Goal: Task Accomplishment & Management: Manage account settings

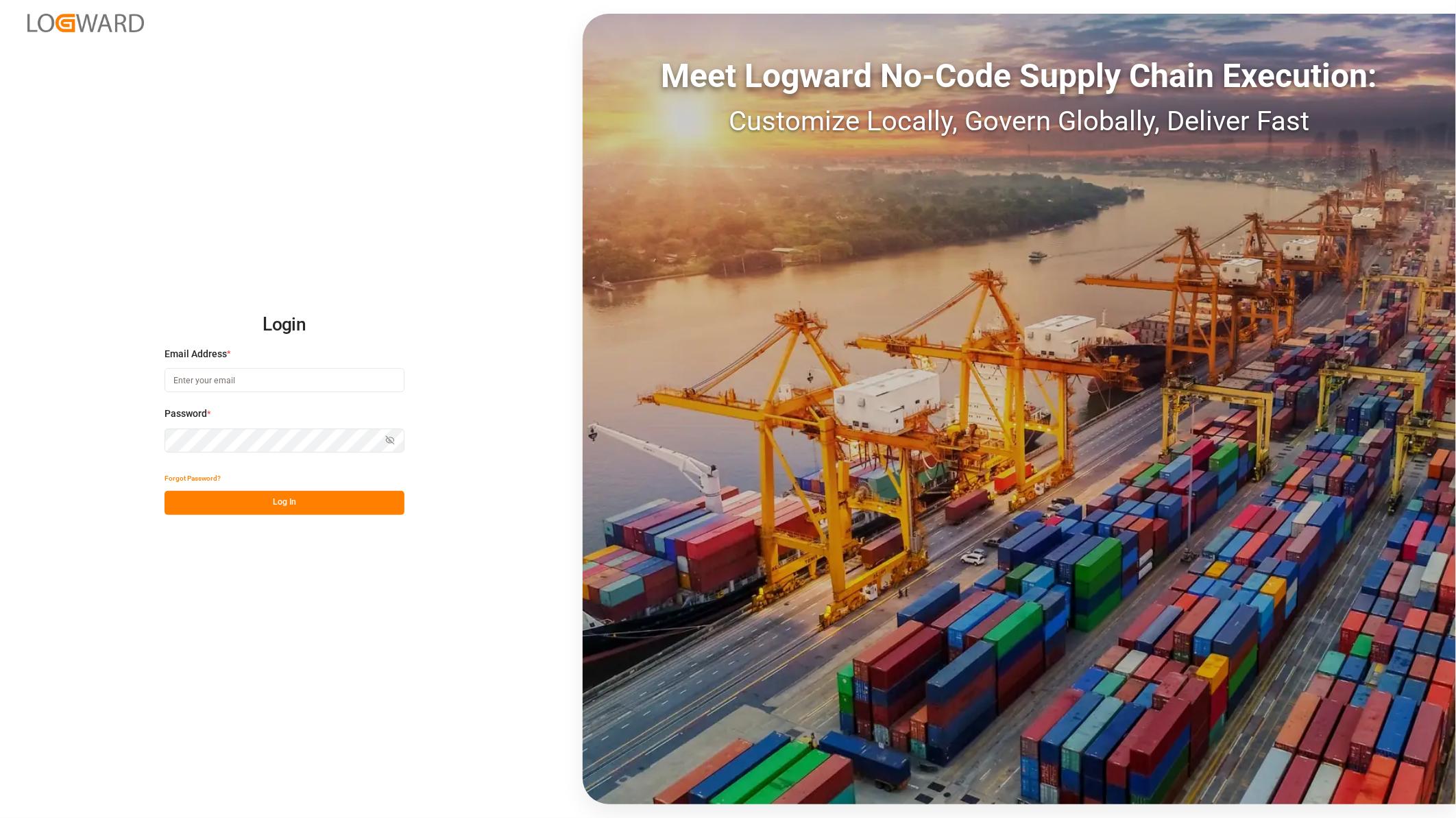
type input "ida.timmen@melitta.de"
click at [307, 503] on button "Log In" at bounding box center [284, 503] width 240 height 24
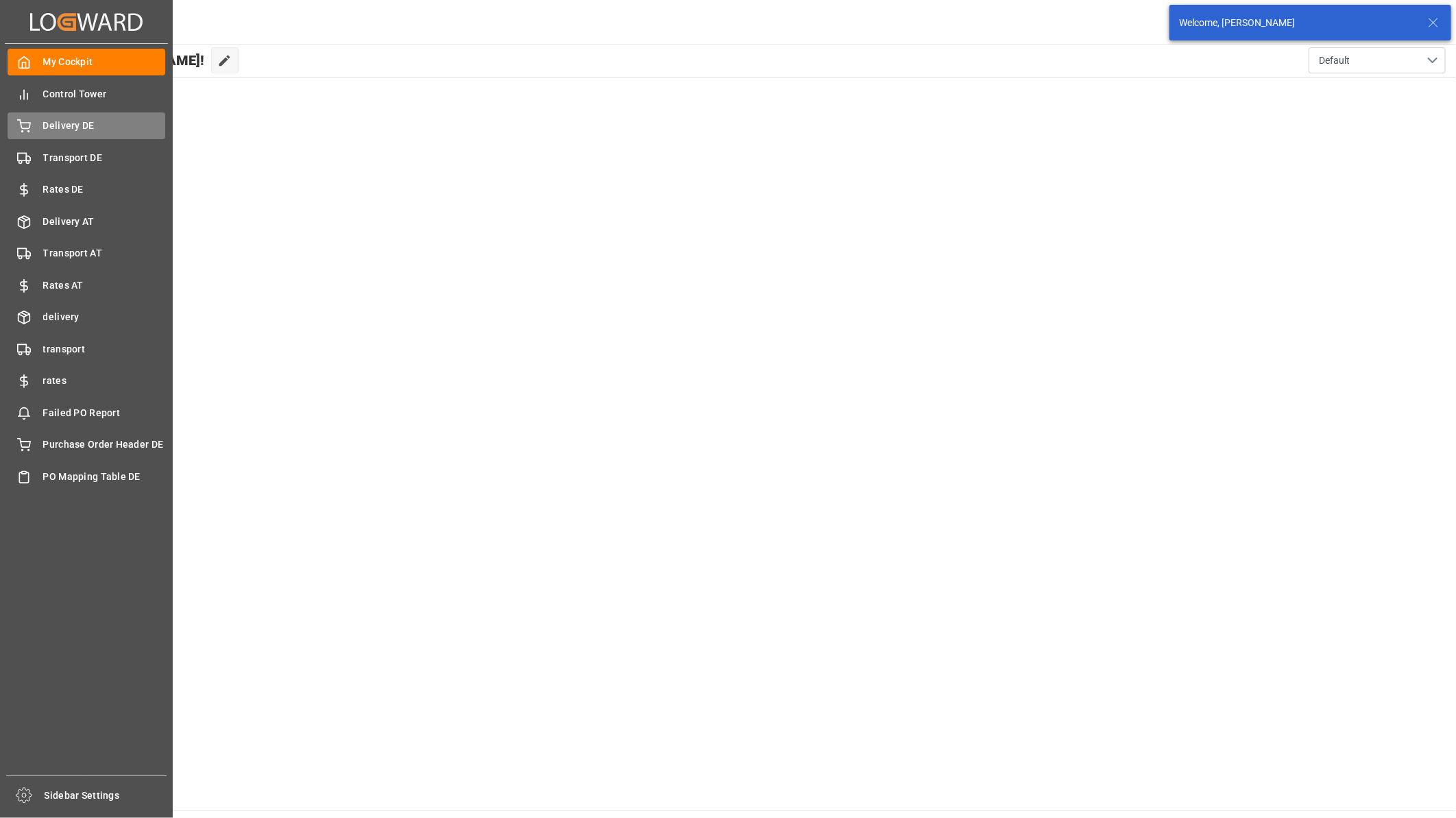
click at [78, 121] on span "Delivery DE" at bounding box center [104, 126] width 123 height 14
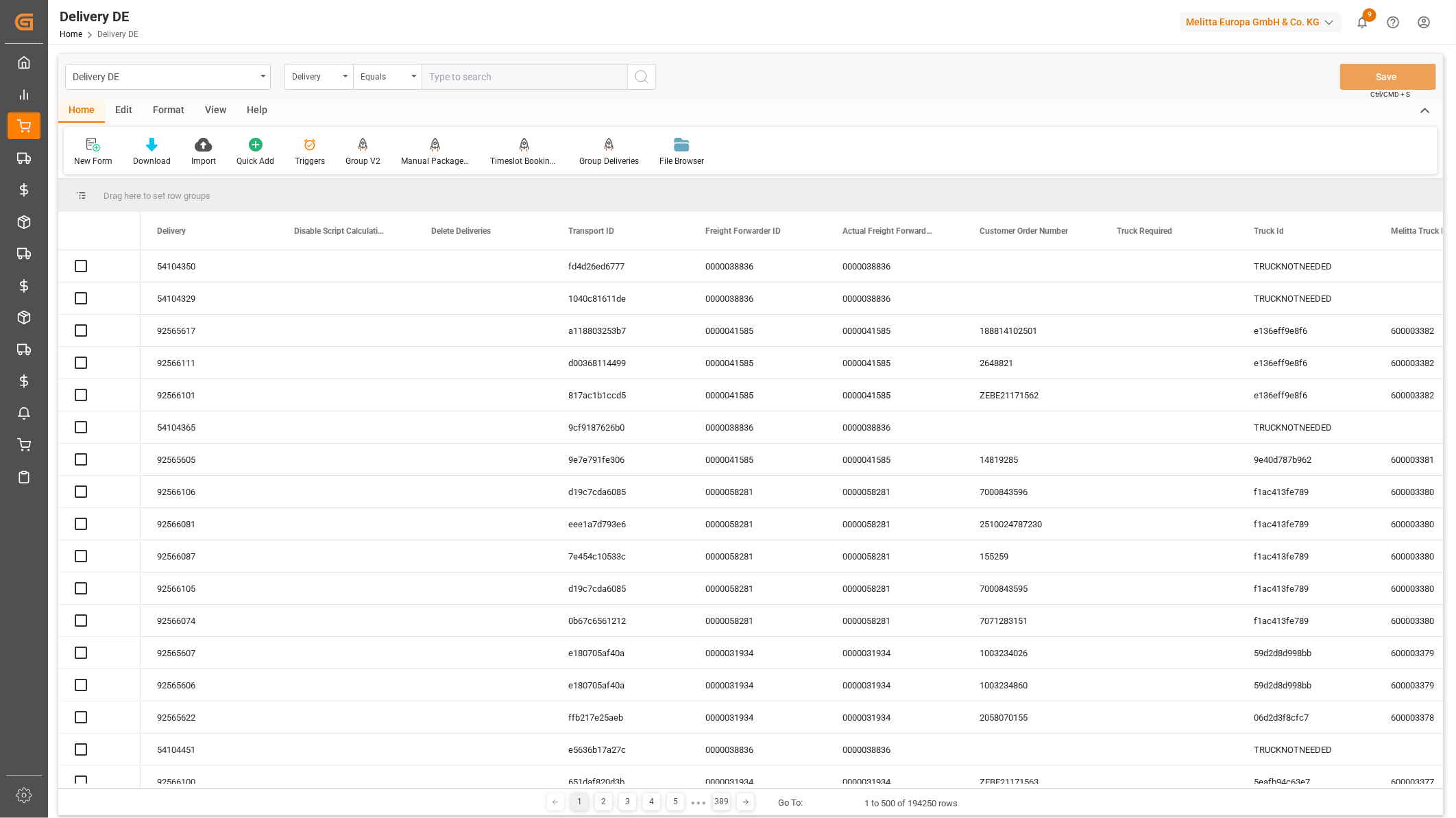
click at [477, 74] on input "text" at bounding box center [525, 76] width 206 height 26
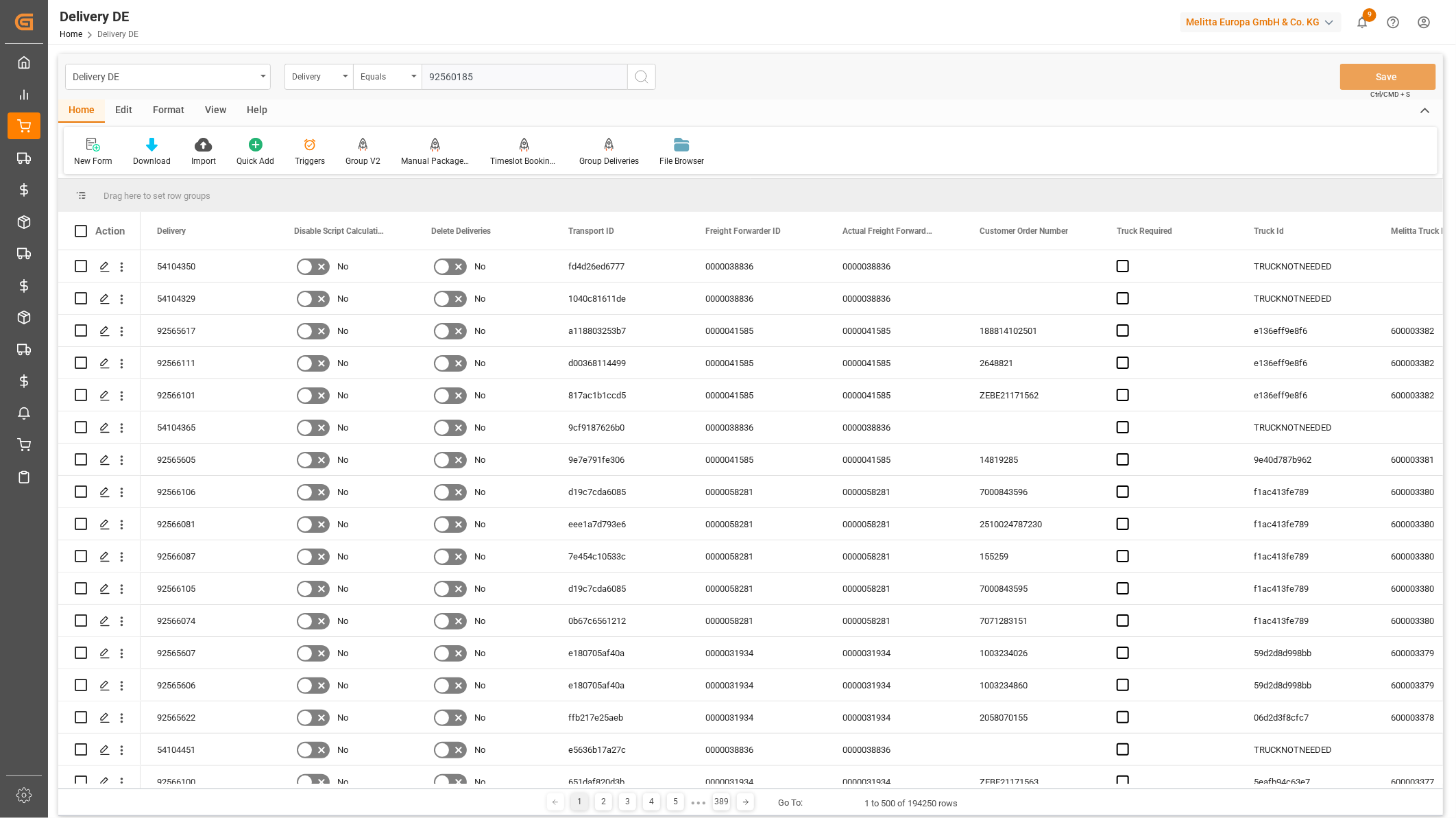
type input "92560185"
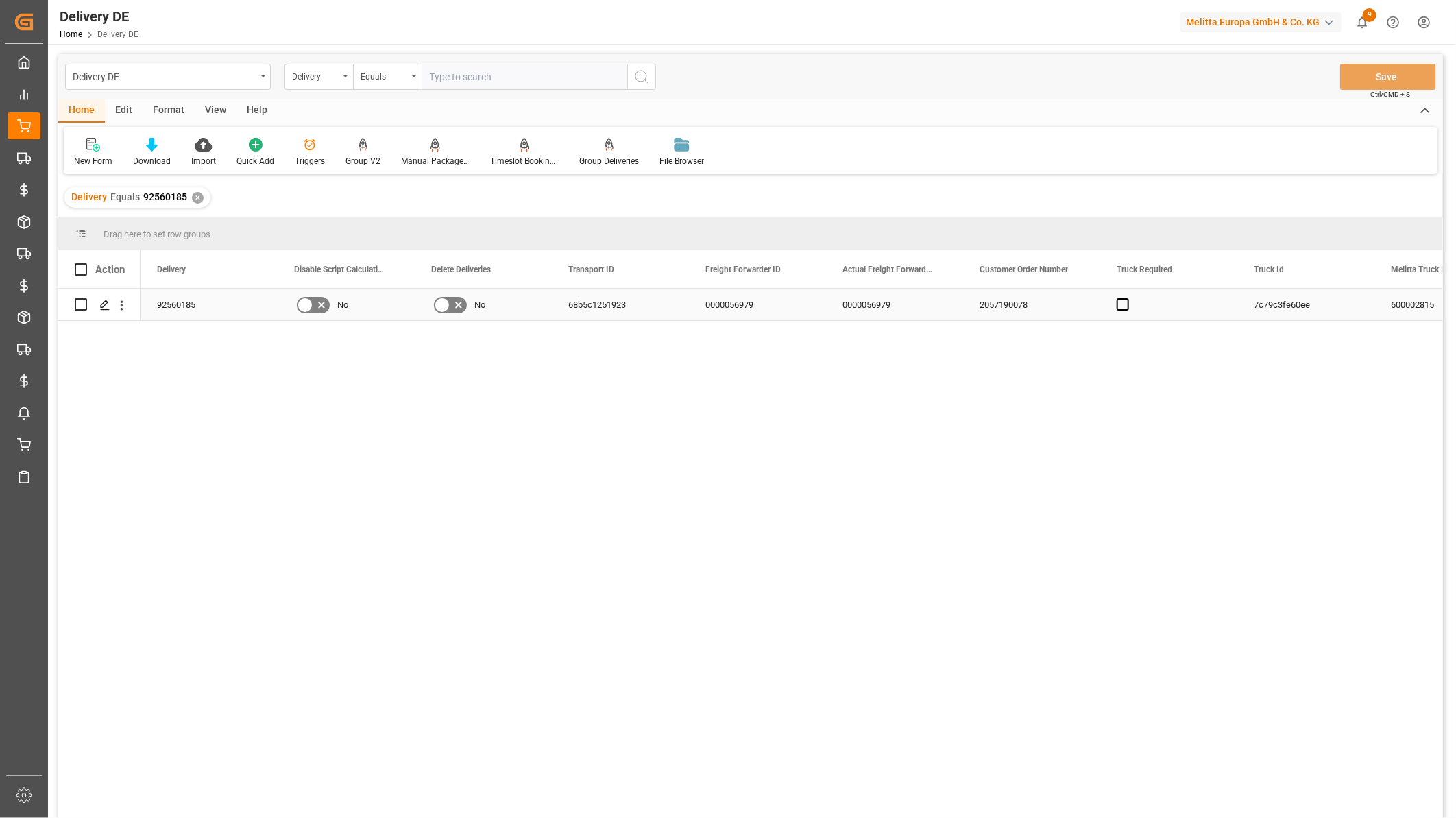
click at [633, 307] on div "68b5c1251923" at bounding box center [620, 304] width 137 height 31
click at [108, 303] on icon "Press SPACE to select this row." at bounding box center [105, 305] width 11 height 11
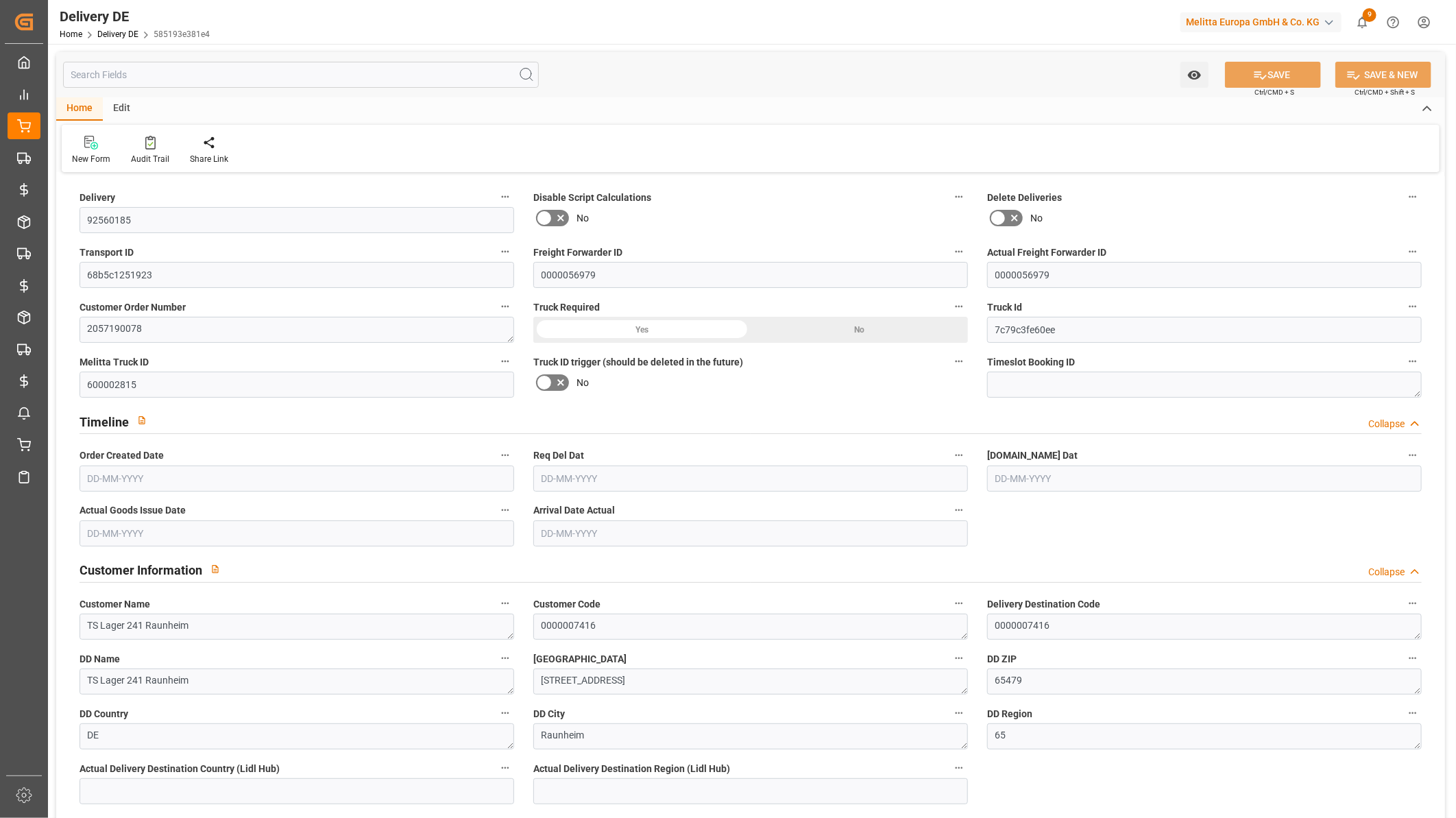
type input "13"
type input "7"
type input "6.25"
type input "1283.222"
type input "2122"
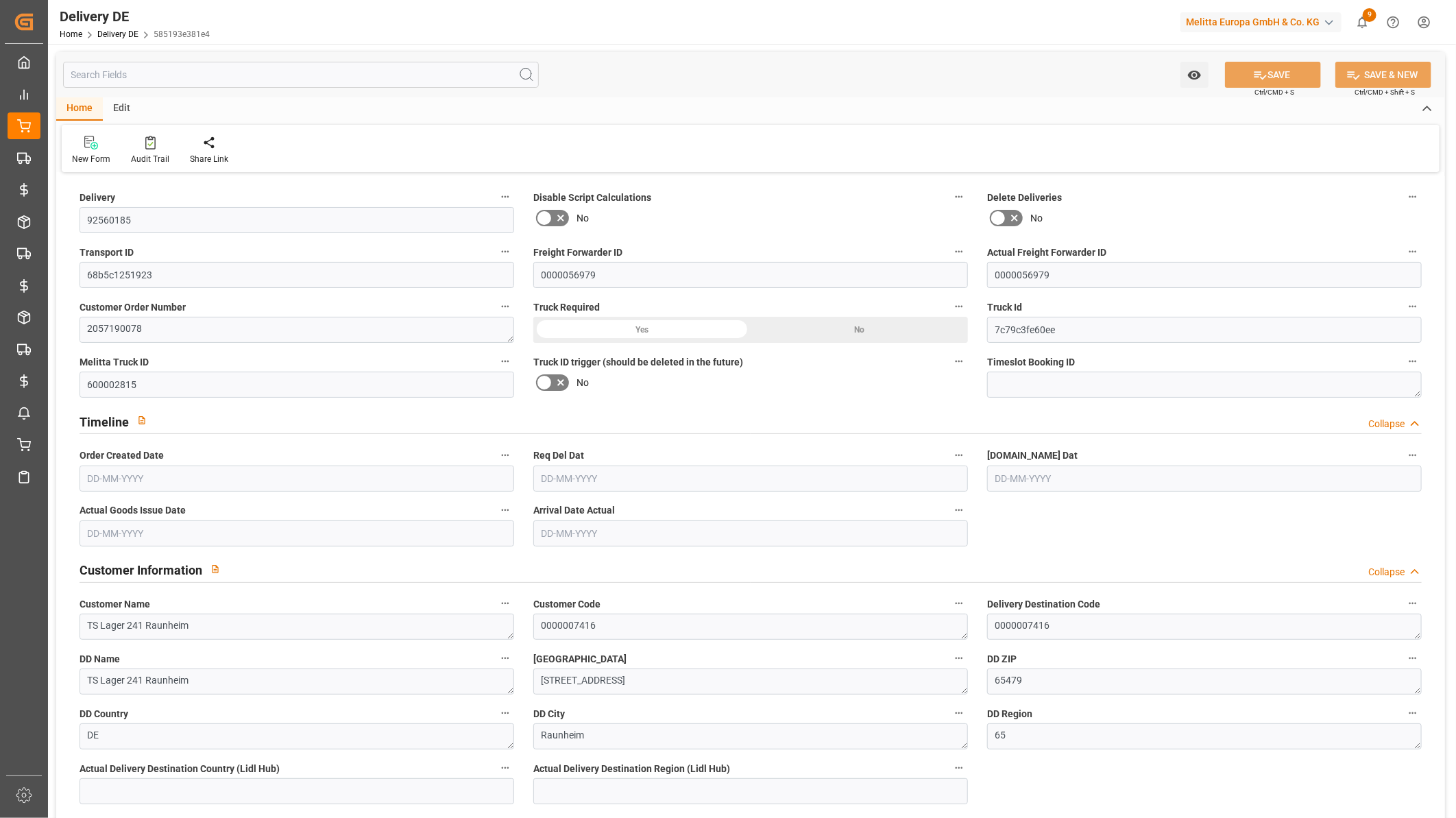
type input "10804.632"
type input "19-09-2025"
type input "26-09-2025"
type input "24-09-2025"
type input "25-09-2025"
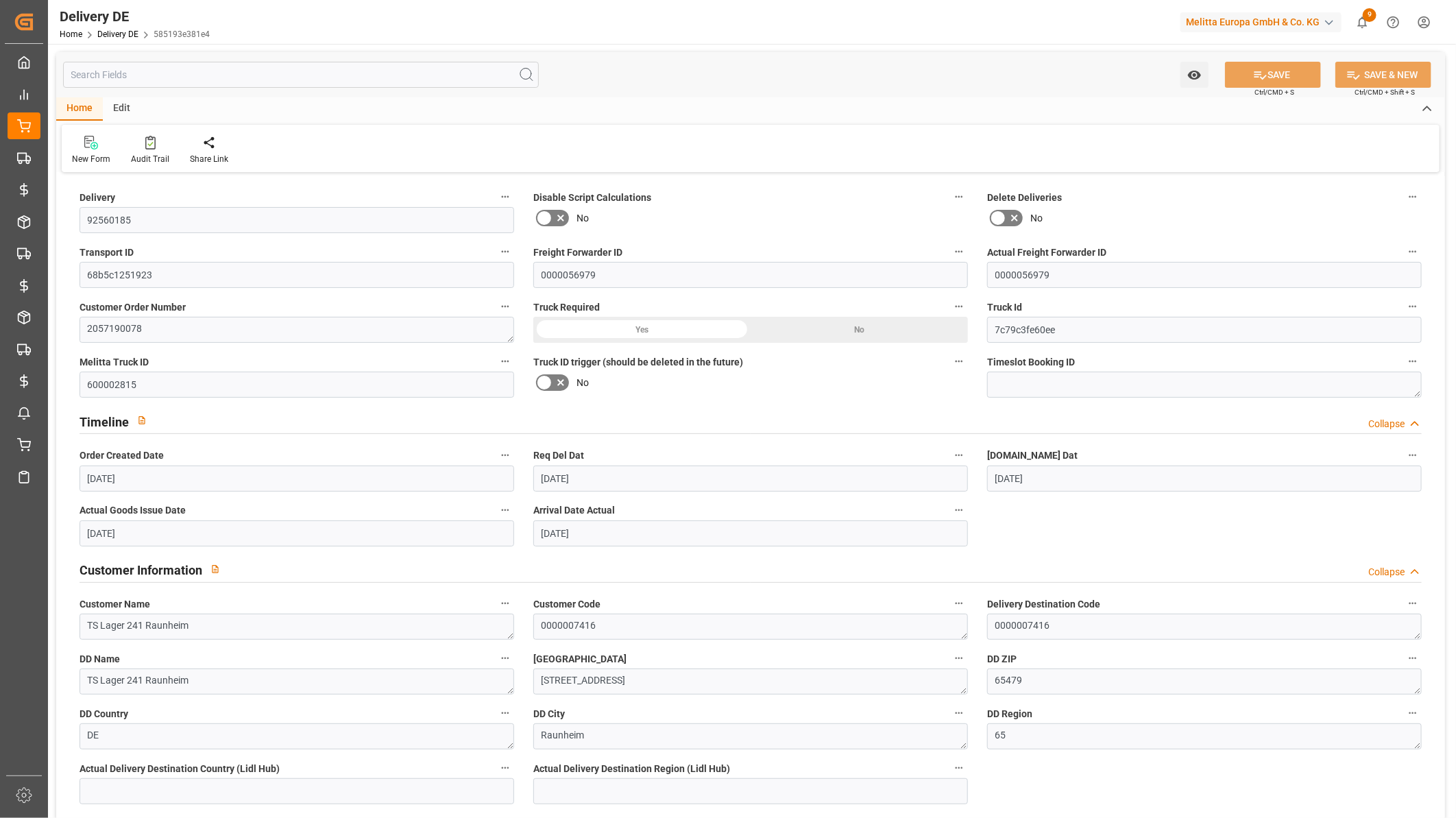
type input "26-09-2025"
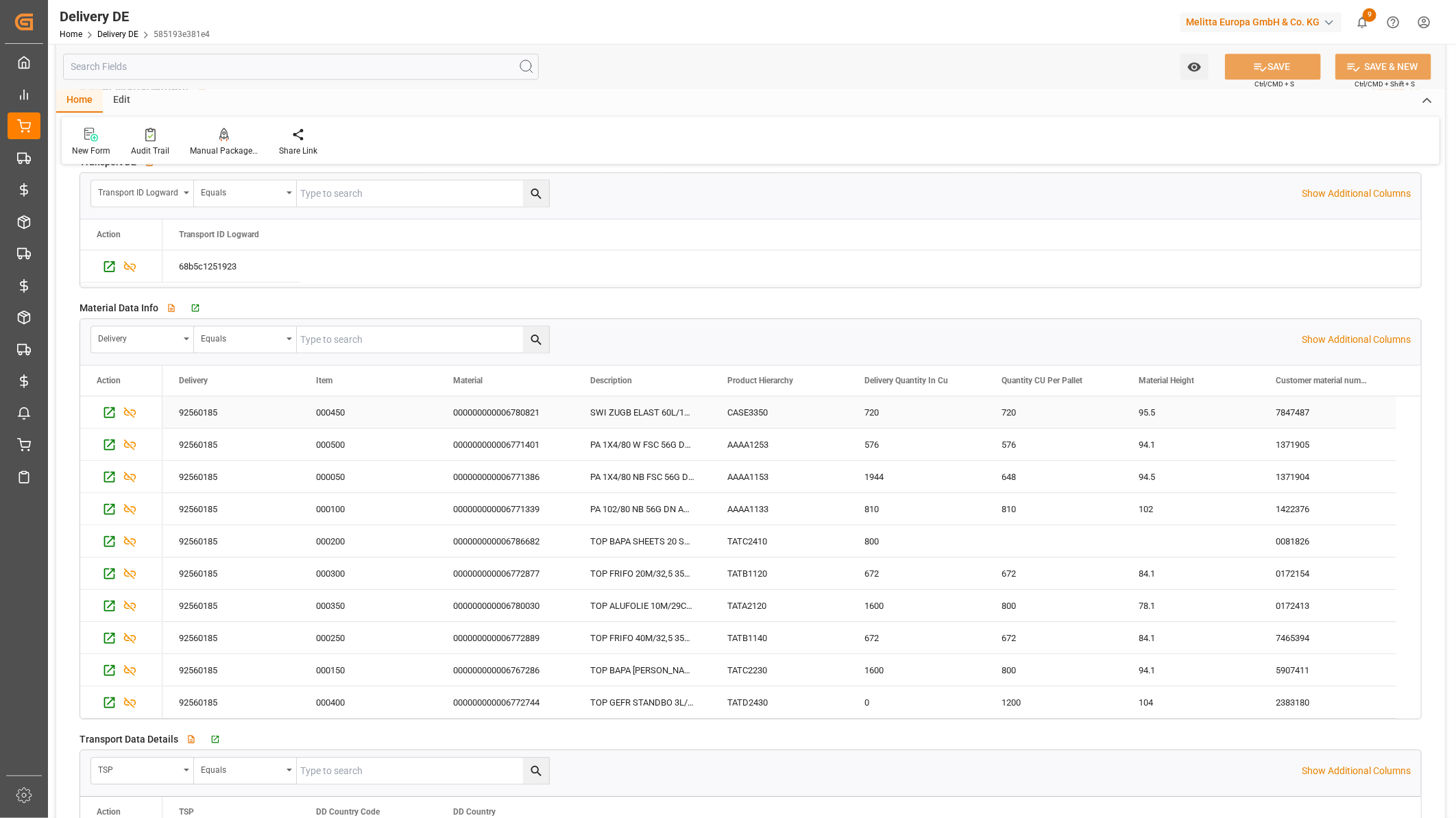
scroll to position [2133, 0]
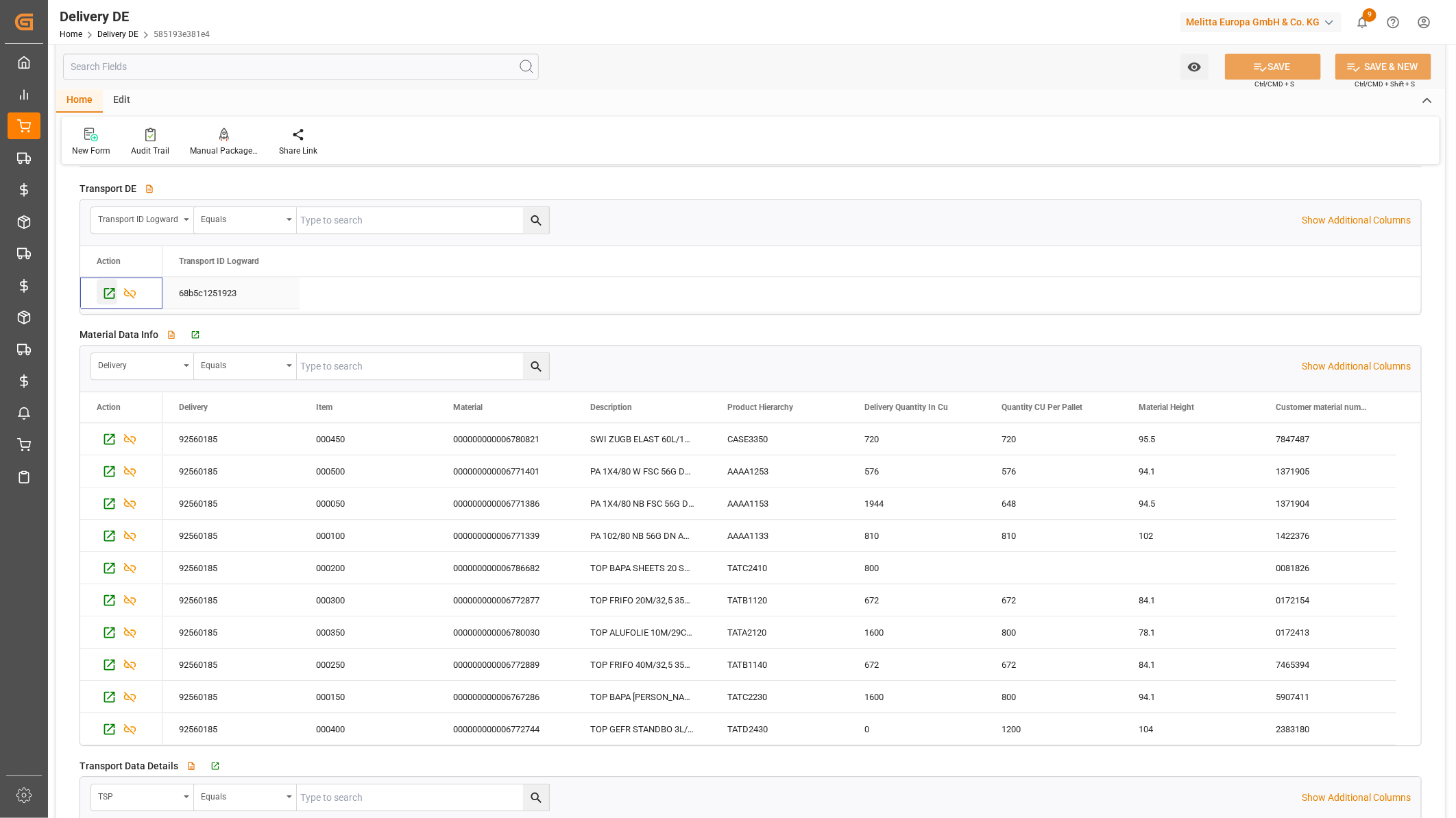
click at [107, 297] on icon "Press SPACE to select this row." at bounding box center [109, 293] width 14 height 14
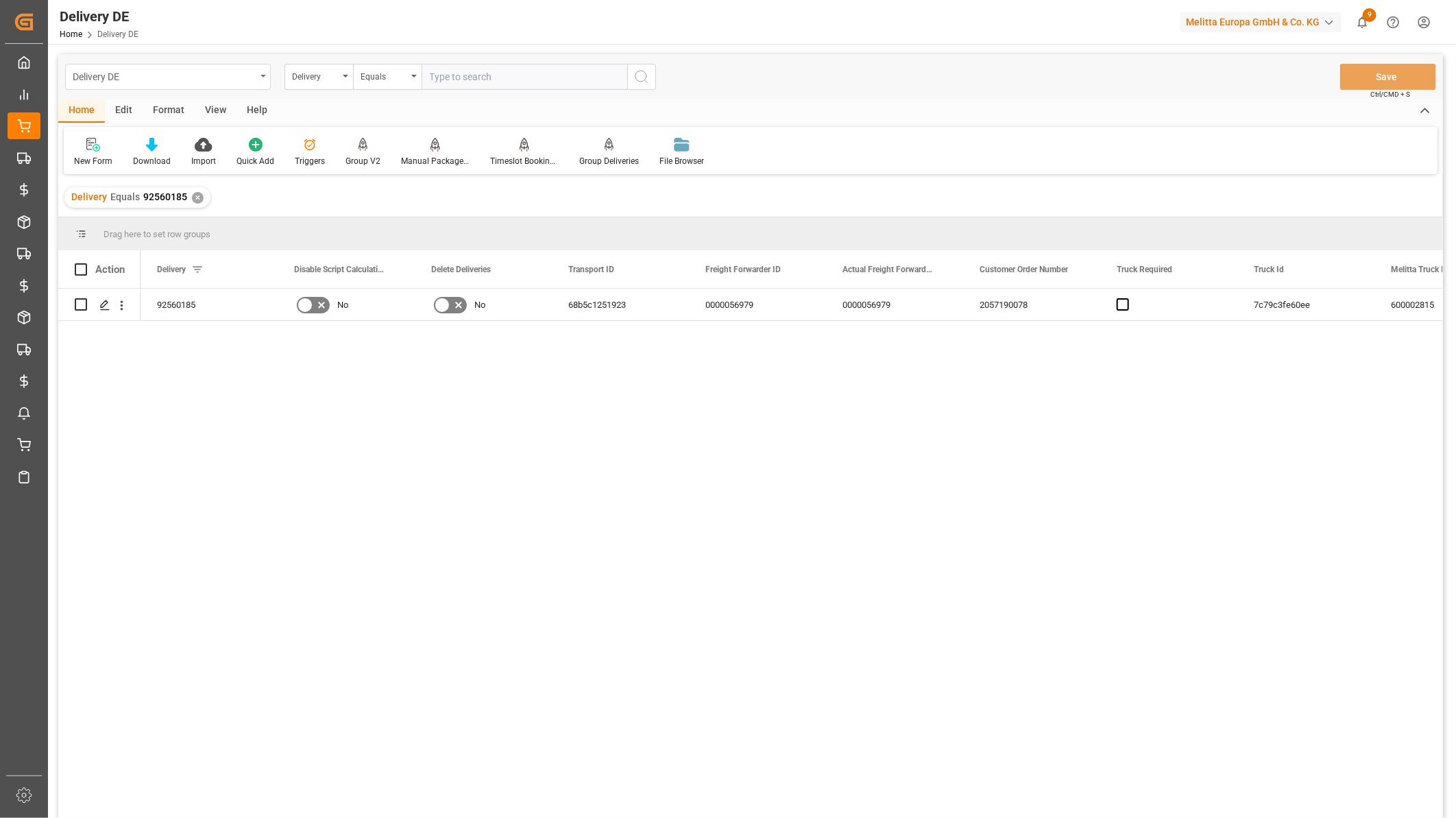
click at [191, 80] on div "Delivery DE" at bounding box center [164, 76] width 183 height 17
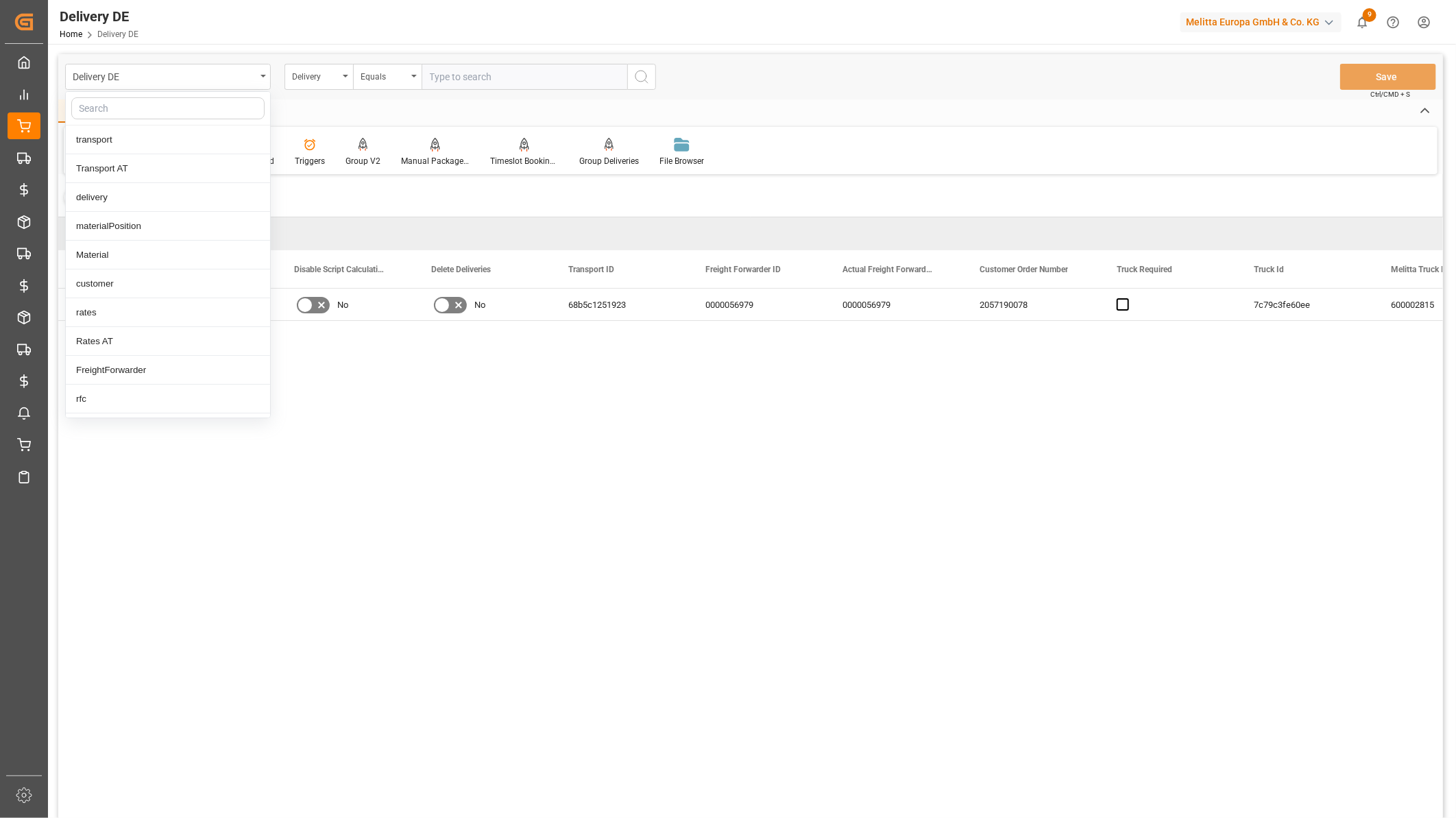
click at [171, 94] on div at bounding box center [168, 108] width 204 height 34
click at [155, 106] on input "text" at bounding box center [168, 108] width 193 height 22
type input "transport"
click at [154, 373] on div "Transport Status DE" at bounding box center [168, 370] width 204 height 29
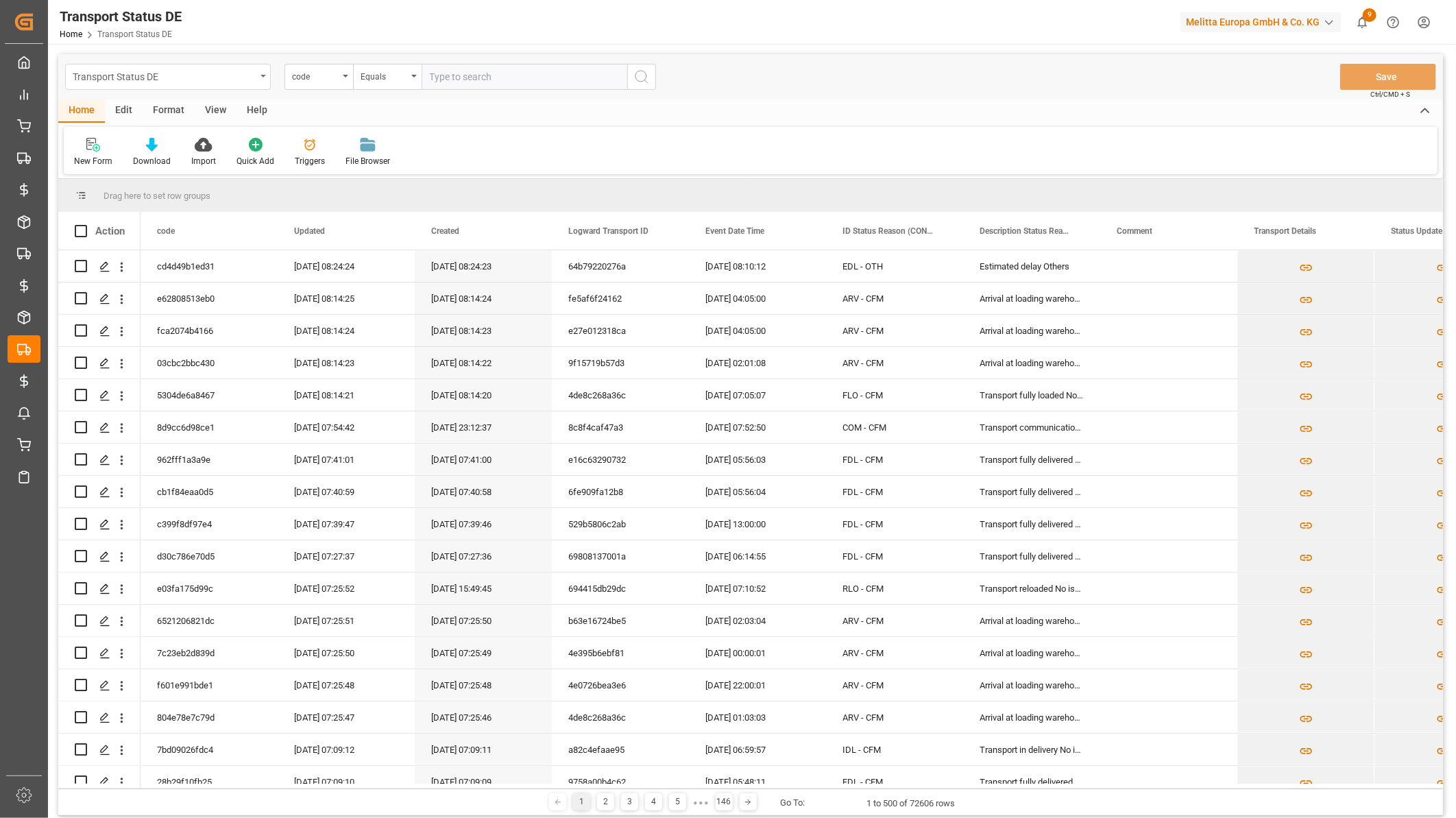
click at [207, 71] on div "Transport Status DE" at bounding box center [164, 76] width 183 height 17
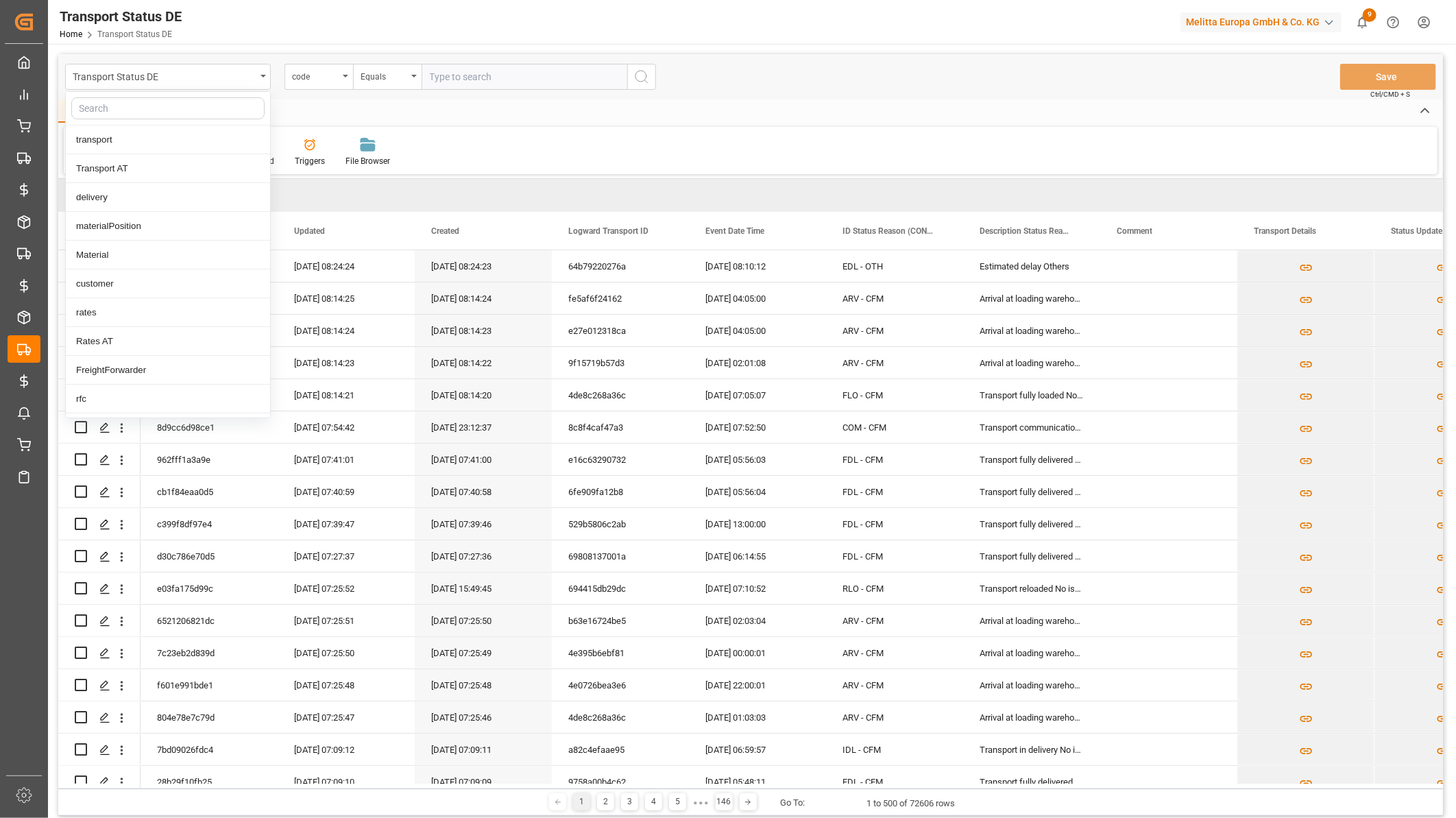
click at [180, 110] on input "text" at bounding box center [168, 108] width 193 height 22
type input "status"
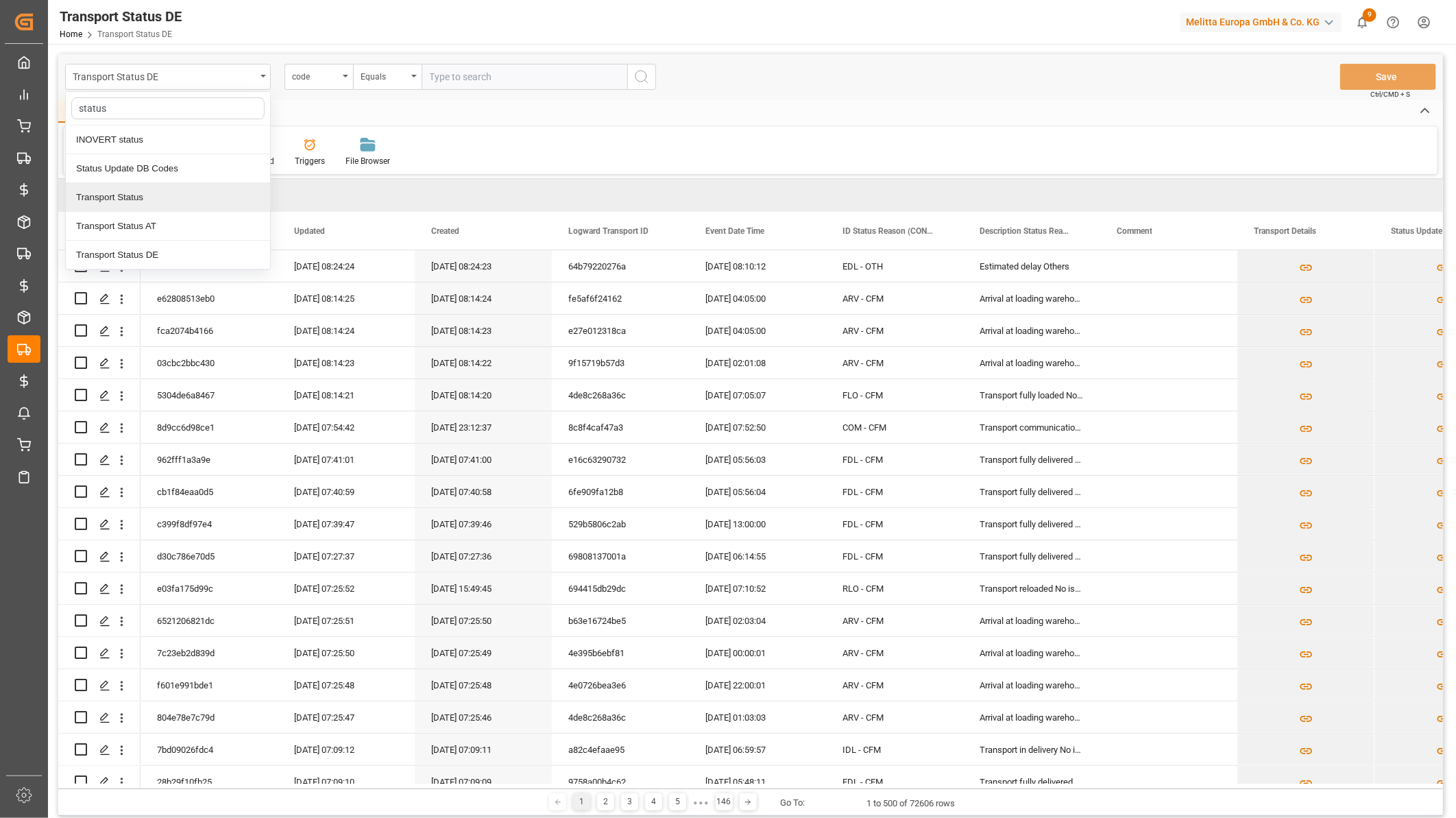
click at [181, 207] on div "Transport Status" at bounding box center [168, 197] width 204 height 29
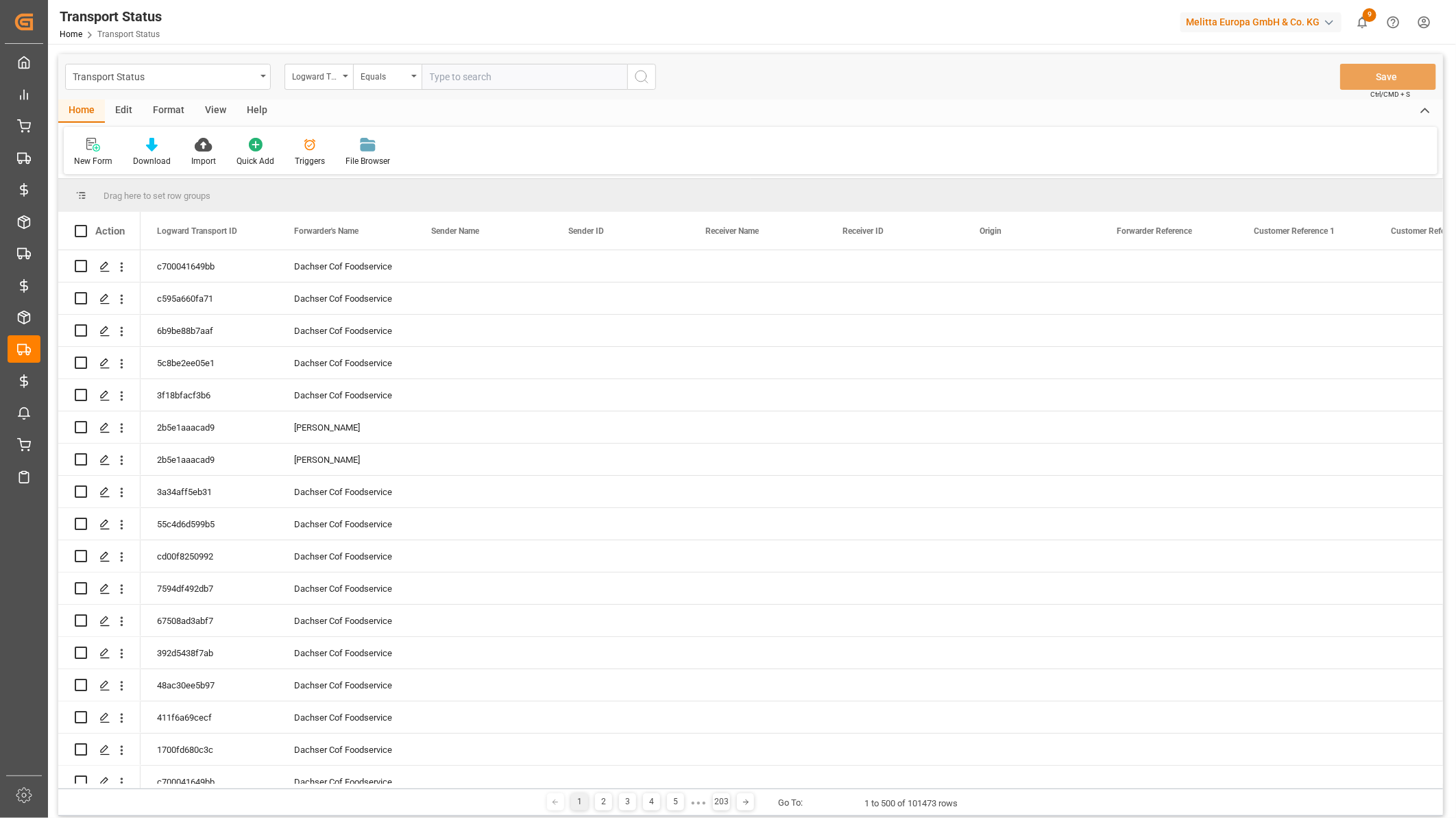
click at [435, 77] on input "text" at bounding box center [525, 76] width 206 height 26
paste input "8571a4bbfcf8"
type input "8571a4bbfcf8"
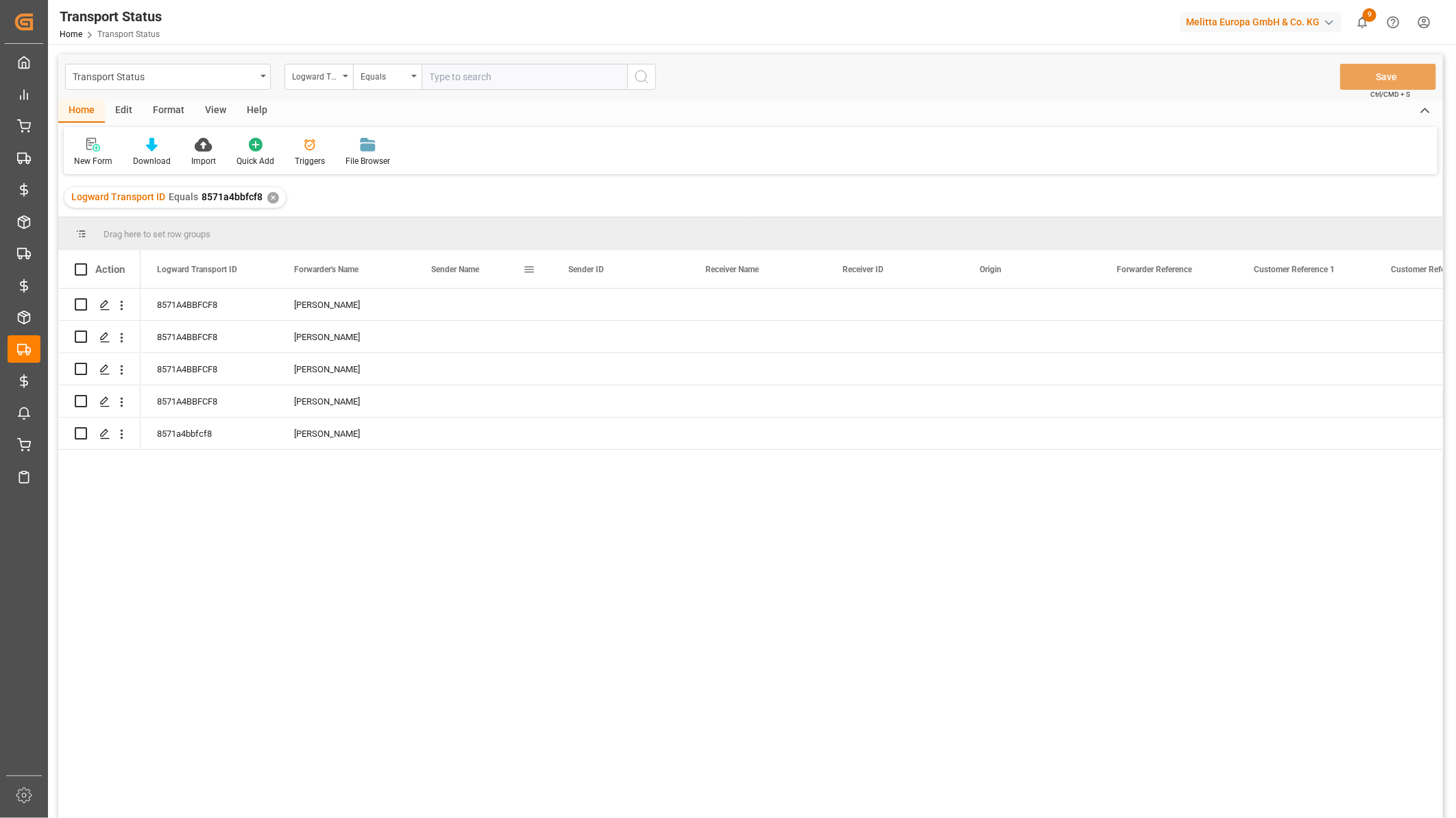
click at [533, 270] on span at bounding box center [529, 270] width 13 height 13
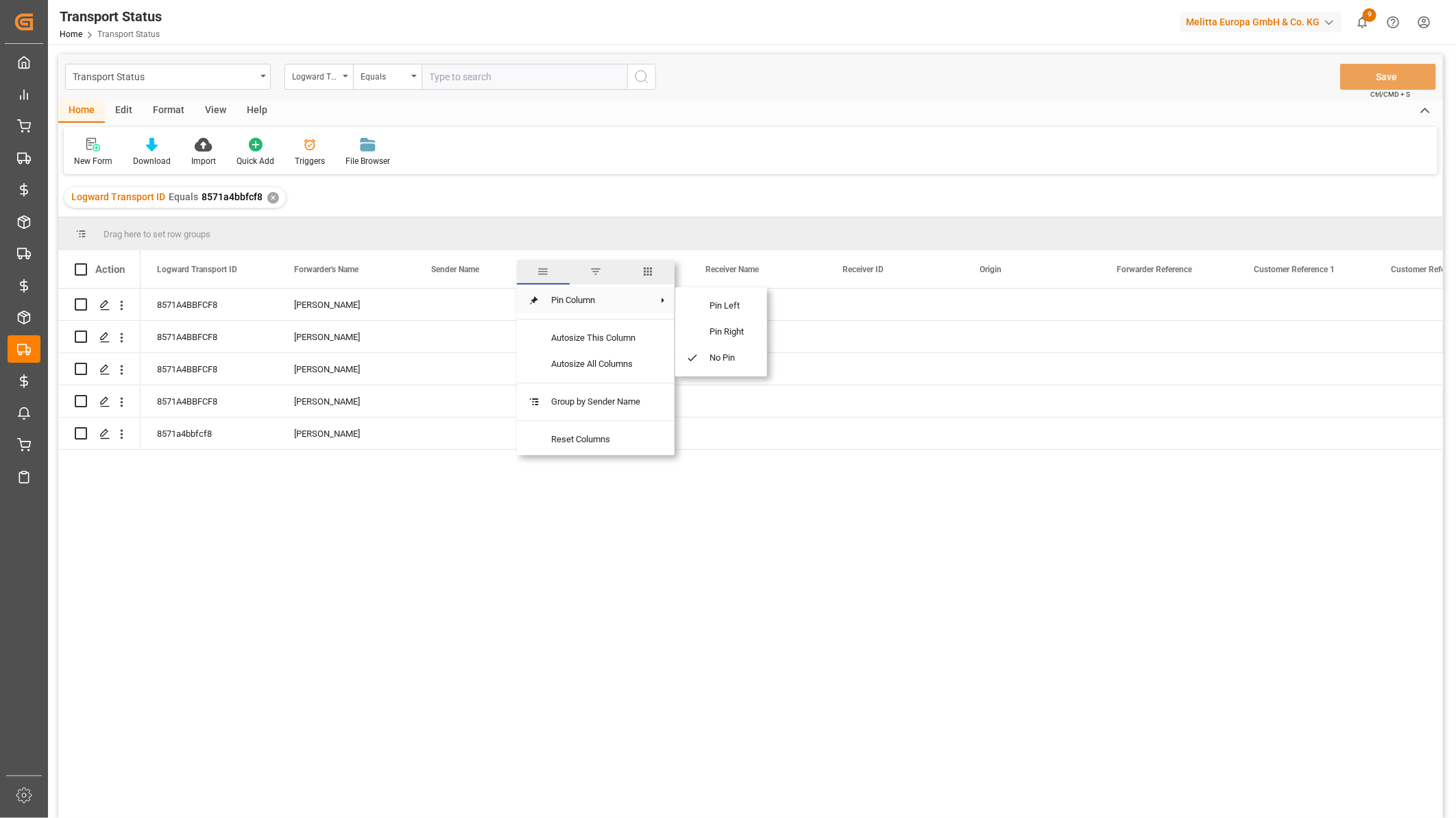
click at [646, 280] on span "columns" at bounding box center [648, 272] width 53 height 24
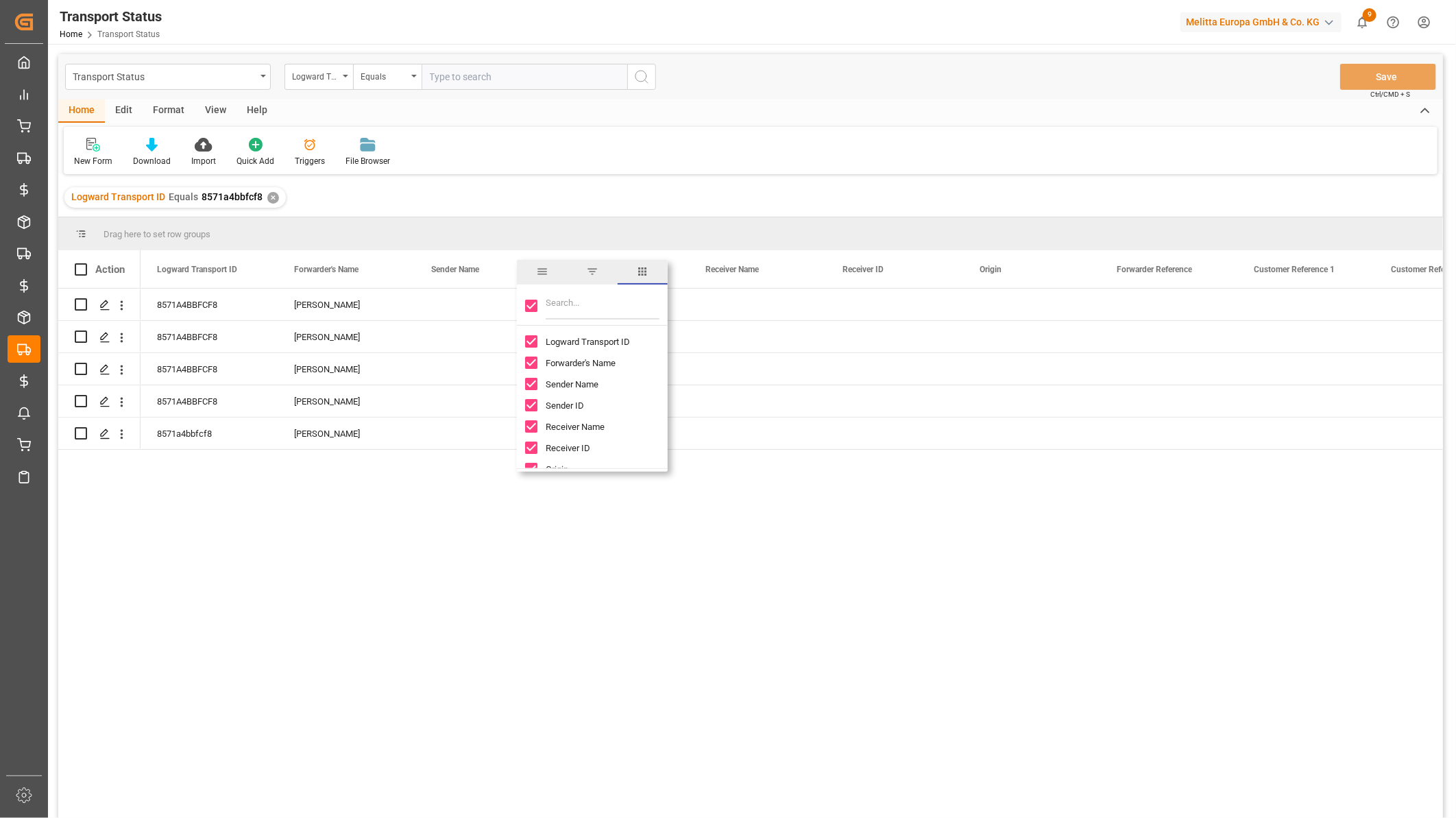
click at [529, 380] on input "Sender Name column toggle visibility (visible)" at bounding box center [532, 384] width 13 height 13
checkbox input "false"
click at [529, 407] on input "Sender ID column toggle visibility (visible)" at bounding box center [532, 405] width 13 height 13
checkbox input "false"
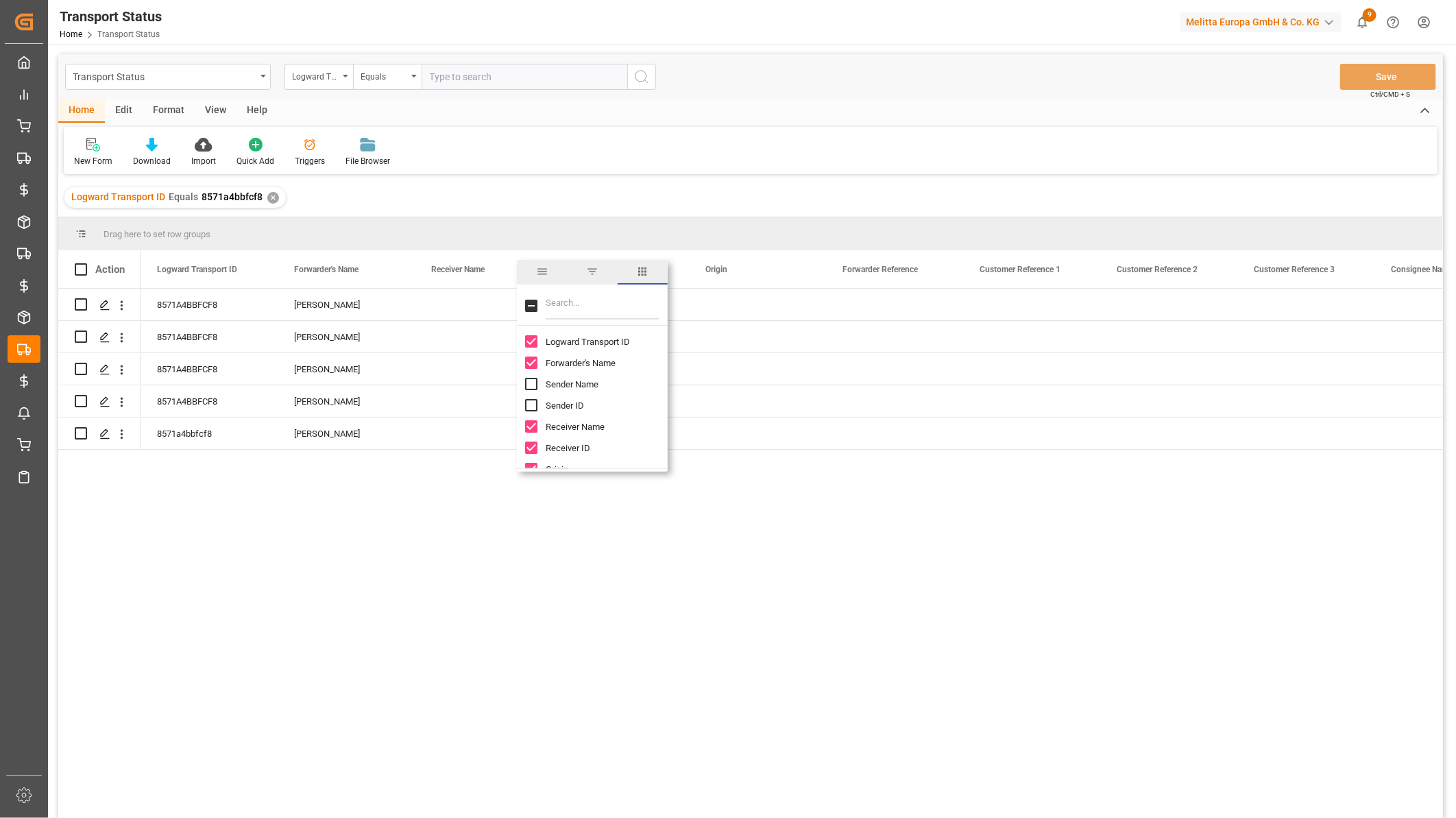
click at [529, 423] on input "Receiver Name column toggle visibility (visible)" at bounding box center [532, 427] width 13 height 13
checkbox input "false"
click at [530, 446] on input "Receiver ID column toggle visibility (visible)" at bounding box center [532, 448] width 13 height 13
checkbox input "false"
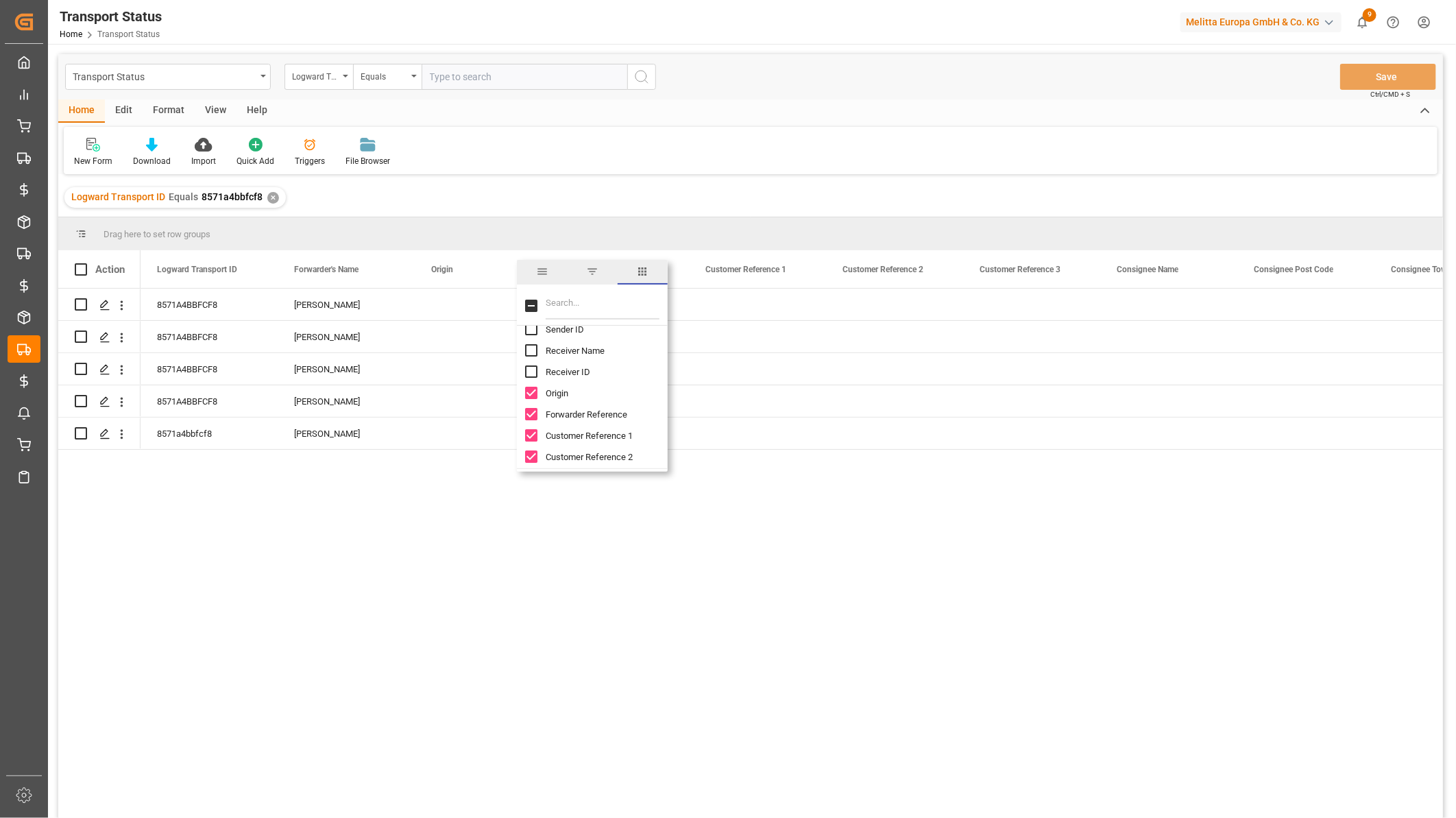
click at [535, 394] on input "Origin column toggle visibility (visible)" at bounding box center [532, 393] width 13 height 13
checkbox input "false"
click at [532, 409] on input "Forwarder Reference column toggle visibility (visible)" at bounding box center [532, 414] width 13 height 13
checkbox input "false"
click at [529, 433] on input "Customer Reference 1 column toggle visibility (visible)" at bounding box center [532, 435] width 13 height 13
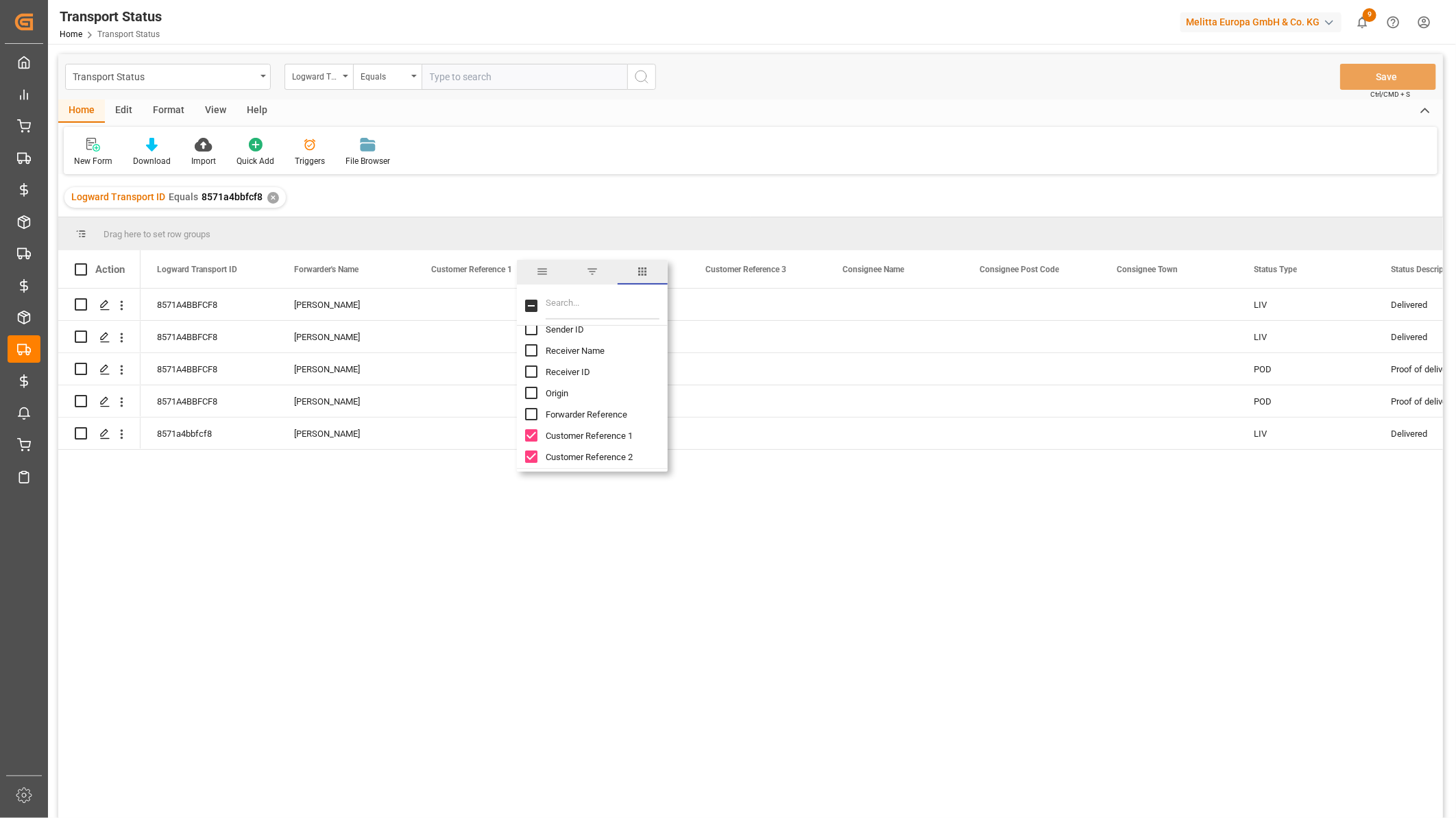
checkbox input "false"
click at [528, 454] on input "Customer Reference 2 column toggle visibility (visible)" at bounding box center [532, 457] width 13 height 13
checkbox input "false"
click at [529, 402] on input "Customer Reference 3 column toggle visibility (visible)" at bounding box center [532, 402] width 13 height 13
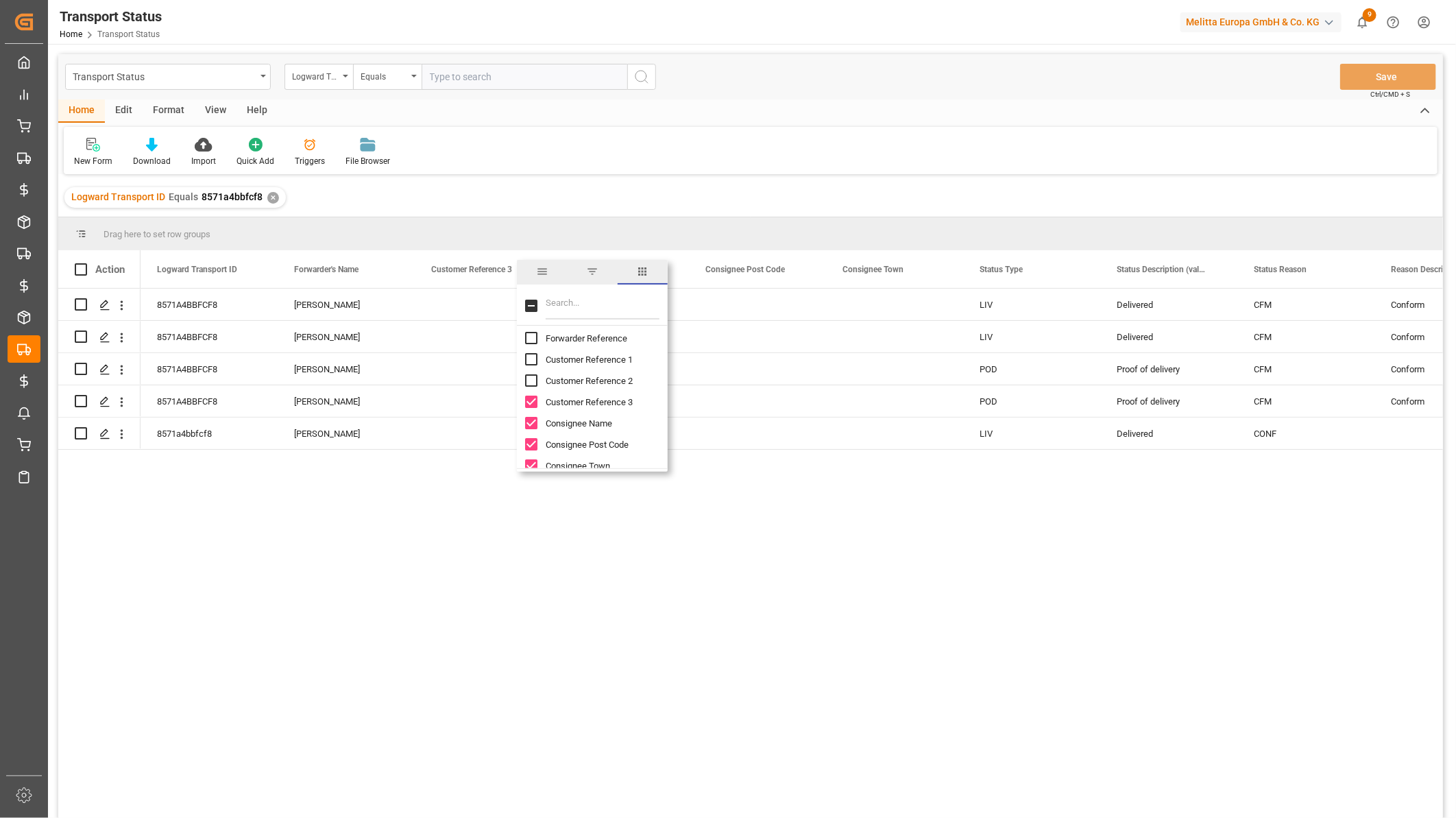
checkbox input "false"
click at [529, 427] on input "Consignee Name column toggle visibility (visible)" at bounding box center [532, 424] width 13 height 13
checkbox input "false"
click at [529, 447] on input "Consignee Post Code column toggle visibility (visible)" at bounding box center [532, 445] width 13 height 13
checkbox input "false"
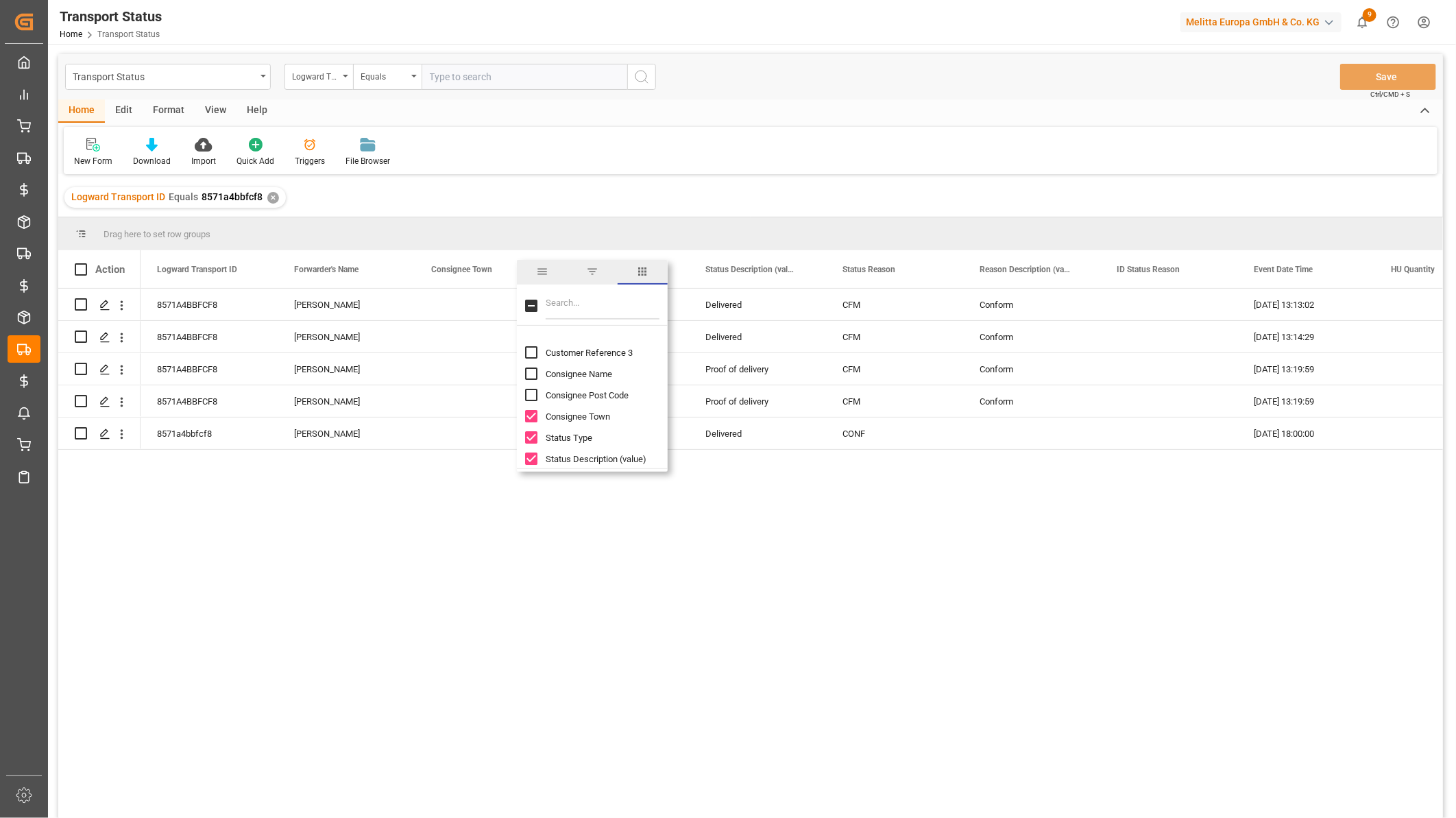
scroll to position [229, 0]
click at [530, 390] on input "Consignee Town column toggle visibility (visible)" at bounding box center [532, 390] width 13 height 13
checkbox input "false"
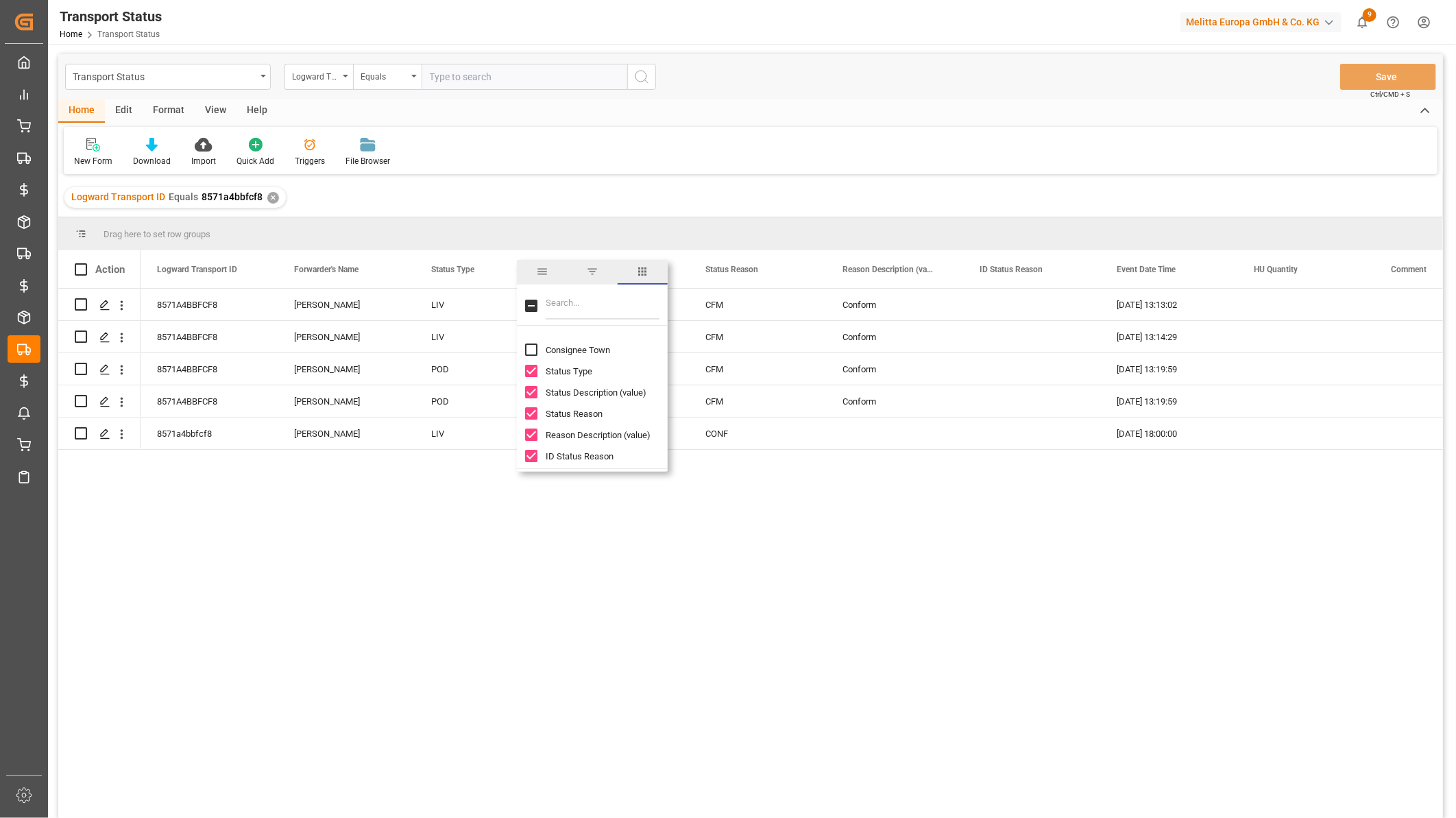
scroll to position [304, 0]
click at [531, 417] on input "ID Status Reason column toggle visibility (visible)" at bounding box center [532, 420] width 13 height 13
checkbox input "false"
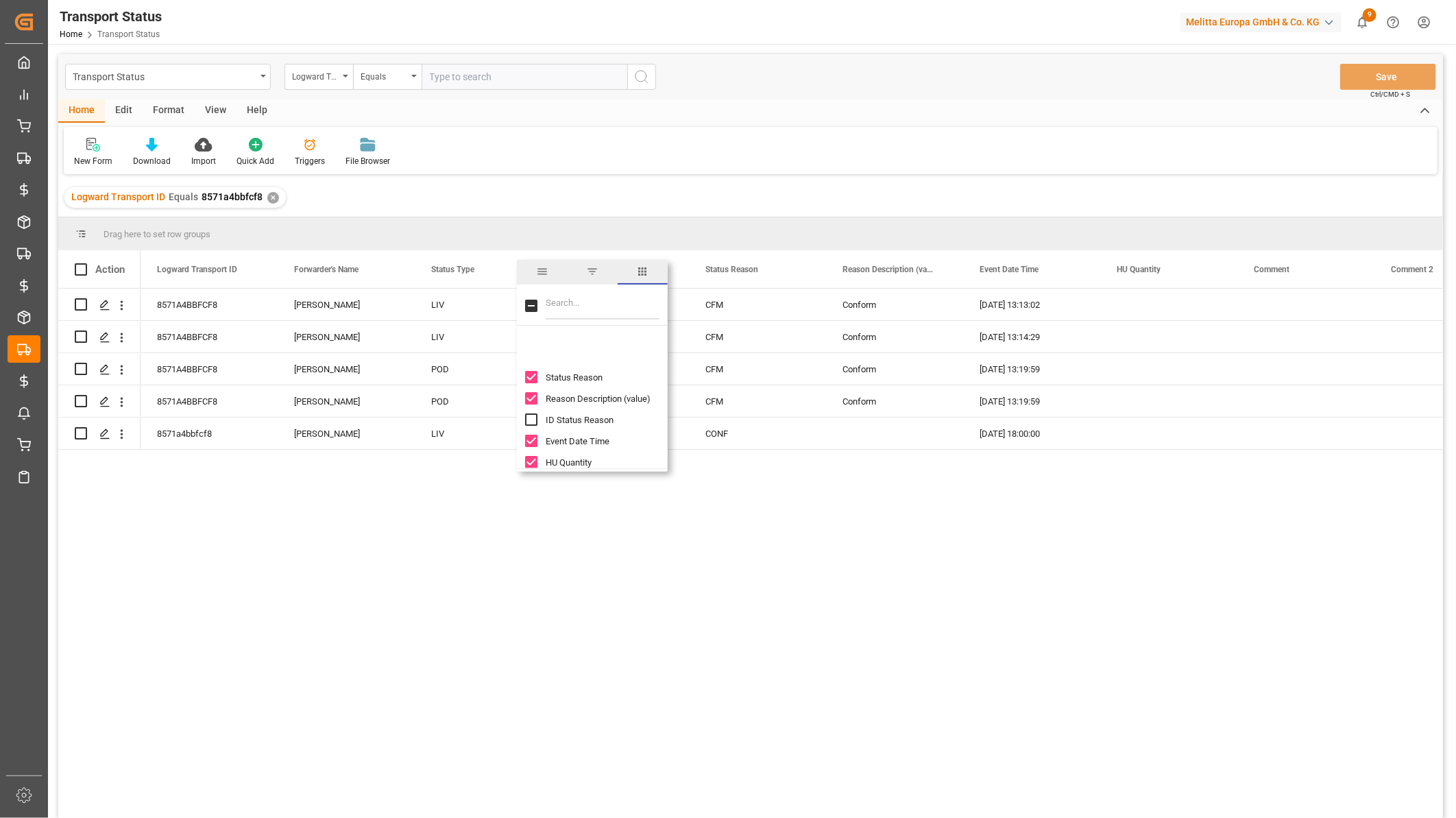
scroll to position [380, 0]
click at [532, 385] on input "HU Quantity column toggle visibility (visible)" at bounding box center [532, 386] width 13 height 13
checkbox input "false"
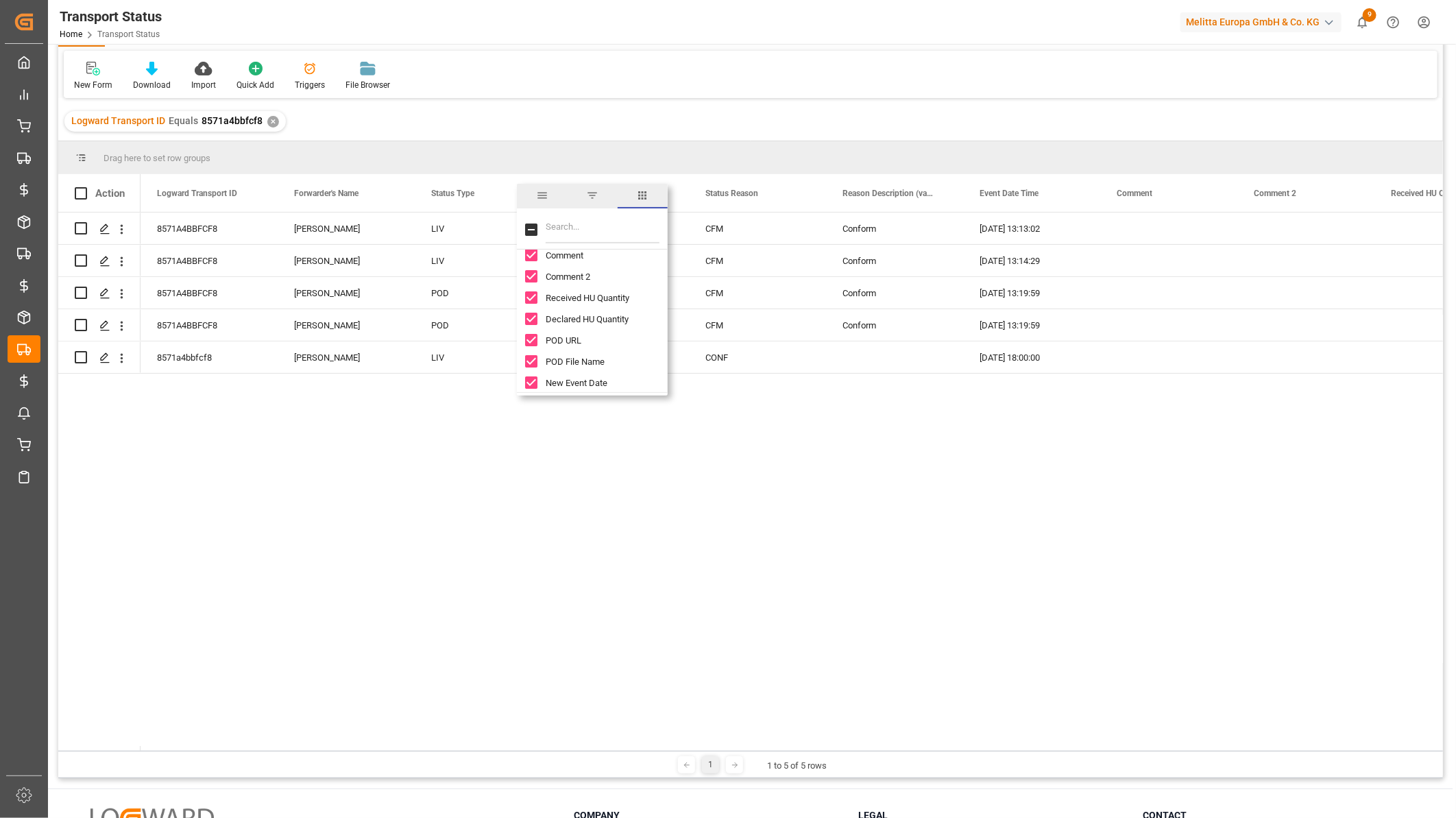
scroll to position [0, 0]
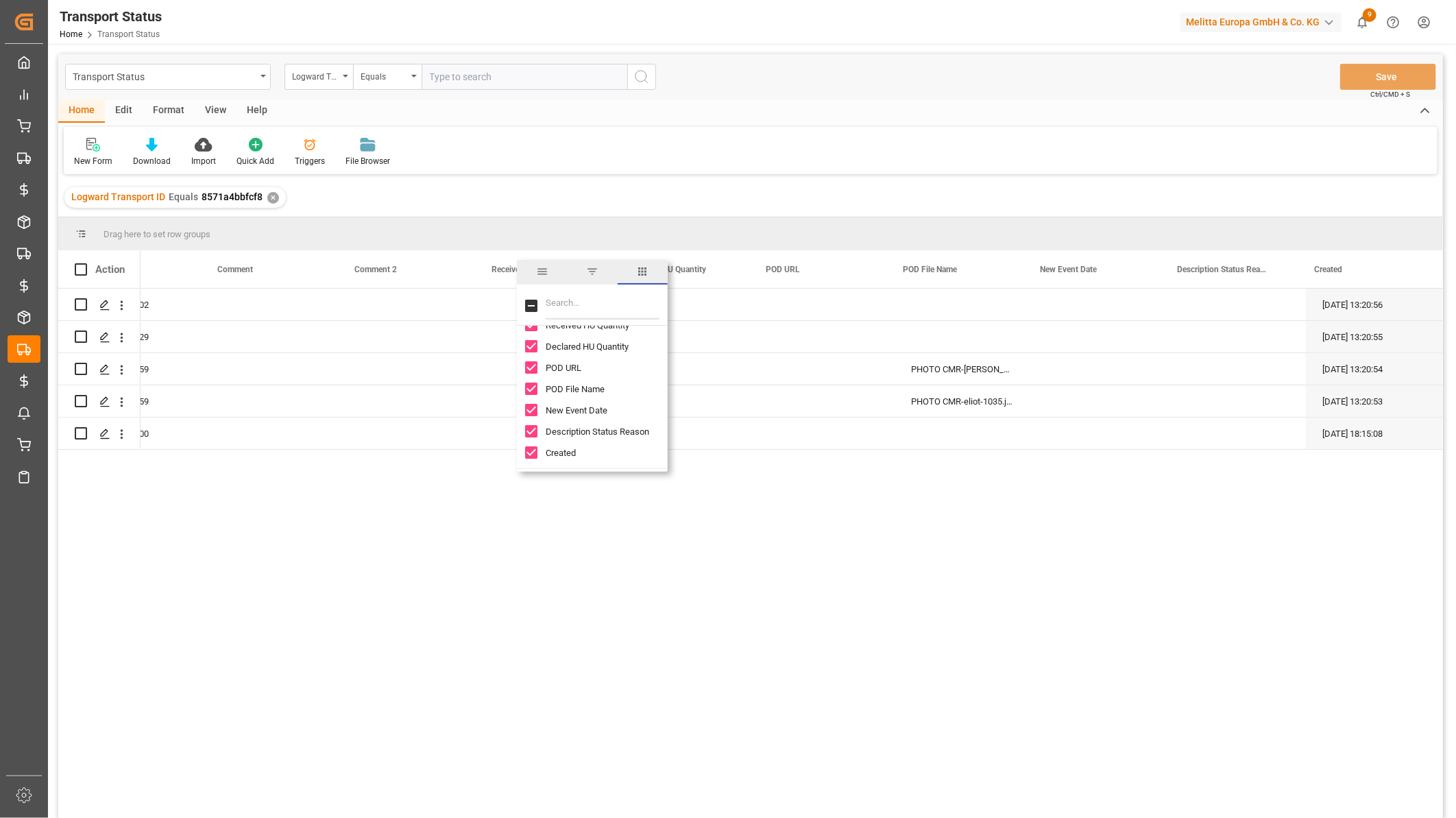
click at [525, 429] on input "Description Status Reason column toggle visibility (visible)" at bounding box center [532, 431] width 13 height 13
checkbox input "false"
click at [814, 498] on div "Conform 27-11-2024 13:13:02 27-11-2024 13:20:56 CFM Conform 27-11-2024 13:14:29…" at bounding box center [792, 557] width 1302 height 538
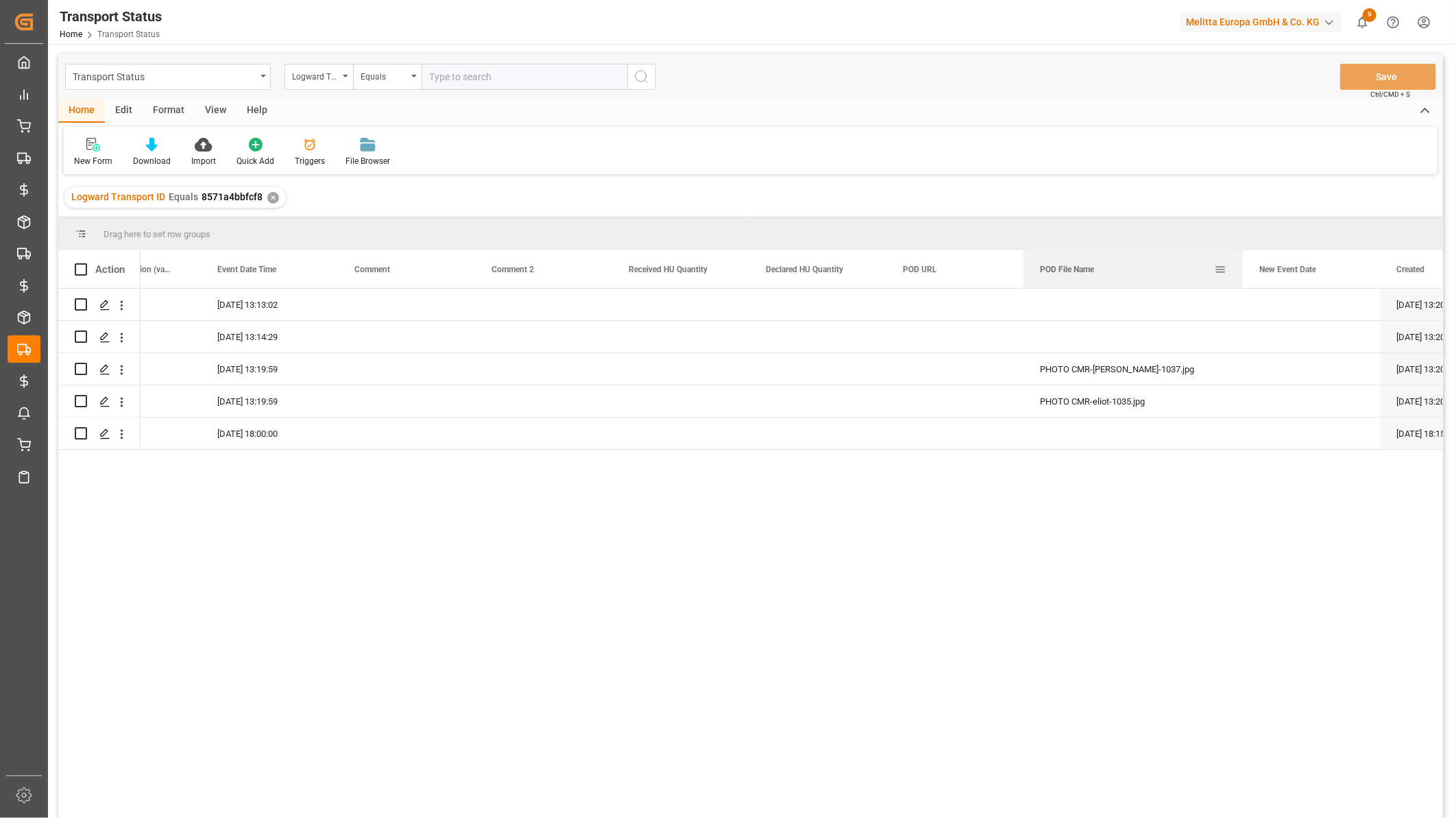
drag, startPoint x: 1157, startPoint y: 270, endPoint x: 1247, endPoint y: 266, distance: 90.1
click at [1246, 266] on div at bounding box center [1242, 270] width 5 height 38
click at [103, 374] on line "Press SPACE to select this row." at bounding box center [104, 374] width 8 height 0
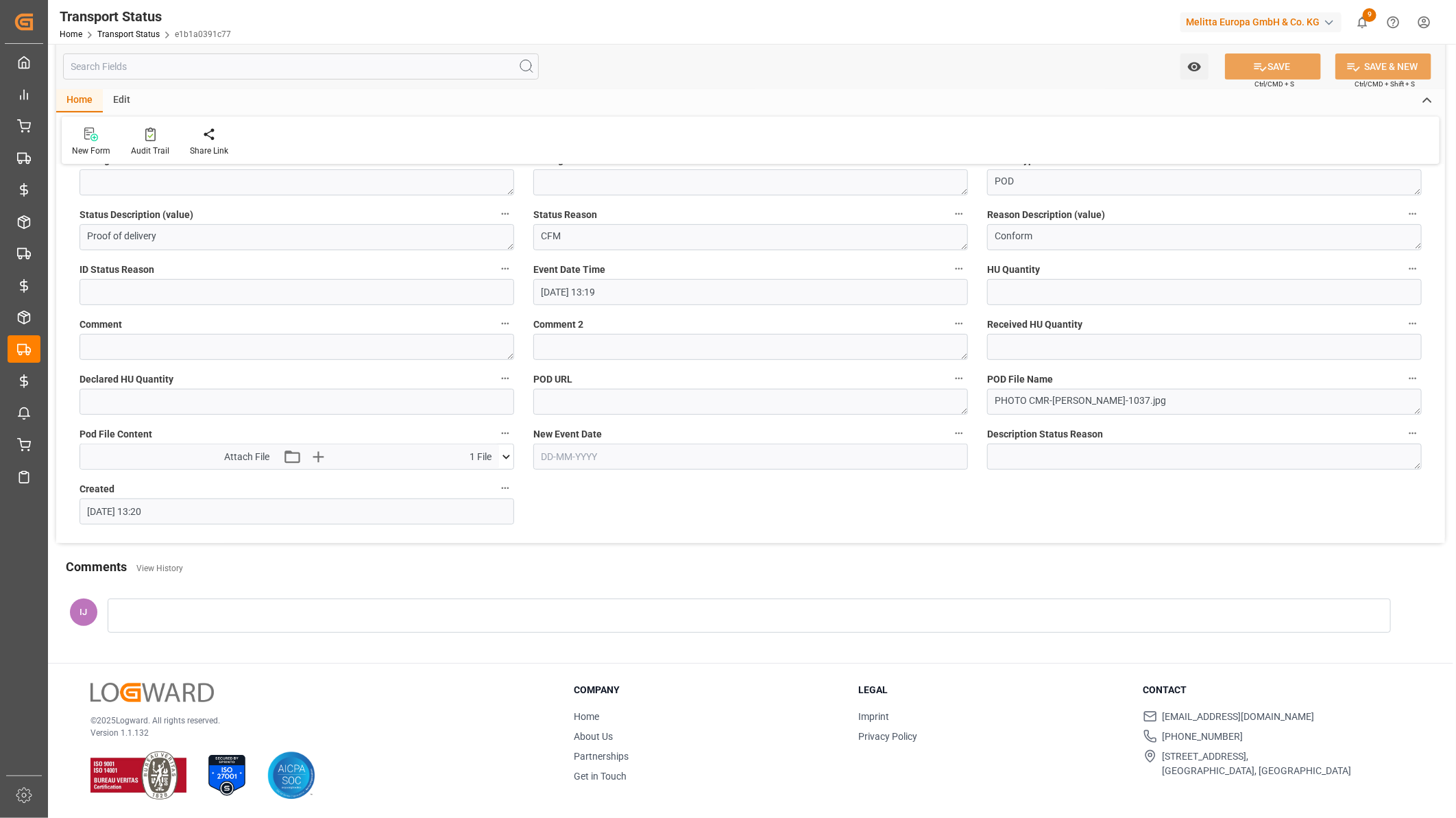
click at [508, 453] on icon at bounding box center [506, 457] width 14 height 14
click at [467, 481] on icon at bounding box center [470, 482] width 11 height 11
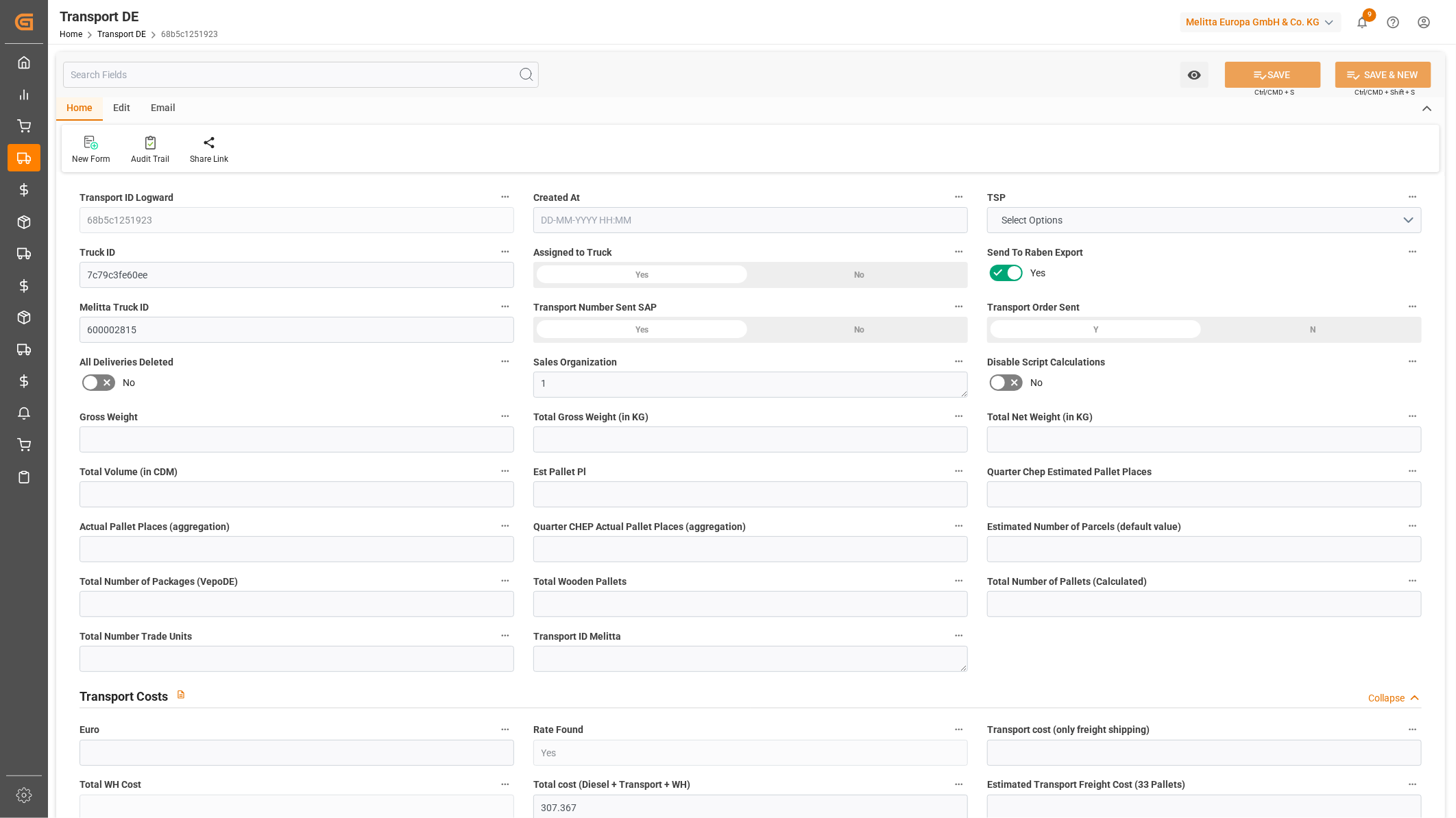
type input "2122"
type input "1801.694"
type input "1283.222"
type input "10804.632"
type input "7"
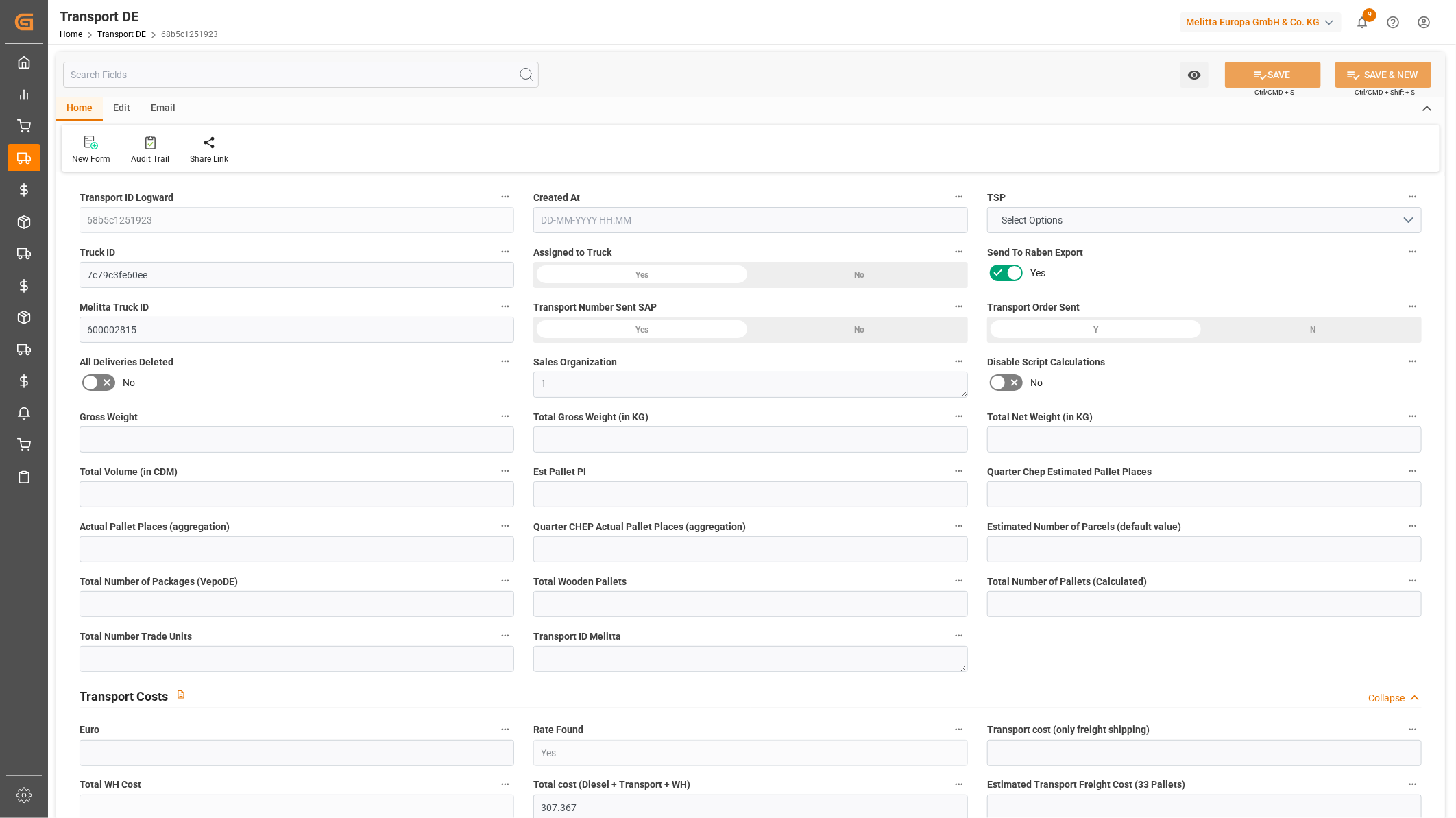
type input "0"
type input "6.25"
type input "0"
type input "1"
type input "13"
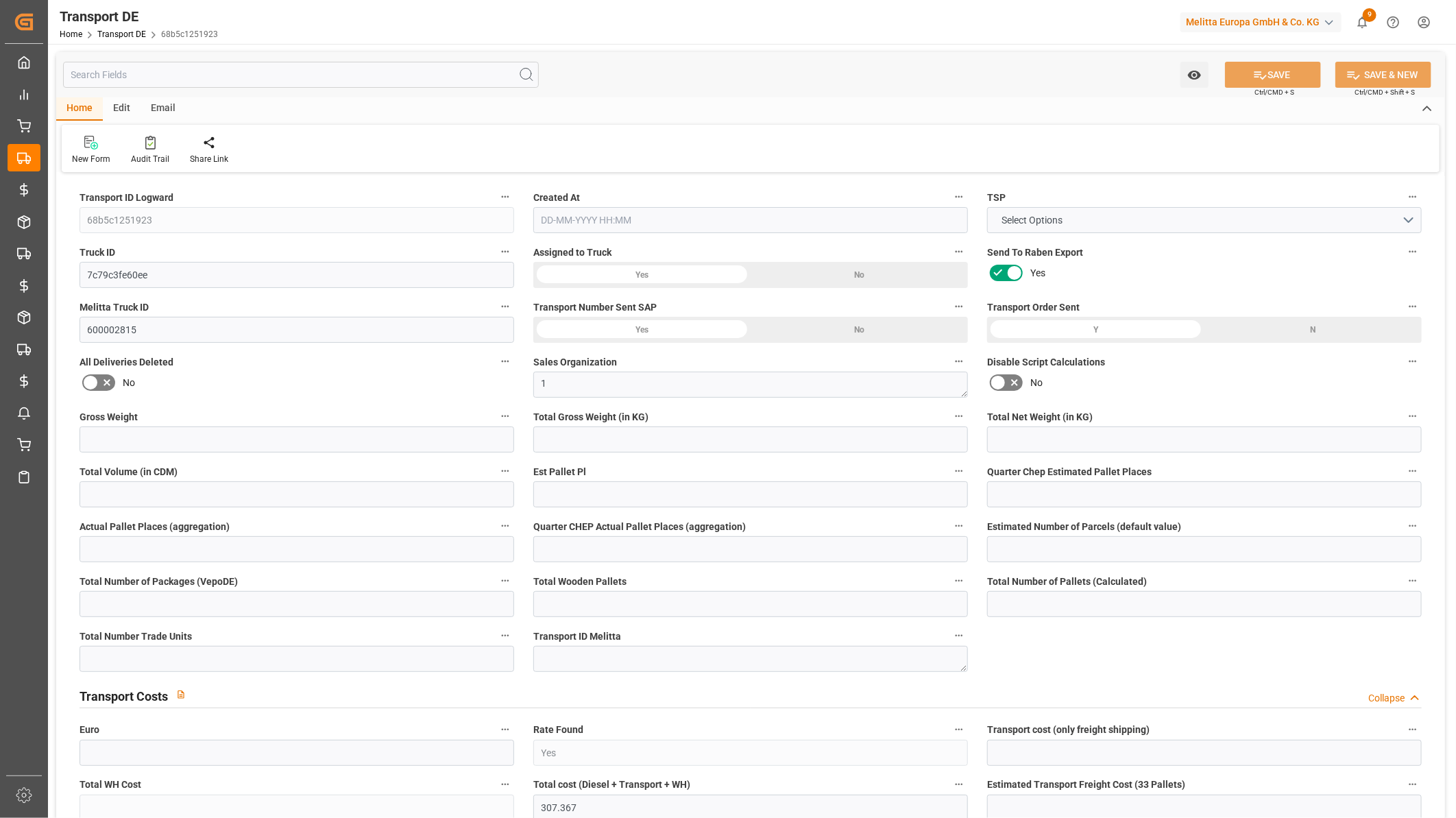
type input "13"
type input "12"
type input "40"
type input "0"
type input "242.84"
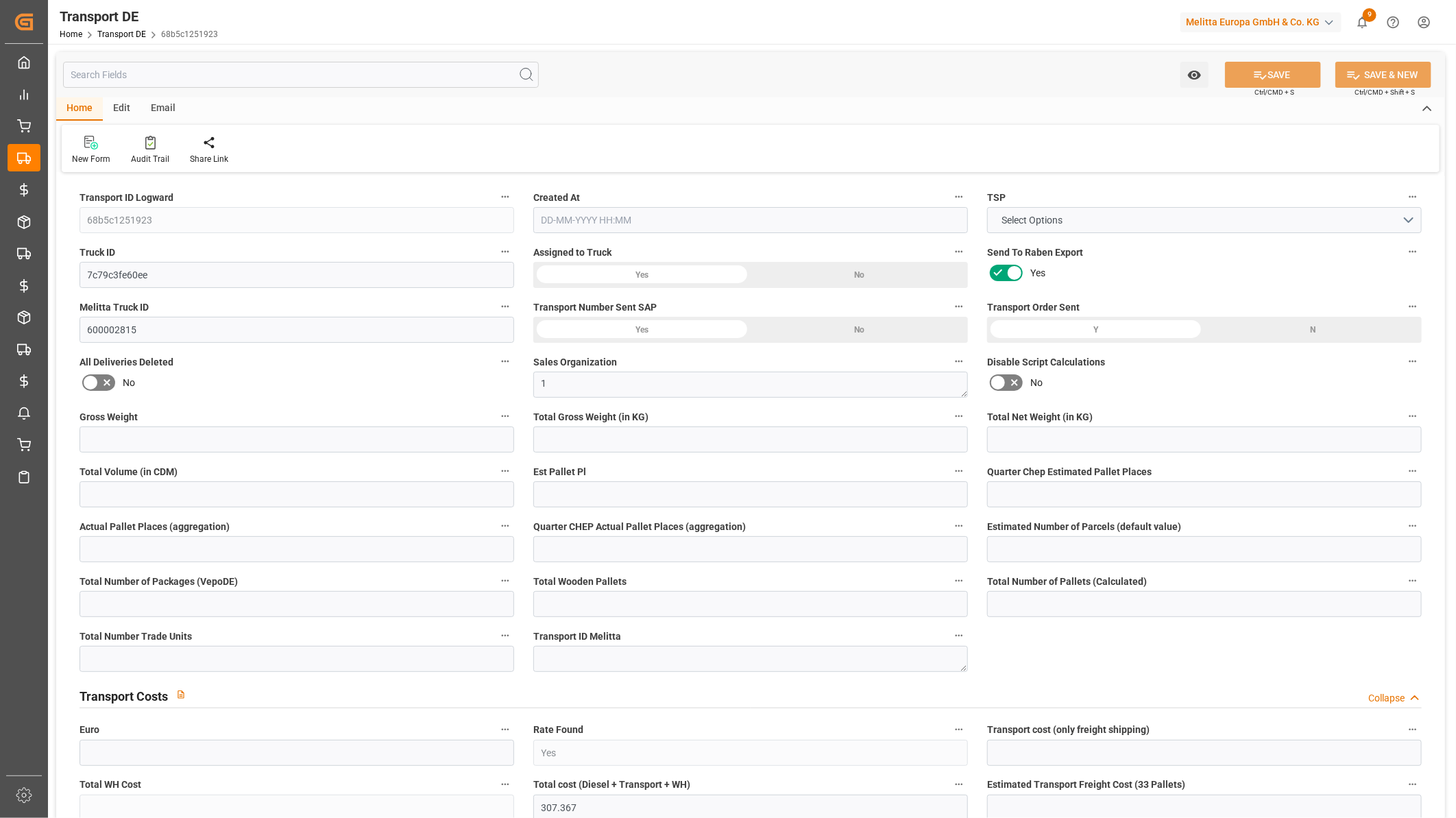
type input "64.527"
type input "242.84"
type input "65"
type input "13"
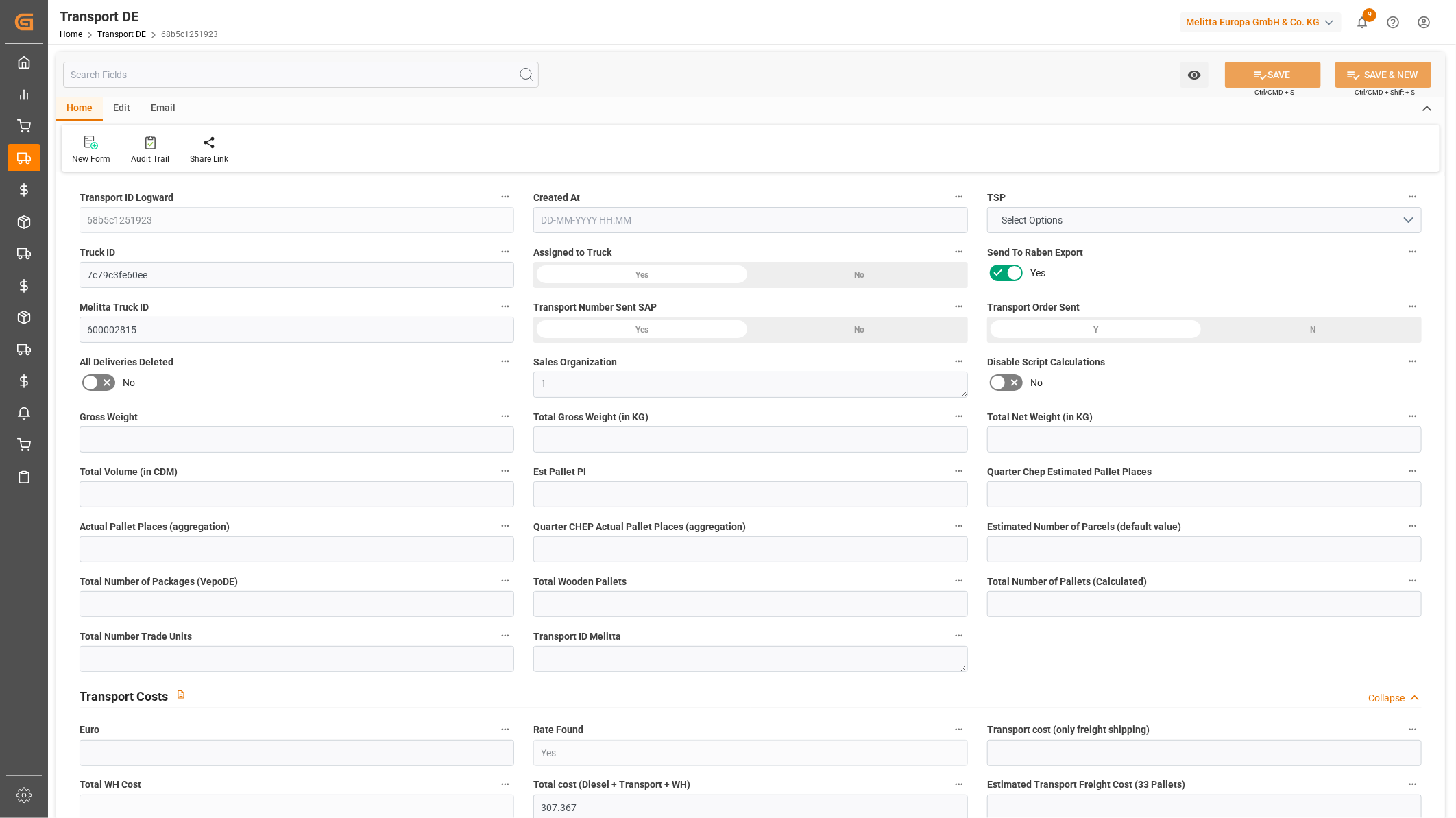
type input "0"
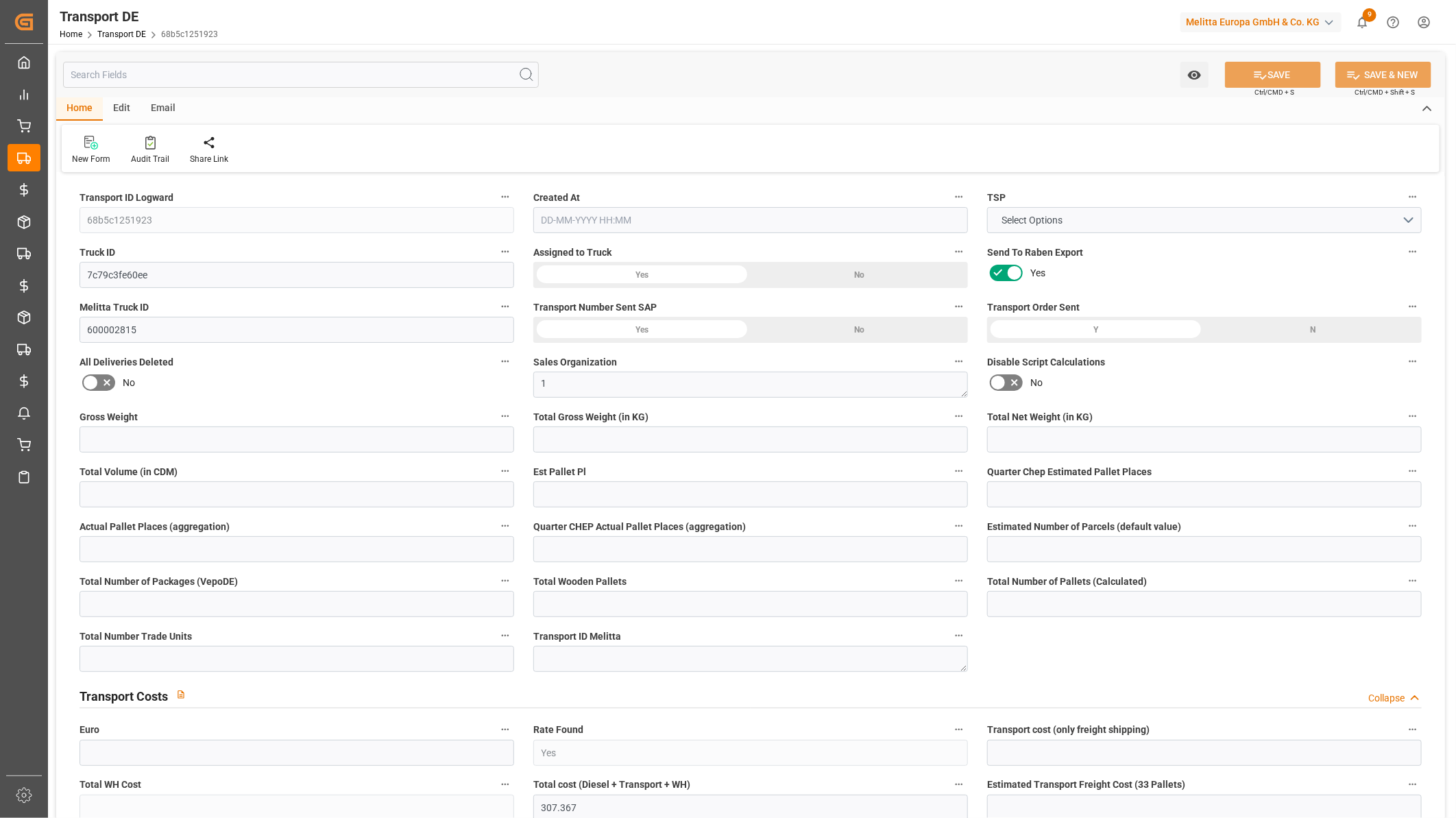
type input "0"
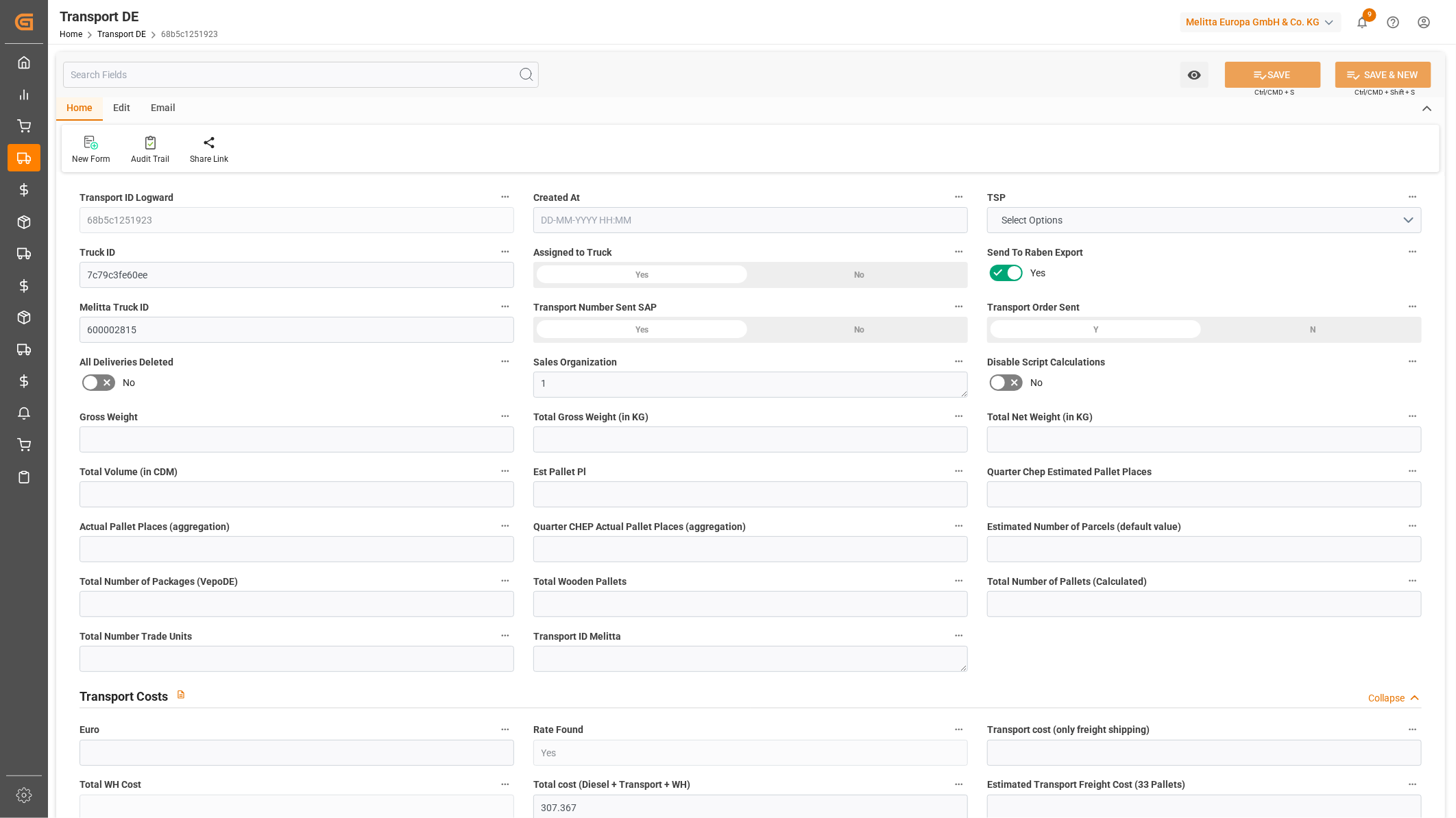
type input "0"
type input "1801.694"
type input "10767.6795"
type input "21"
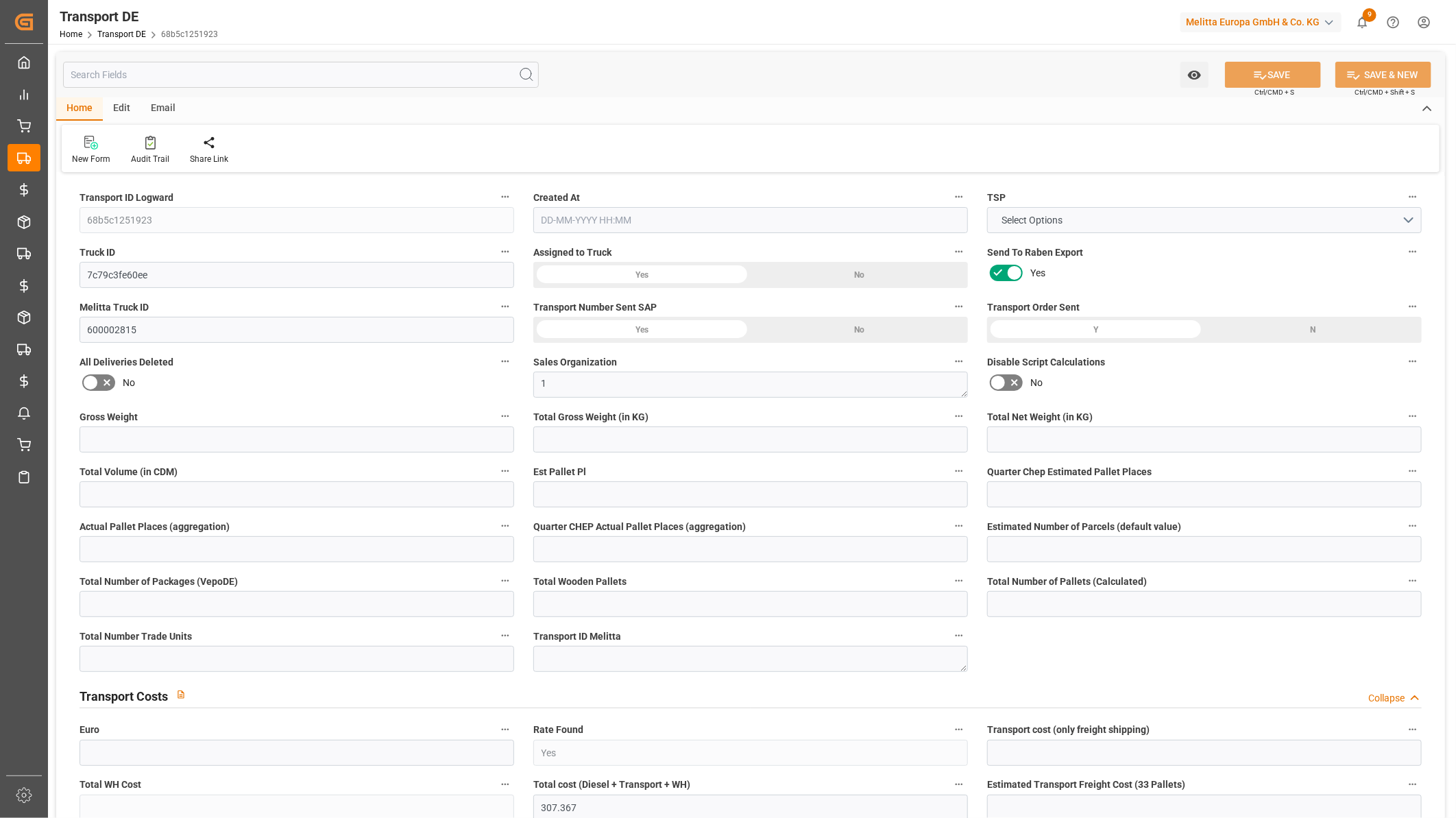
type input "80"
type input "0"
type input "1"
type input "12"
type input "0"
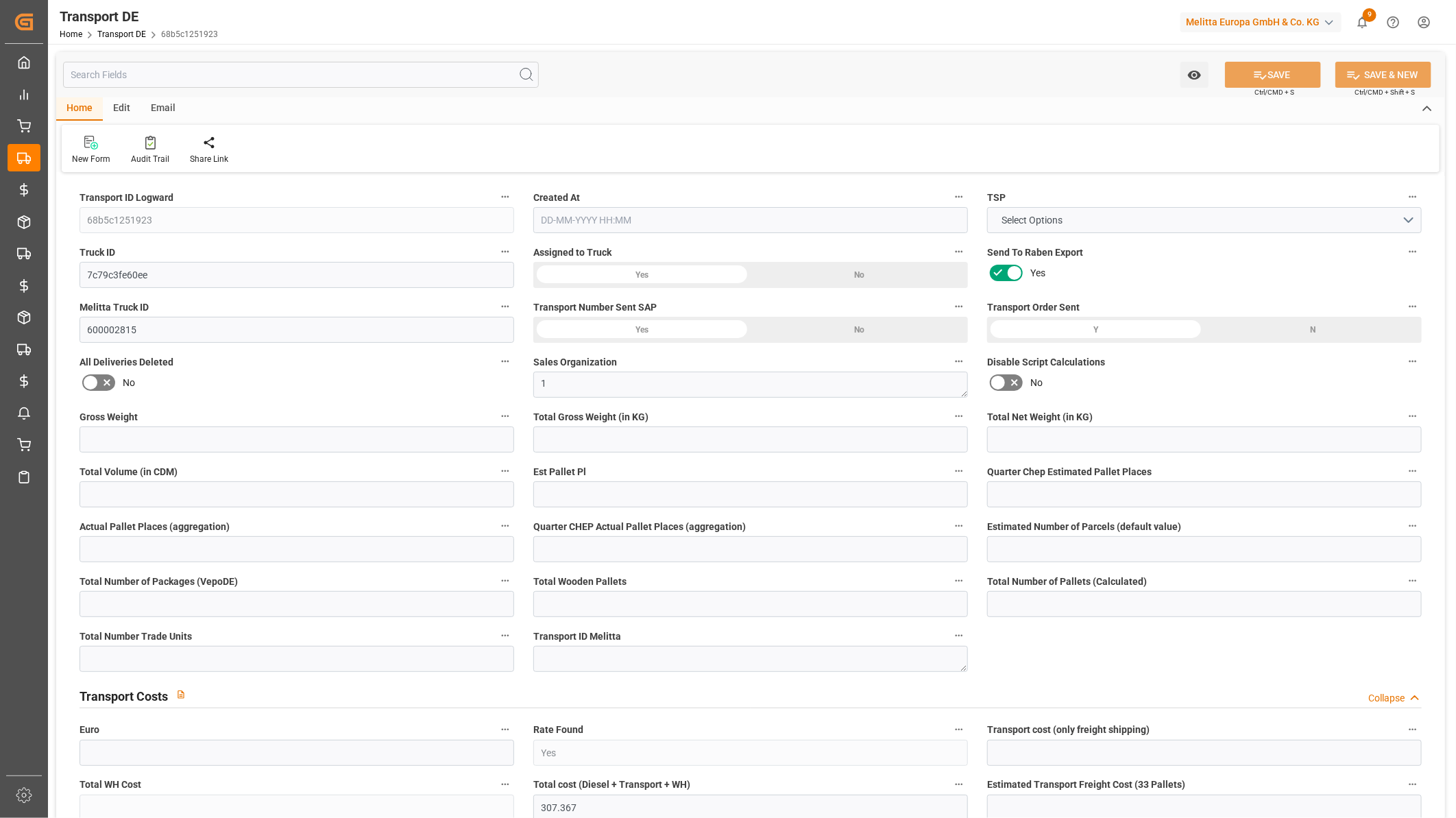
type input "0"
type input "1"
type input "0"
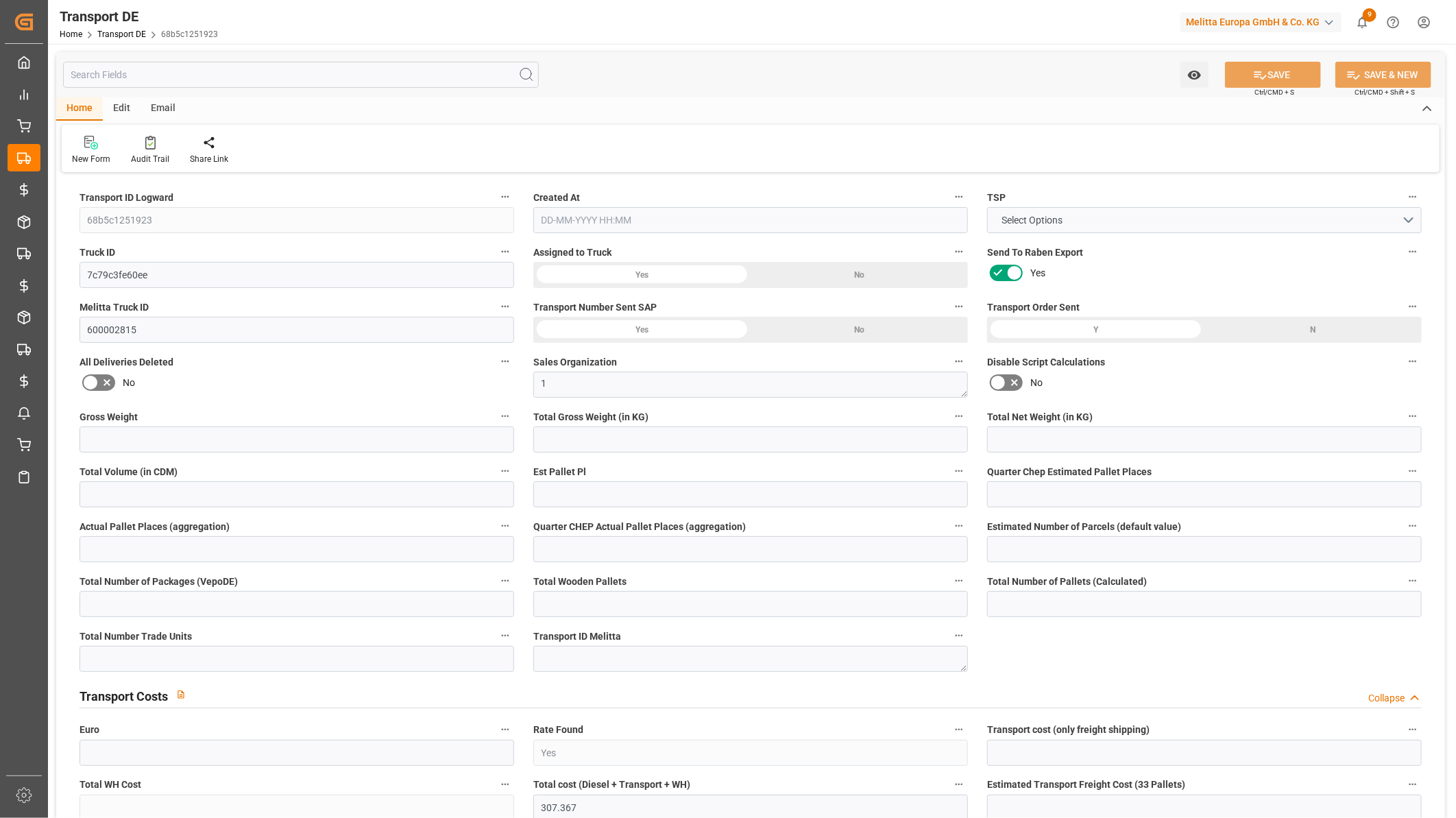
type input "638"
type input "307.367"
type input "242.84"
type input "19-09-2025 23:01"
type input "24-09-2025"
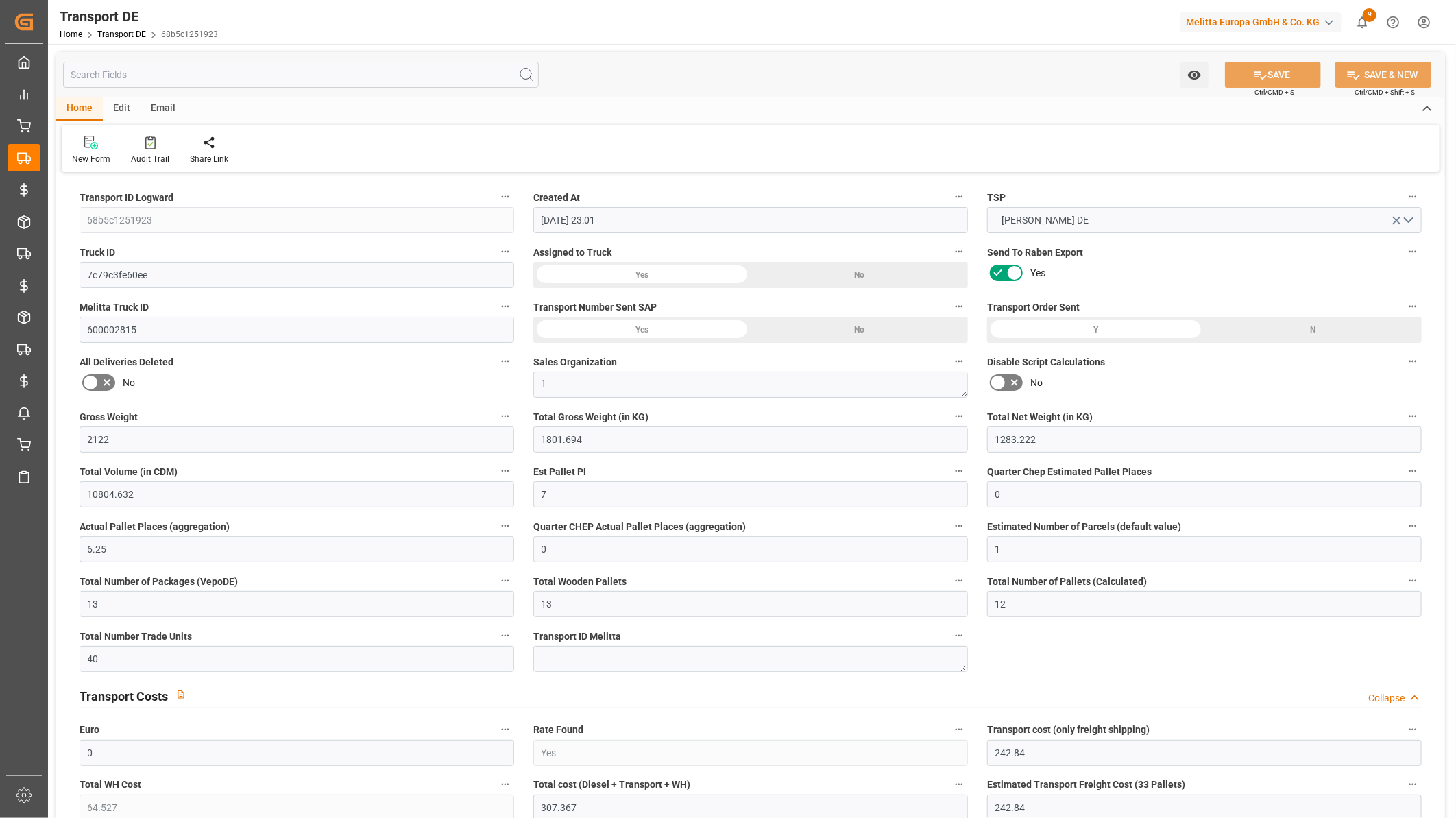
type input "25-09-2025"
type input "26-09-2025"
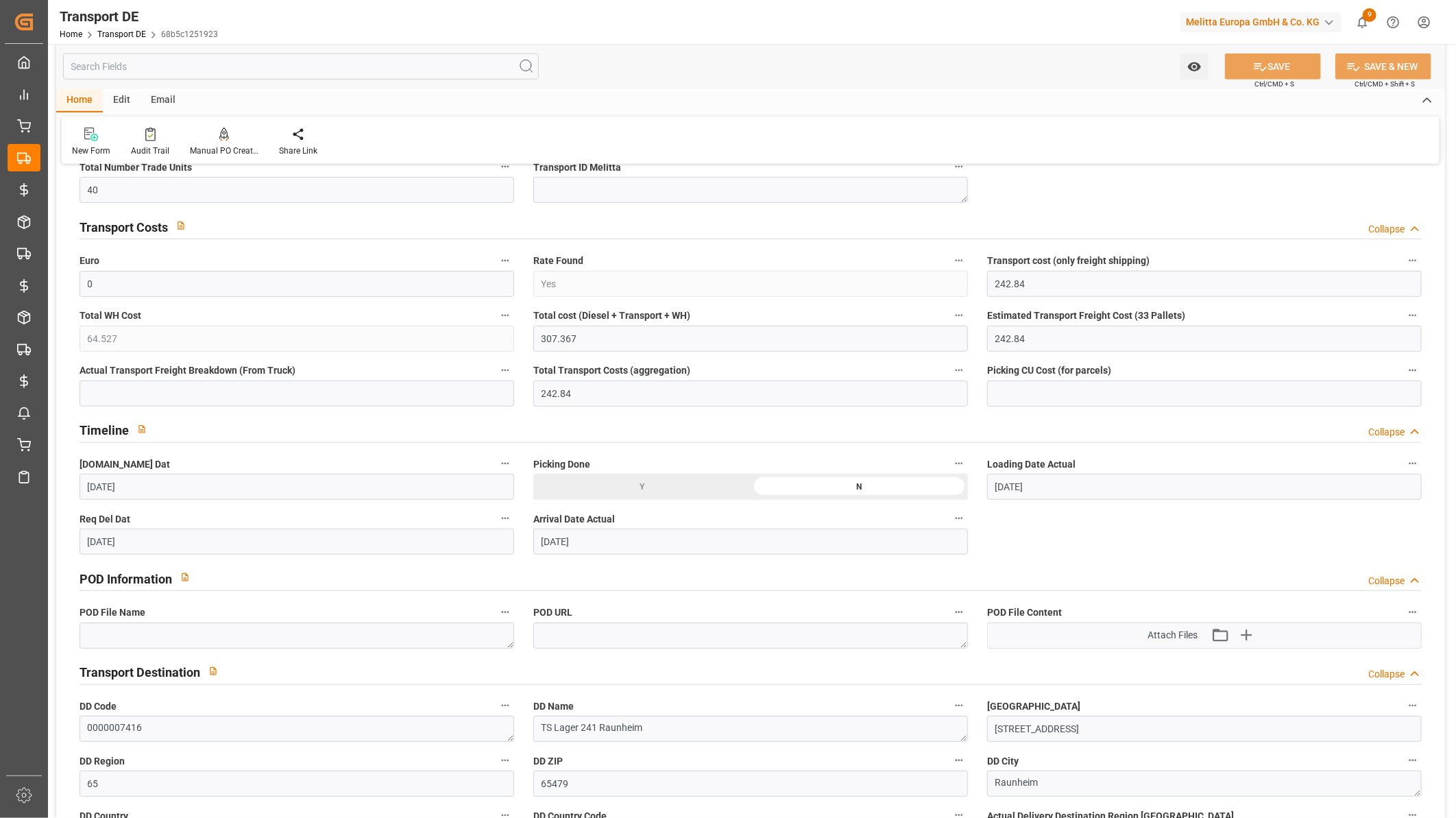
scroll to position [686, 0]
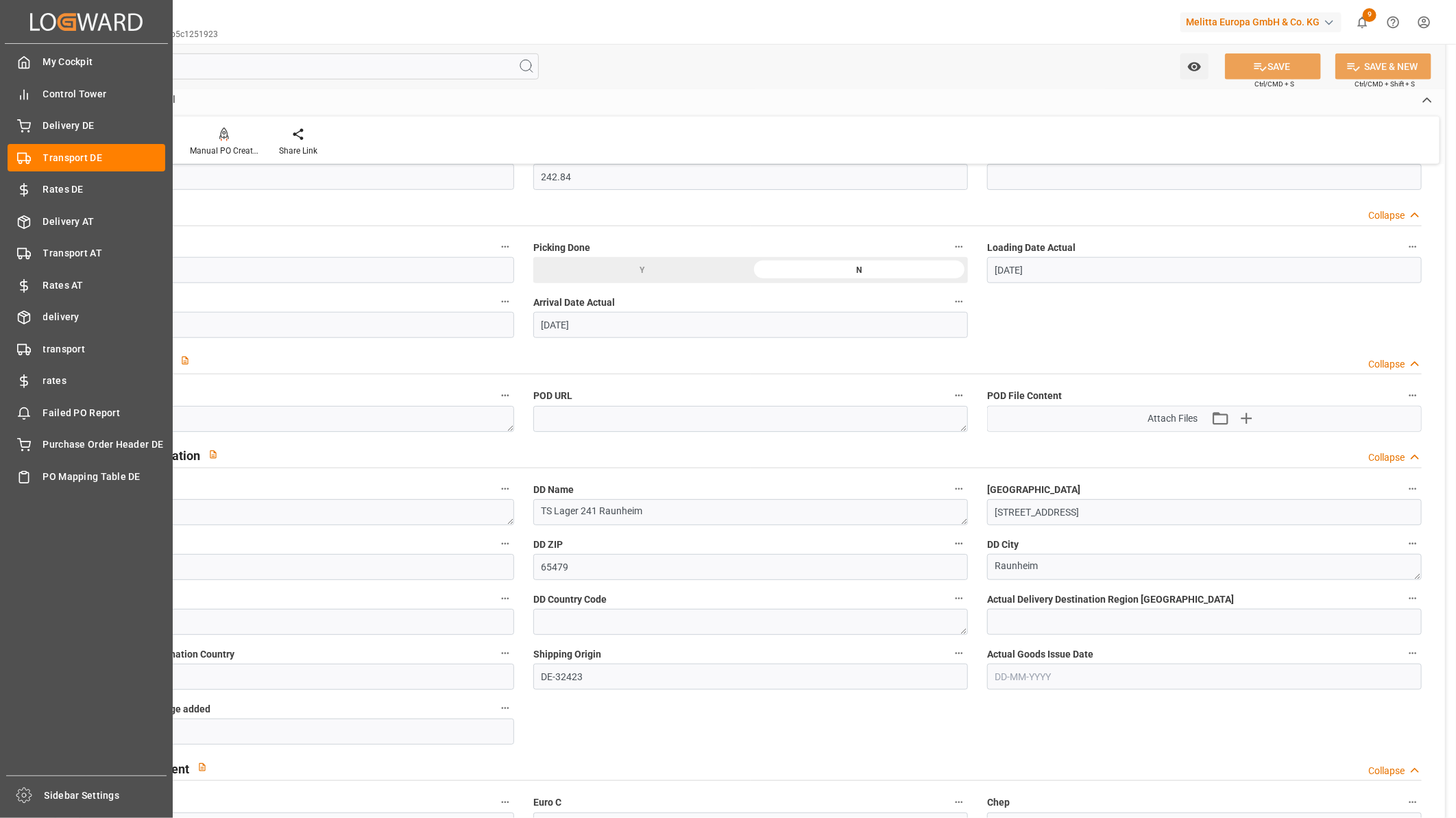
click at [73, 332] on div "My Cockpit My Cockpit Control Tower Control Tower Delivery DE Delivery DE Trans…" at bounding box center [86, 409] width 163 height 732
click at [73, 342] on span "transport" at bounding box center [104, 349] width 123 height 14
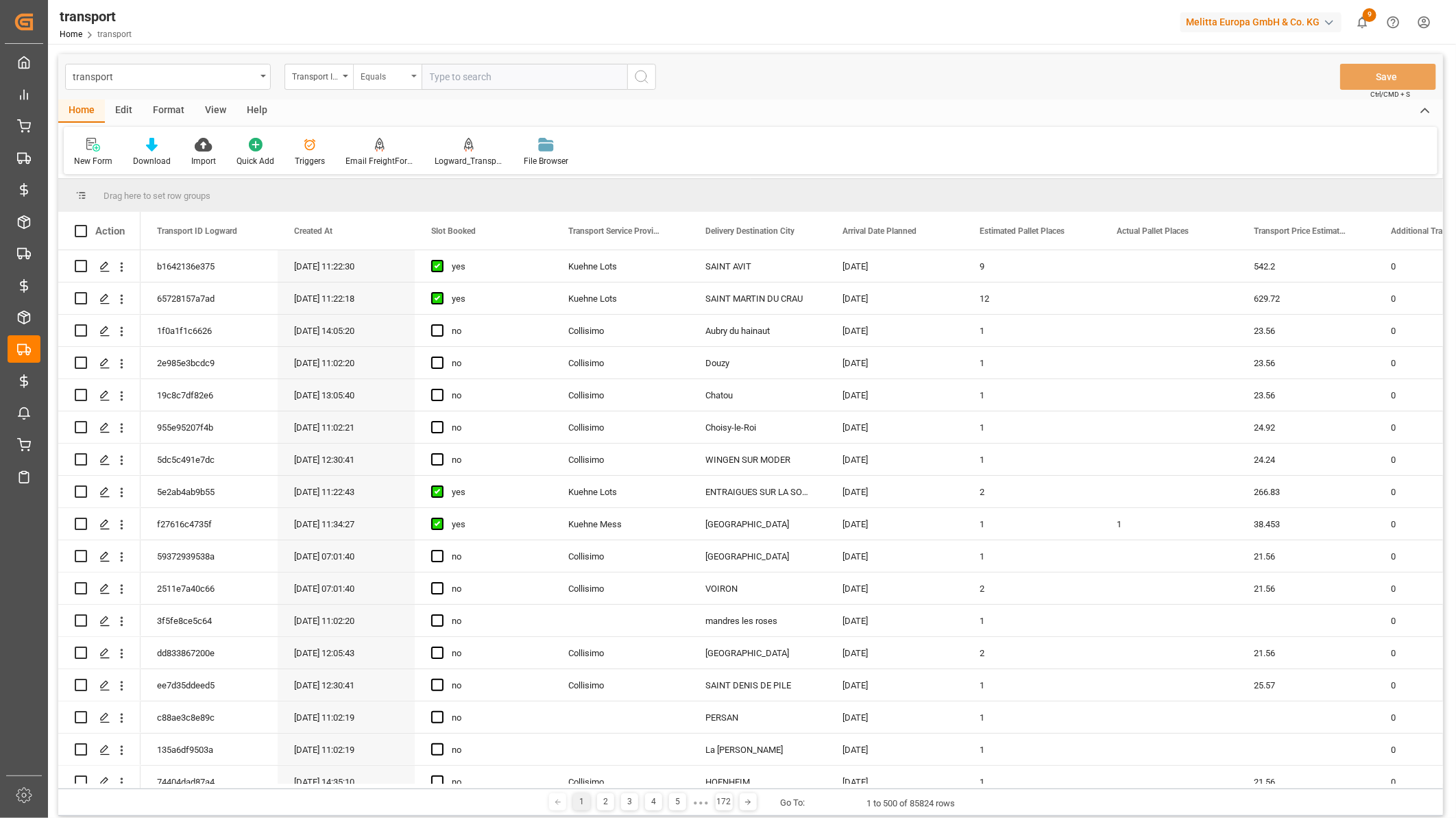
click at [415, 78] on div "Equals" at bounding box center [386, 76] width 68 height 26
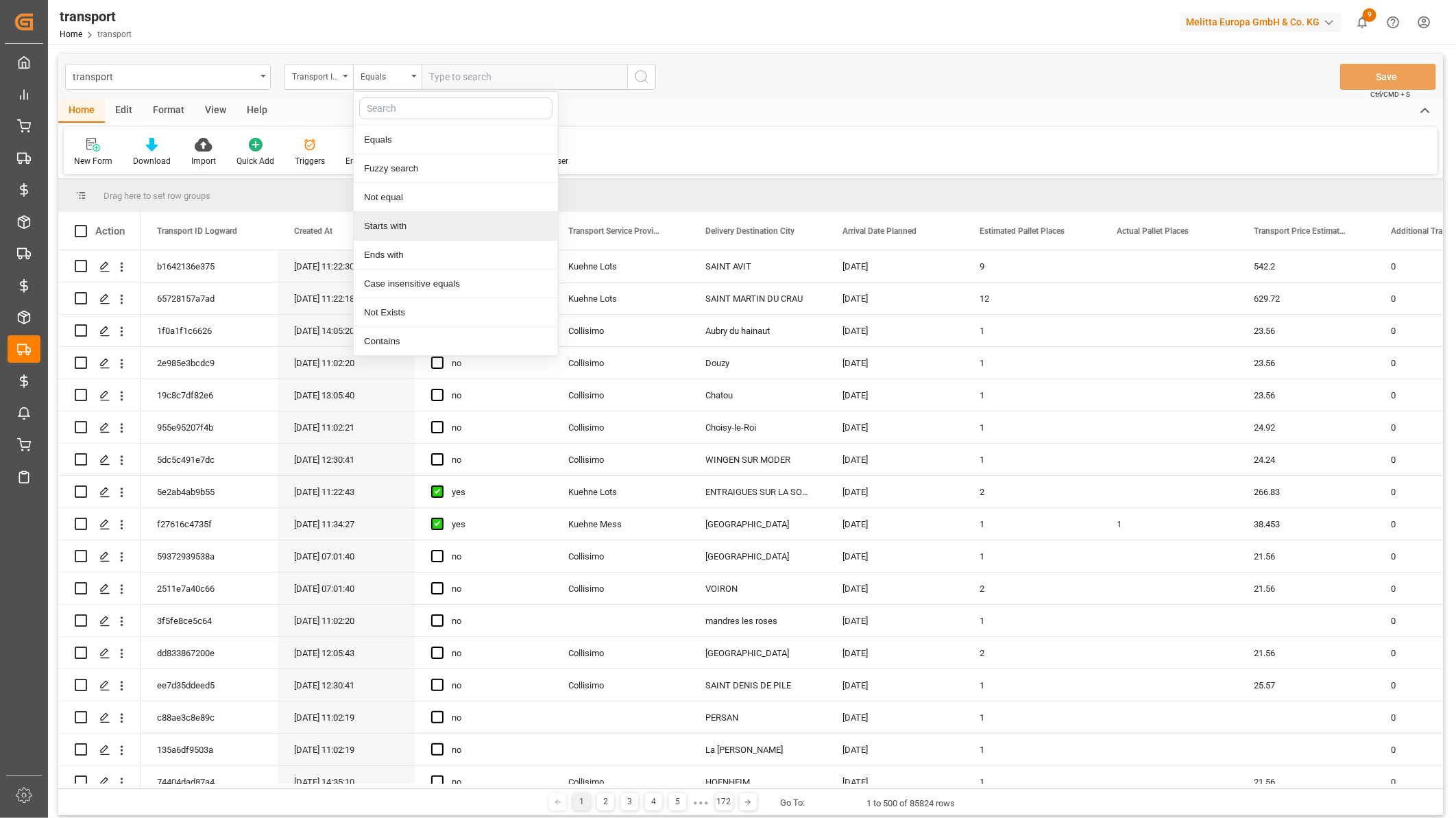
click at [401, 222] on div "Starts with" at bounding box center [455, 226] width 204 height 29
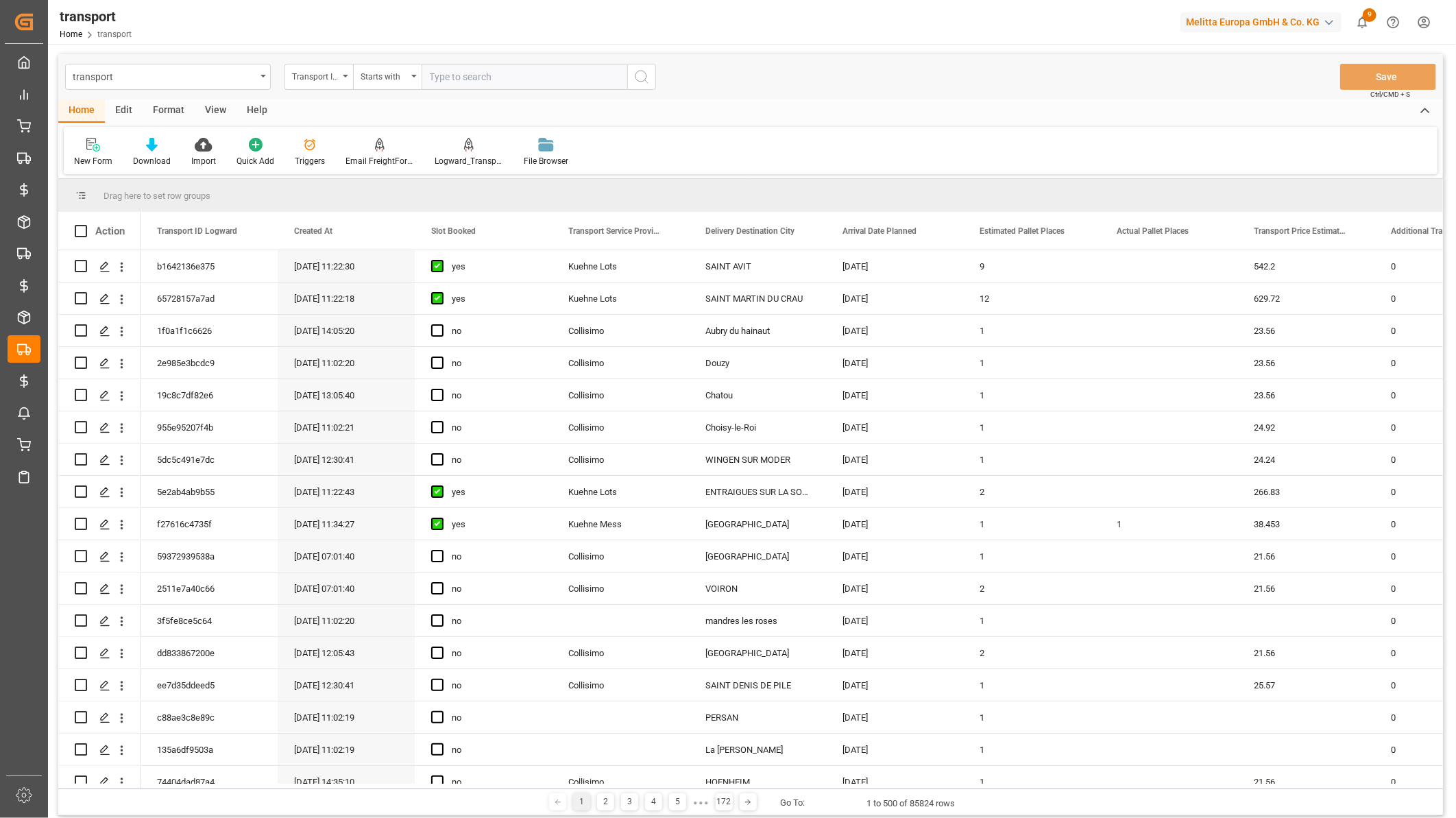
click at [478, 78] on input "text" at bounding box center [525, 76] width 206 height 26
type input "4c5edf0"
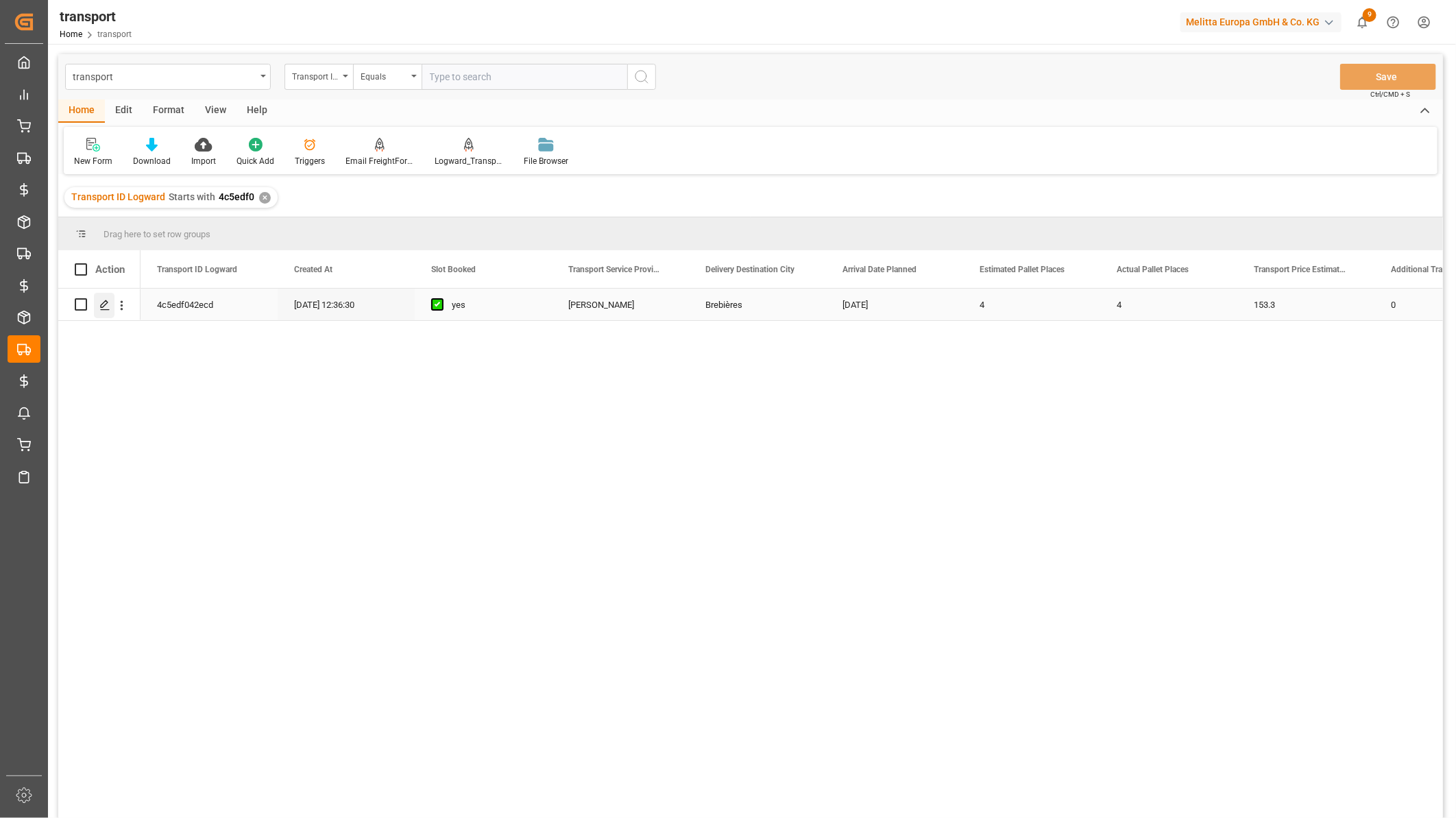
click at [100, 304] on icon "Press SPACE to select this row." at bounding box center [105, 305] width 11 height 11
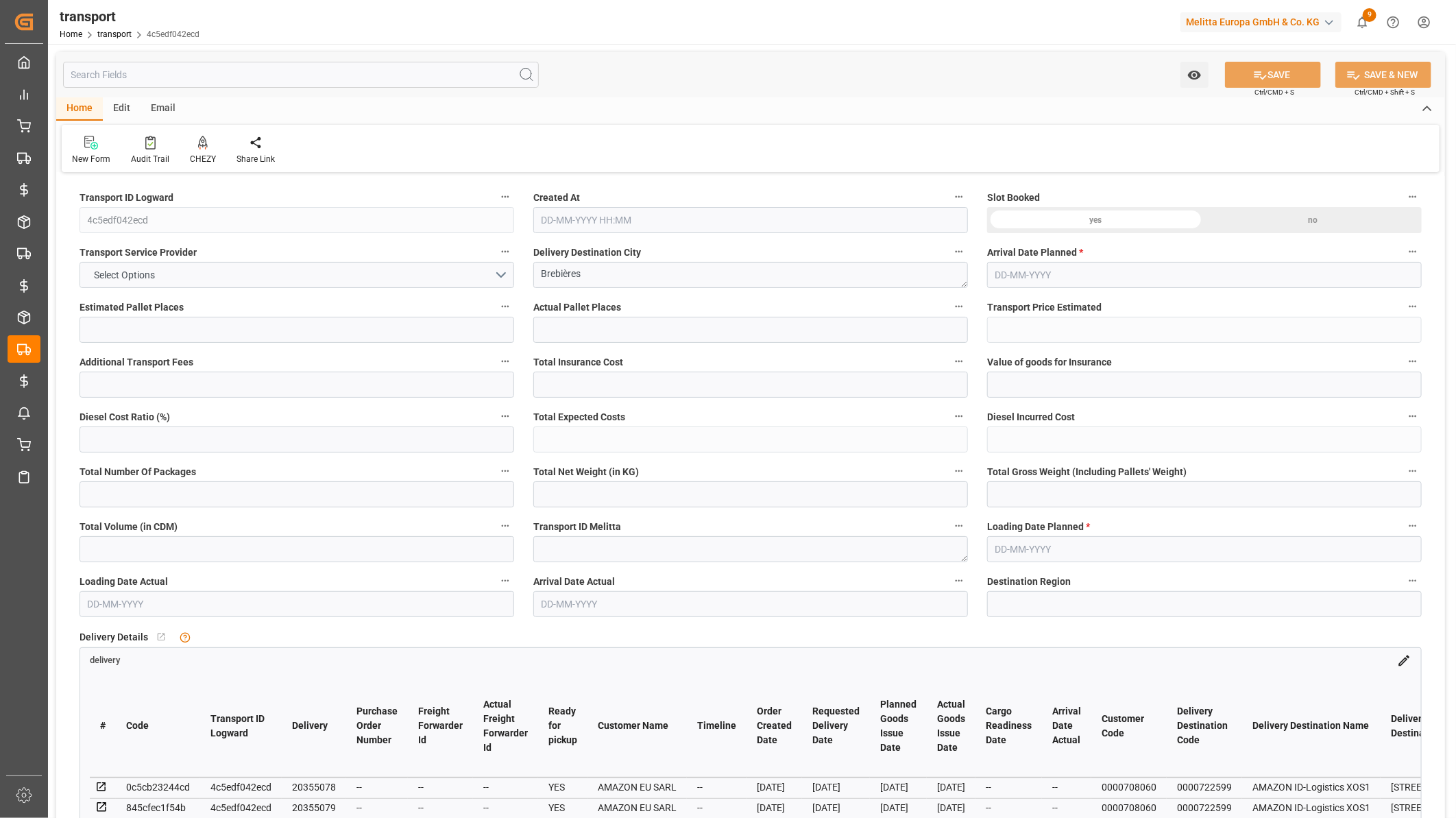
type input "4"
type input "153.3"
type input "0"
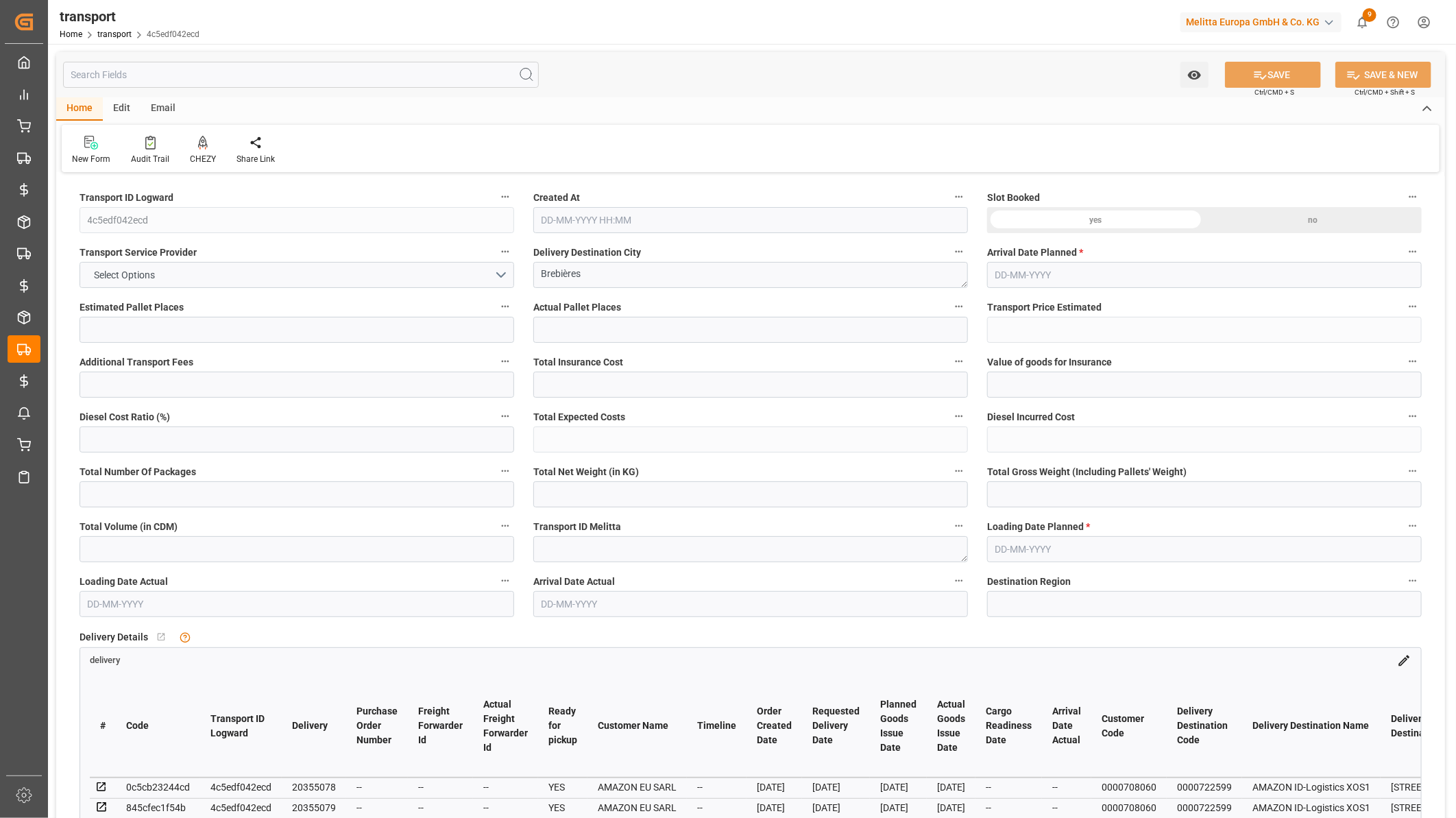
type input "0"
type input "147.0913"
type input "-6.2087"
type input "0"
type input "668.877"
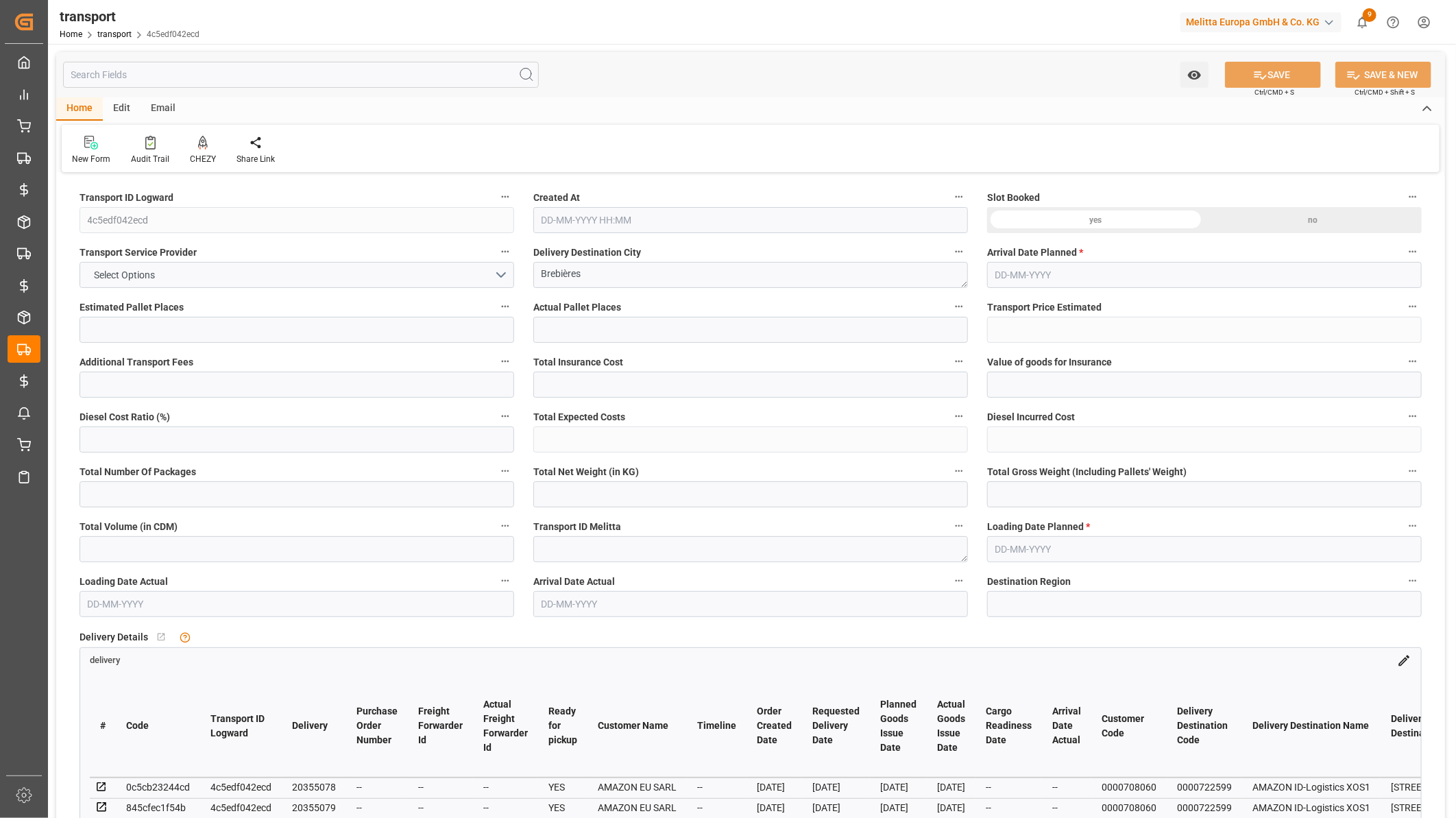
type input "852.056"
type input "5250.9"
type input "62"
type input "2"
type input "36"
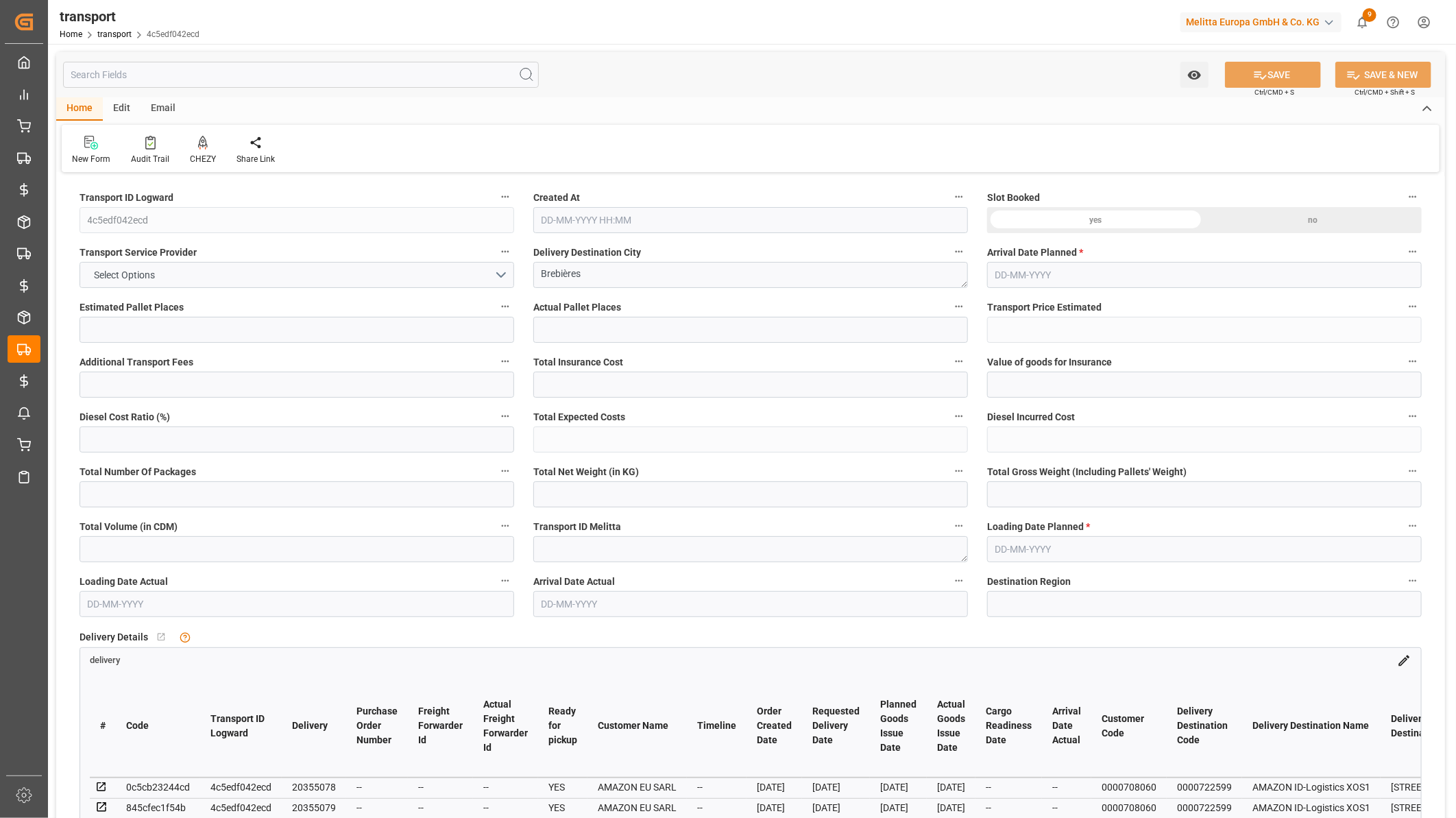
type input "4"
type input "101"
type input "758.184"
type input "0"
type input "4710.8598"
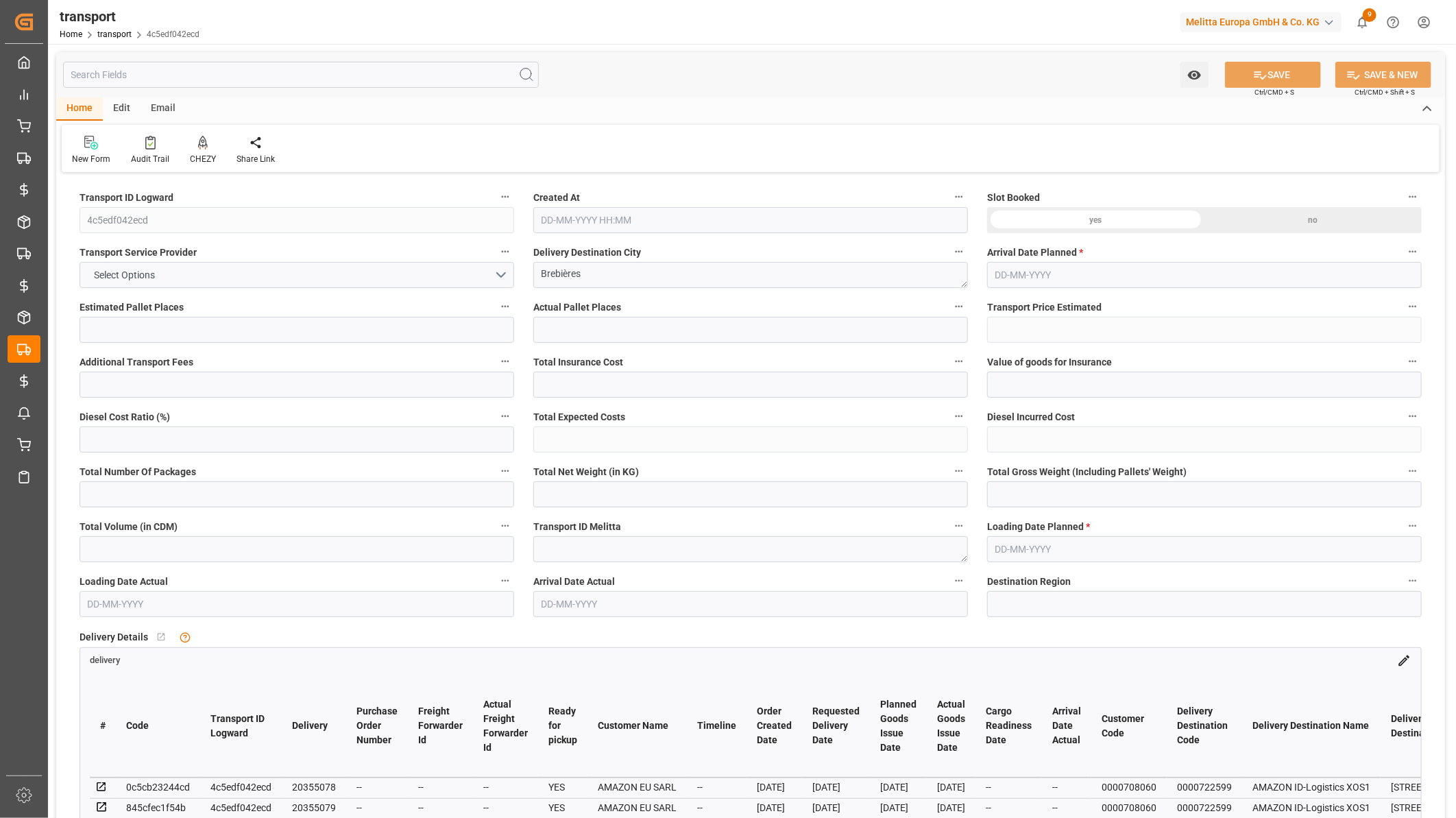
type input "0"
type input "21"
type input "35"
type input "15-11-2024 12:36"
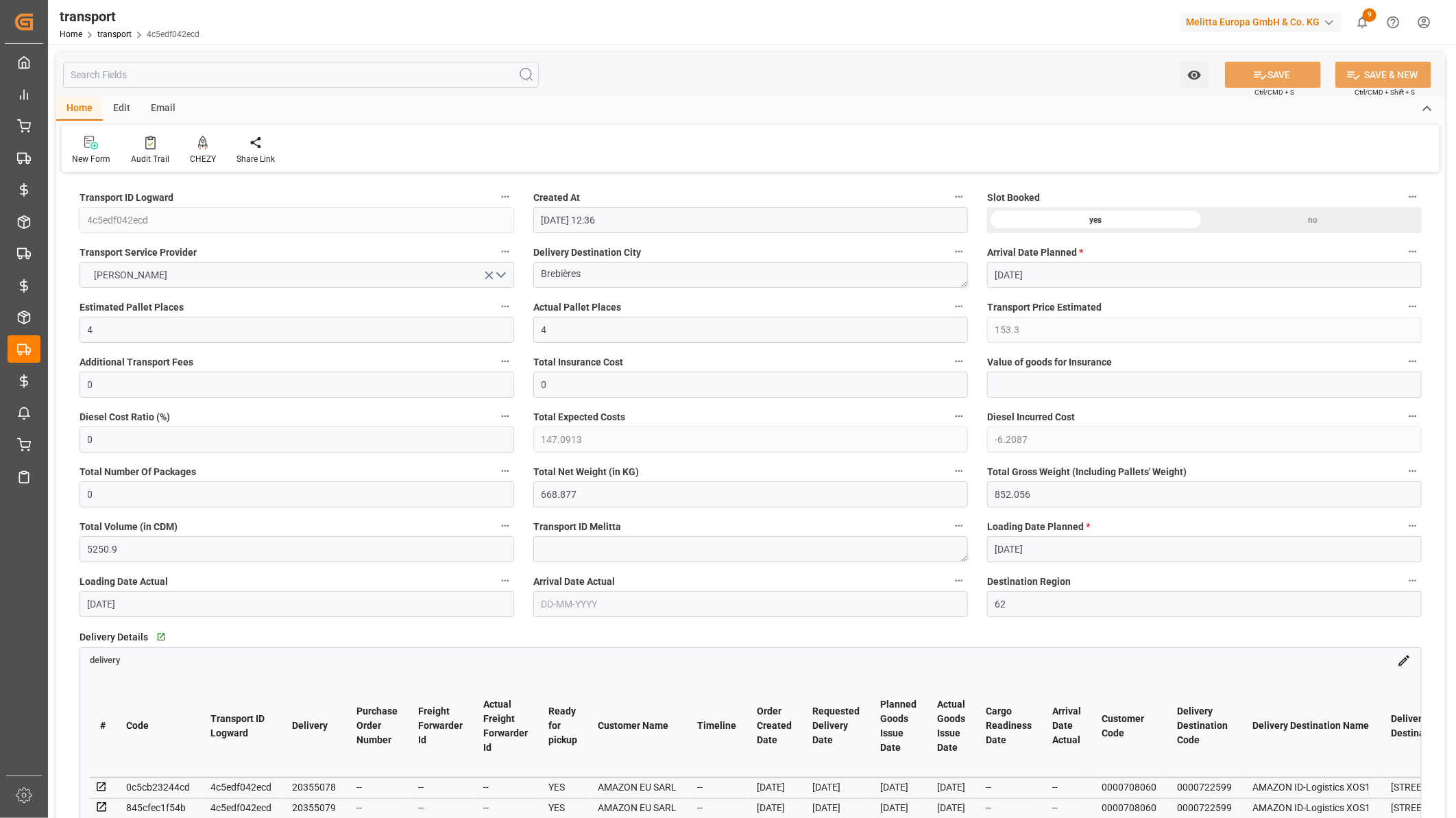
type input "[DATE]"
type input "20-11-2024"
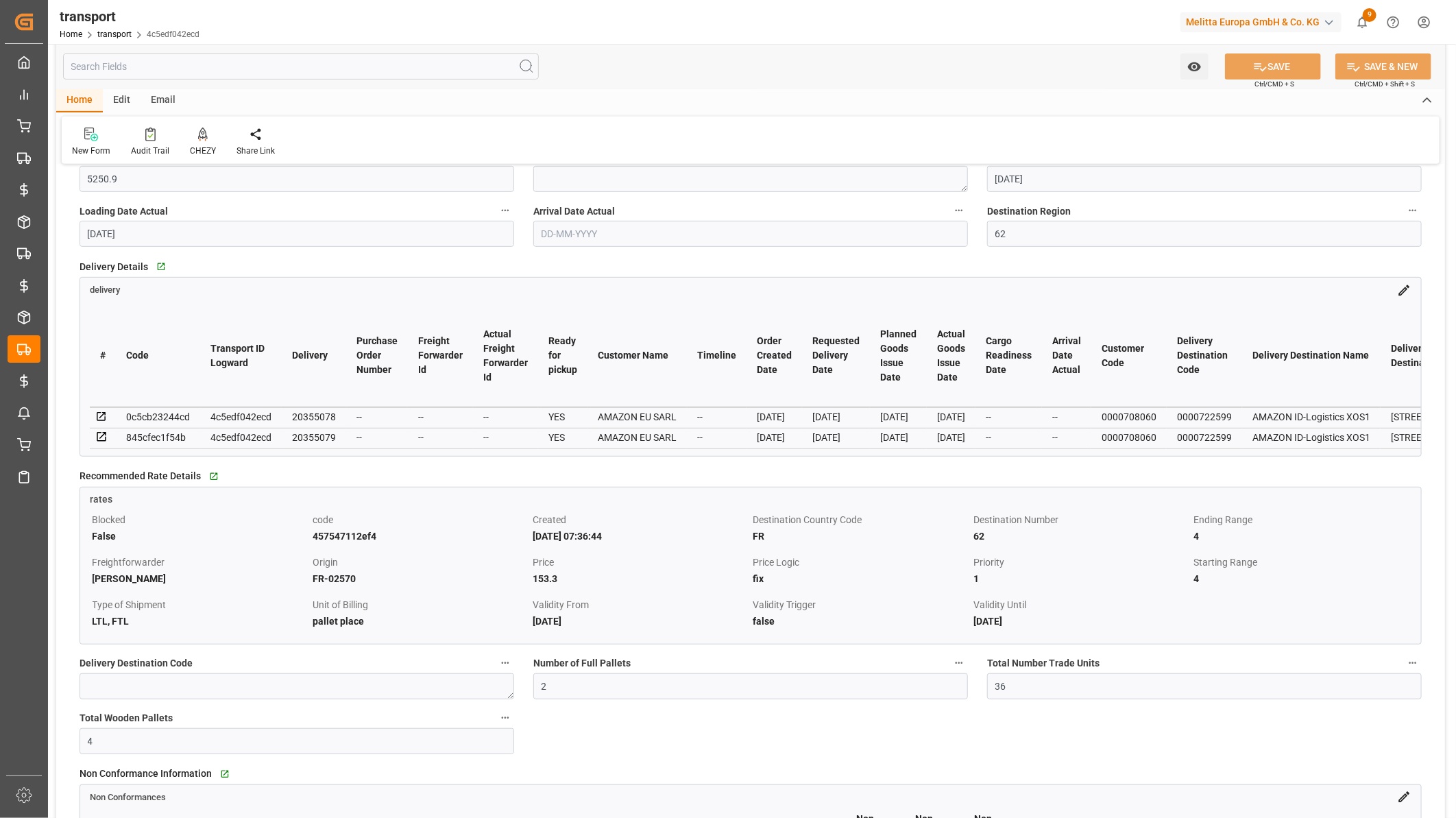
scroll to position [380, 0]
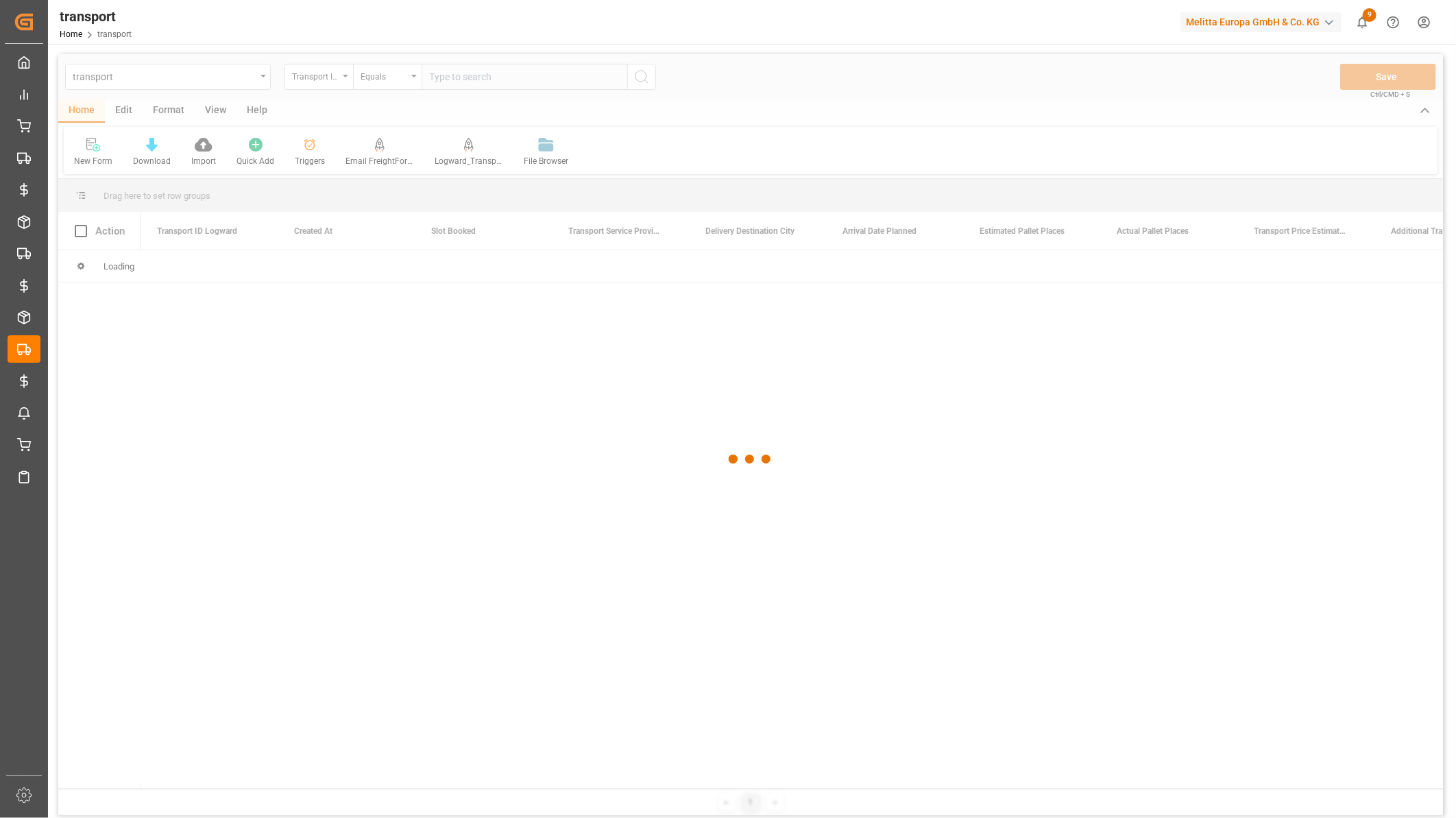
click at [394, 76] on div at bounding box center [750, 459] width 1385 height 810
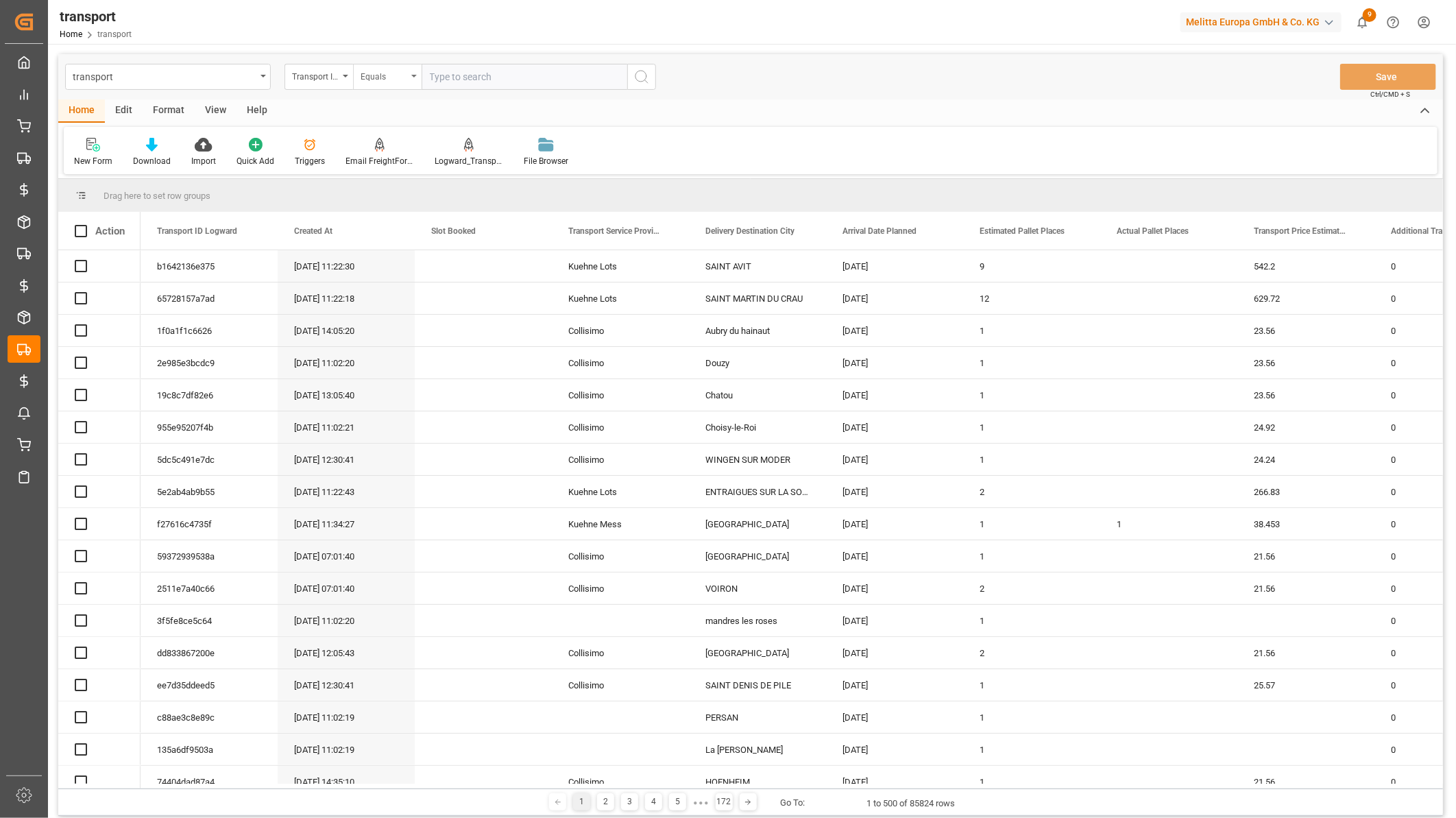
click at [408, 85] on div "Equals" at bounding box center [386, 76] width 68 height 26
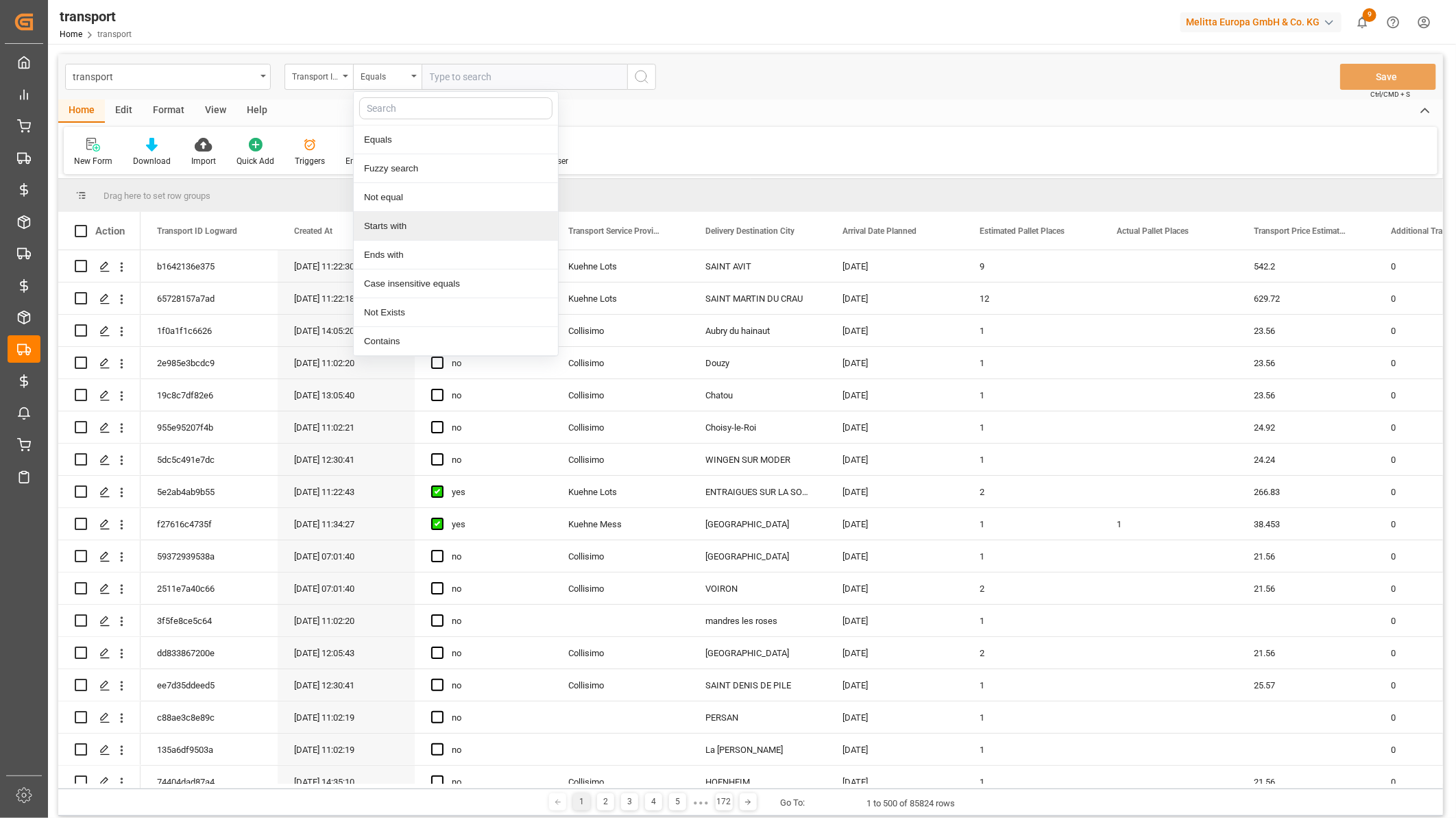
click at [397, 219] on div "Starts with" at bounding box center [455, 226] width 204 height 29
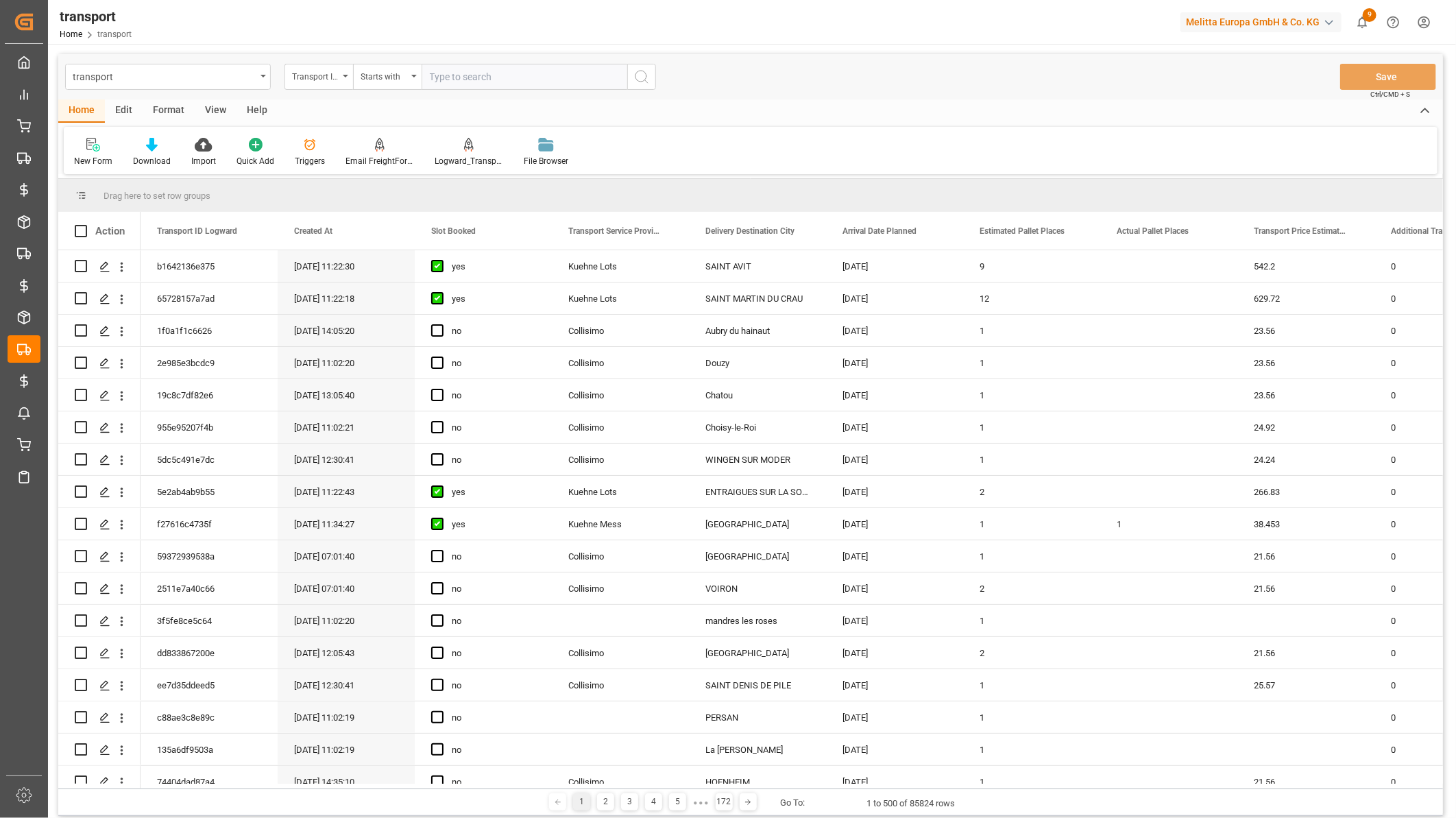
click at [470, 72] on input "text" at bounding box center [525, 76] width 206 height 26
type input "279f3f7"
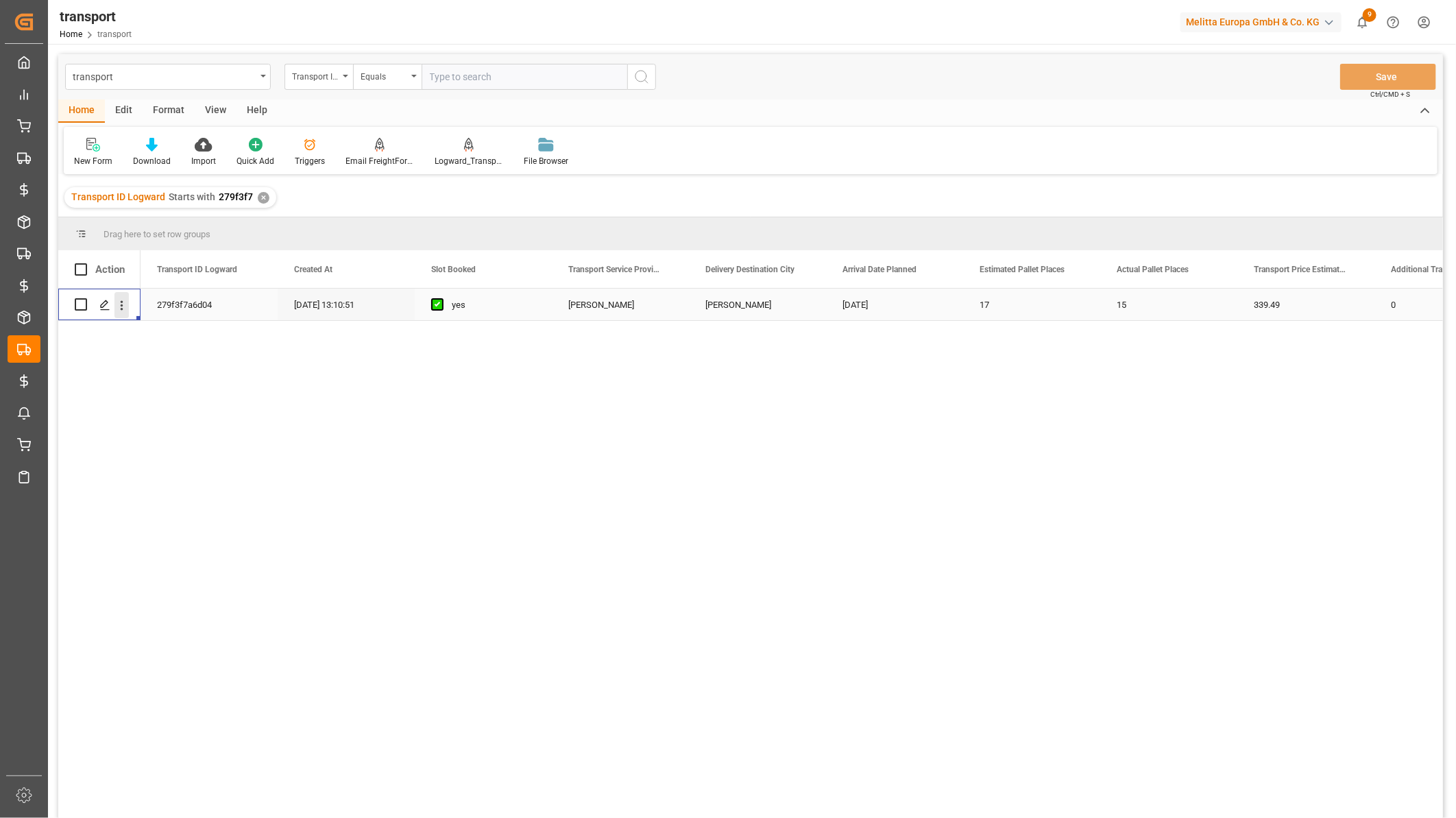
click at [121, 306] on icon "open menu" at bounding box center [122, 306] width 14 height 14
click at [155, 333] on span "Open in new tab" at bounding box center [211, 334] width 125 height 14
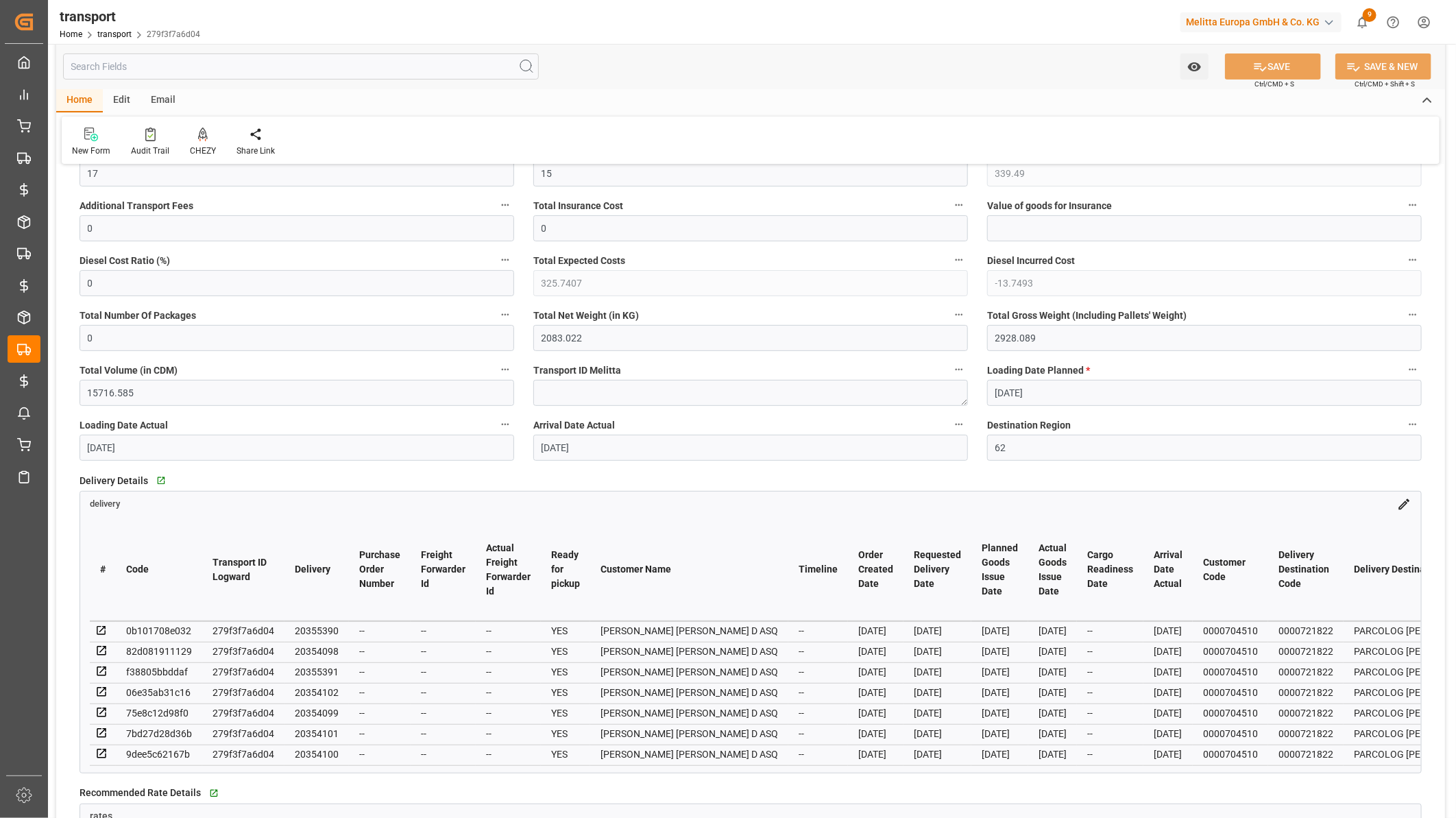
scroll to position [380, 0]
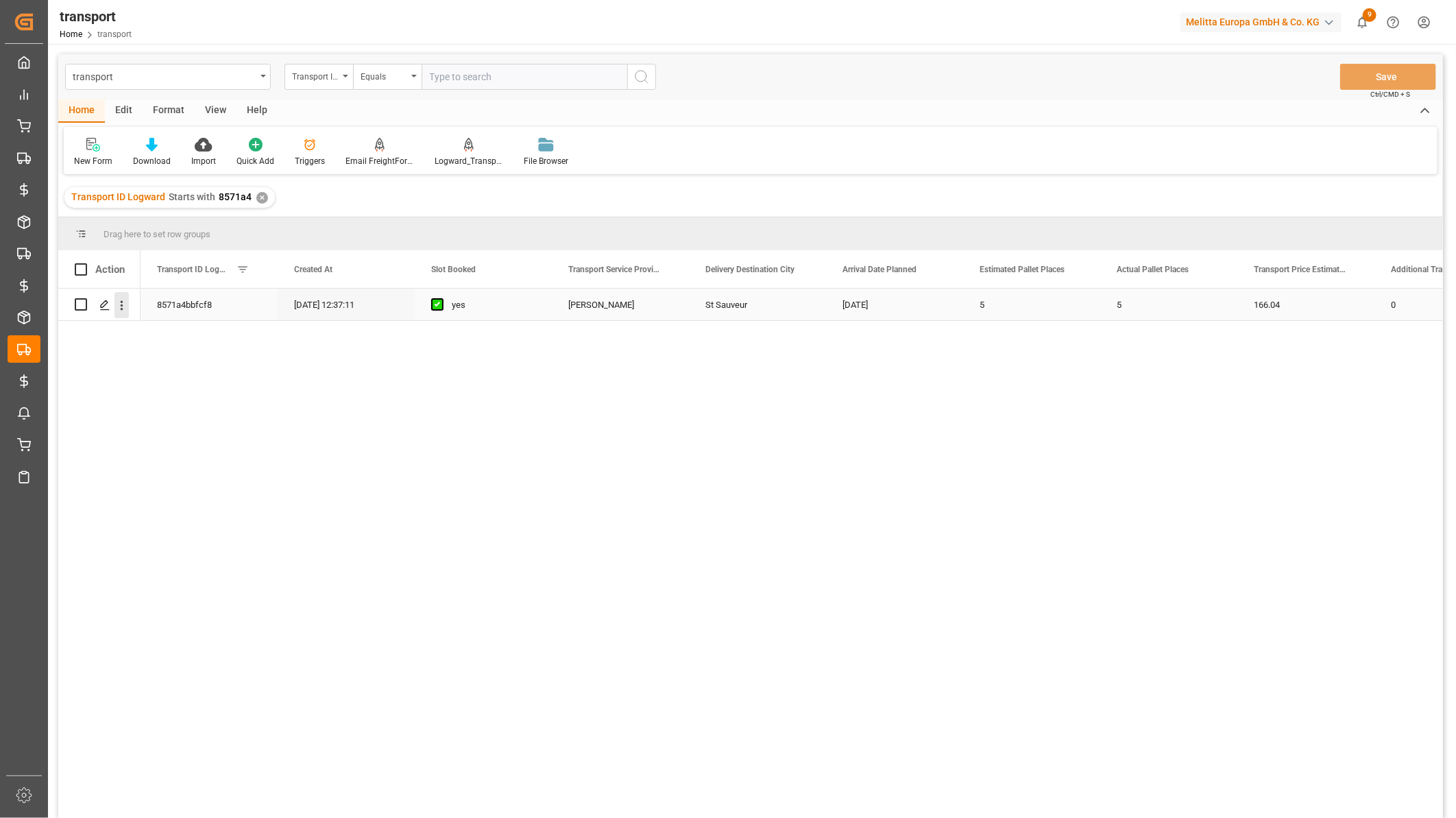
click at [126, 300] on icon "open menu" at bounding box center [122, 306] width 14 height 14
click at [158, 327] on span "Open in new tab" at bounding box center [211, 334] width 125 height 14
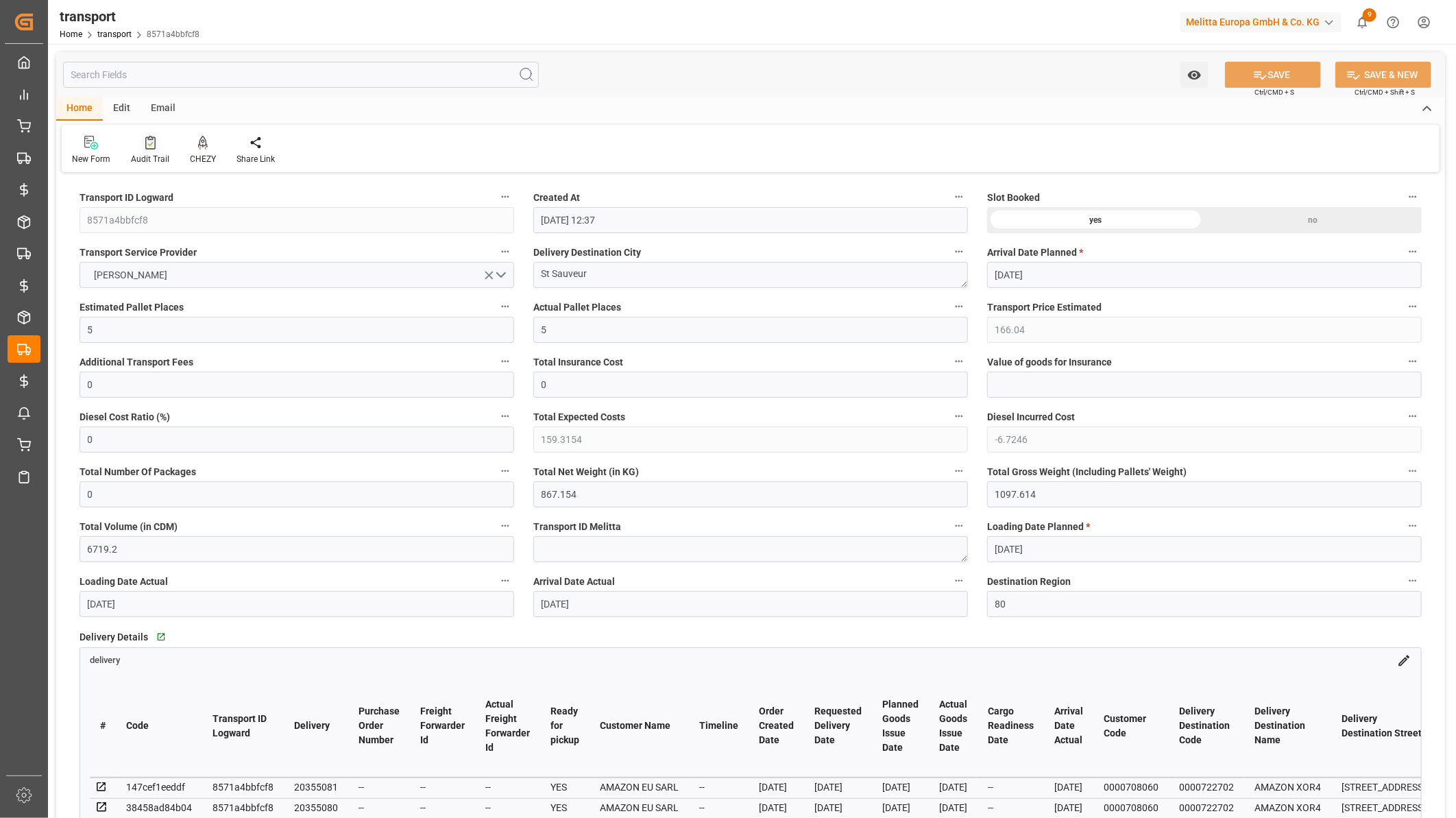
click at [163, 148] on div at bounding box center [150, 142] width 38 height 14
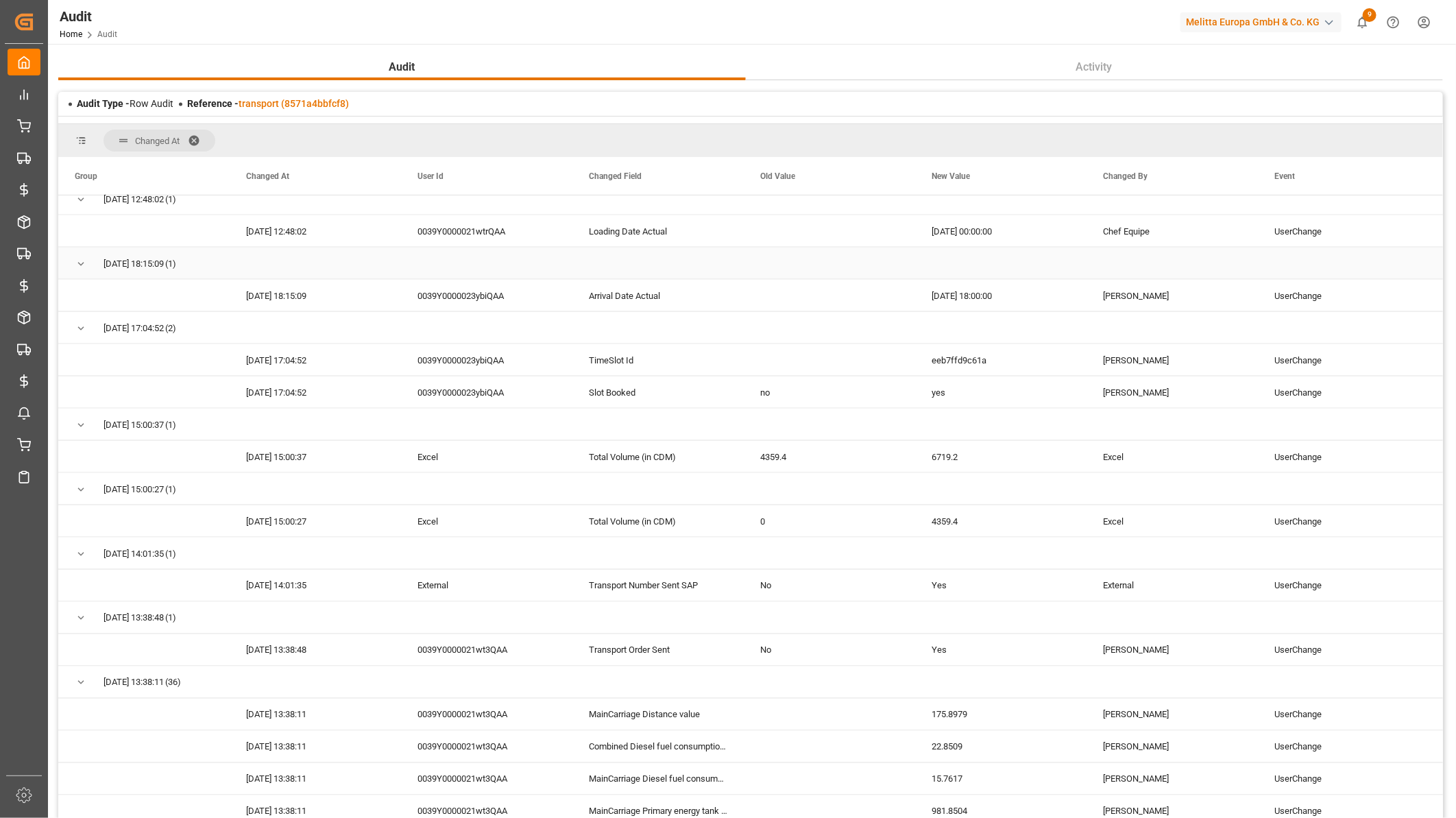
scroll to position [1295, 0]
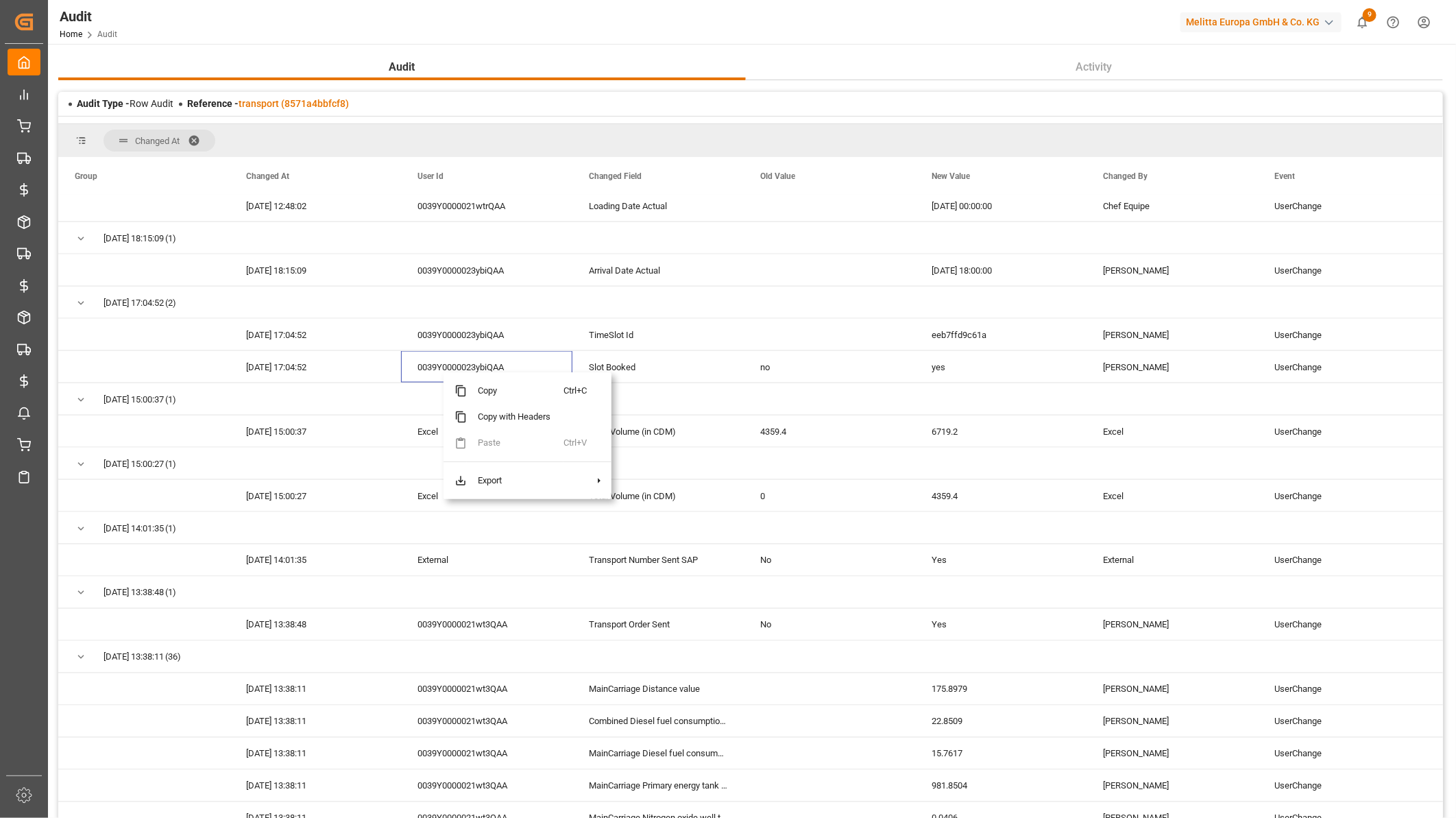
click at [686, 44] on header "Audit Home Audit Melitta Europa GmbH & Co. KG 9 Notifications Only show unread …" at bounding box center [747, 22] width 1418 height 45
click at [319, 101] on link "transport (8571a4bbfcf8)" at bounding box center [294, 104] width 111 height 11
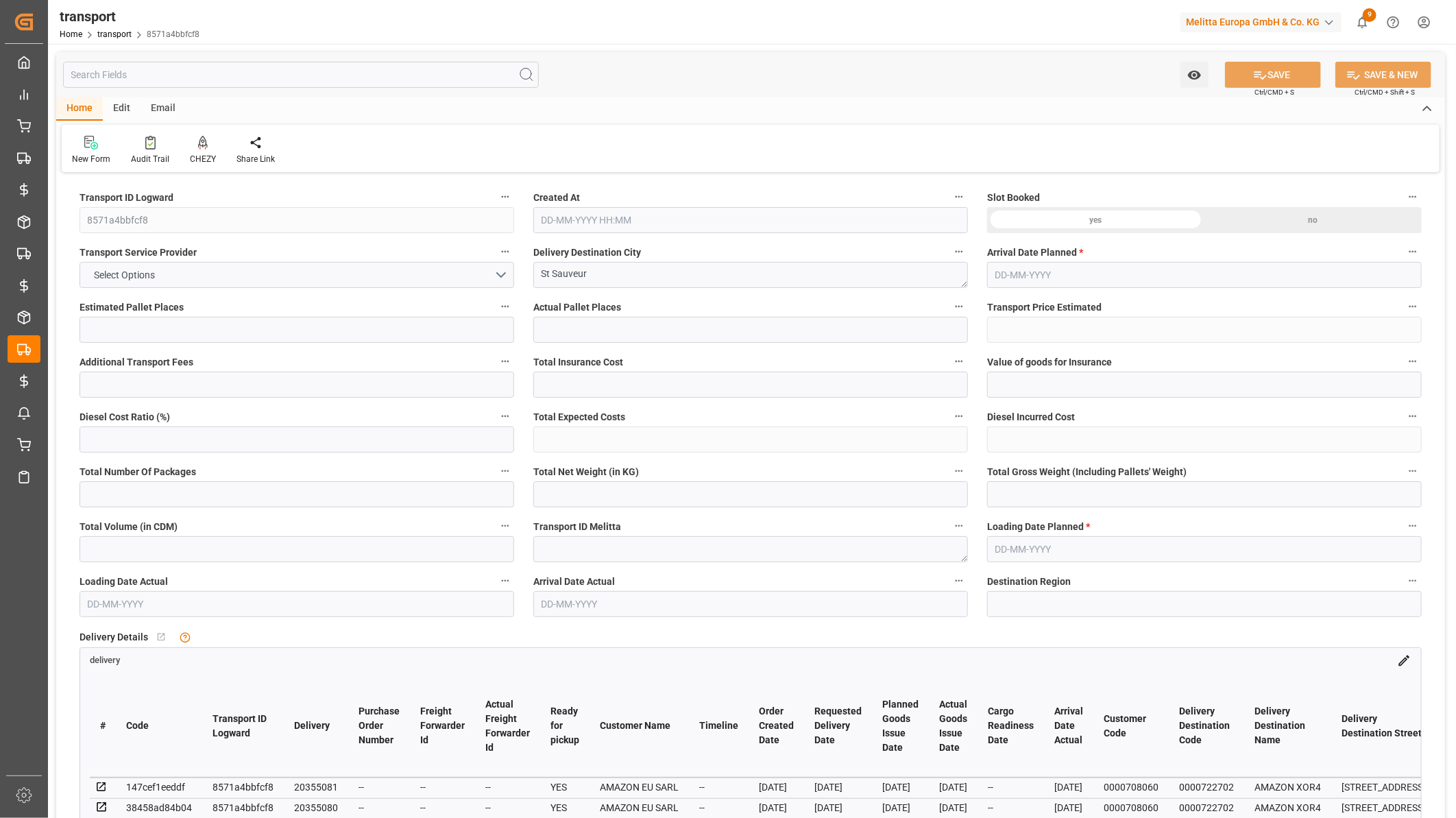
type input "5"
type input "166.04"
type input "0"
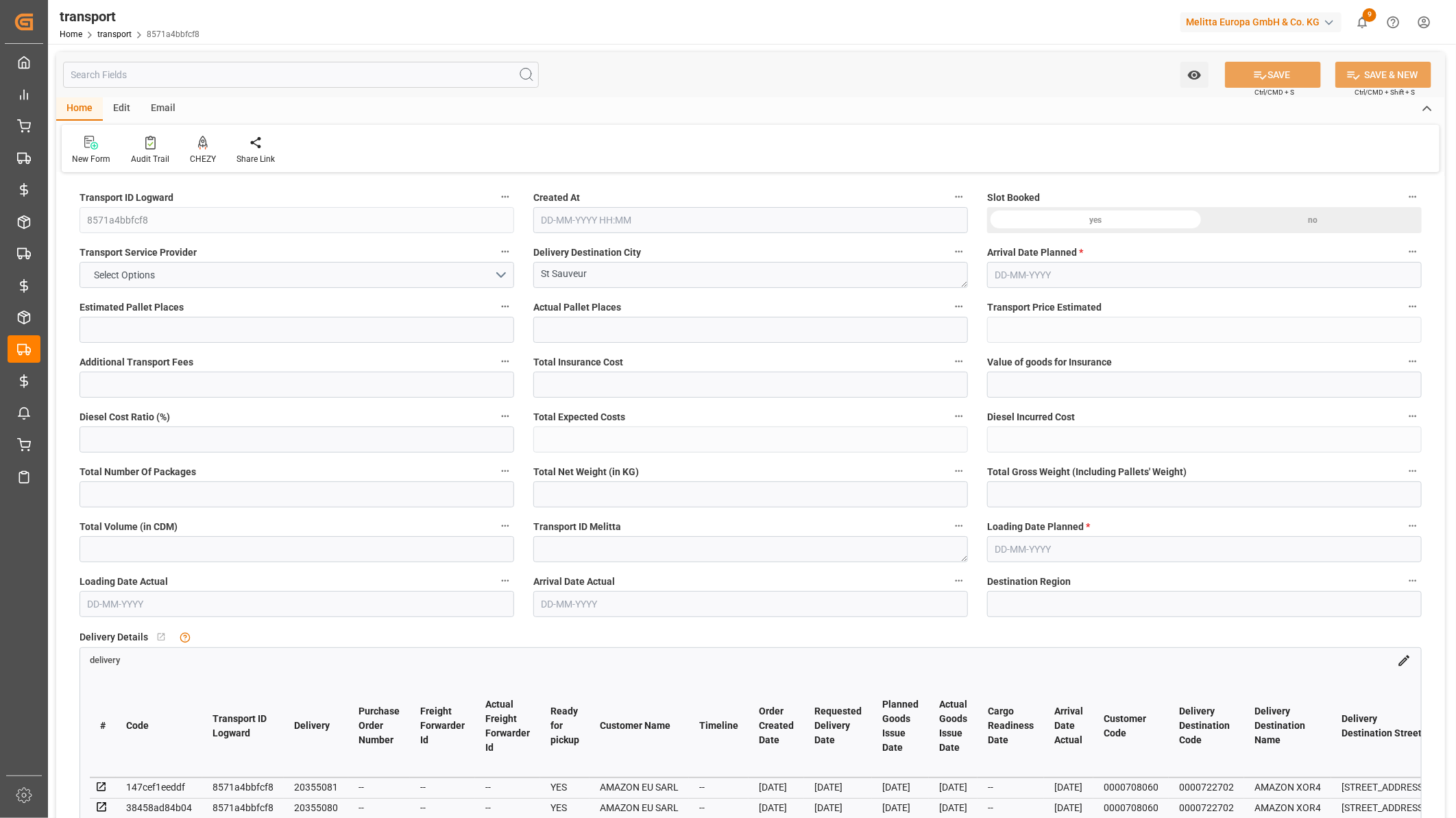
type input "0"
type input "159.3154"
type input "-6.7246"
type input "0"
type input "867.154"
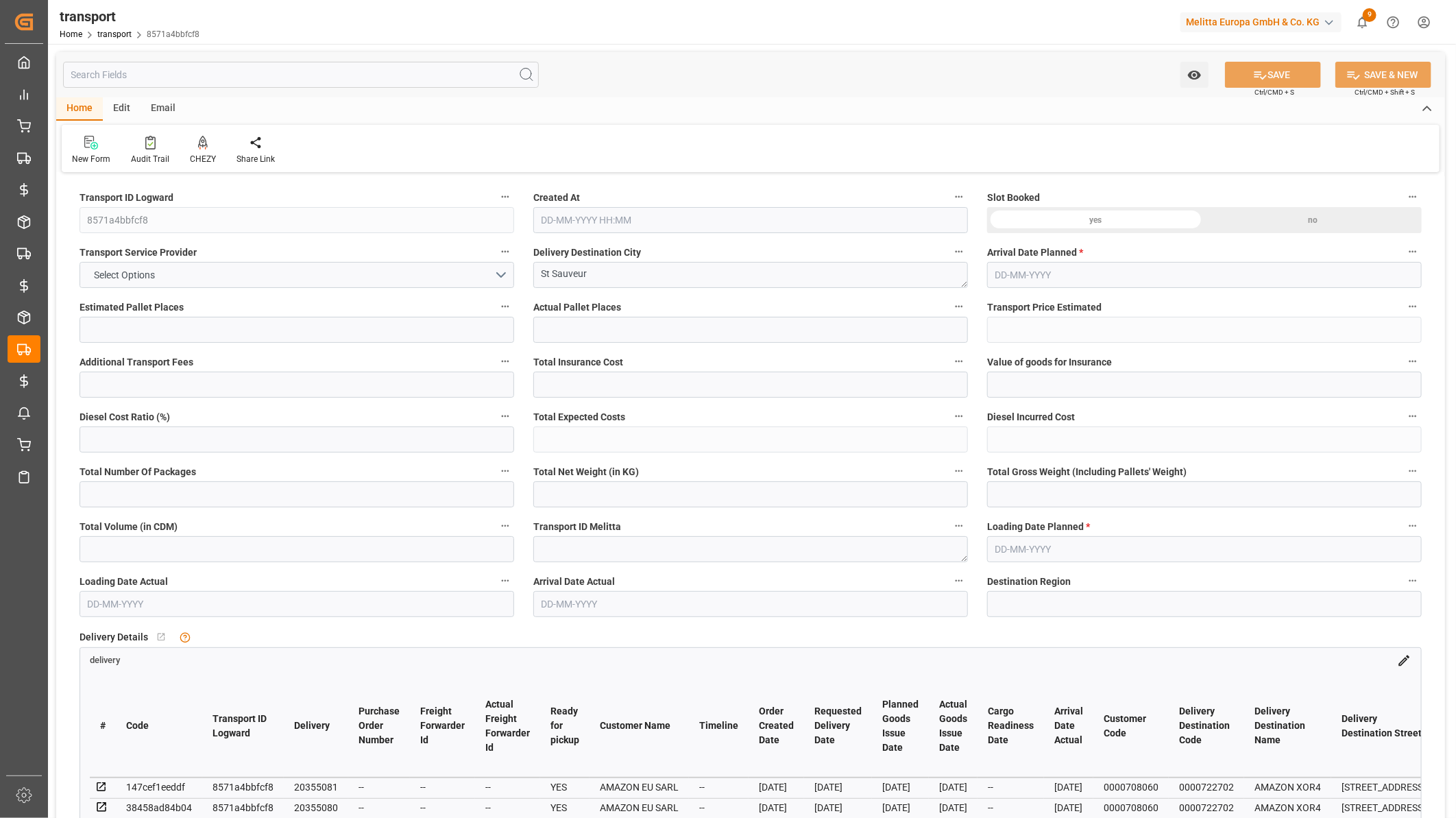
type input "1097.614"
type input "6719.2"
type input "80"
type input "3"
type input "30"
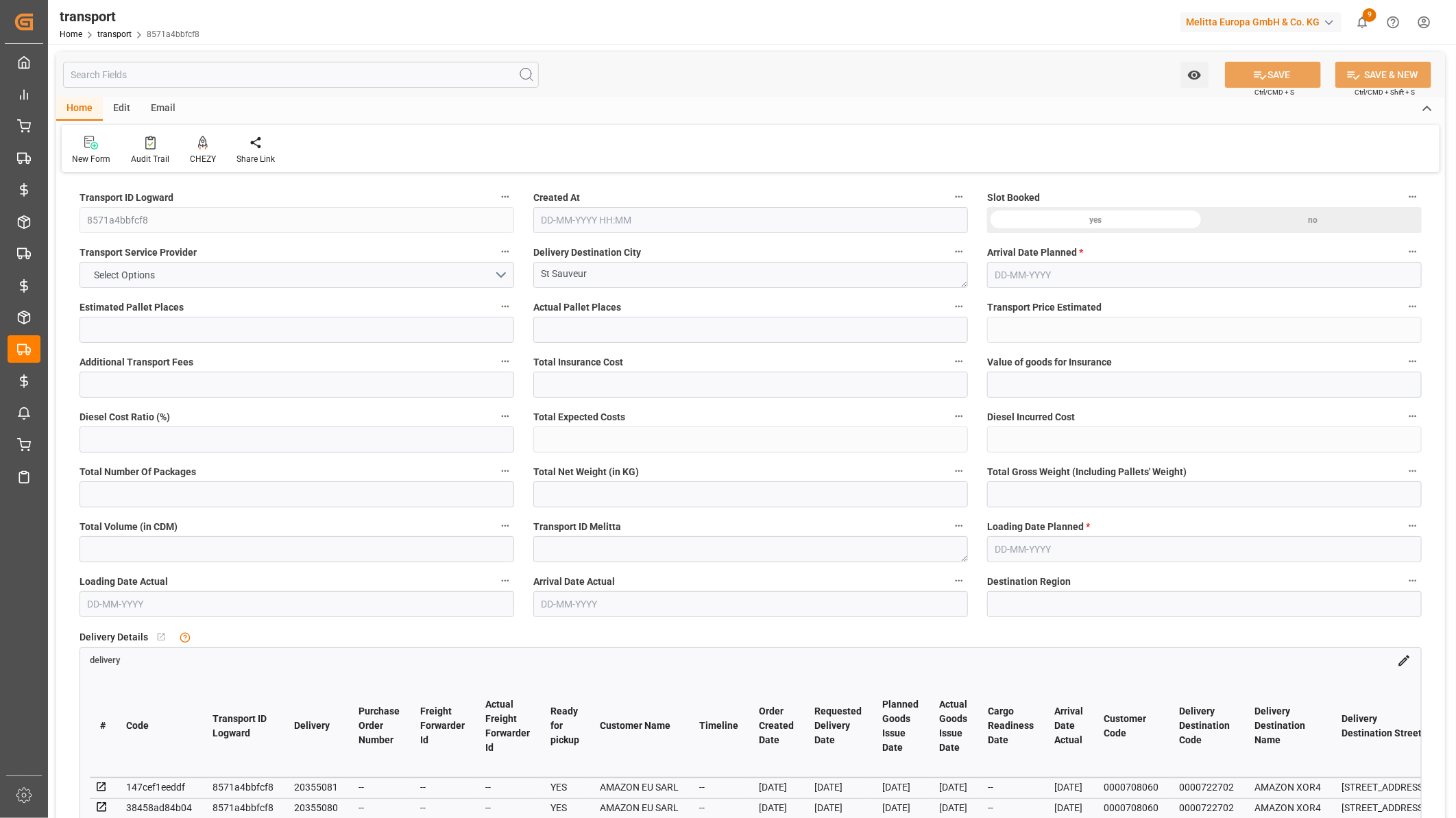
type input "5"
type input "101"
type input "980.07"
type input "0"
type input "4710.8598"
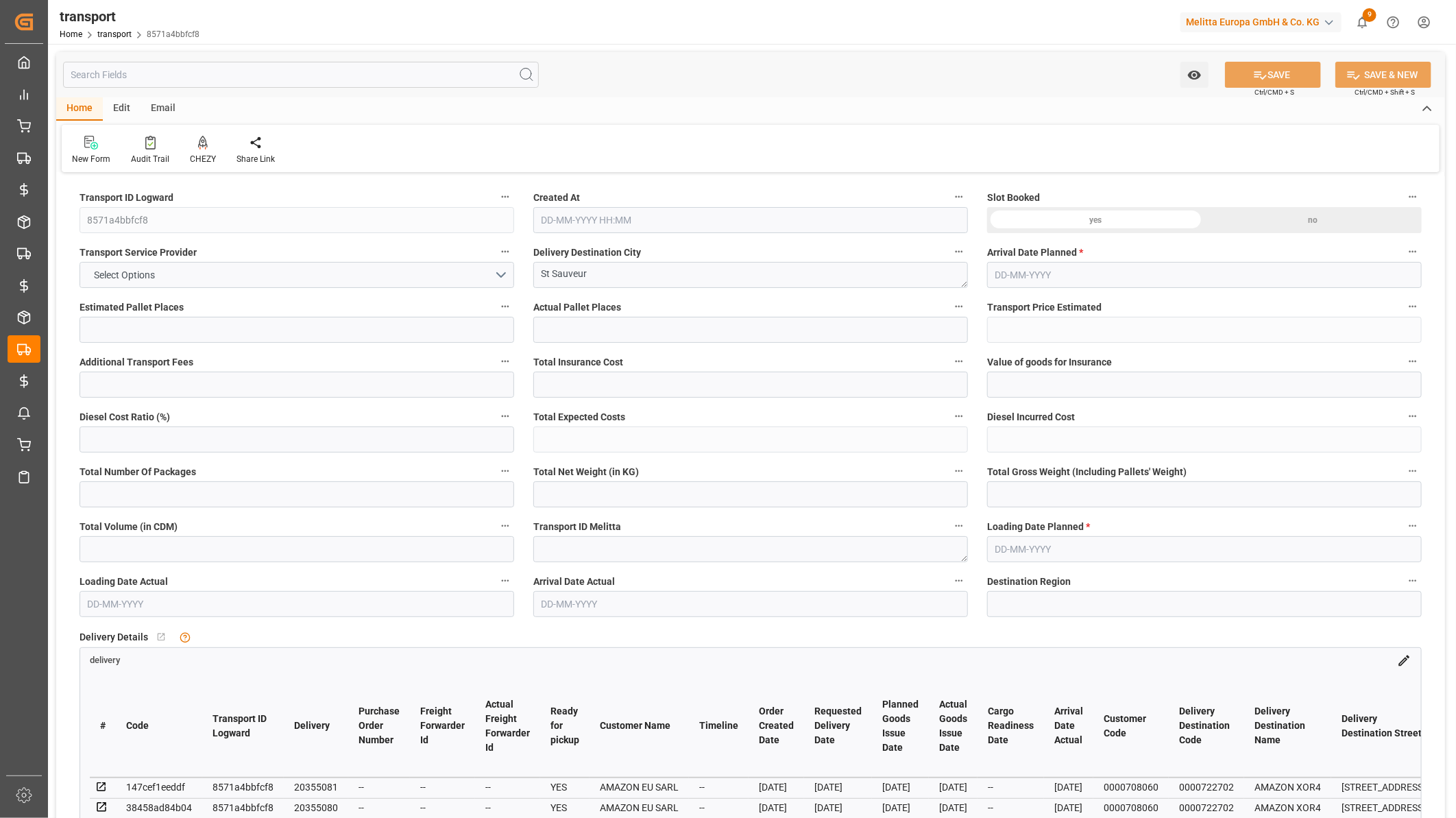
type input "0"
type input "21"
type input "35"
type input "15-11-2024 12:37"
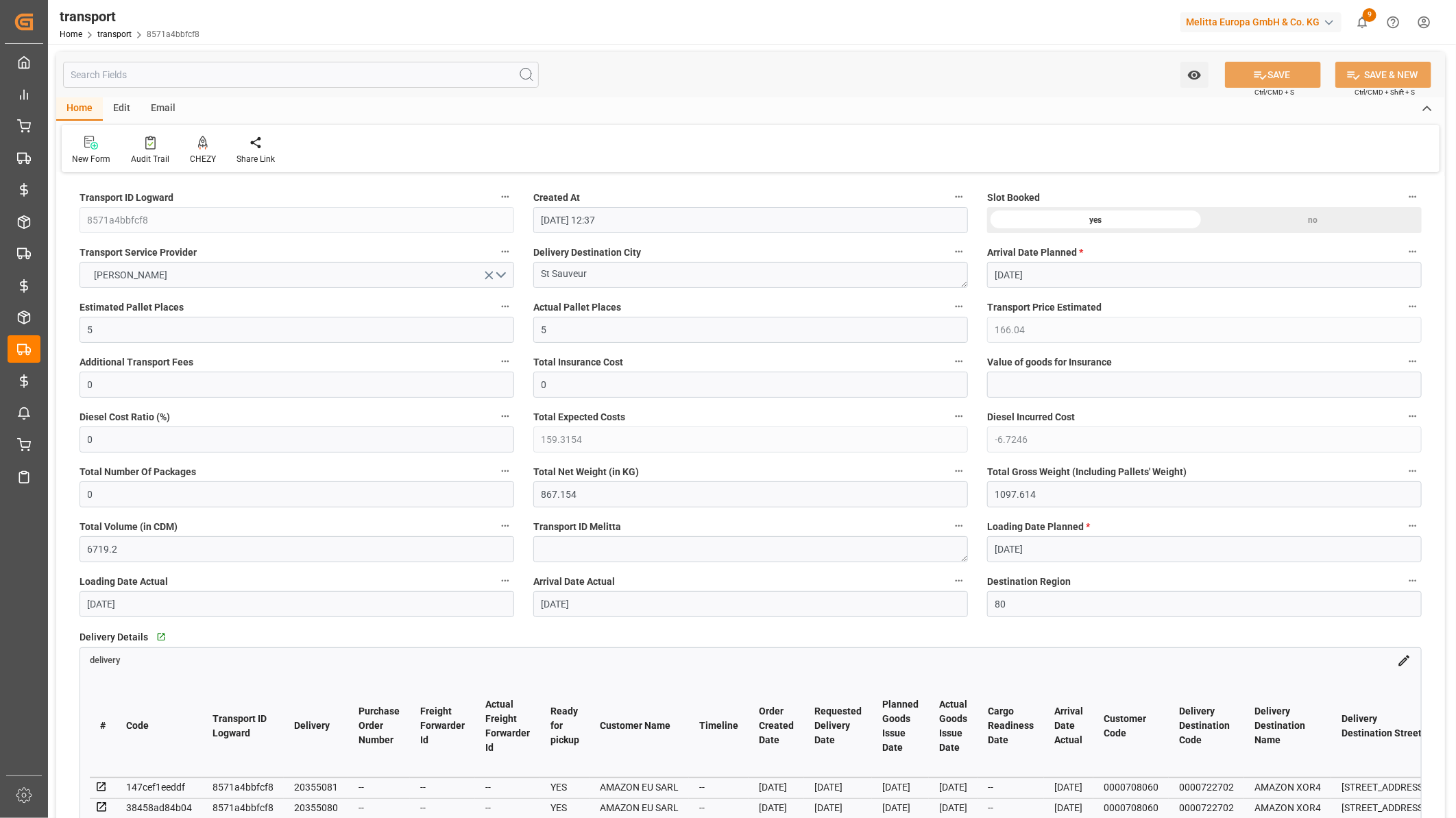
type input "22-11-2024"
type input "21-11-2024"
type input "25-11-2024"
type input "22-11-2024"
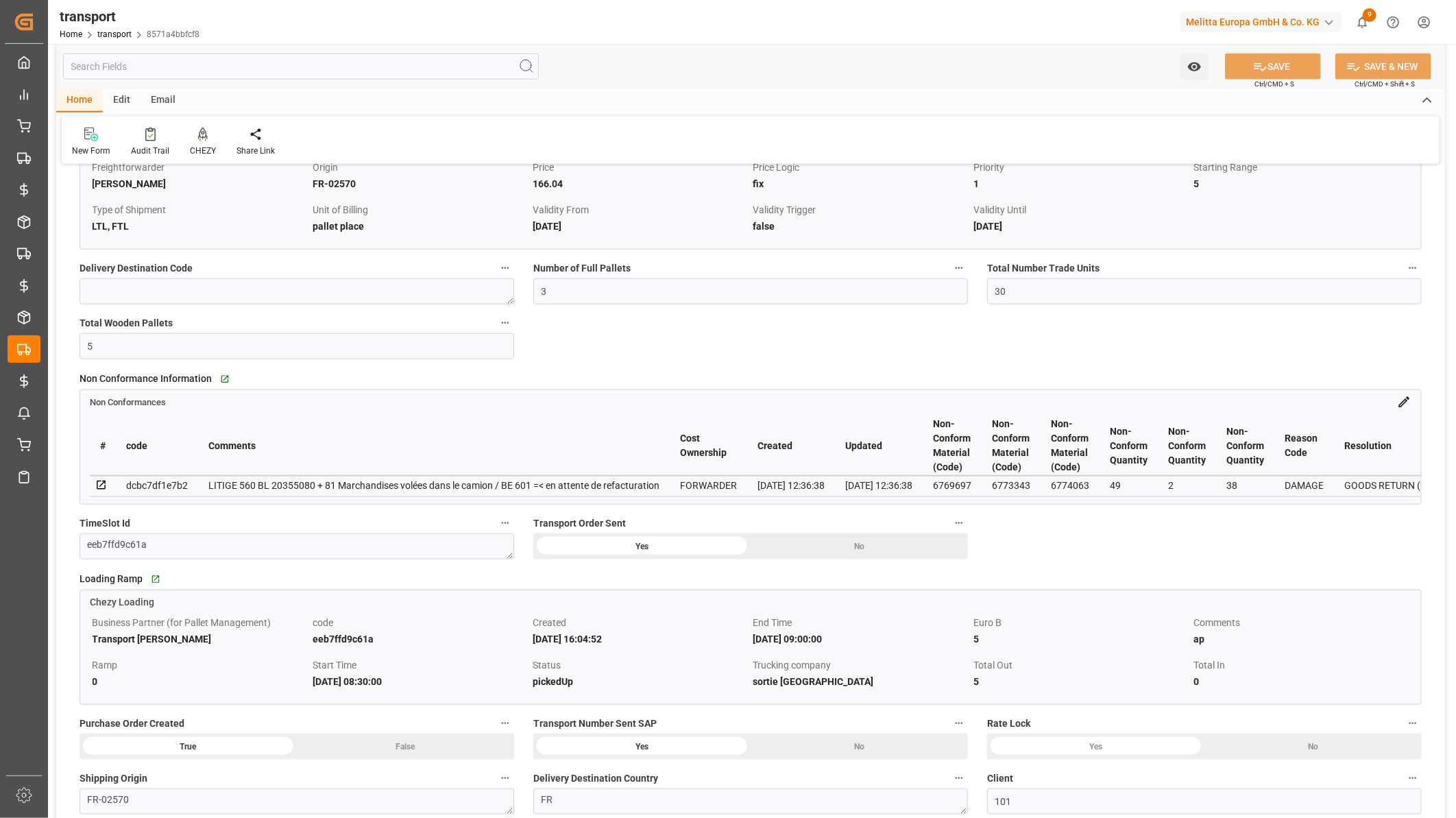
scroll to position [528, 0]
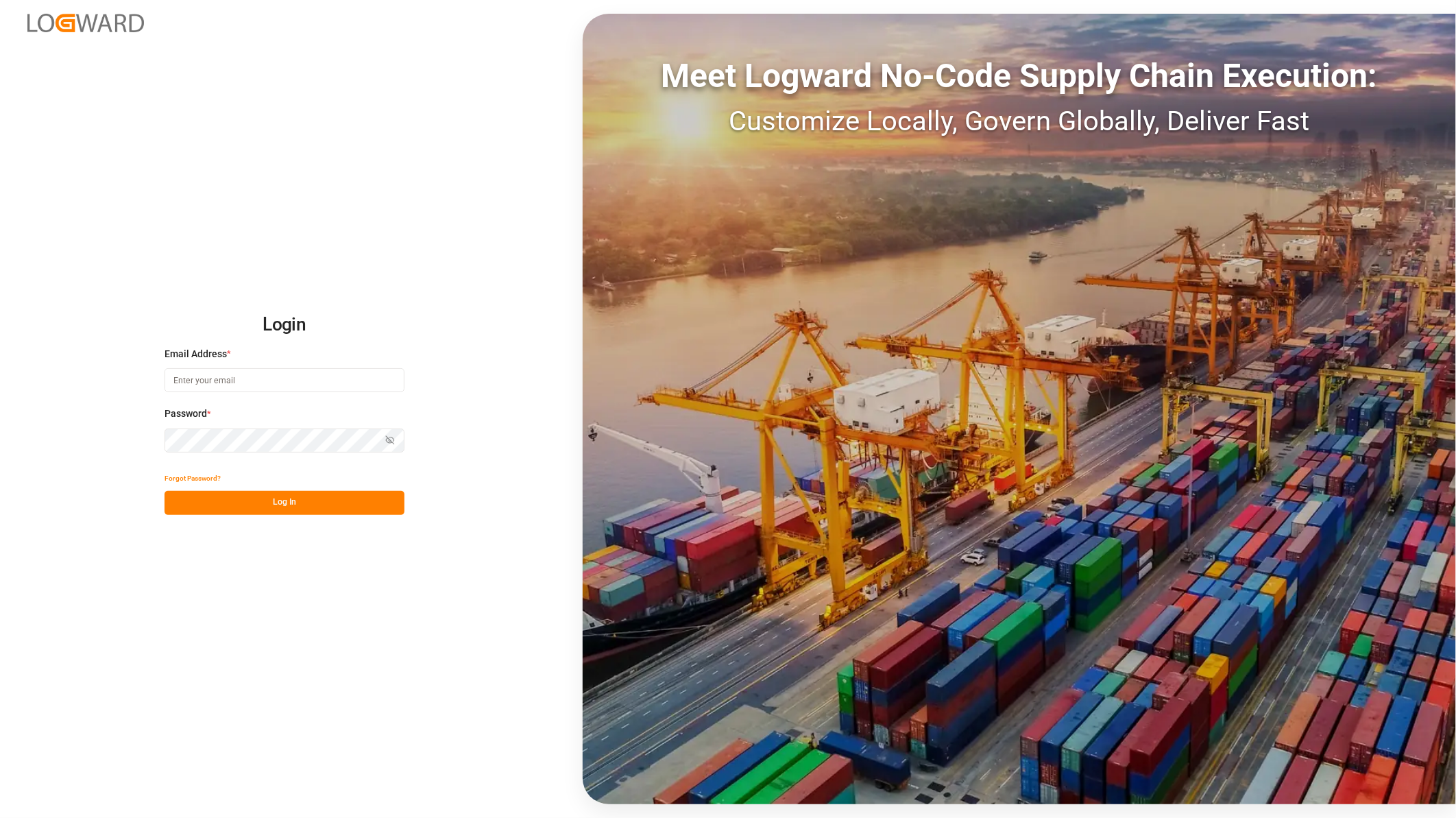
type input "[PERSON_NAME][EMAIL_ADDRESS][PERSON_NAME][DOMAIN_NAME]"
click at [337, 506] on button "Log In" at bounding box center [284, 503] width 240 height 24
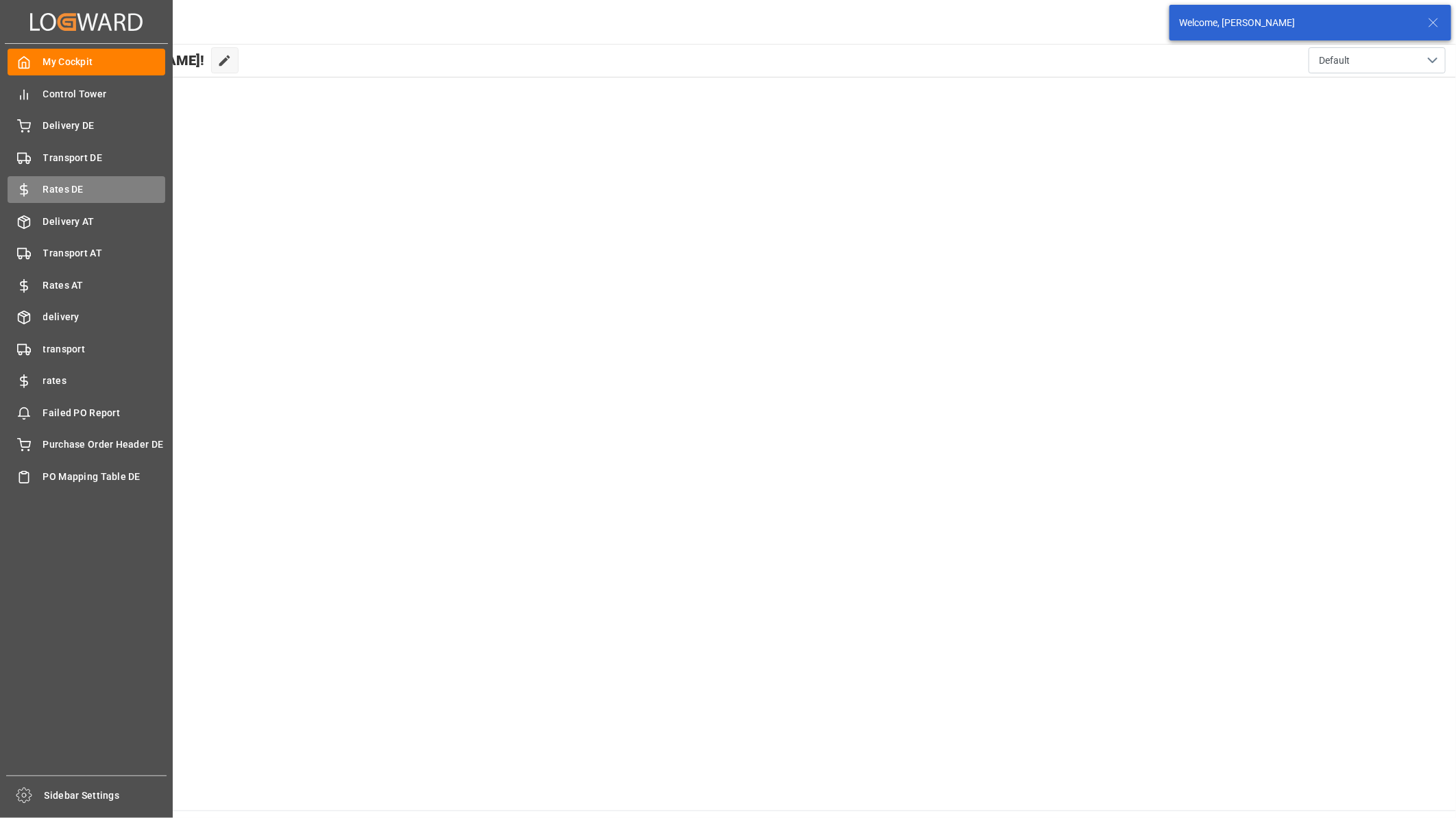
click at [72, 185] on span "Rates DE" at bounding box center [104, 189] width 123 height 14
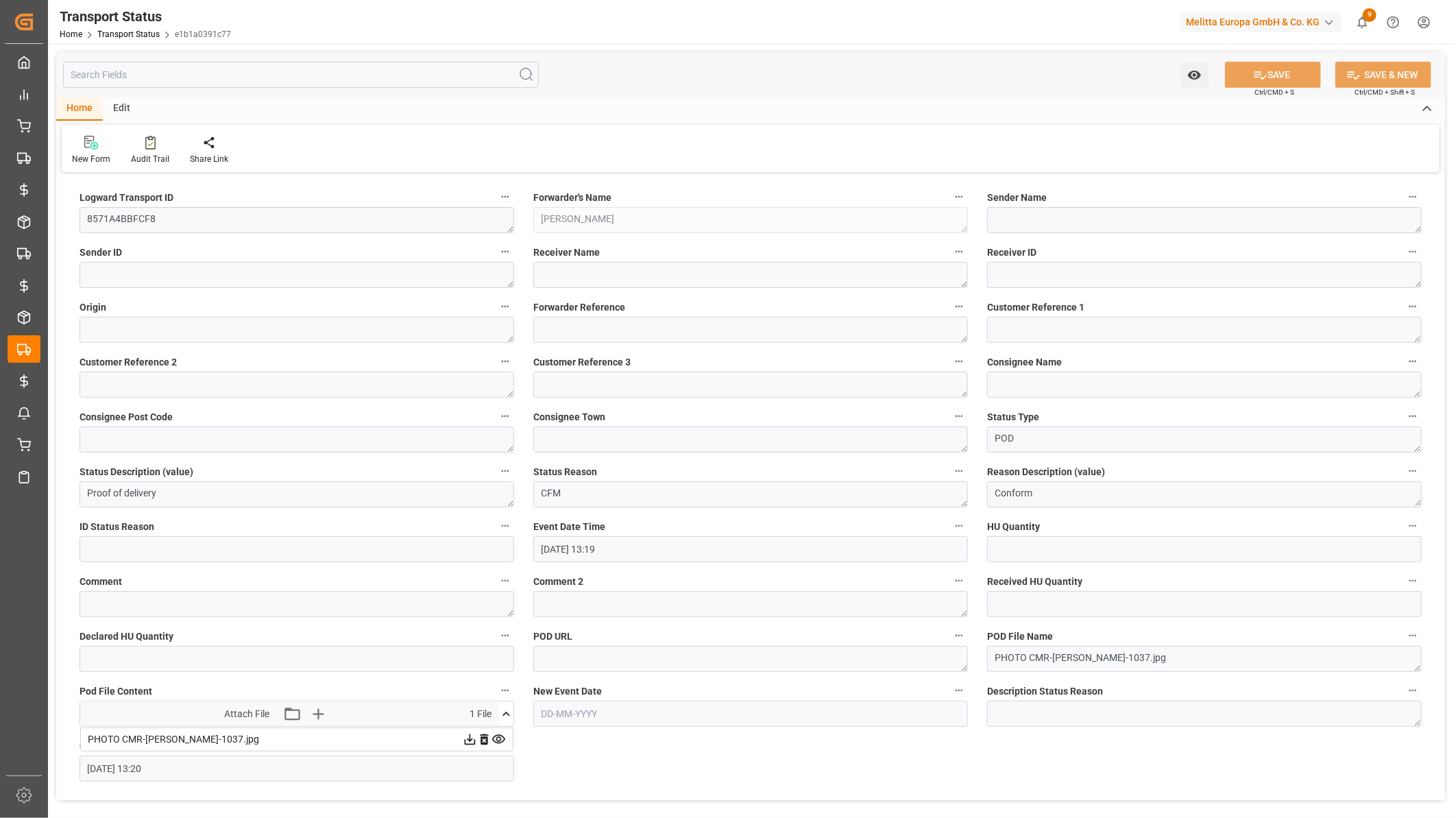
scroll to position [257, 0]
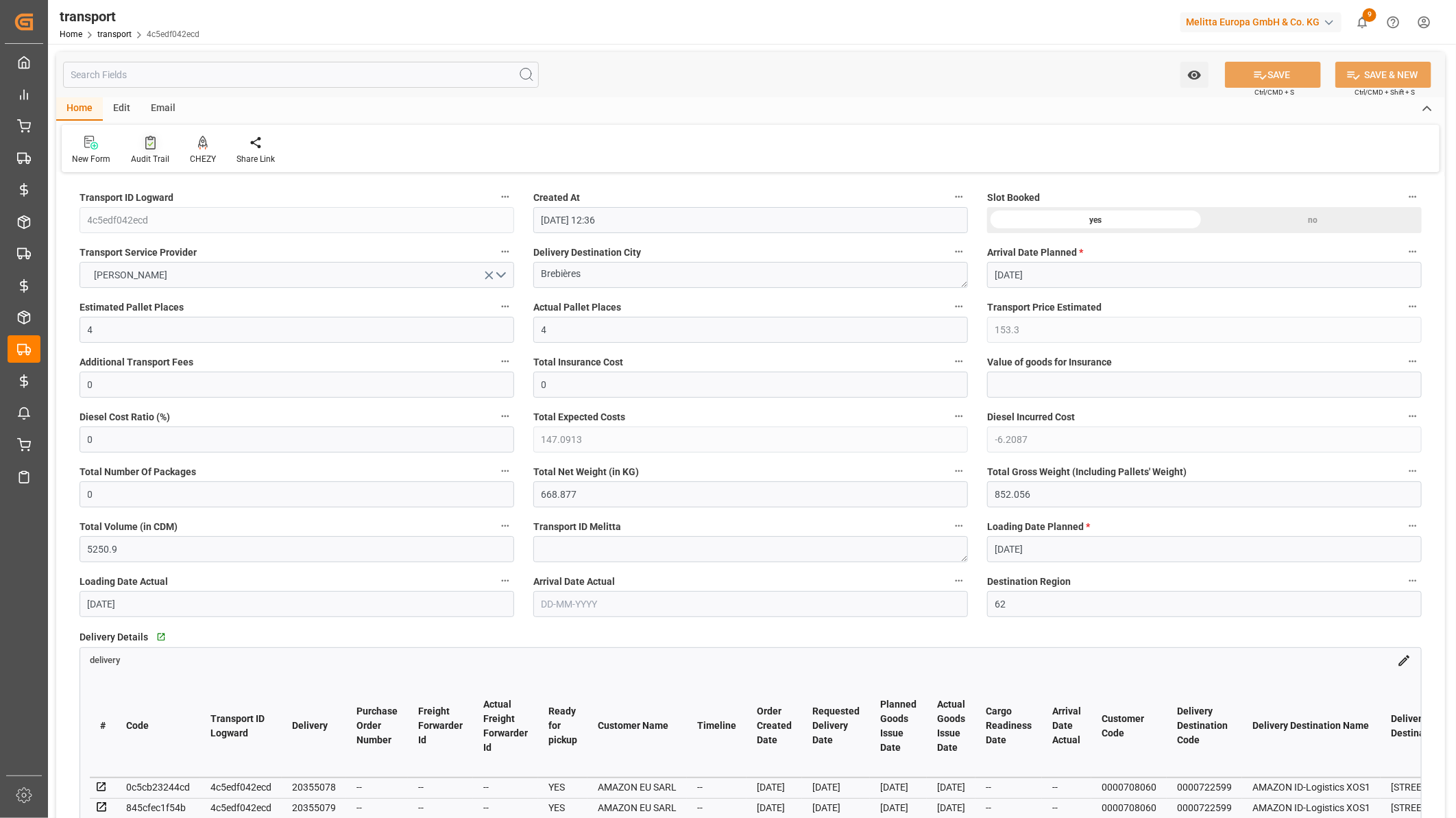
scroll to position [380, 0]
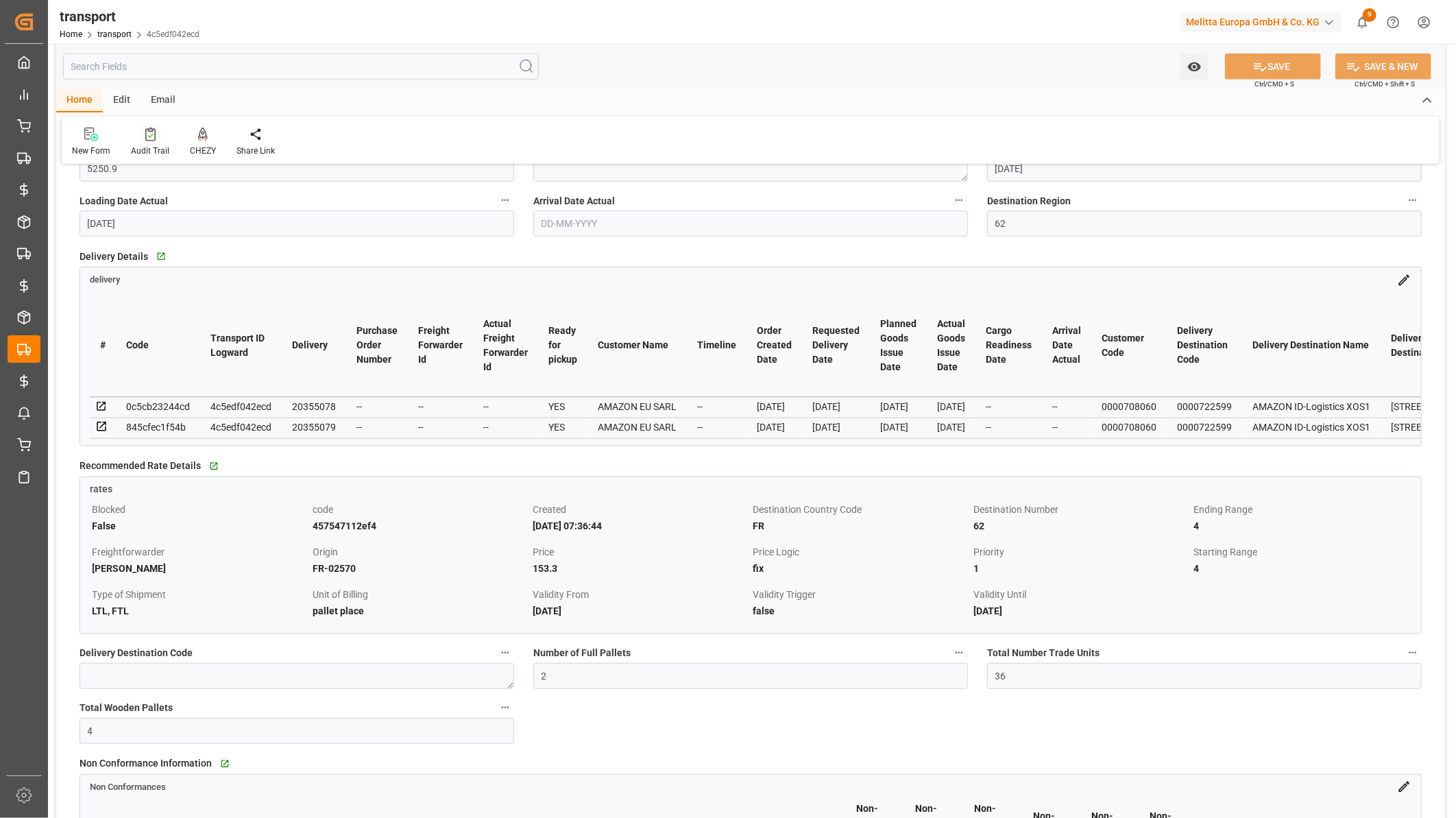
click at [138, 143] on div "Audit Trail" at bounding box center [150, 141] width 59 height 30
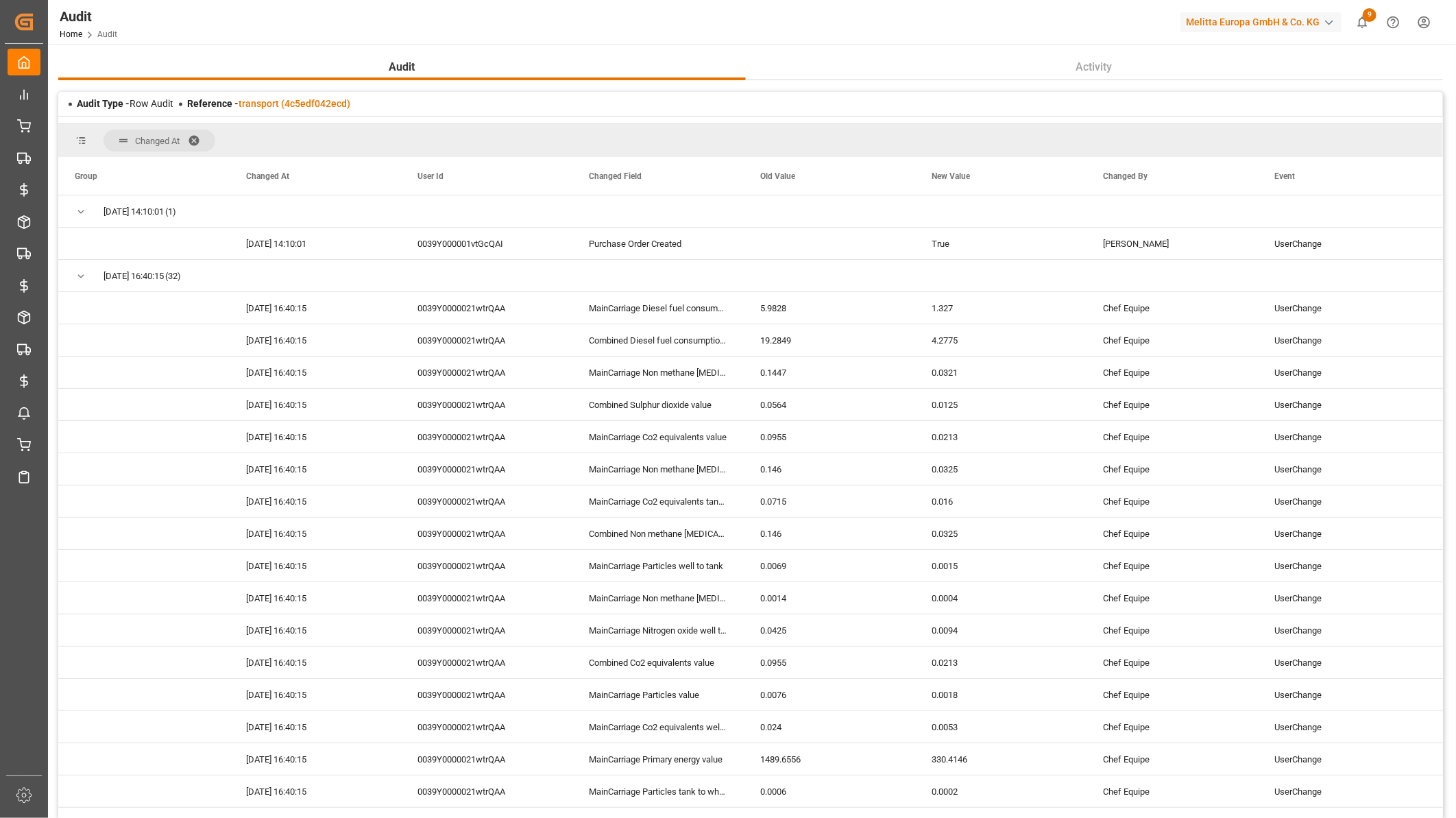
drag, startPoint x: 271, startPoint y: 145, endPoint x: 252, endPoint y: 145, distance: 19.0
drag, startPoint x: 252, startPoint y: 145, endPoint x: 241, endPoint y: 182, distance: 38.6
drag, startPoint x: 241, startPoint y: 182, endPoint x: 215, endPoint y: 171, distance: 28.2
click at [215, 171] on div "Group" at bounding box center [144, 176] width 171 height 38
drag, startPoint x: 210, startPoint y: 189, endPoint x: 199, endPoint y: 236, distance: 48.3
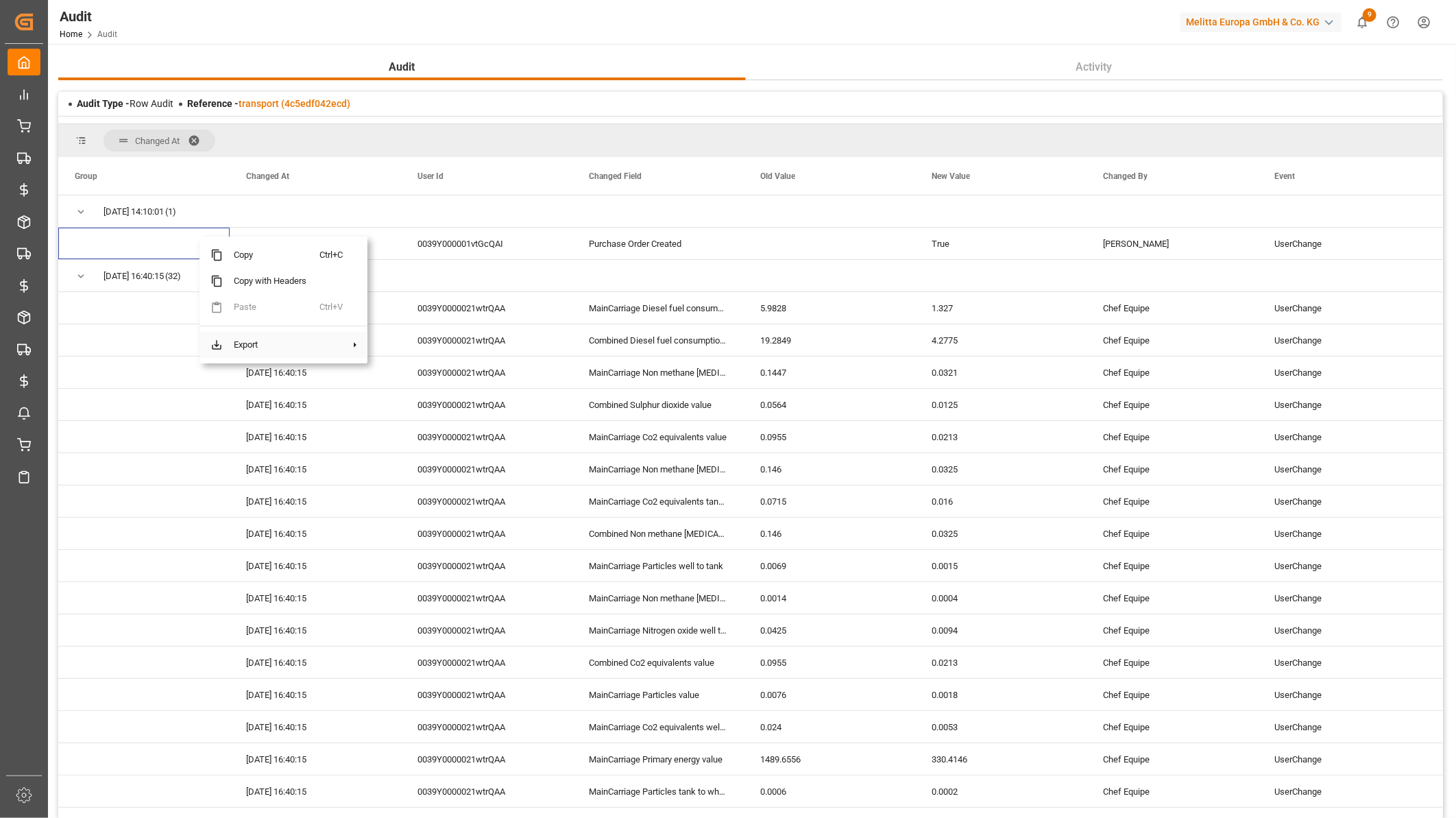
click at [257, 352] on span "Export" at bounding box center [271, 344] width 97 height 26
click at [441, 375] on span "Excel Export" at bounding box center [425, 376] width 71 height 26
click at [316, 344] on span "Export" at bounding box center [305, 353] width 97 height 26
click at [436, 354] on span "CSV Export" at bounding box center [459, 358] width 71 height 26
click at [164, 213] on span "04-12-2024 14:10:01" at bounding box center [134, 212] width 60 height 31
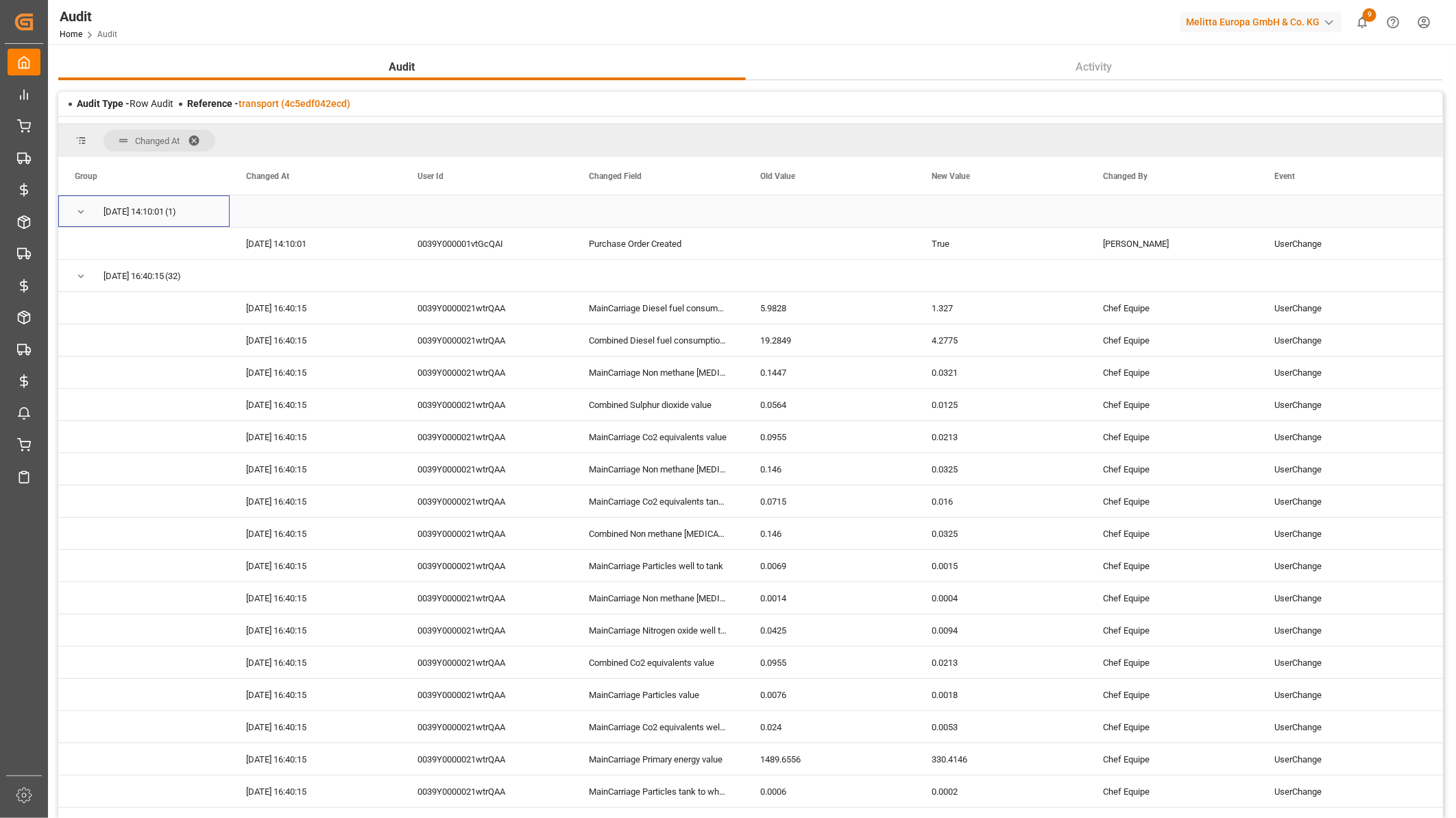
click at [176, 215] on span "(1)" at bounding box center [170, 212] width 11 height 31
click at [164, 217] on span "04-12-2024 14:10:01" at bounding box center [134, 212] width 60 height 31
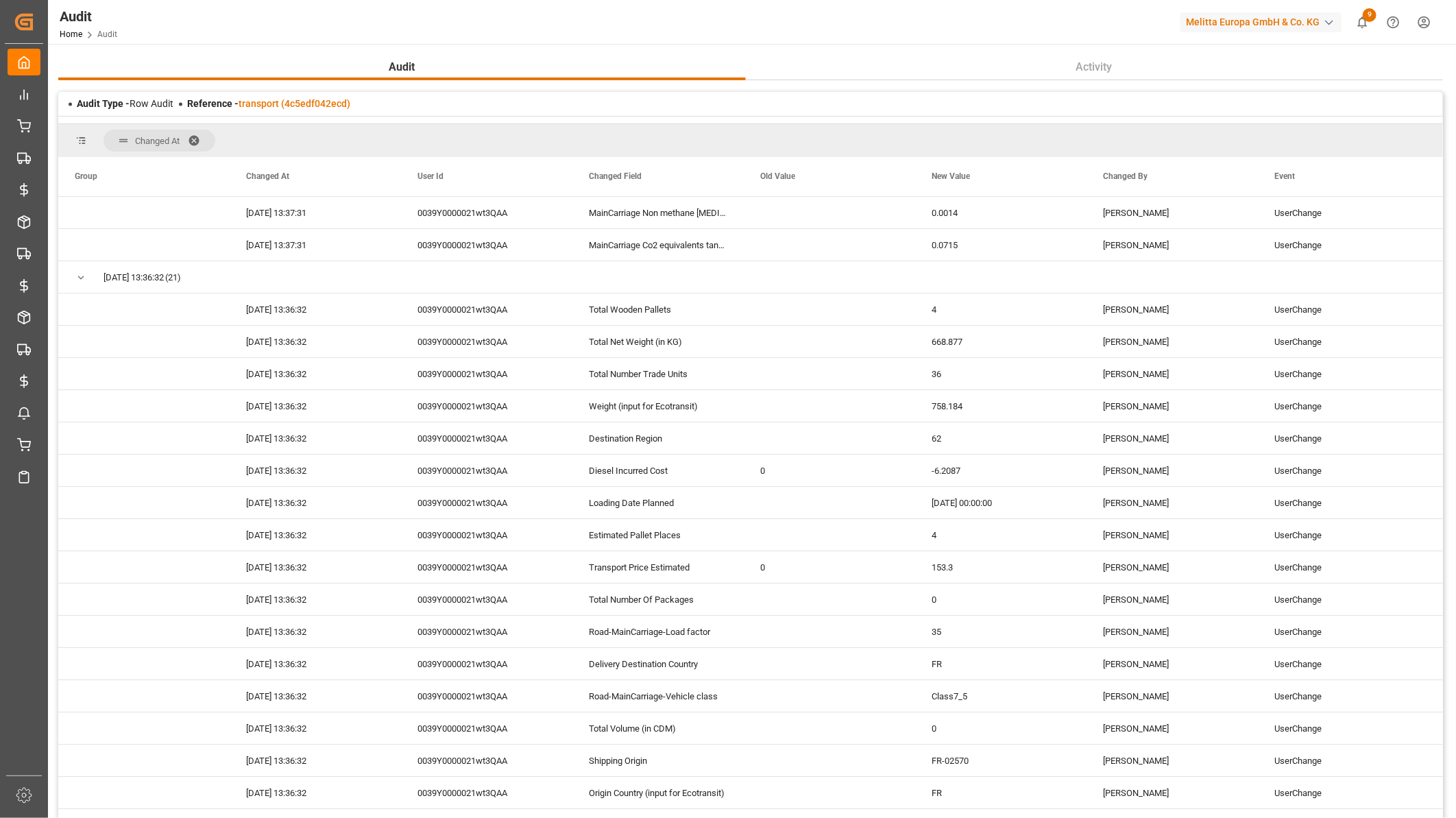
scroll to position [2819, 0]
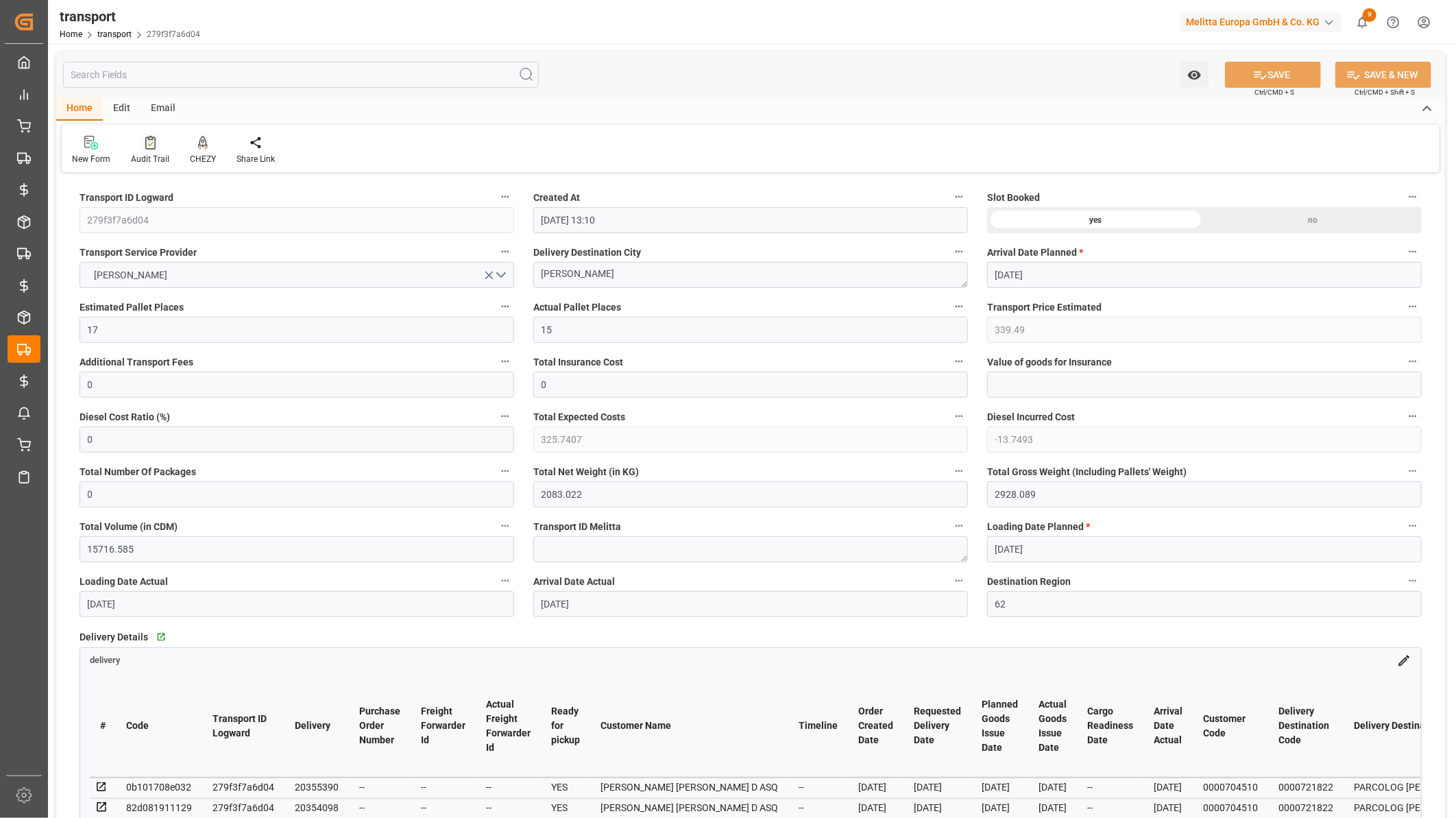
scroll to position [380, 0]
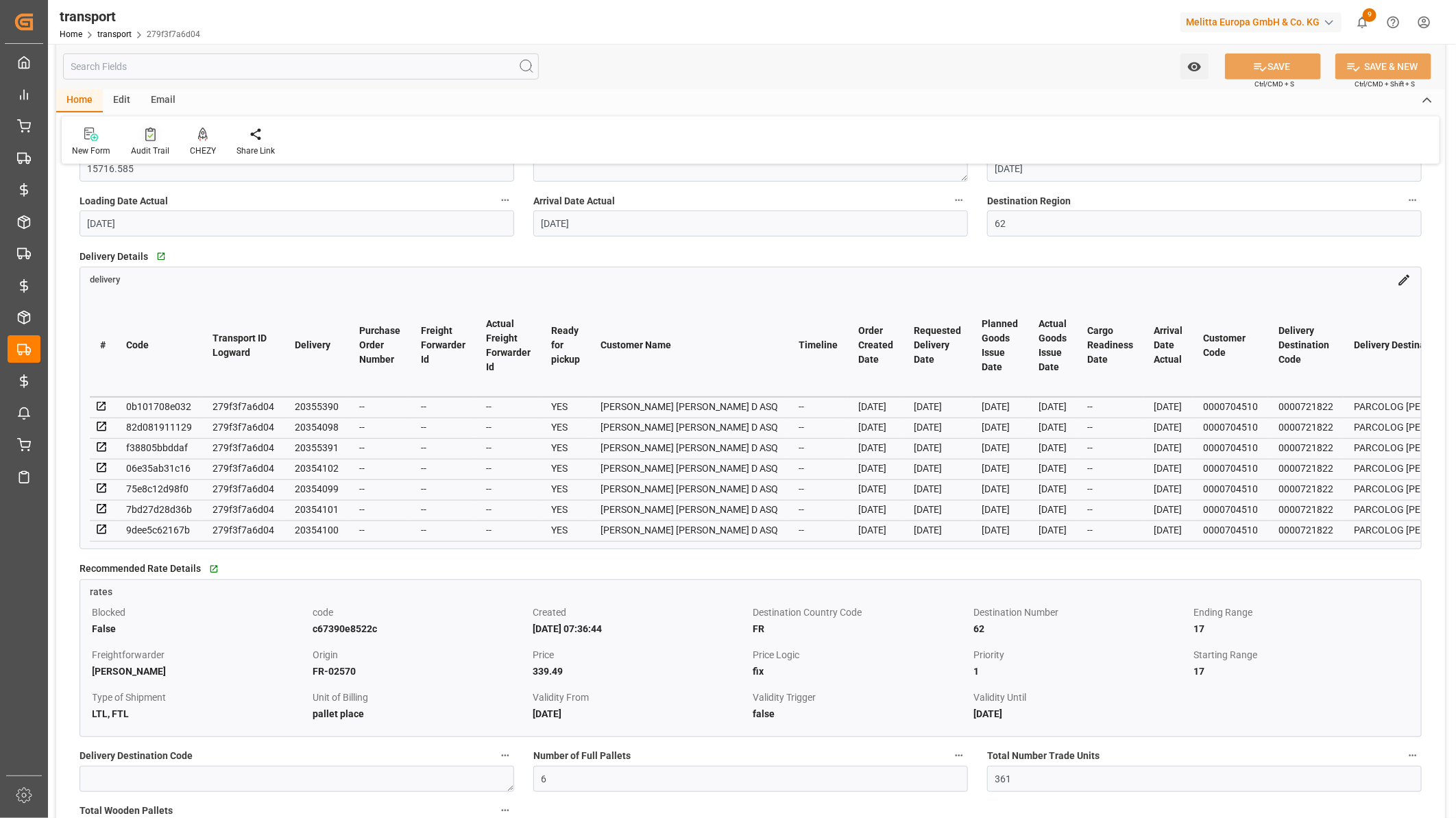
click at [147, 142] on div "Audit Trail" at bounding box center [150, 141] width 59 height 30
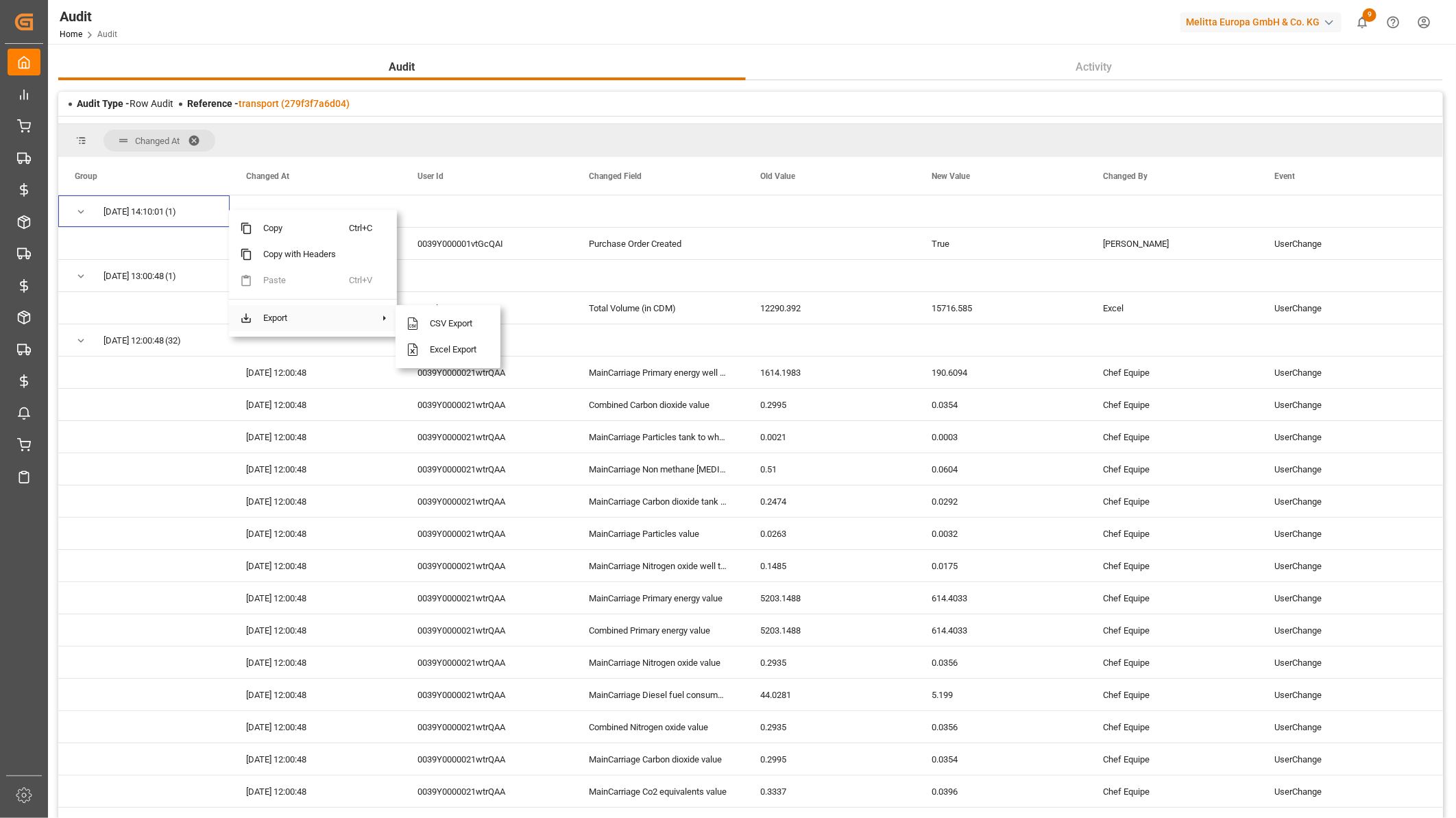
click at [315, 317] on span "Export" at bounding box center [300, 317] width 97 height 26
click at [470, 347] on span "Excel Export" at bounding box center [454, 350] width 71 height 26
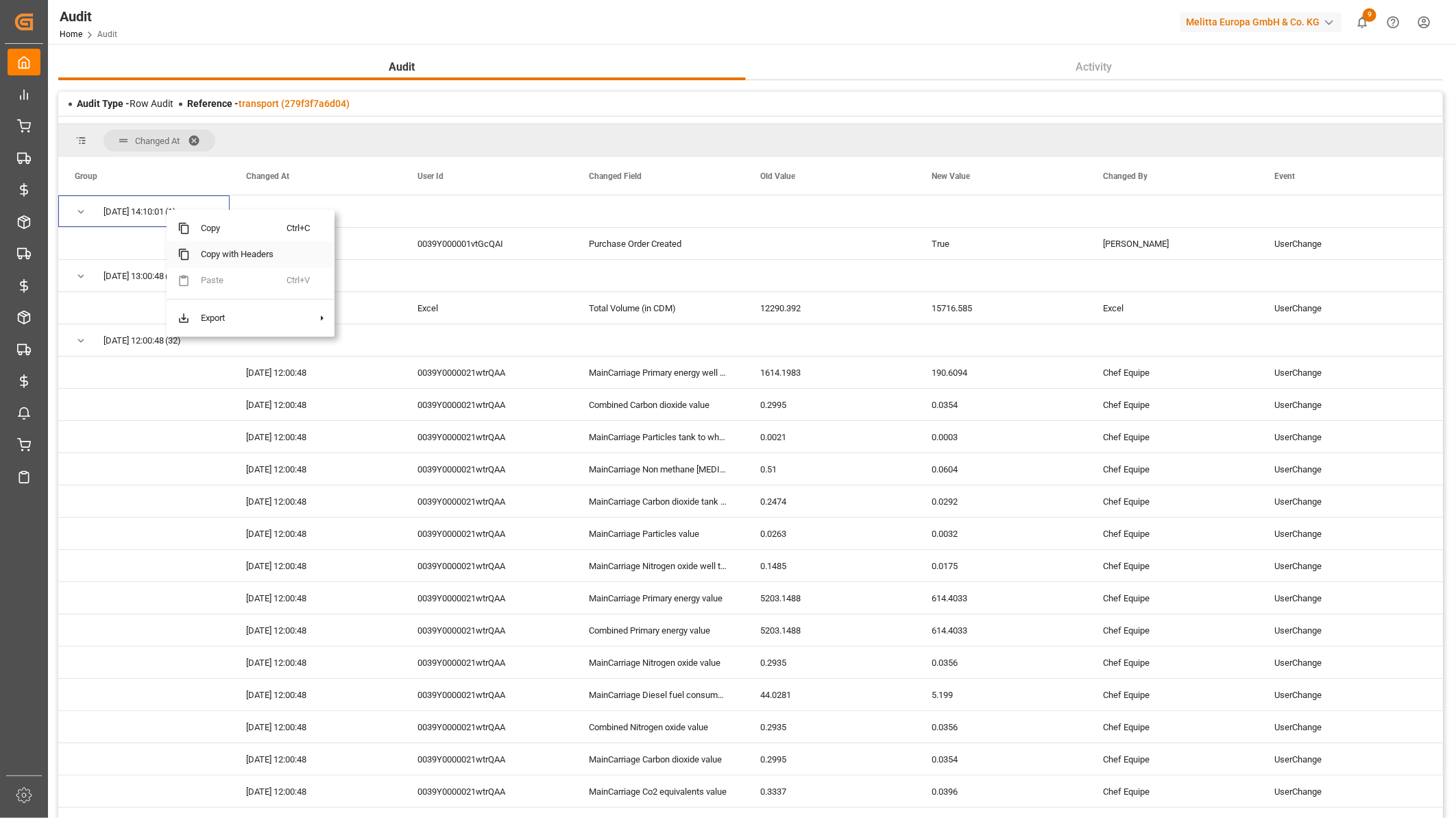
click at [243, 256] on span "Copy with Headers" at bounding box center [238, 254] width 97 height 26
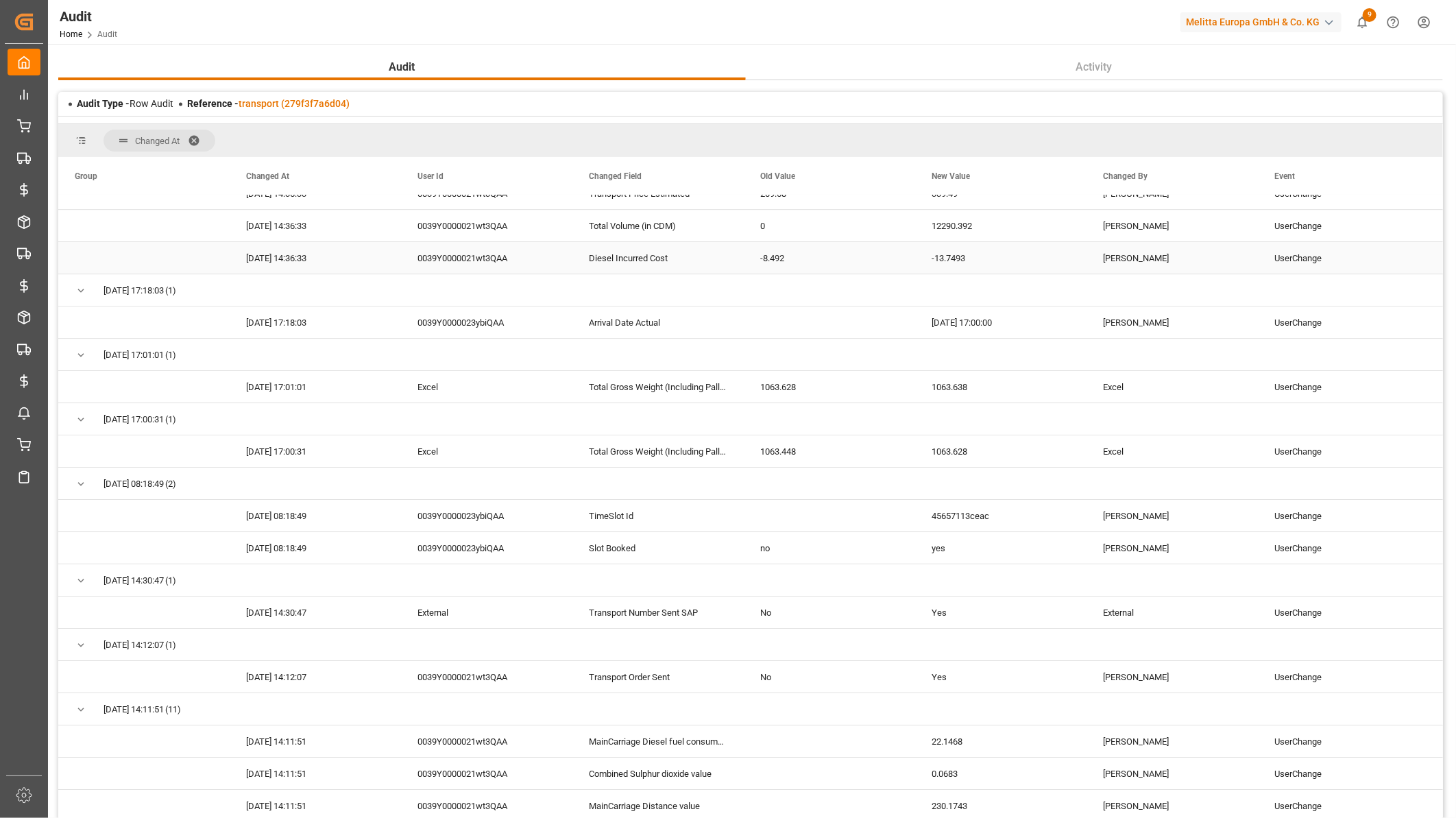
scroll to position [2819, 0]
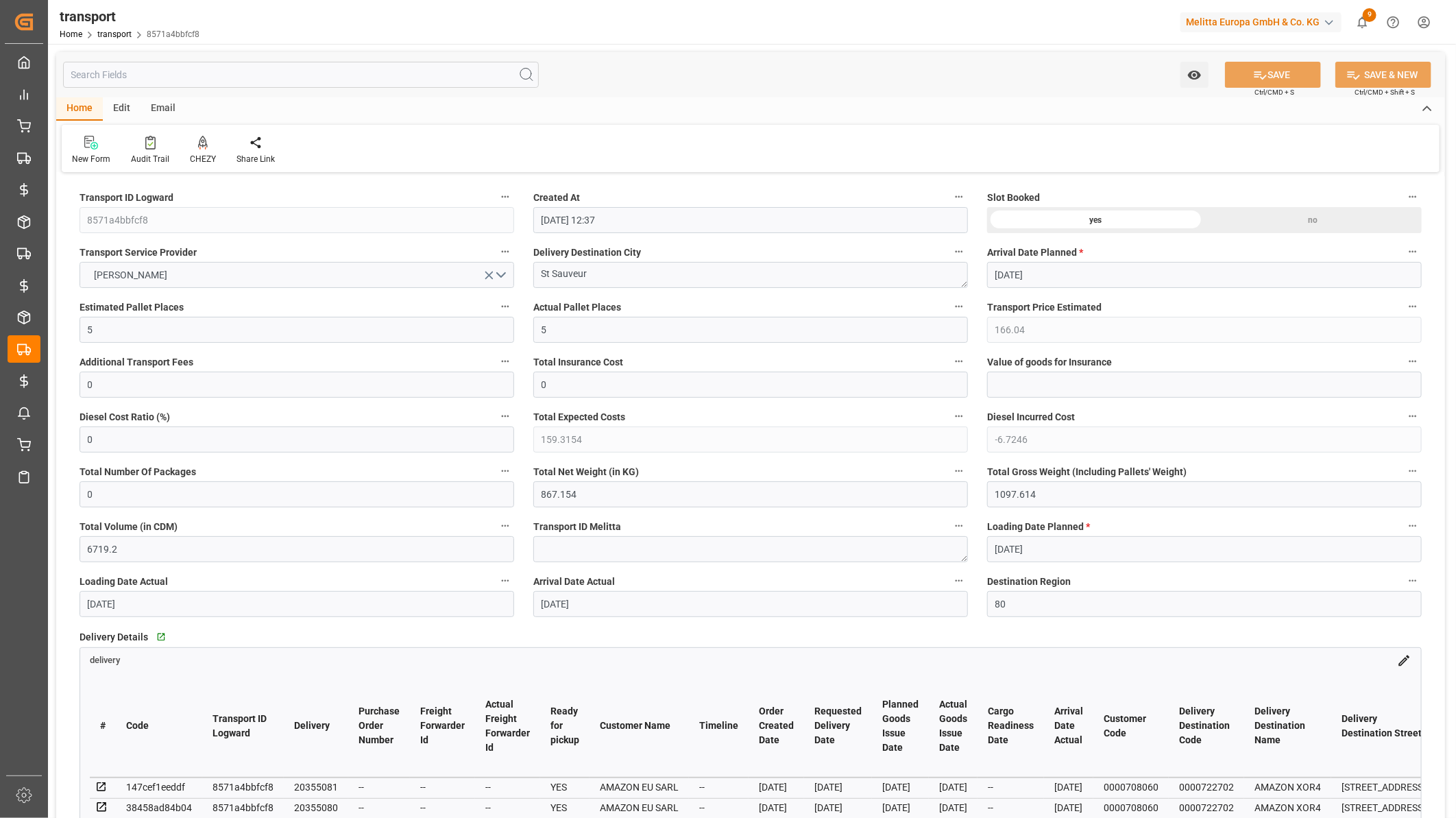
scroll to position [528, 0]
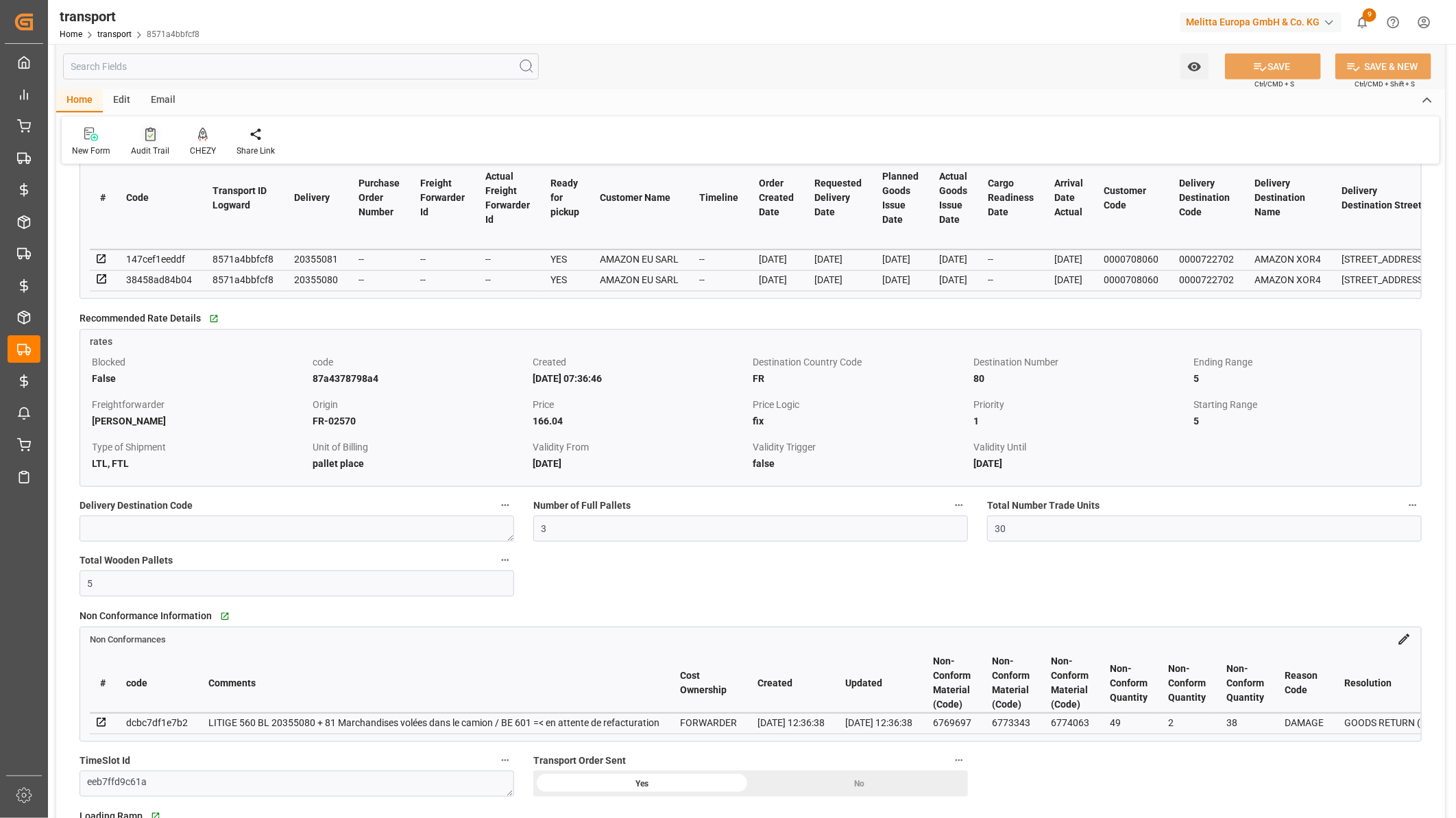
click at [145, 132] on icon at bounding box center [150, 134] width 10 height 13
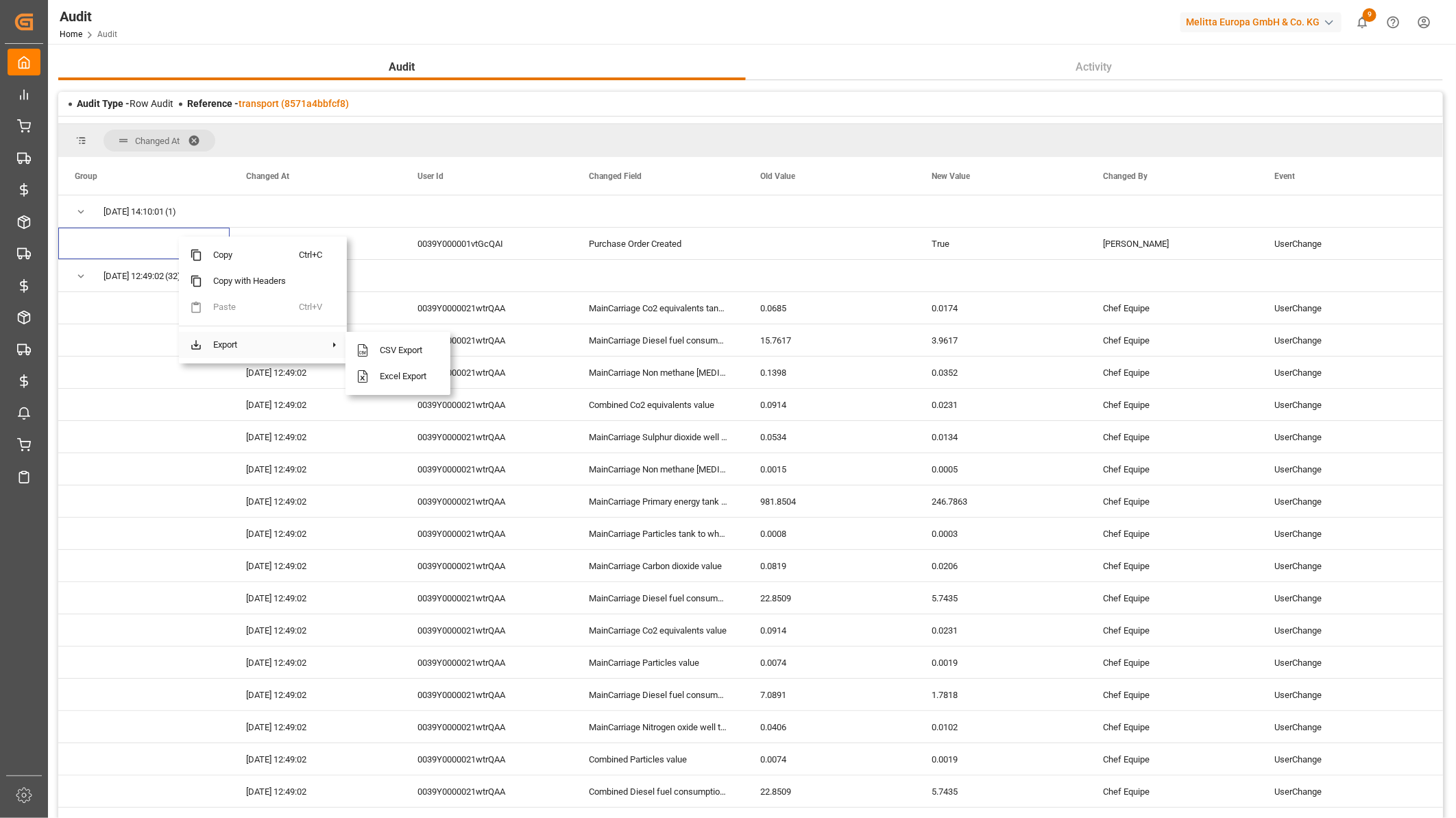
click at [247, 346] on span "Export" at bounding box center [250, 344] width 97 height 26
click at [395, 380] on span "Excel Export" at bounding box center [404, 376] width 71 height 26
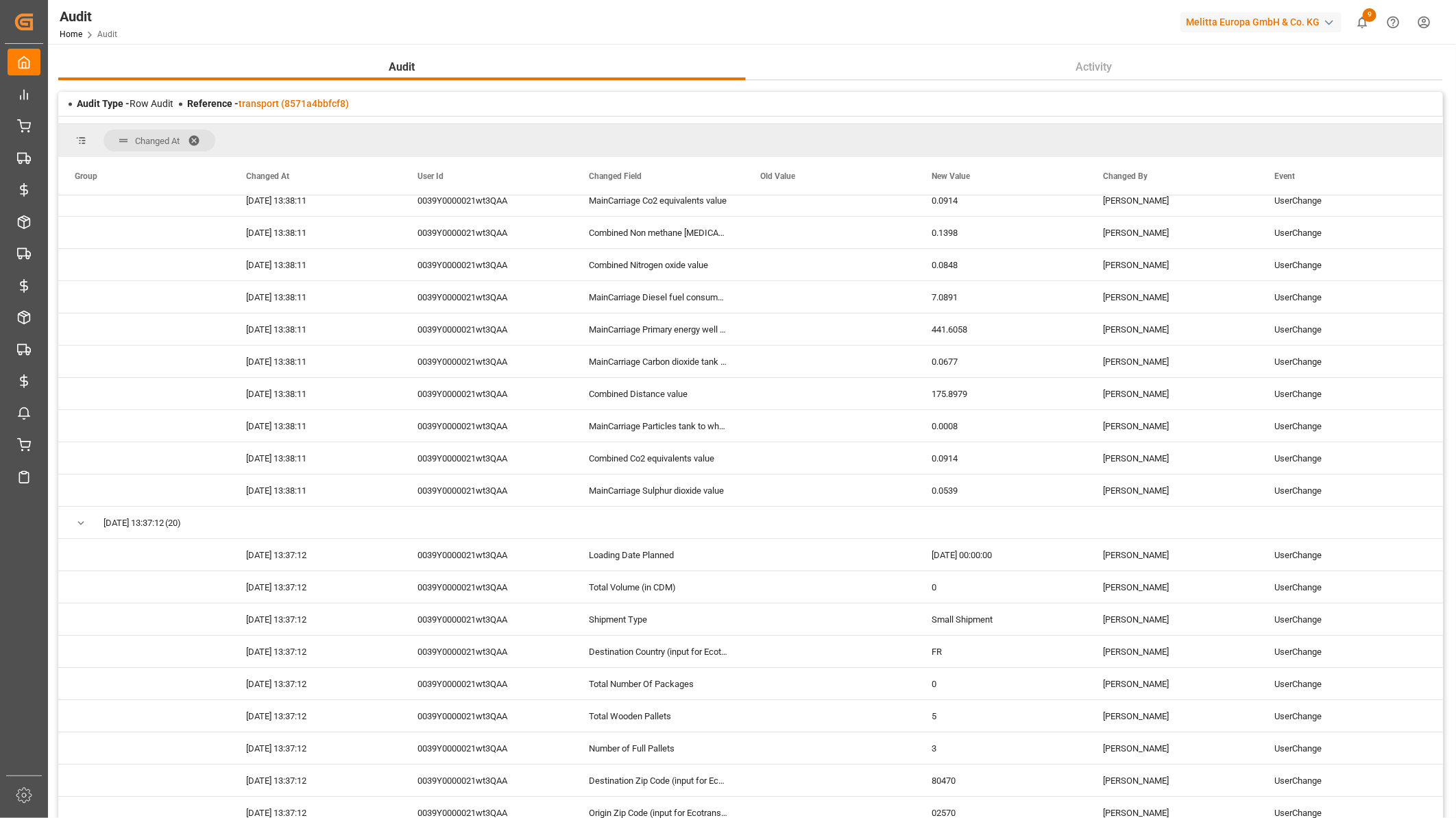
scroll to position [2666, 0]
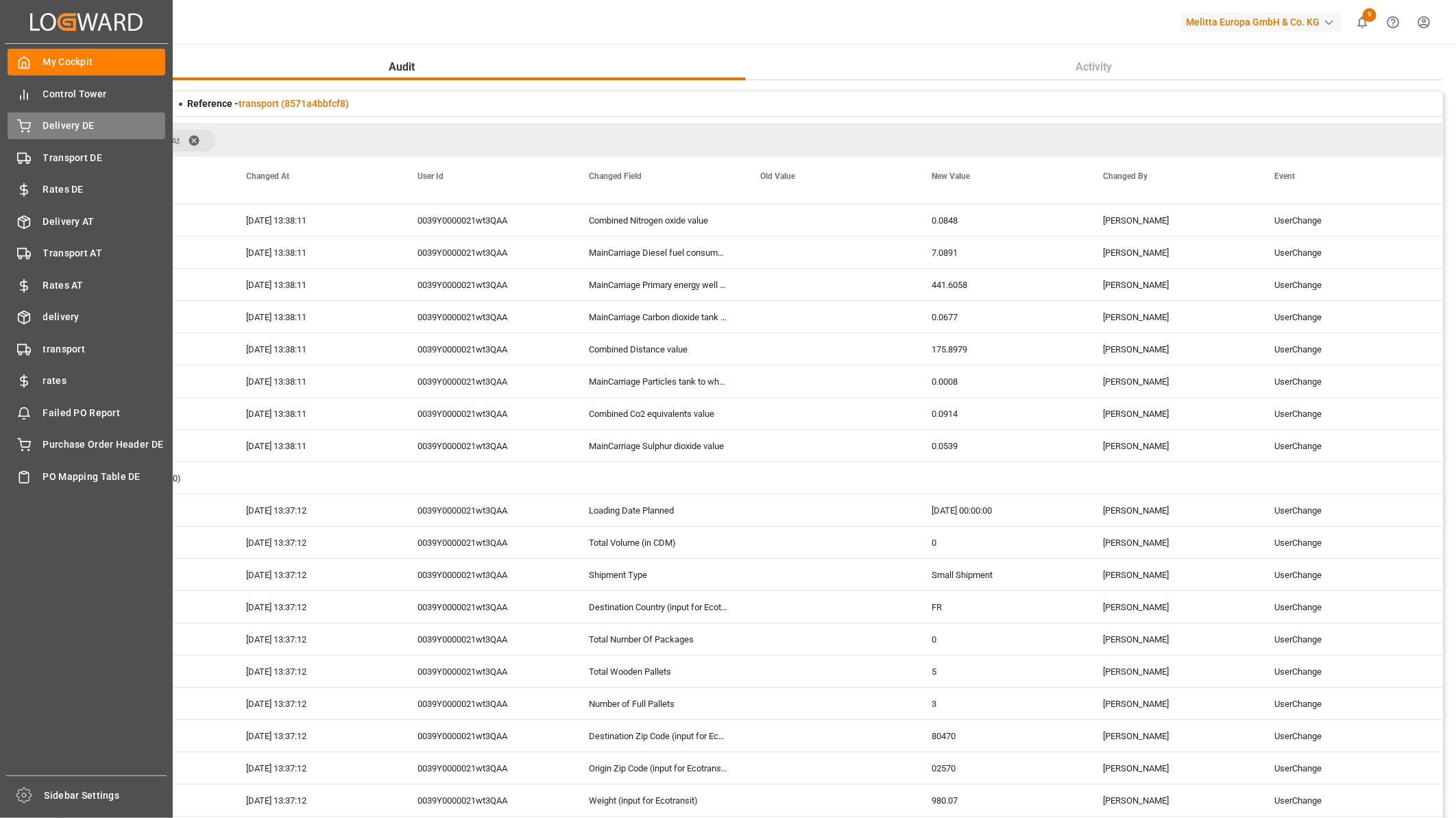
click at [96, 127] on span "Delivery DE" at bounding box center [104, 126] width 123 height 14
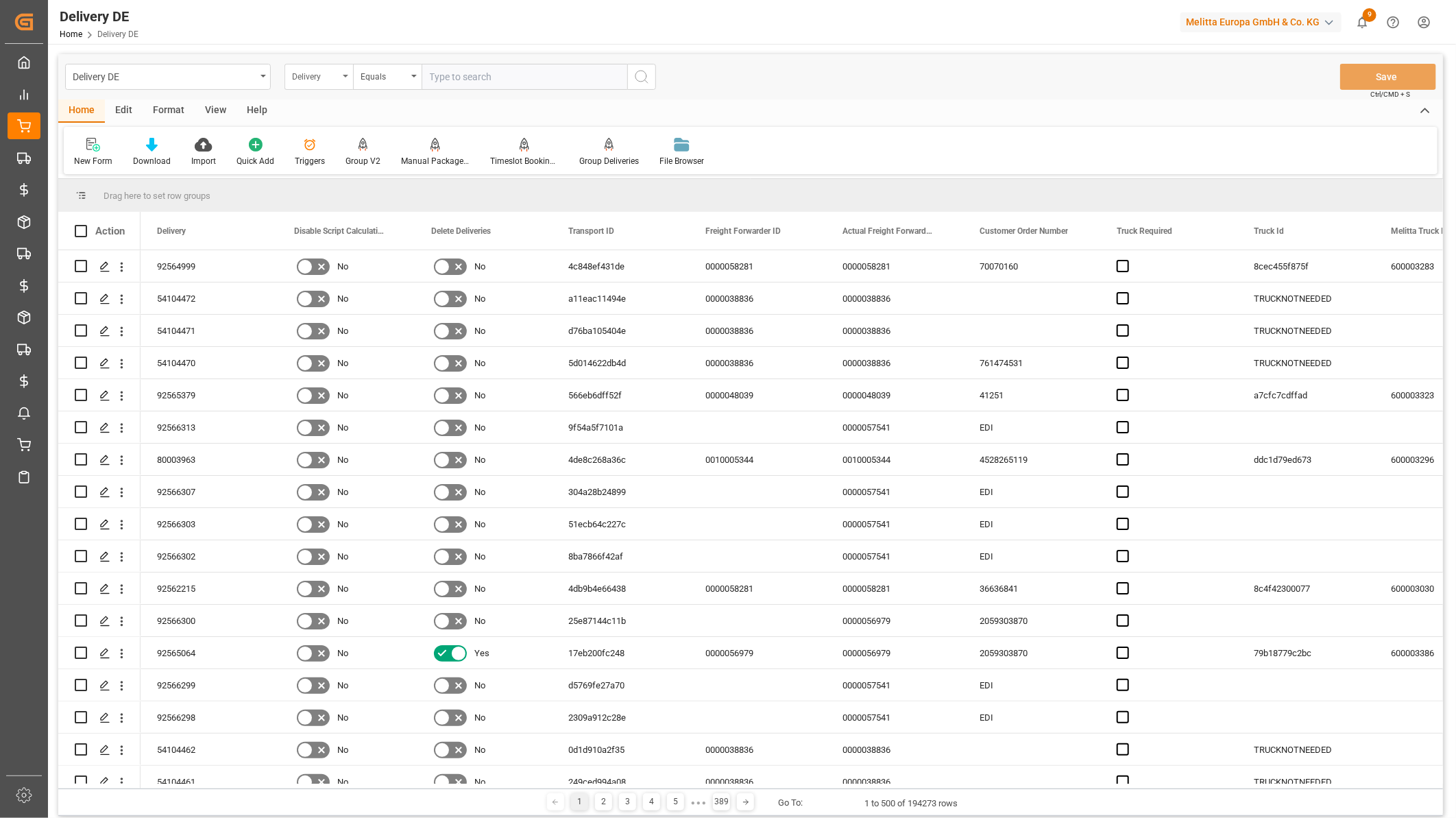
click at [319, 78] on div "Delivery" at bounding box center [315, 75] width 46 height 16
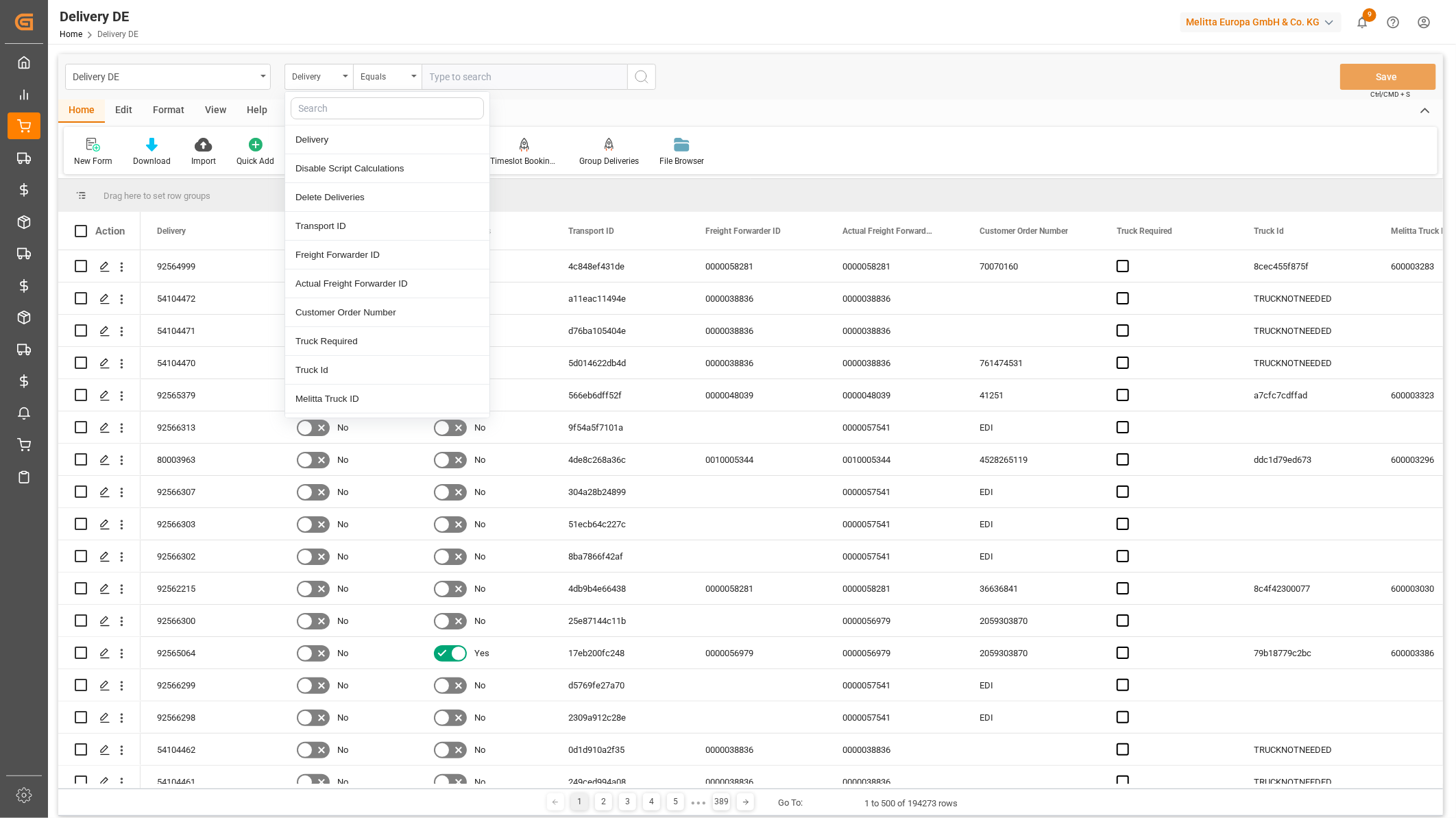
click at [322, 106] on input "text" at bounding box center [387, 108] width 193 height 22
type input "rou"
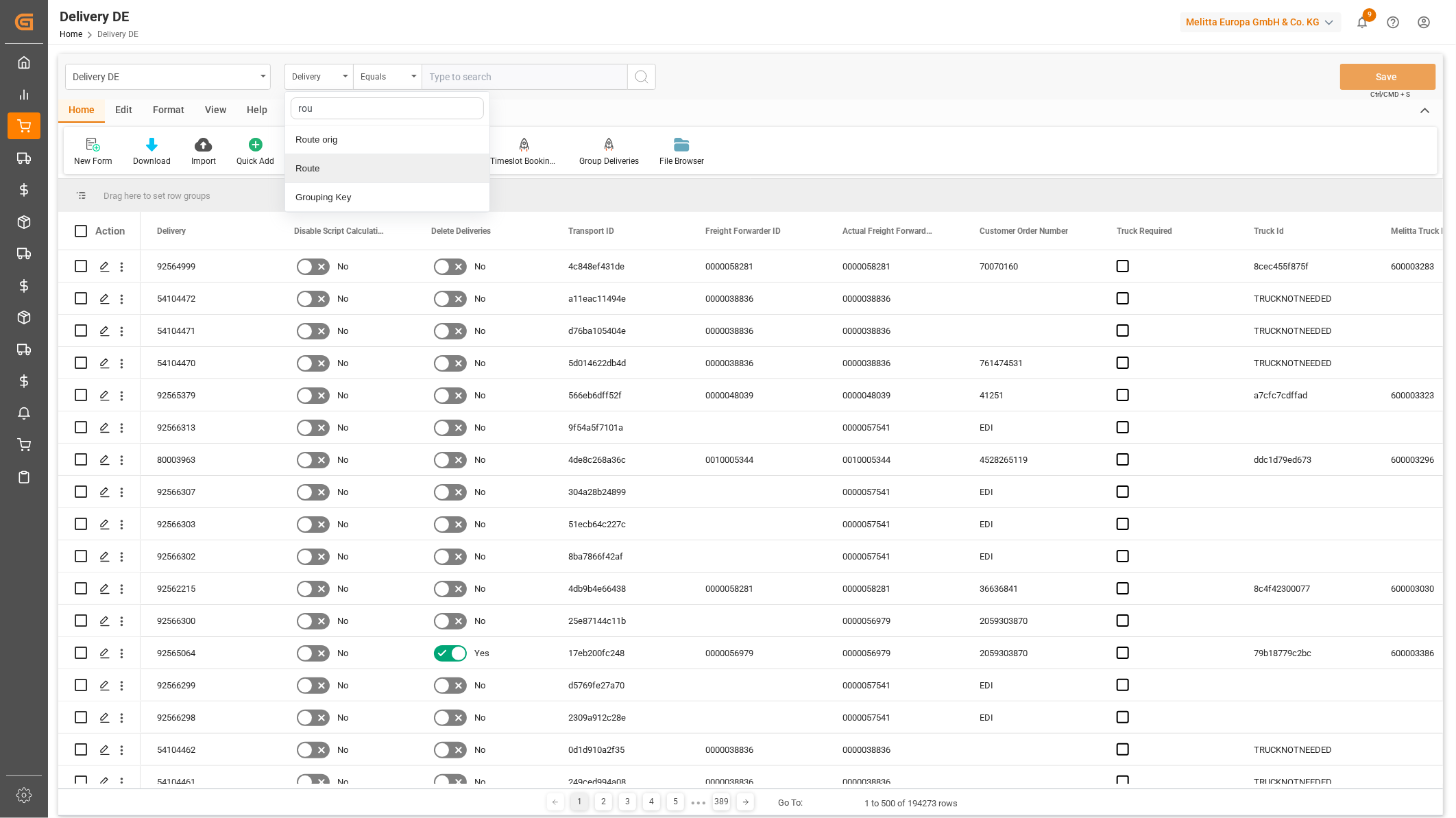
click at [330, 165] on div "Route" at bounding box center [387, 168] width 204 height 29
click at [466, 78] on input "text" at bounding box center [525, 76] width 206 height 26
type input "270"
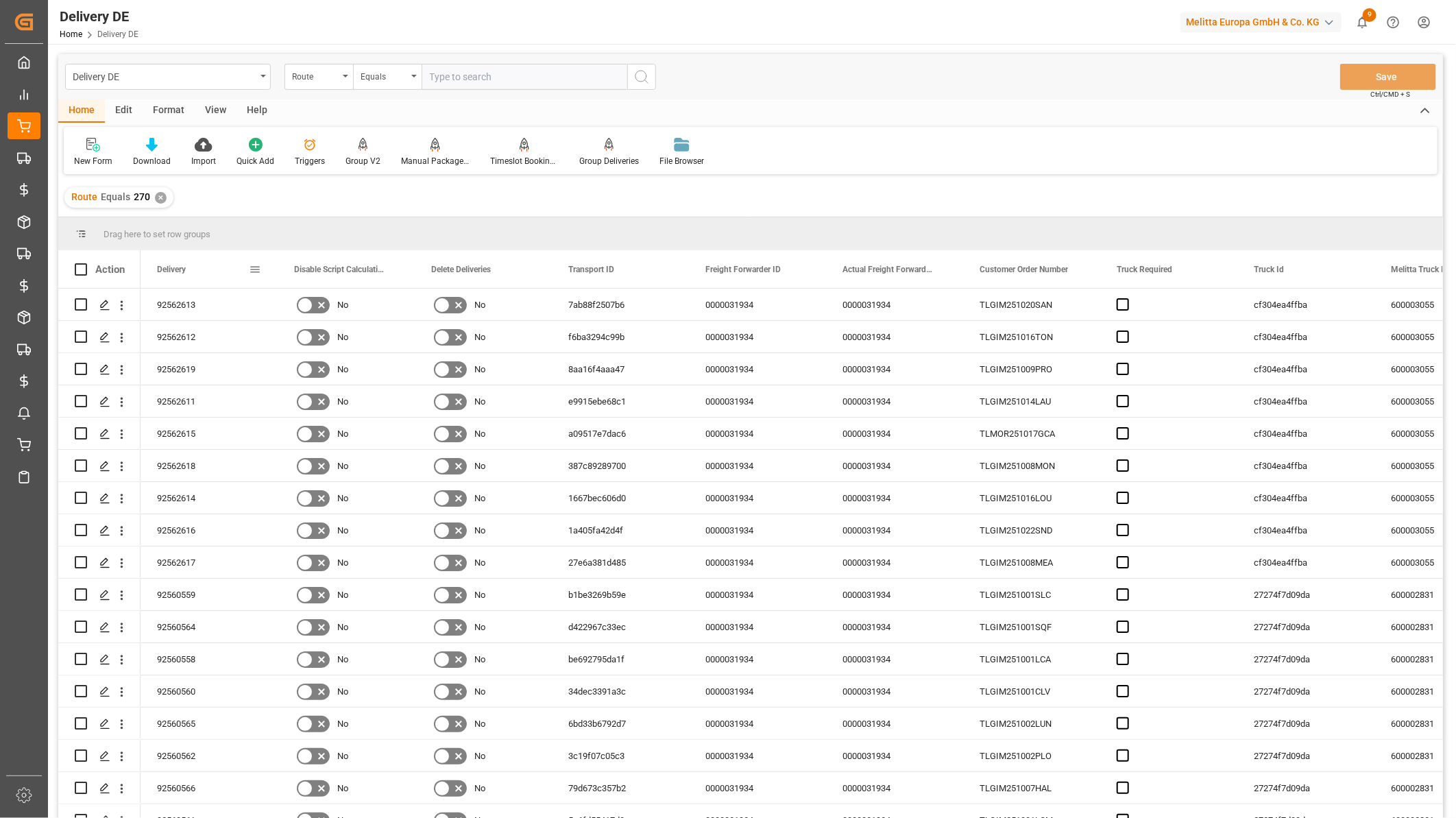
click at [254, 270] on span at bounding box center [255, 270] width 13 height 13
click at [358, 267] on span "columns" at bounding box center [370, 272] width 51 height 24
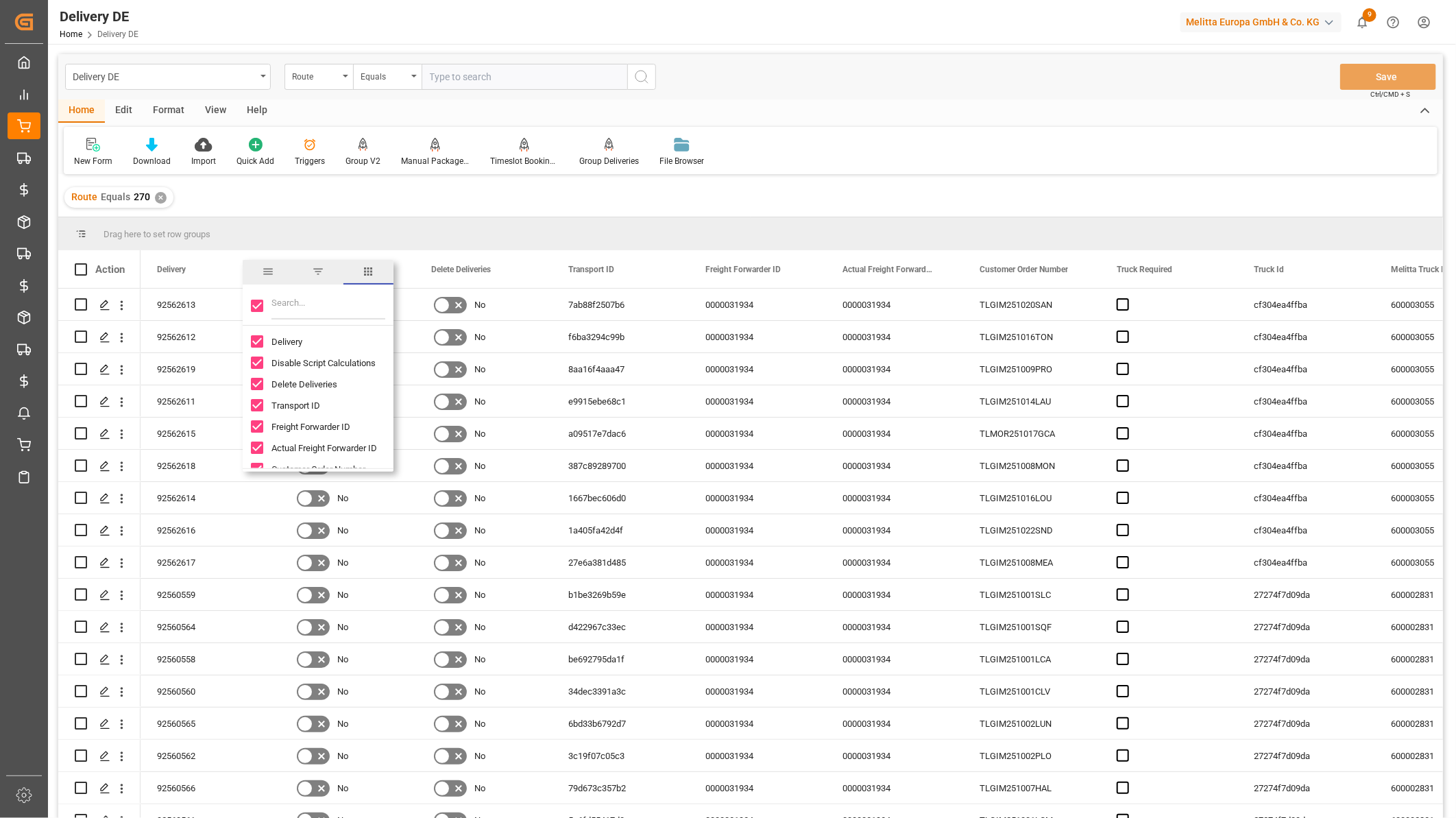
click at [256, 304] on input "Toggle Select All Columns" at bounding box center [257, 306] width 13 height 13
checkbox input "false"
click at [255, 343] on input "Delivery column toggle visibility (visible)" at bounding box center [257, 342] width 13 height 13
checkbox input "true"
click at [298, 303] on input "Filter Columns Input" at bounding box center [328, 306] width 114 height 28
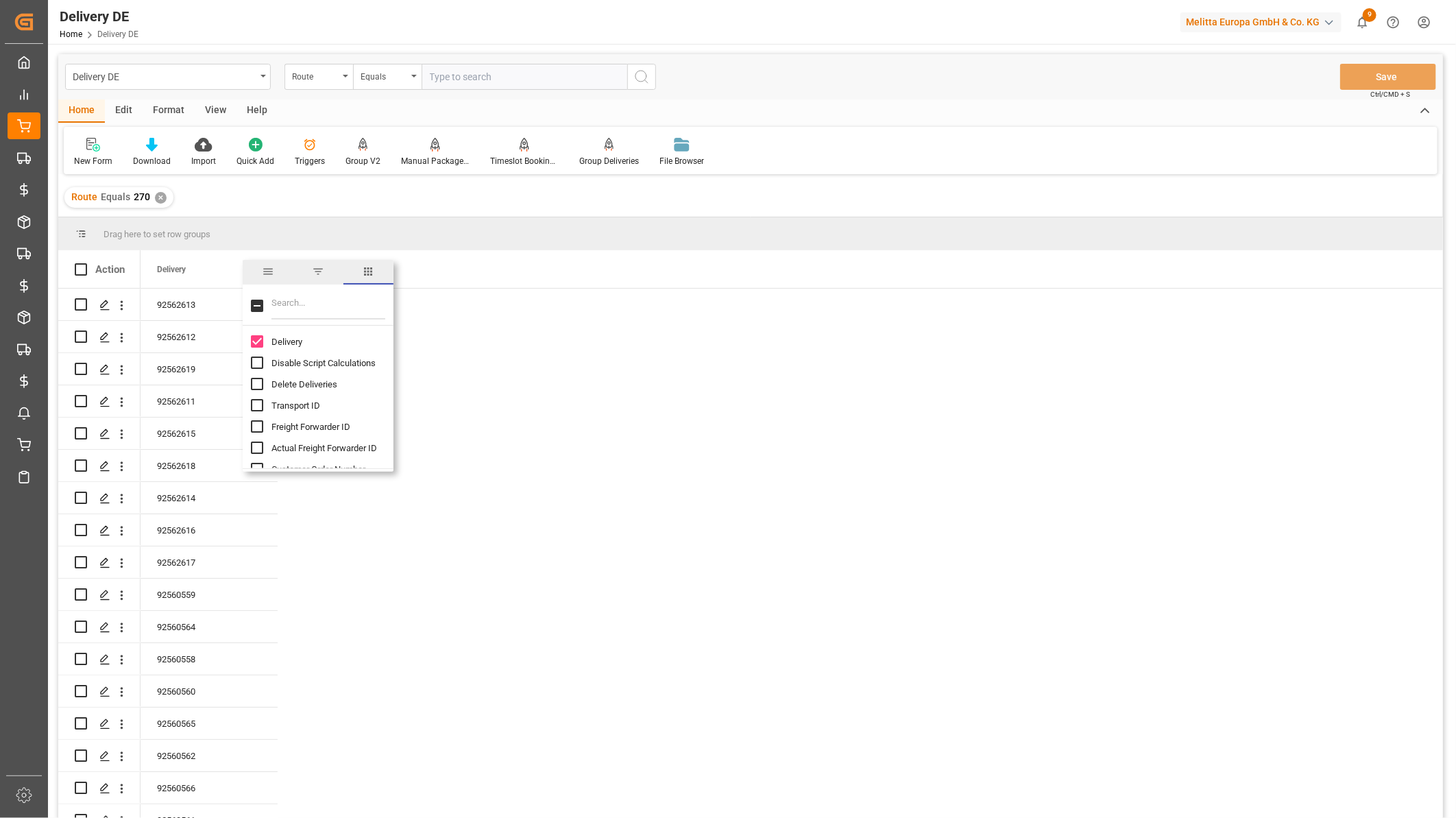
checkbox input "false"
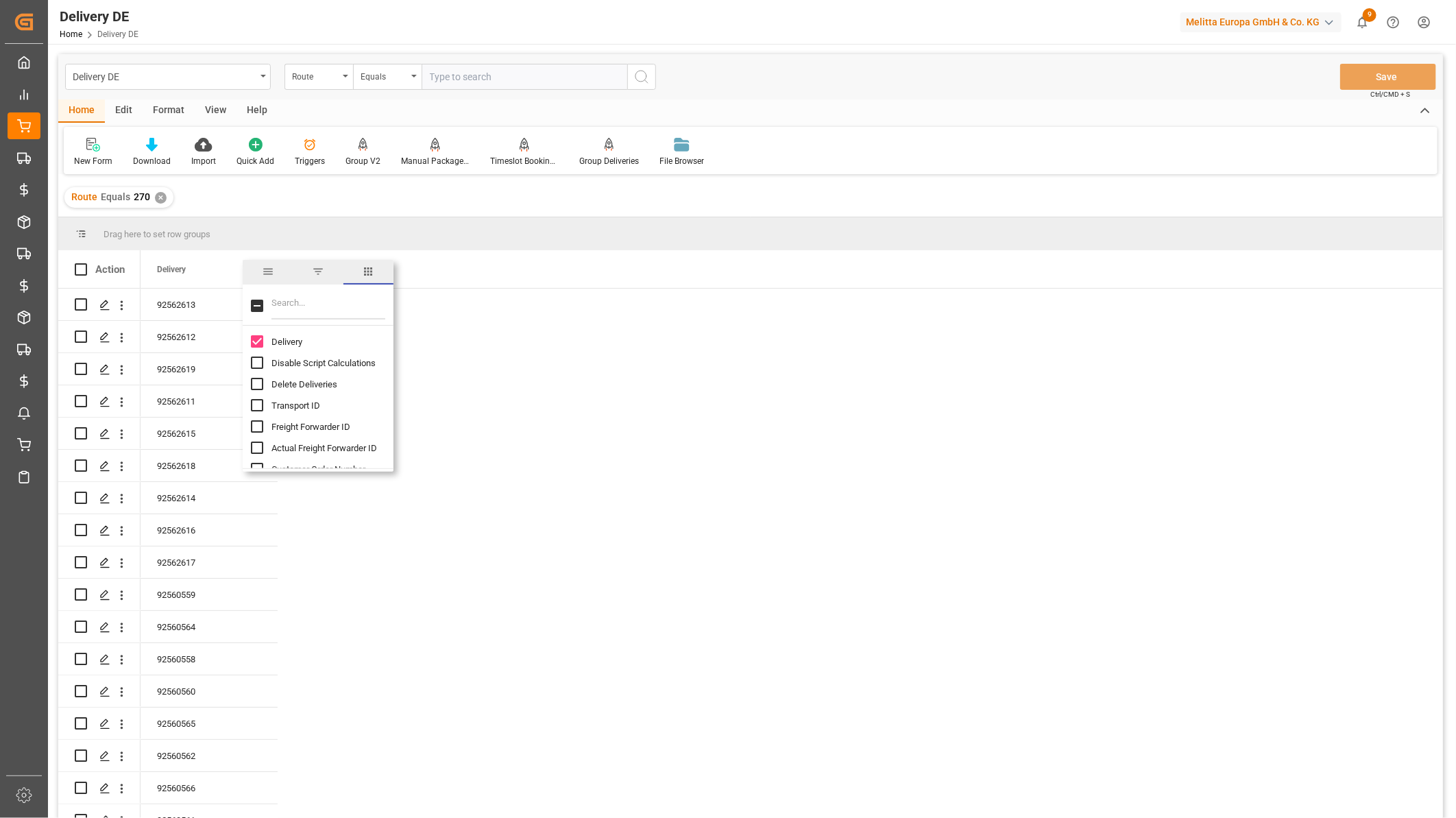
checkbox input "false"
type input "inc"
click at [257, 344] on input "Incoterm column toggle visibility (hidden)" at bounding box center [257, 342] width 13 height 13
checkbox input "true"
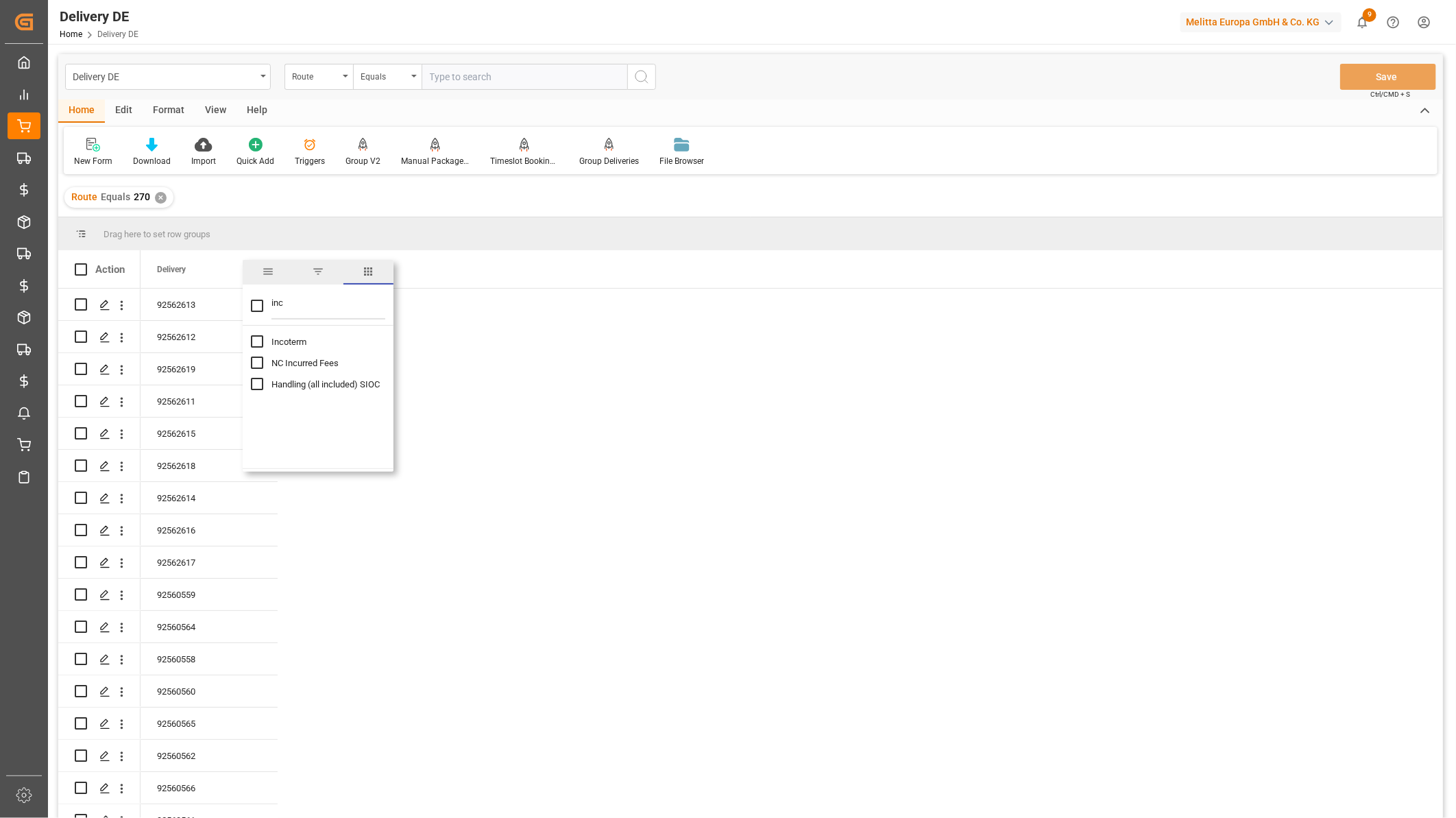
checkbox input "false"
click at [558, 234] on div "Drag here to set row groups" at bounding box center [750, 234] width 1385 height 33
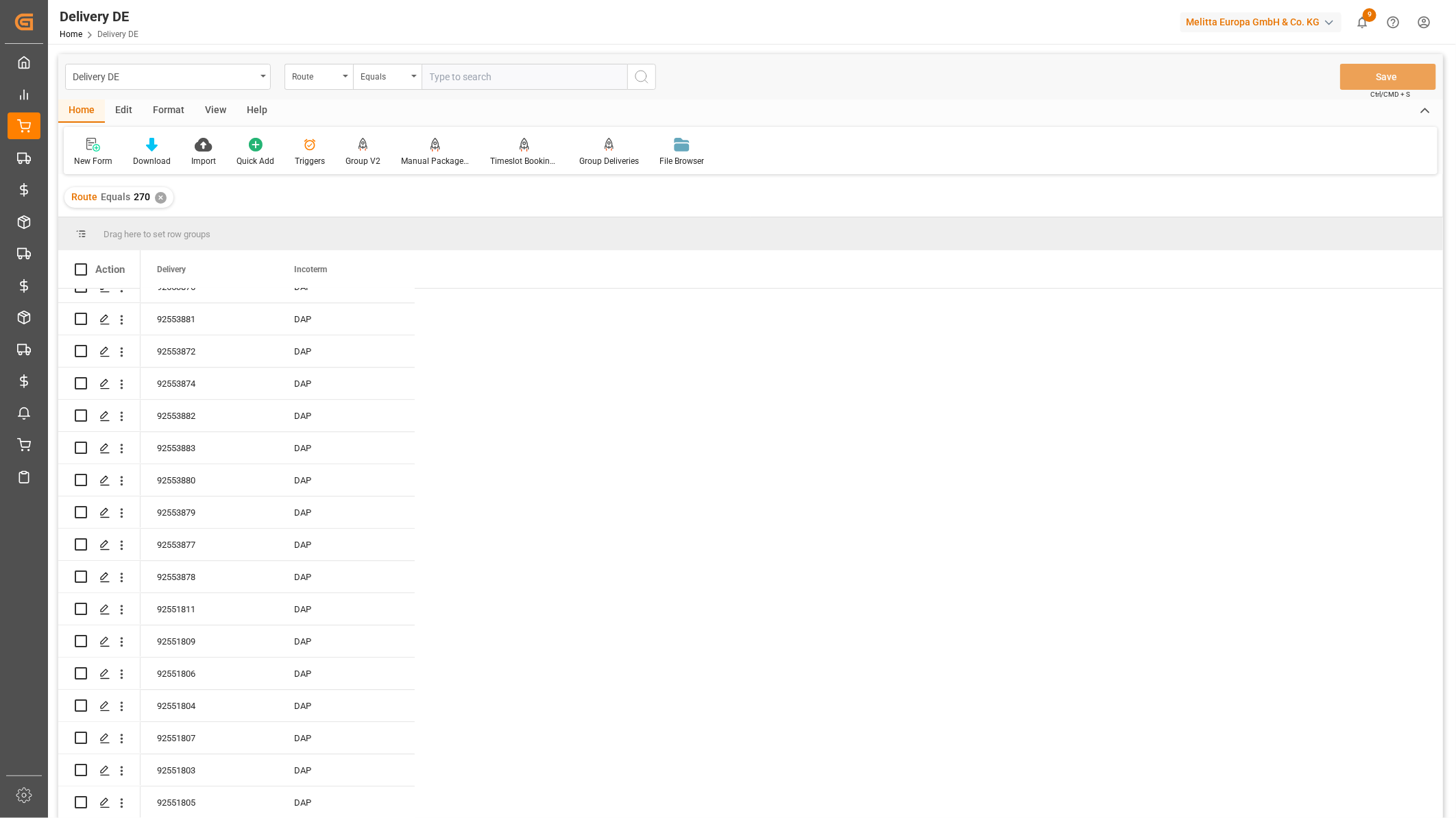
scroll to position [1752, 0]
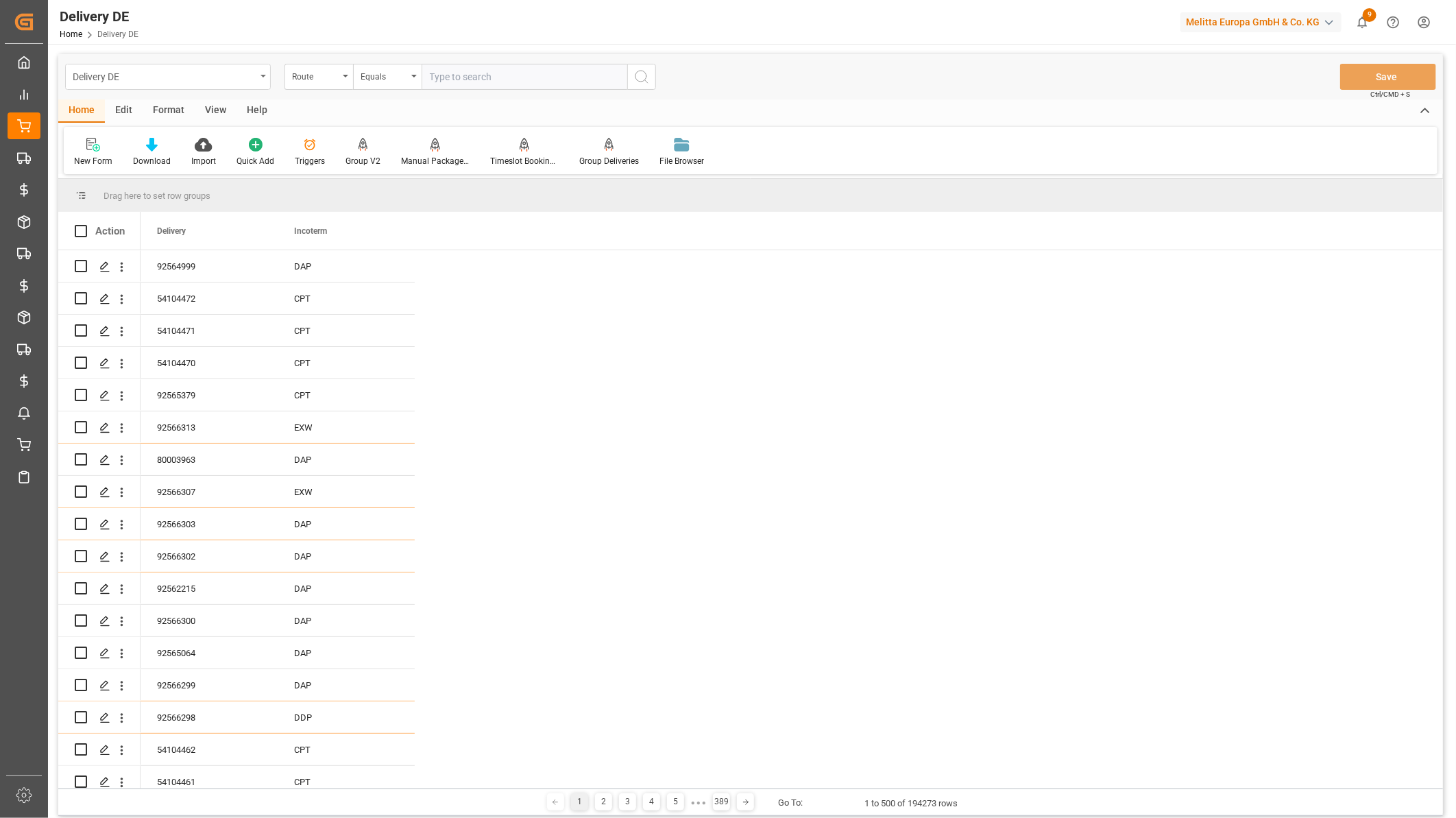
click at [142, 78] on div "Delivery DE" at bounding box center [164, 76] width 183 height 17
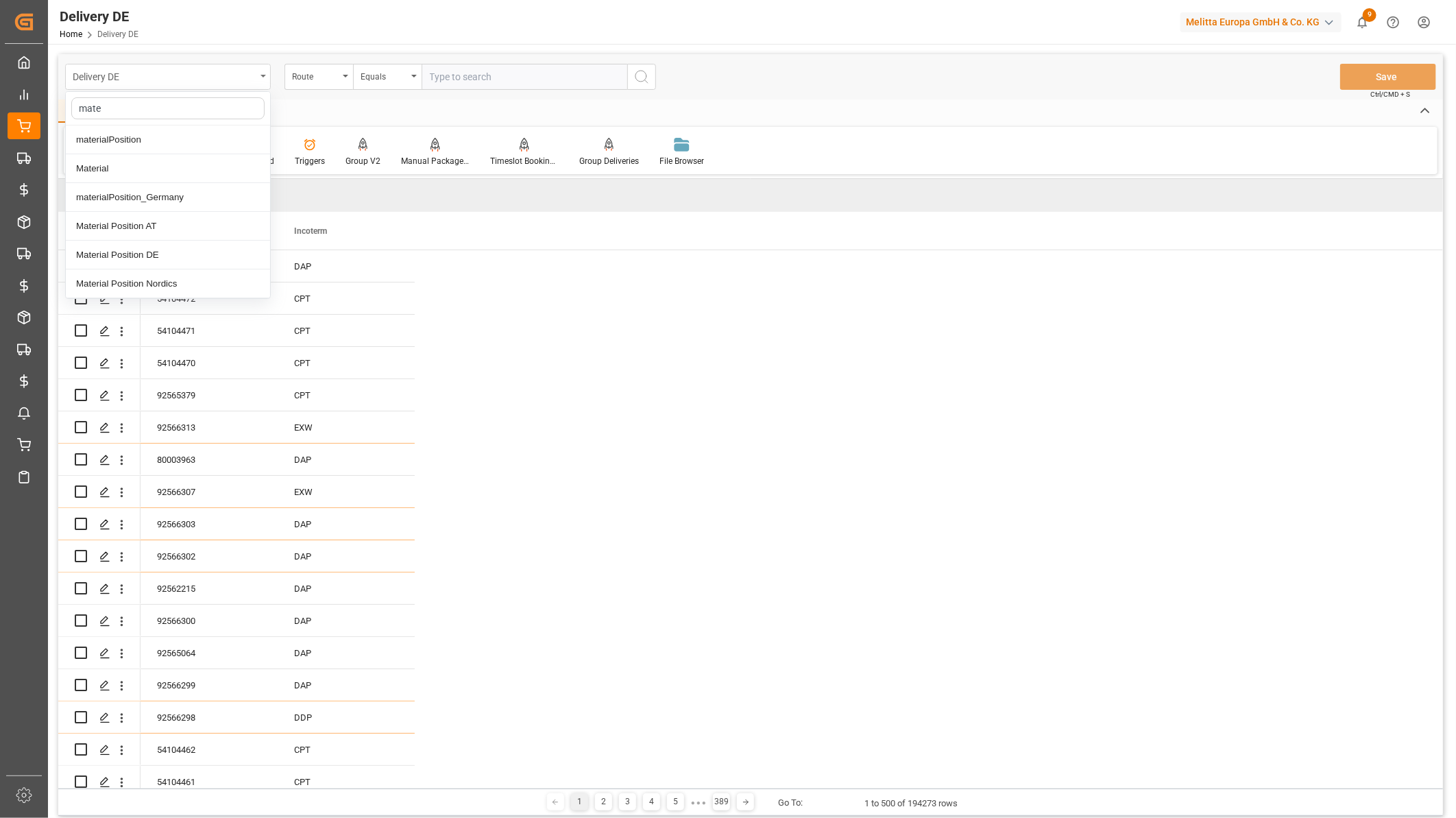
type input "mater"
click at [152, 254] on div "Material Position DE" at bounding box center [168, 255] width 204 height 29
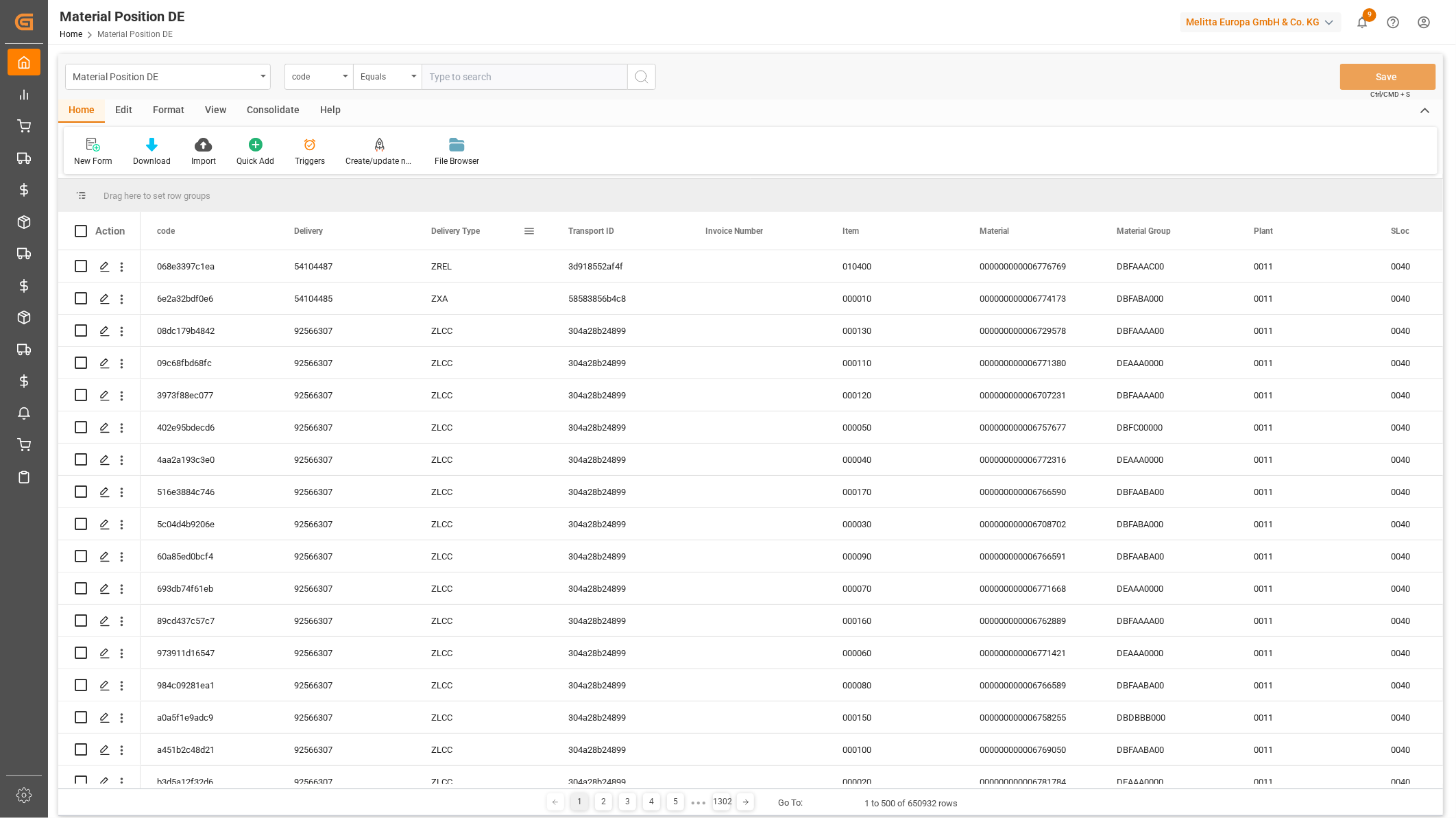
click at [529, 228] on span at bounding box center [529, 231] width 13 height 13
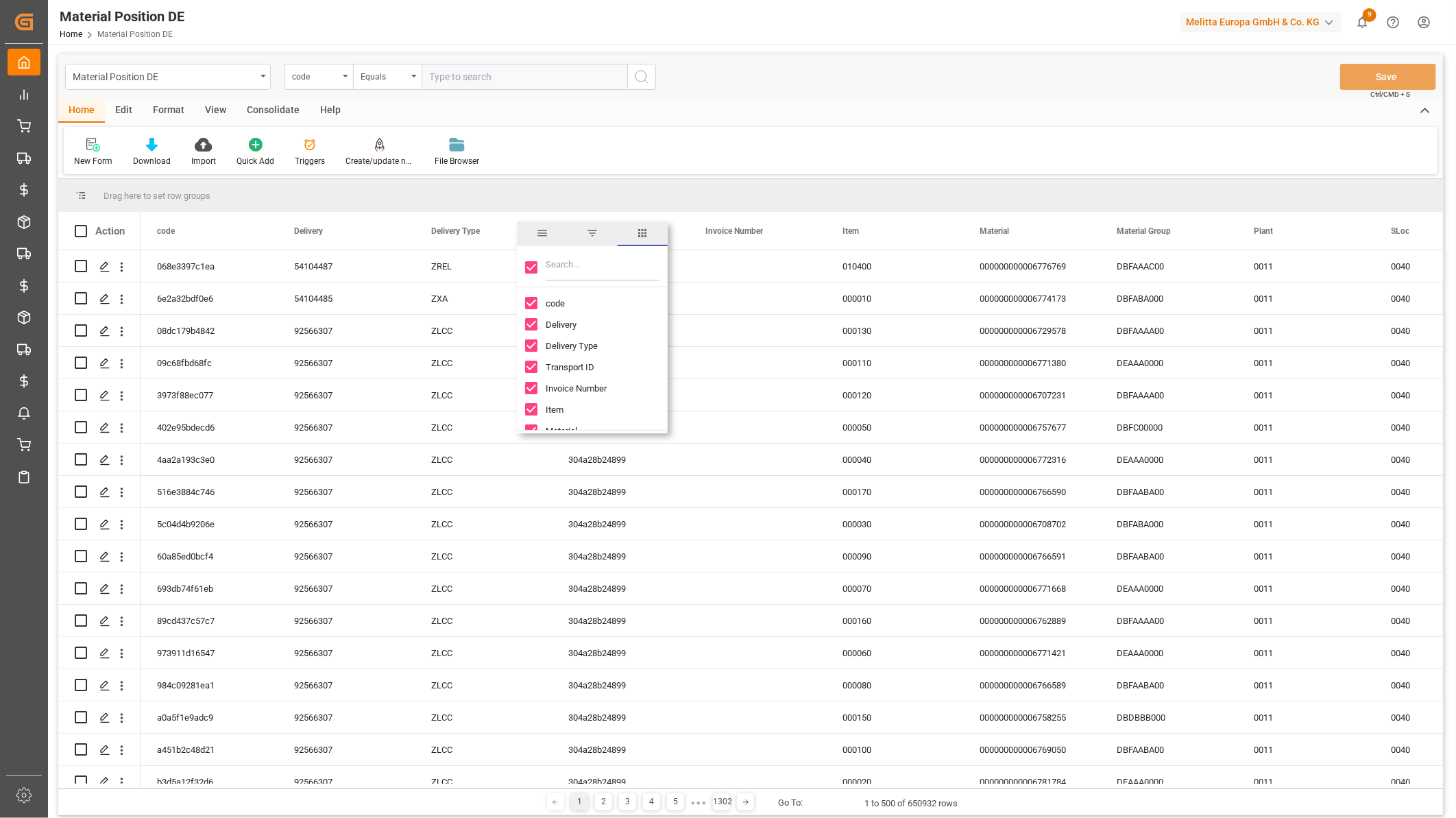
click at [529, 268] on input "Toggle Select All Columns" at bounding box center [532, 268] width 13 height 13
checkbox input "false"
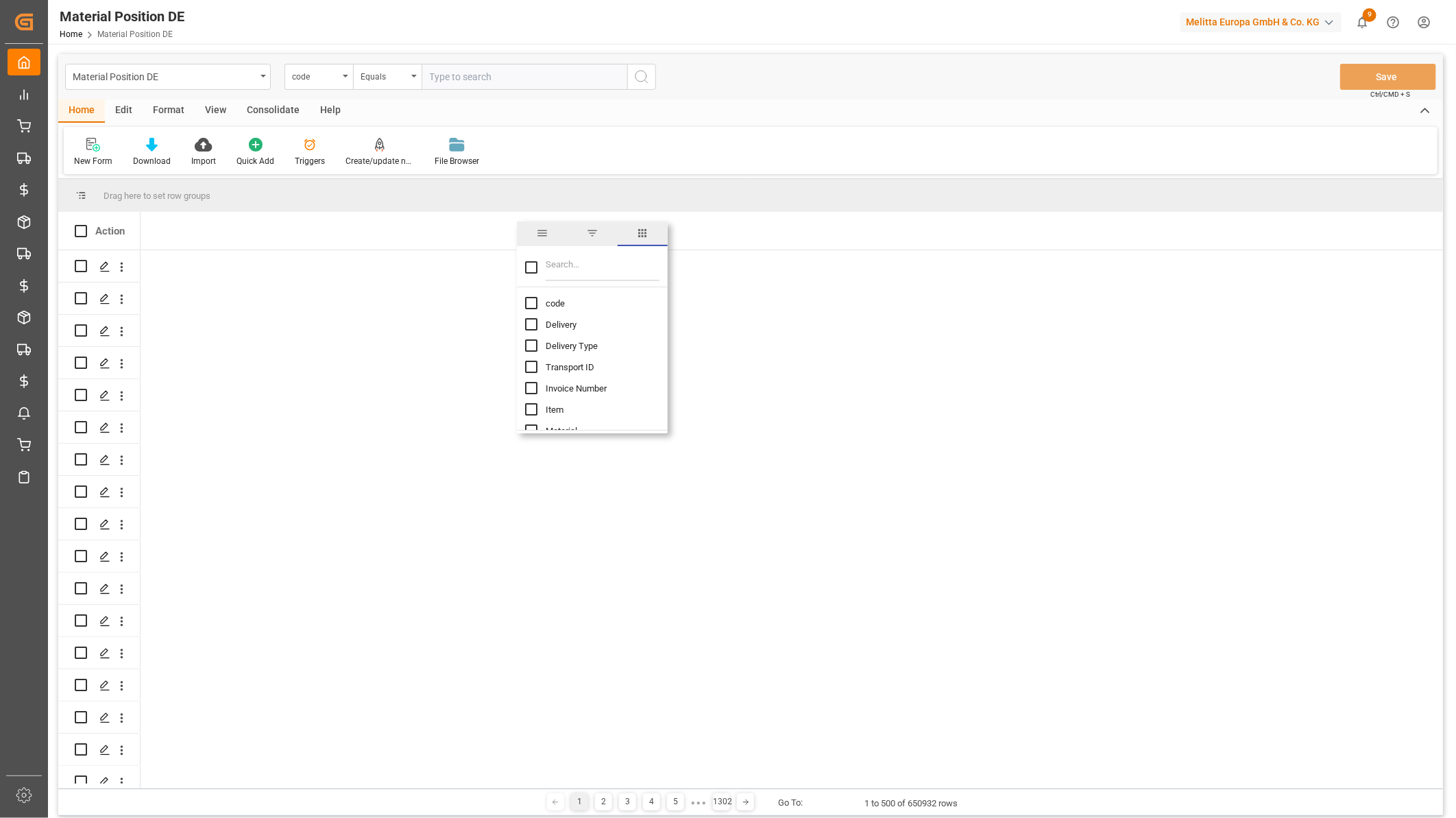
checkbox input "false"
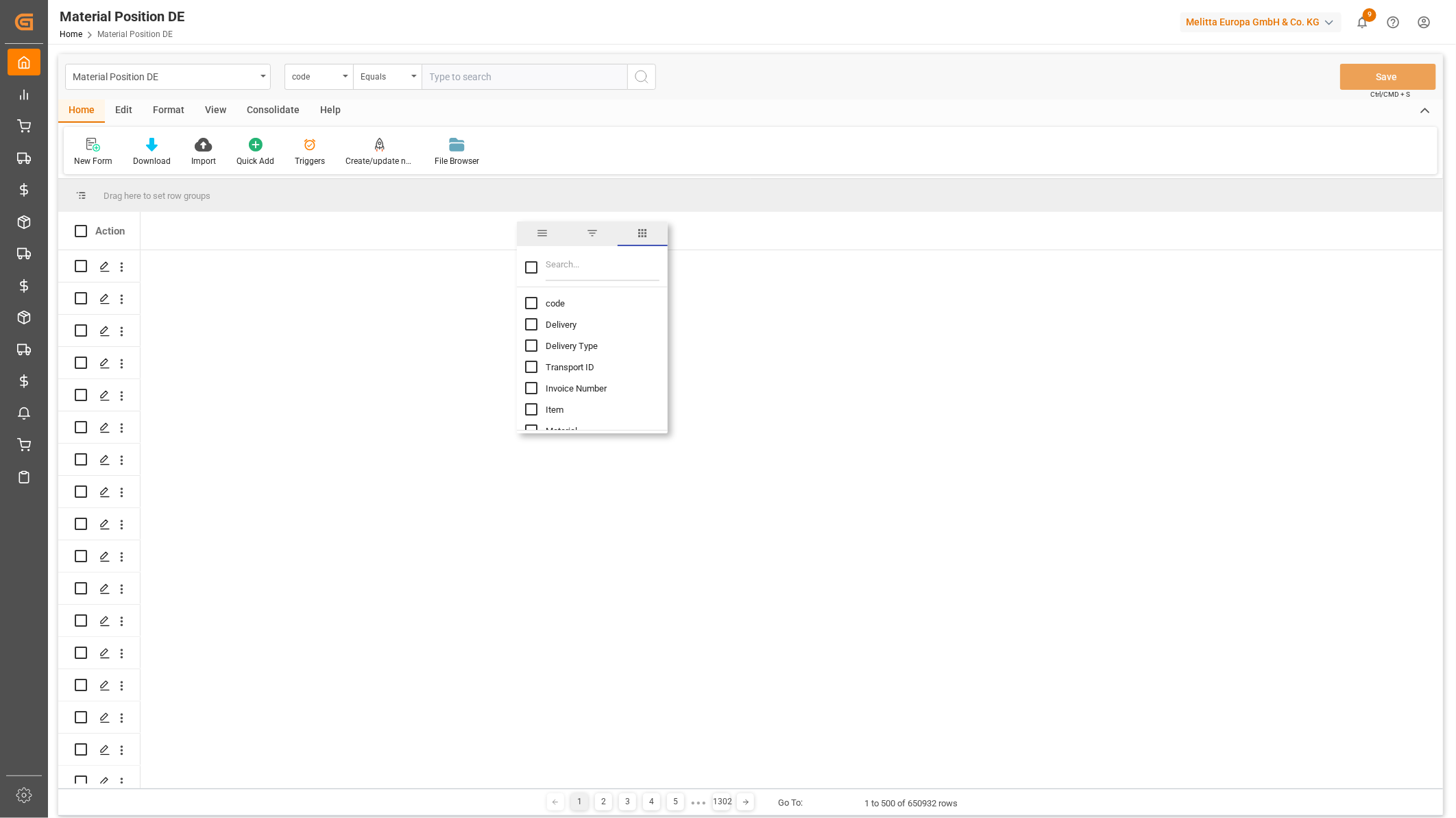
checkbox input "false"
click at [532, 327] on input "Delivery column toggle visibility (hidden)" at bounding box center [532, 325] width 13 height 13
checkbox input "true"
checkbox input "false"
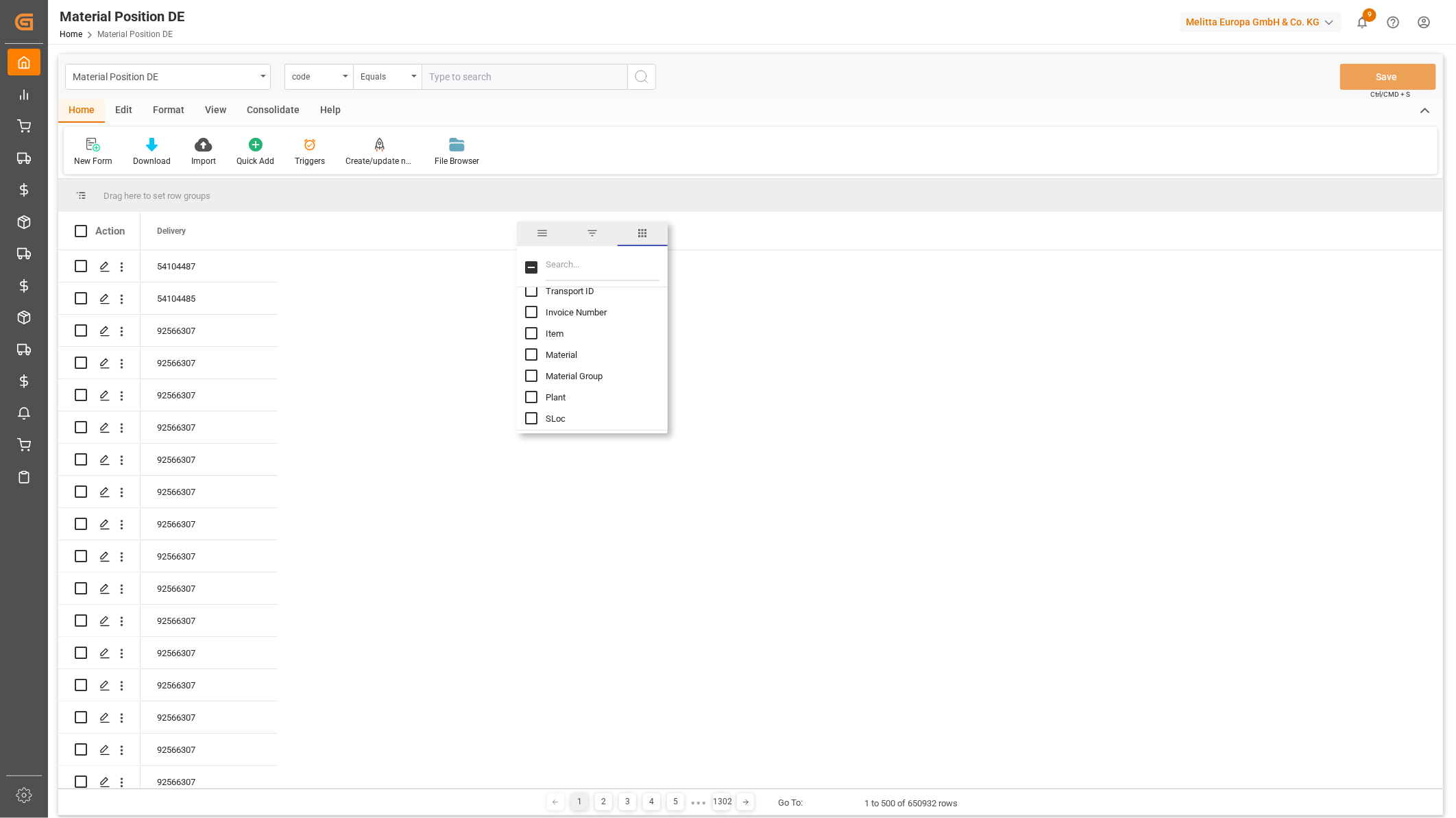
click at [531, 358] on input "Material column toggle visibility (hidden)" at bounding box center [532, 354] width 13 height 13
checkbox input "true"
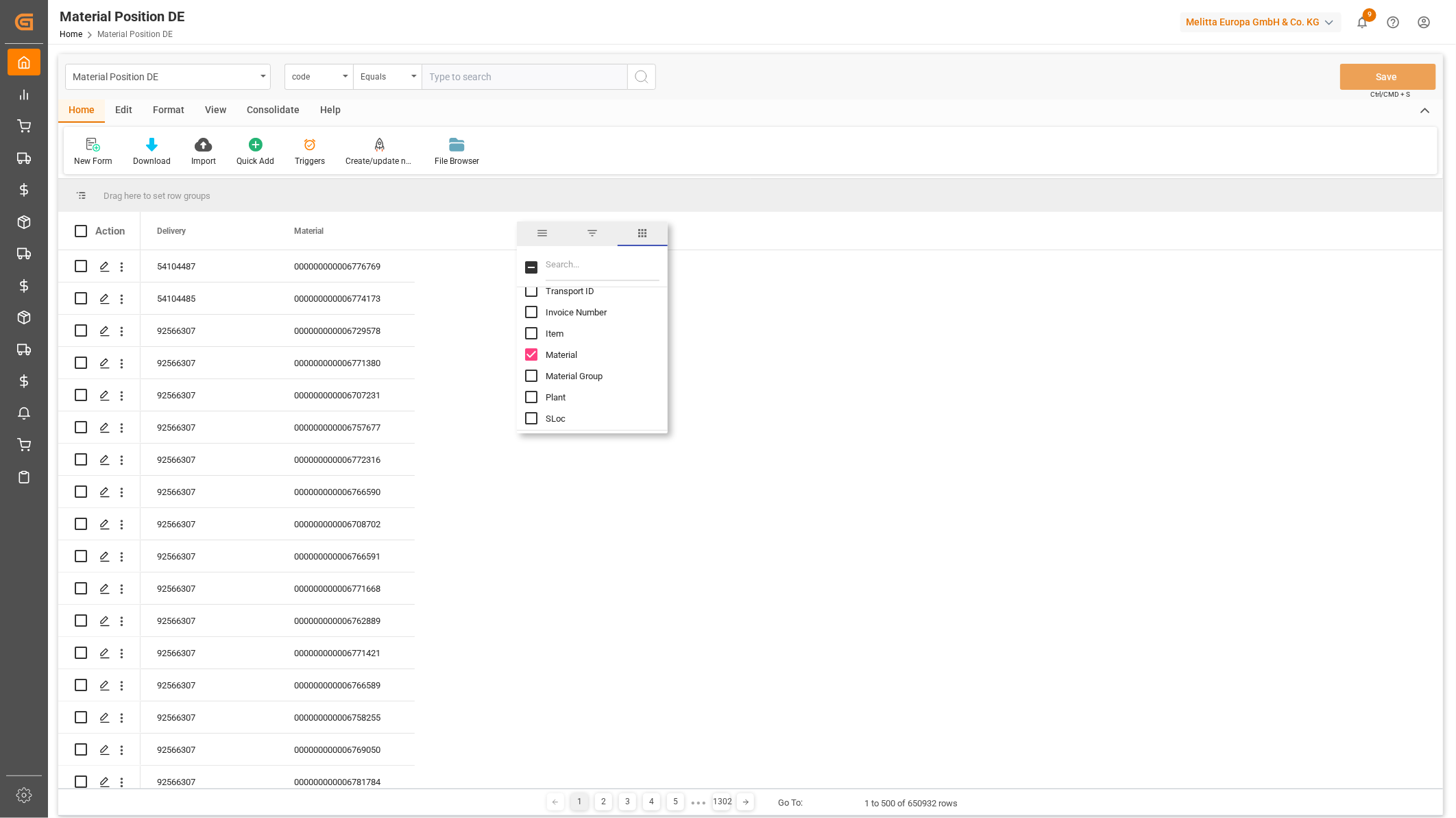
click at [576, 266] on input "Filter Columns Input" at bounding box center [602, 267] width 114 height 28
type input "un n"
click at [529, 303] on input "UN Number (Dangerous Goods) column toggle visibility (hidden)" at bounding box center [532, 303] width 13 height 13
checkbox input "true"
checkbox input "false"
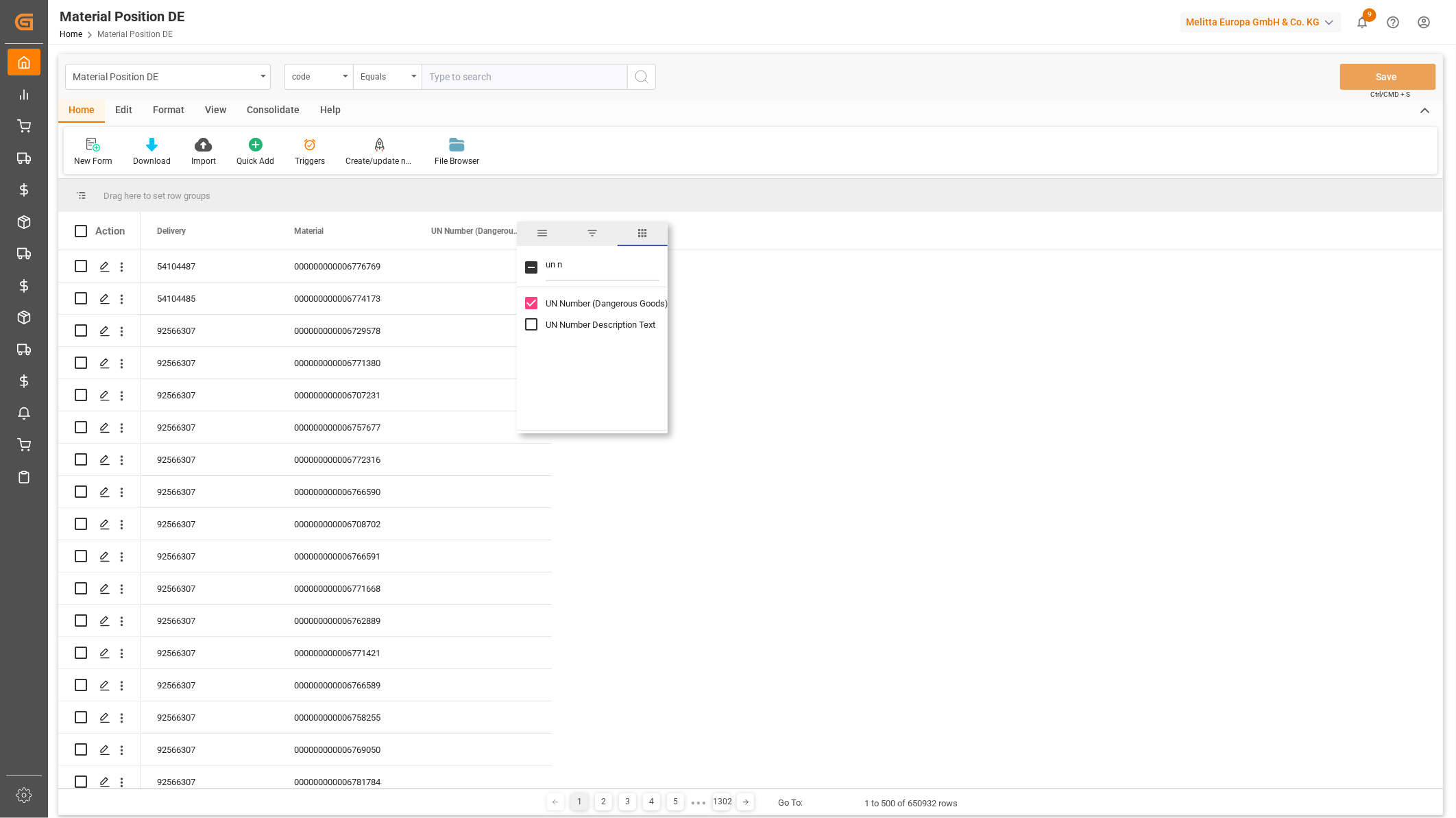
click at [529, 322] on input "UN Number Description Text column toggle visibility (hidden)" at bounding box center [532, 325] width 13 height 13
checkbox input "true"
click at [817, 124] on div "Home Edit Format View Consolidate Help New Form Download Import Quick Add Trigg…" at bounding box center [750, 137] width 1385 height 75
drag, startPoint x: 509, startPoint y: 226, endPoint x: 509, endPoint y: 190, distance: 36.0
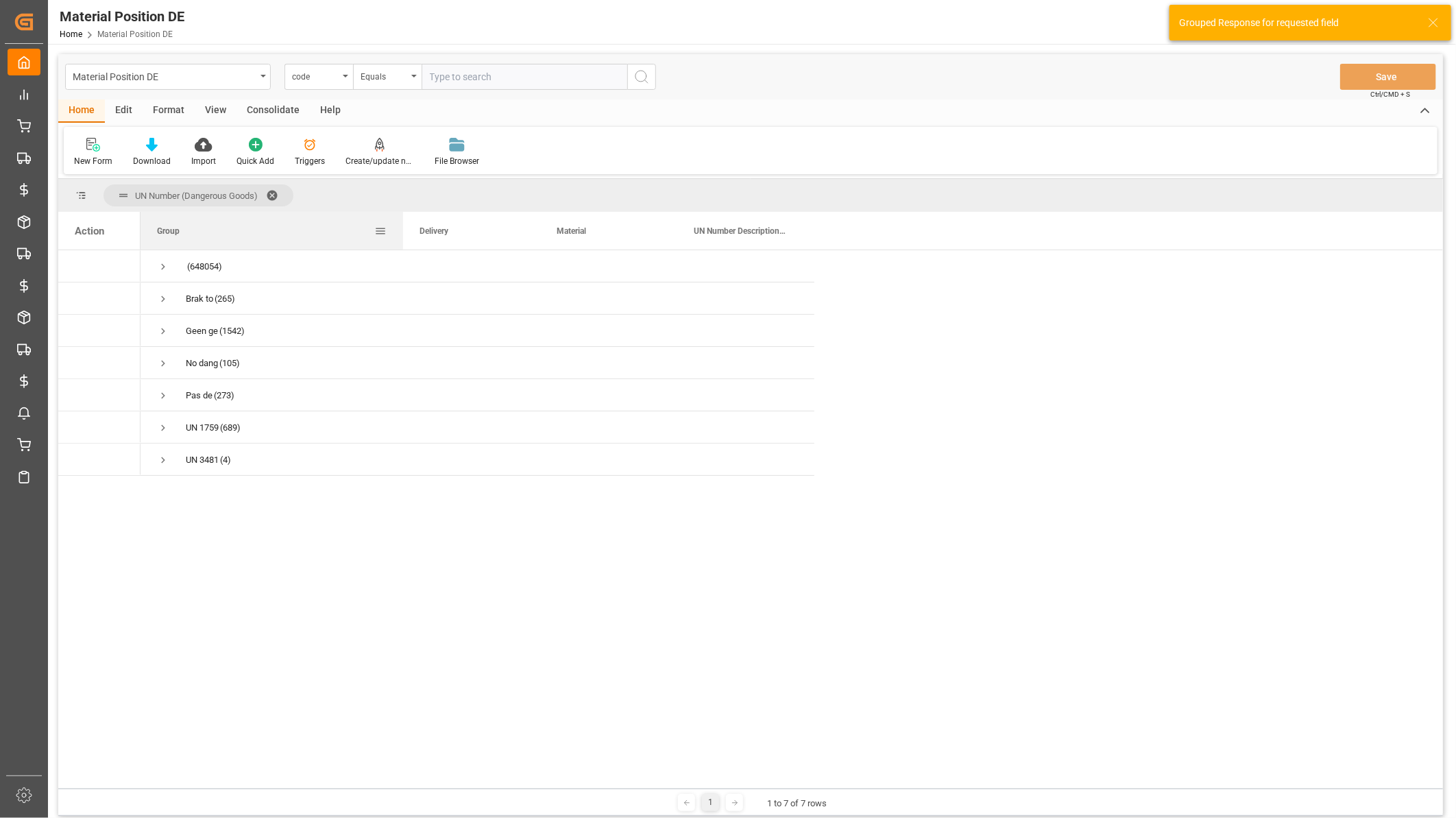
drag, startPoint x: 276, startPoint y: 228, endPoint x: 401, endPoint y: 222, distance: 125.1
click at [401, 222] on div at bounding box center [403, 231] width 5 height 38
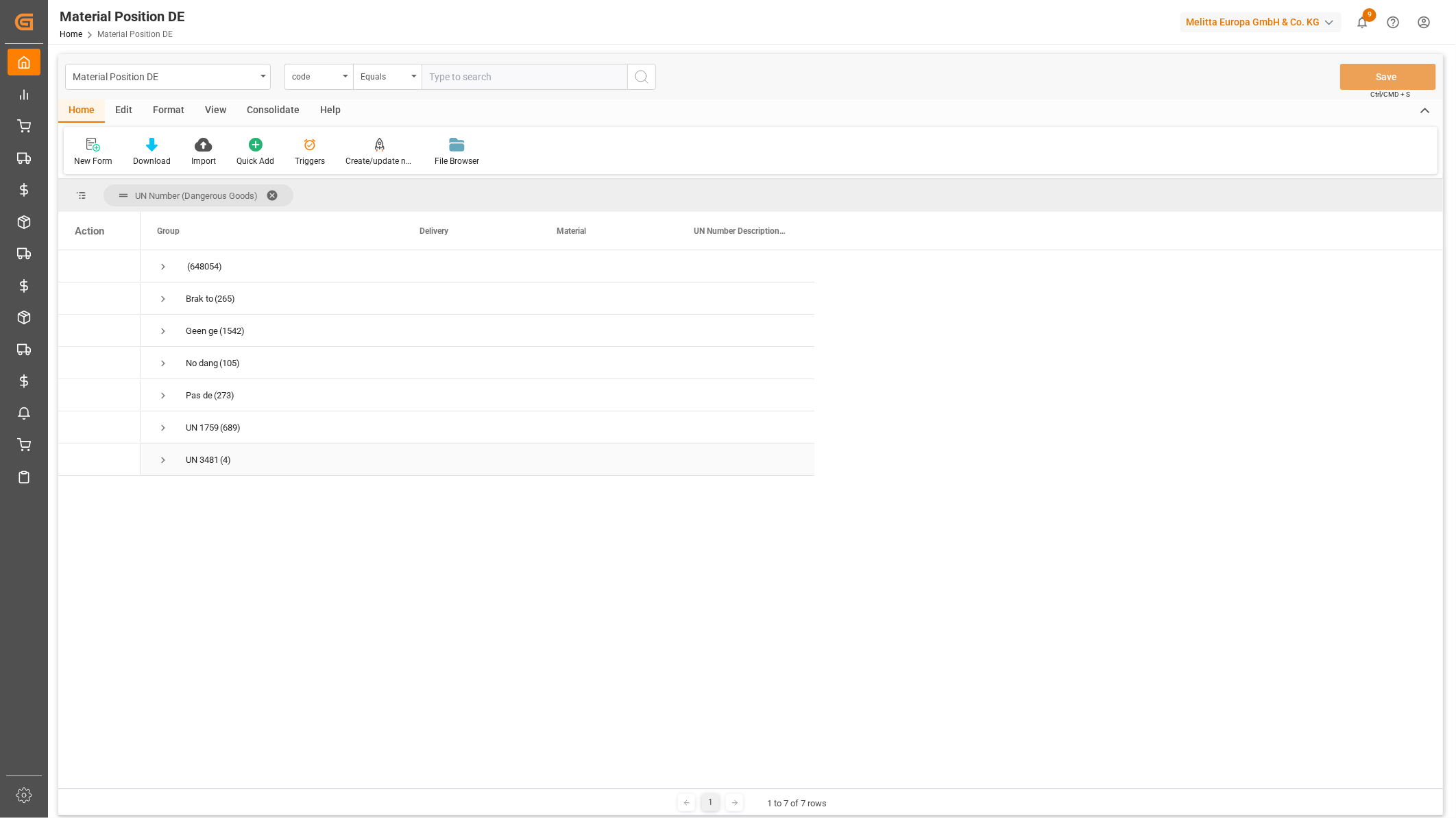
click at [164, 458] on span "Press SPACE to select this row." at bounding box center [163, 460] width 13 height 13
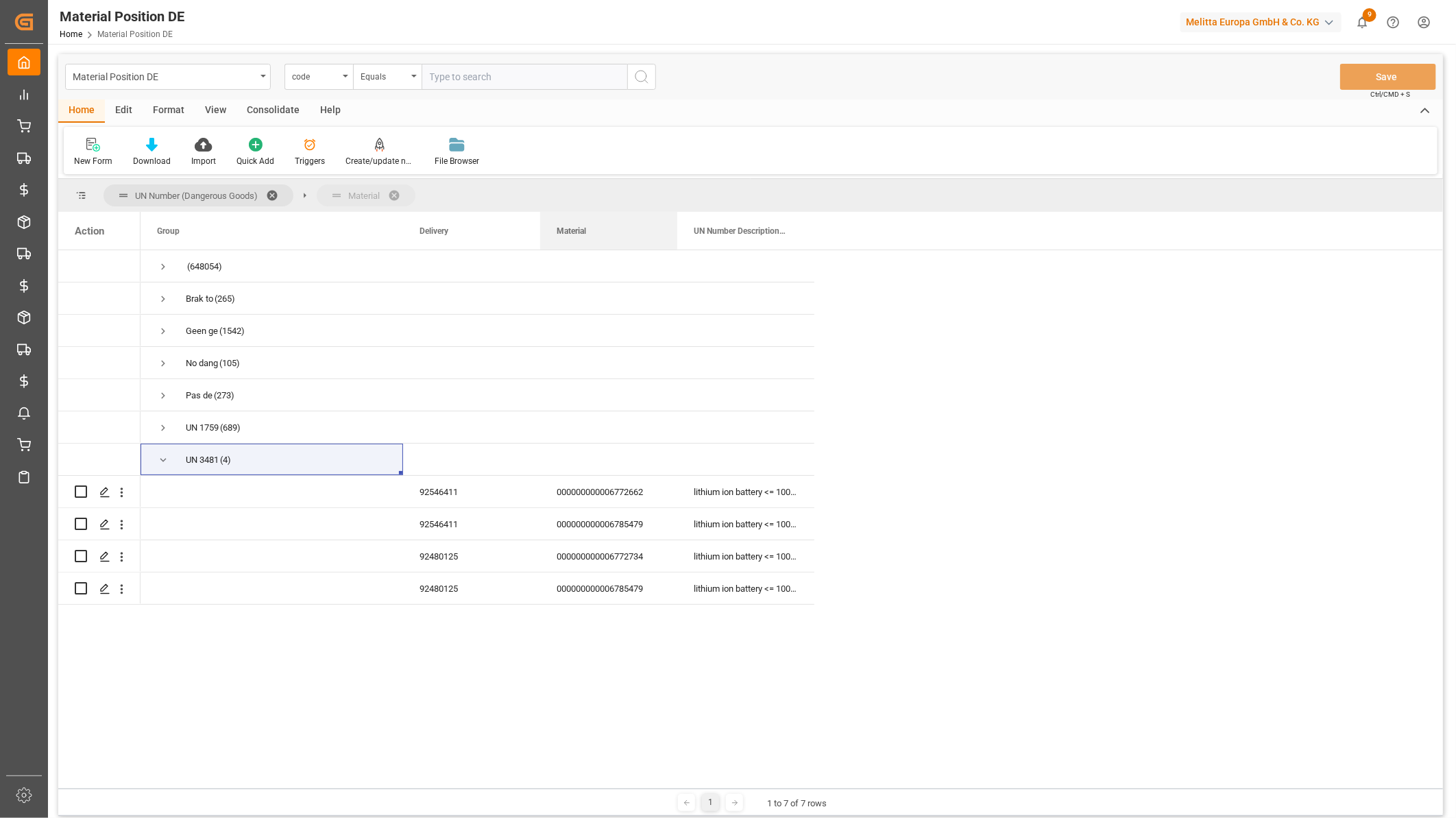
drag, startPoint x: 586, startPoint y: 224, endPoint x: 584, endPoint y: 190, distance: 34.1
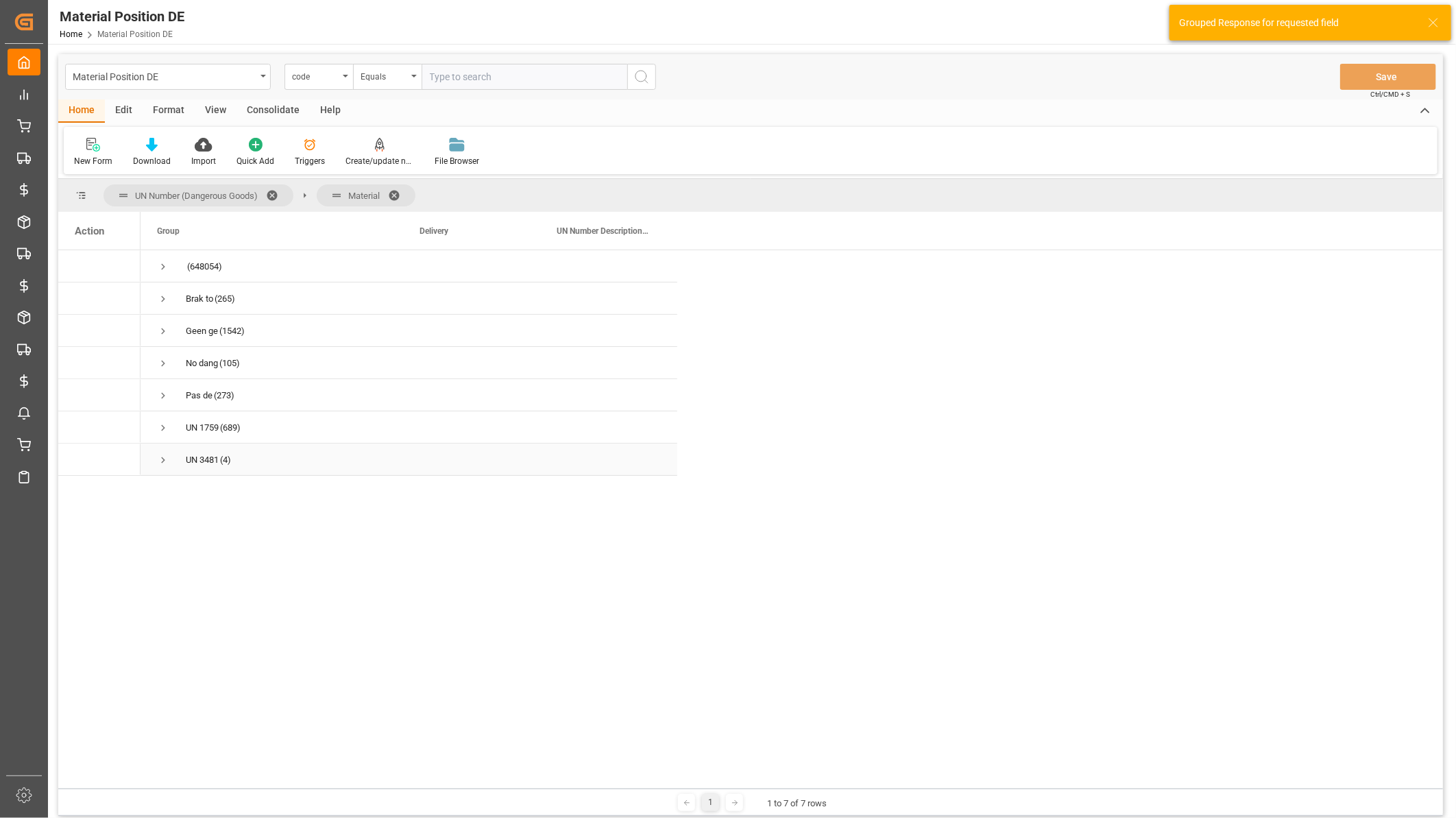
click at [163, 461] on span "Press SPACE to select this row." at bounding box center [163, 460] width 13 height 13
click at [518, 232] on span at bounding box center [518, 231] width 13 height 13
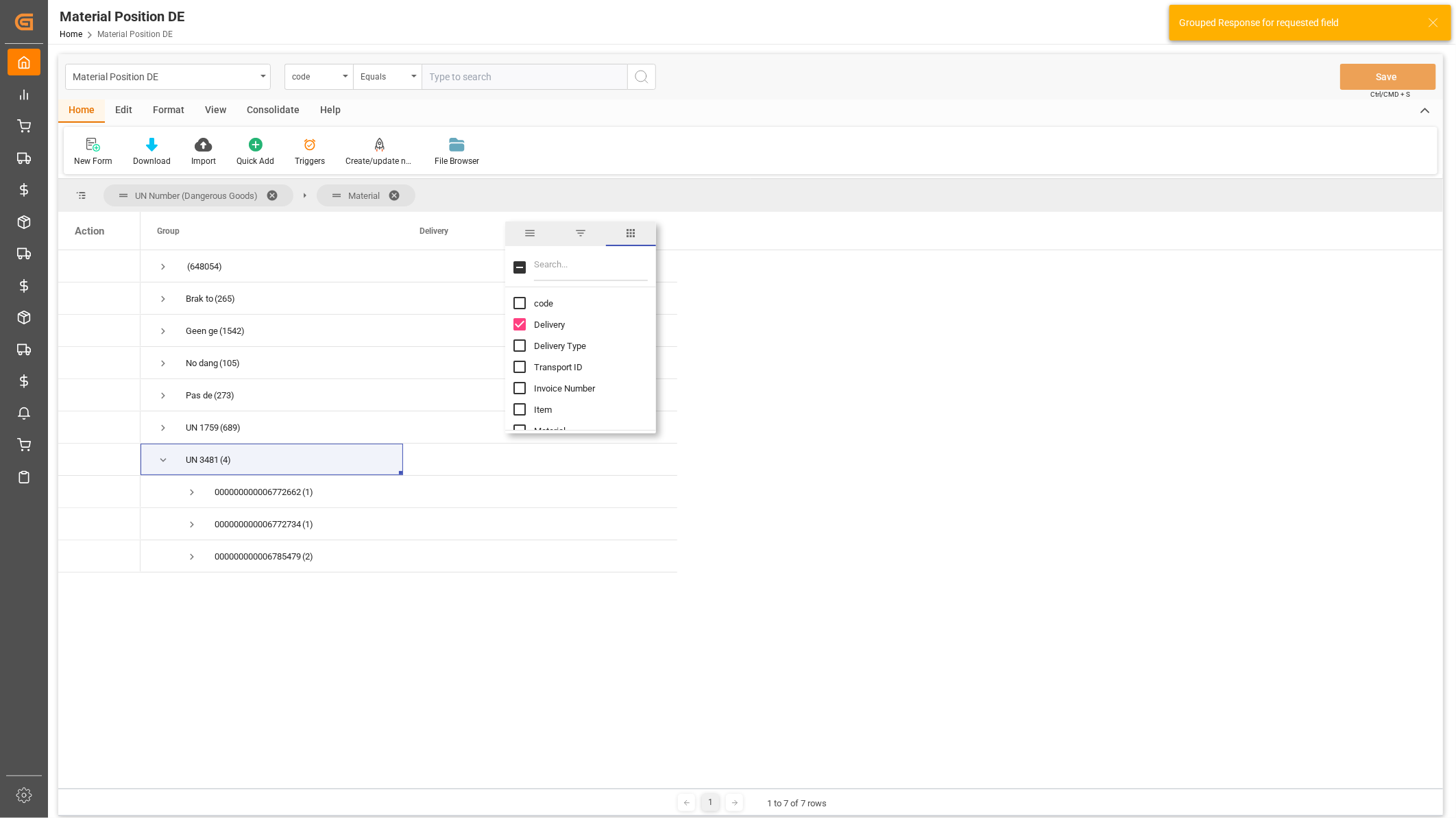
click at [547, 266] on input "Filter Columns Input" at bounding box center [591, 267] width 114 height 28
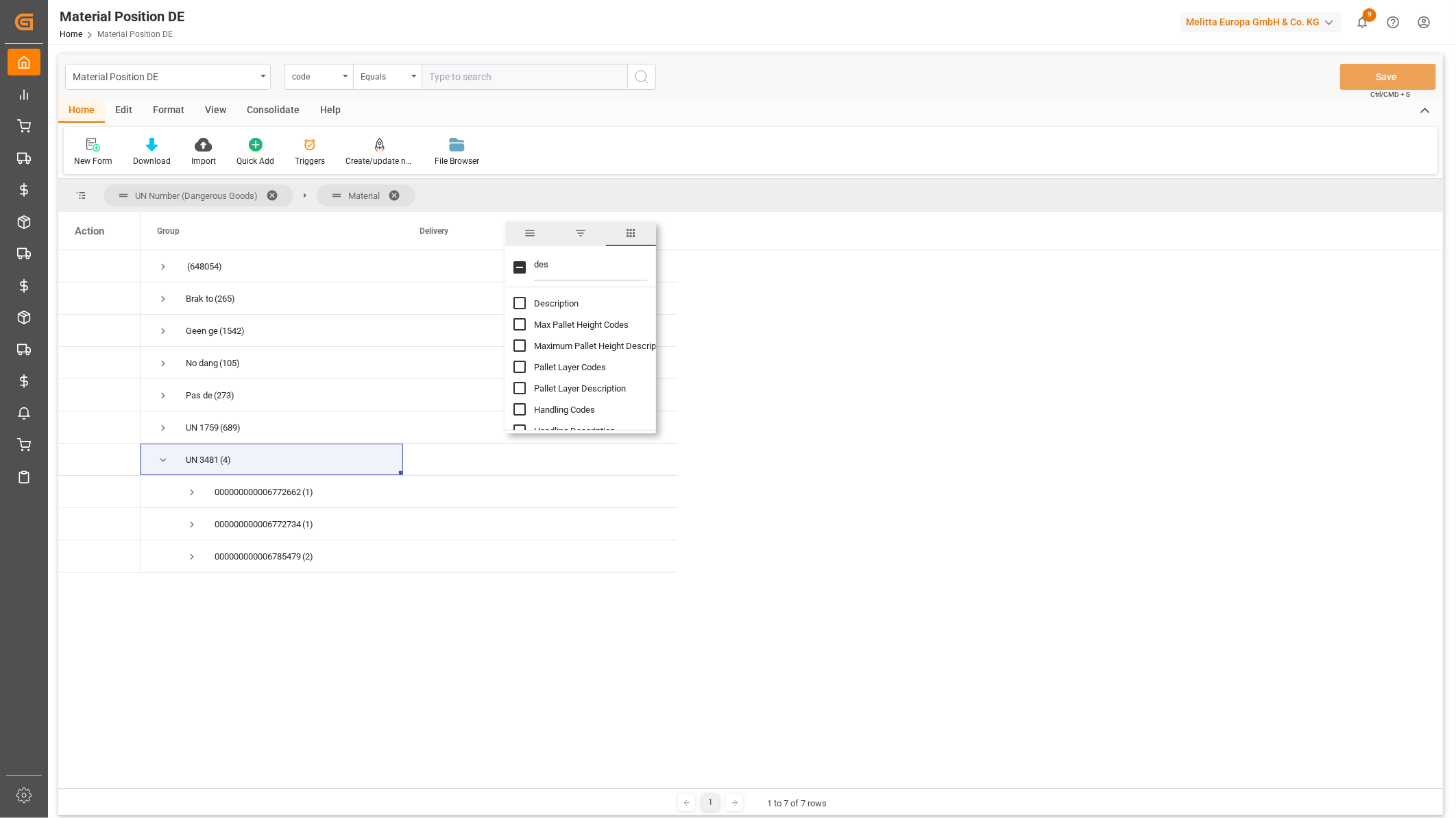
type input "des"
click at [521, 310] on div "Description column toggle visibility (hidden)" at bounding box center [520, 303] width 13 height 13
click at [518, 303] on input "Description column toggle visibility (hidden)" at bounding box center [520, 303] width 13 height 13
checkbox input "true"
click at [342, 638] on div "(648054) Brak to (265) Geen ge (1542) No dang (105) Pas de (273) UN 1759 (689) …" at bounding box center [792, 519] width 1302 height 538
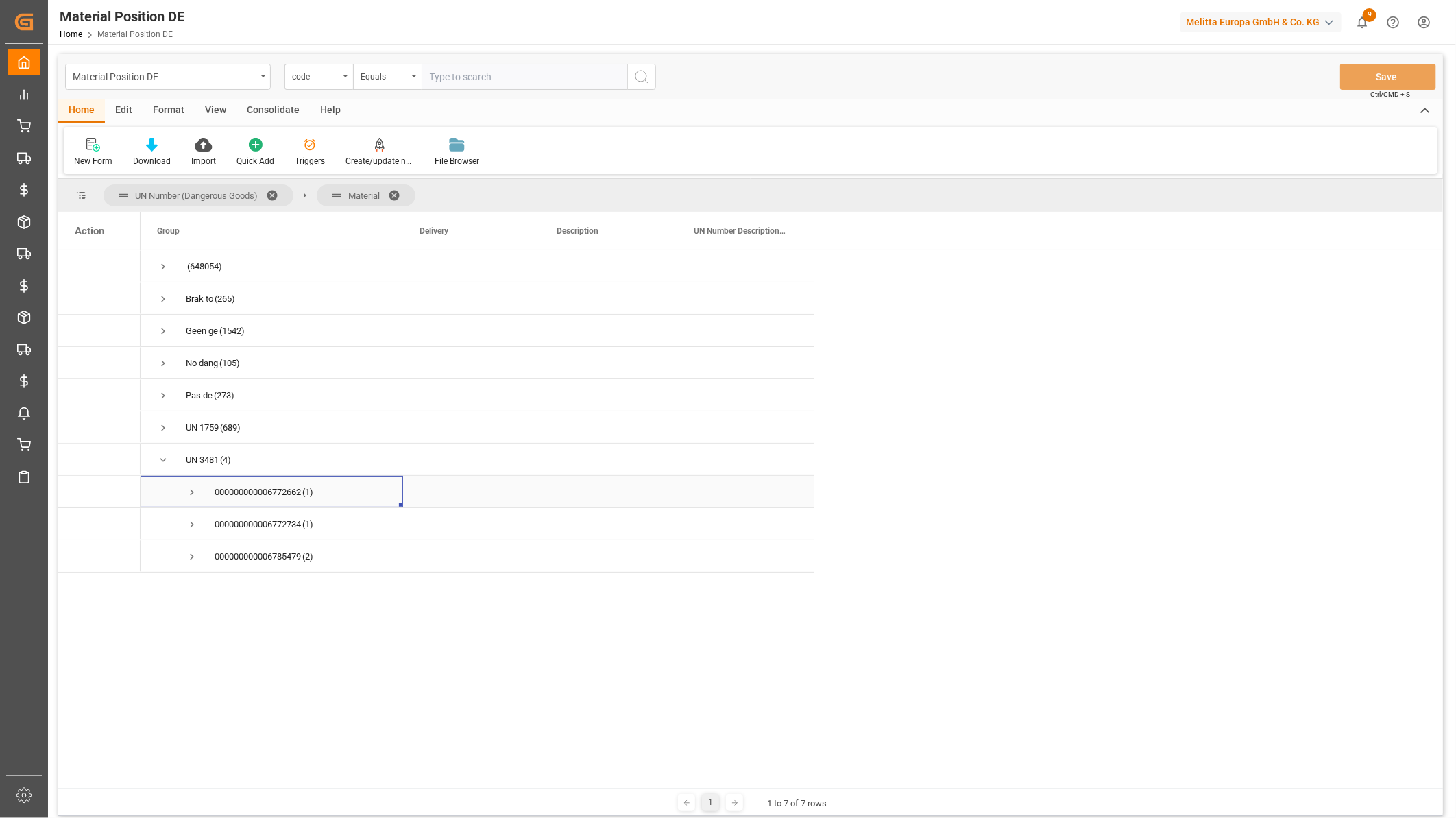
click at [187, 498] on span "Press SPACE to select this row." at bounding box center [192, 493] width 13 height 13
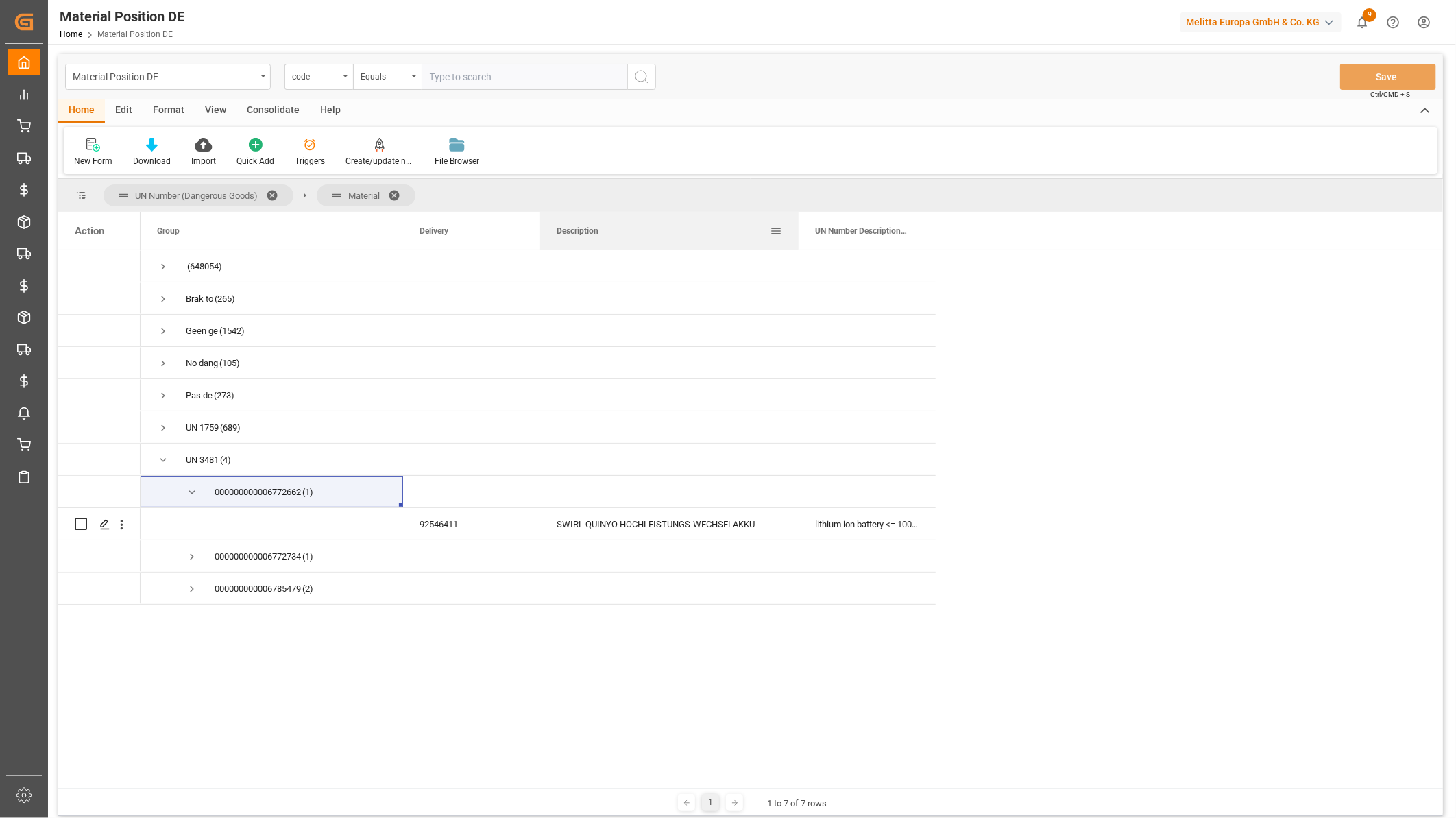
drag, startPoint x: 675, startPoint y: 225, endPoint x: 930, endPoint y: 236, distance: 255.2
click at [801, 236] on div at bounding box center [798, 231] width 5 height 38
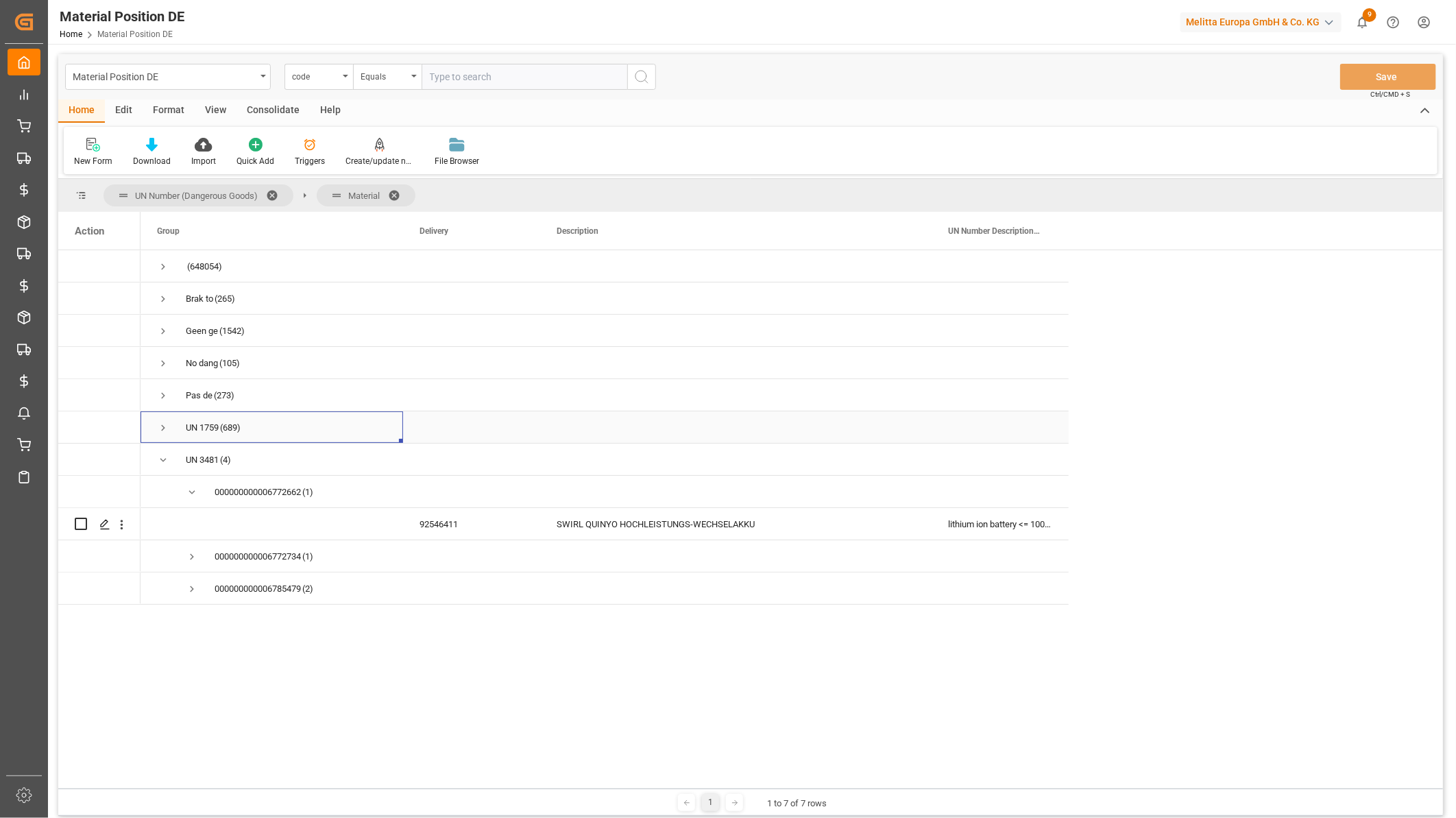
click at [162, 434] on span "Press SPACE to select this row." at bounding box center [163, 428] width 13 height 31
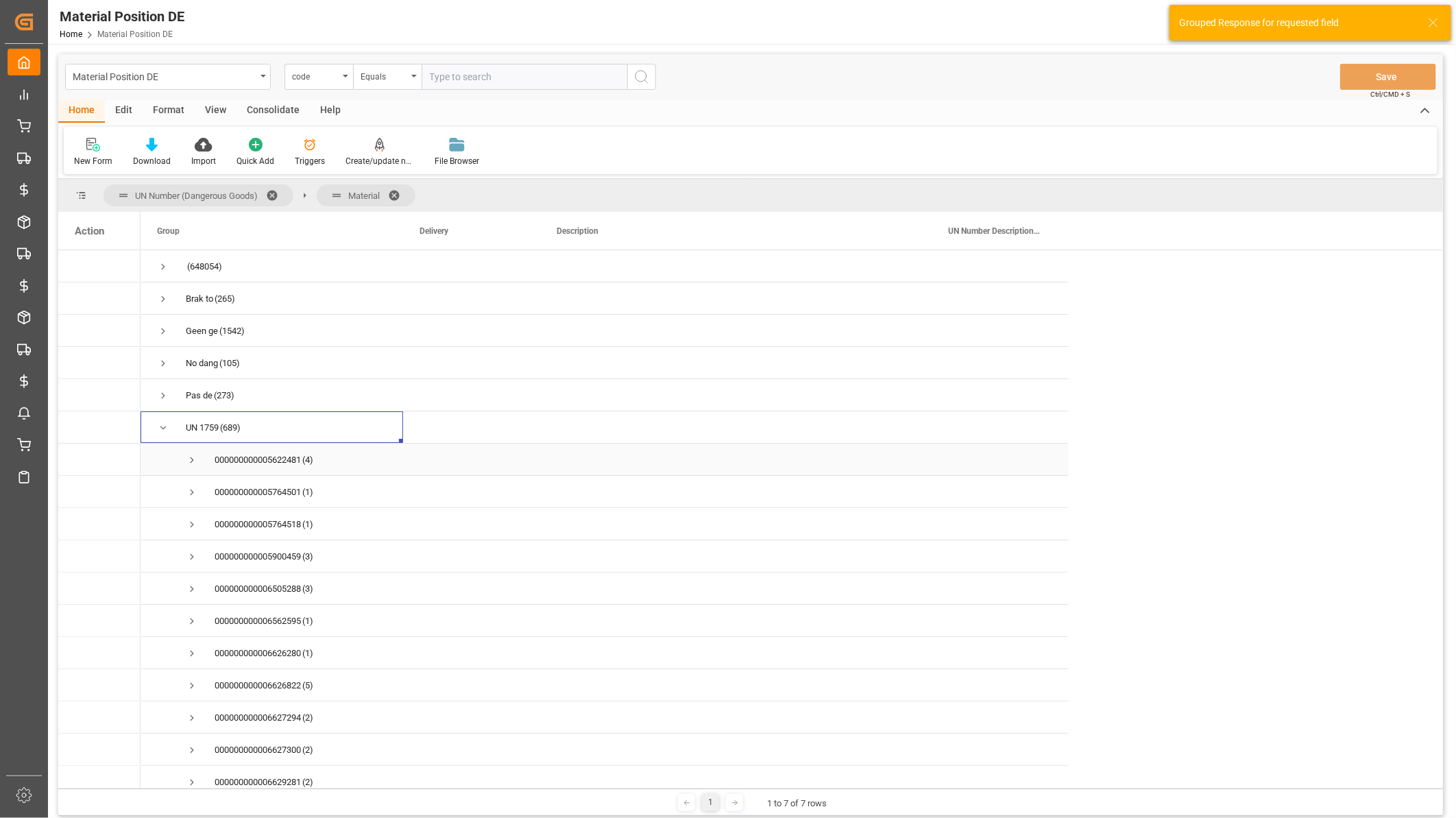
click at [191, 457] on span "Press SPACE to select this row." at bounding box center [192, 460] width 13 height 13
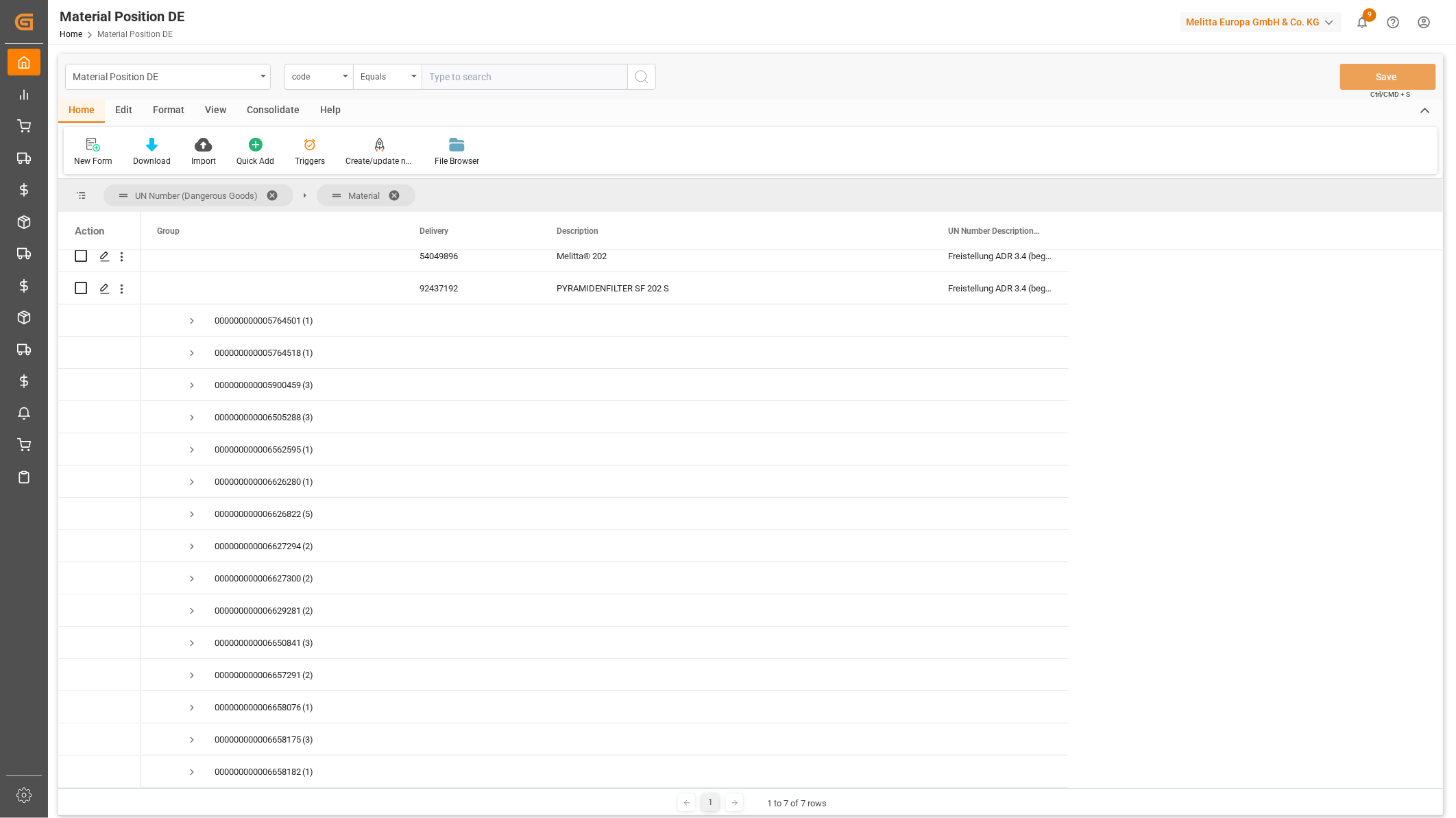
scroll to position [304, 0]
click at [192, 570] on span "Press SPACE to select this row." at bounding box center [192, 575] width 13 height 13
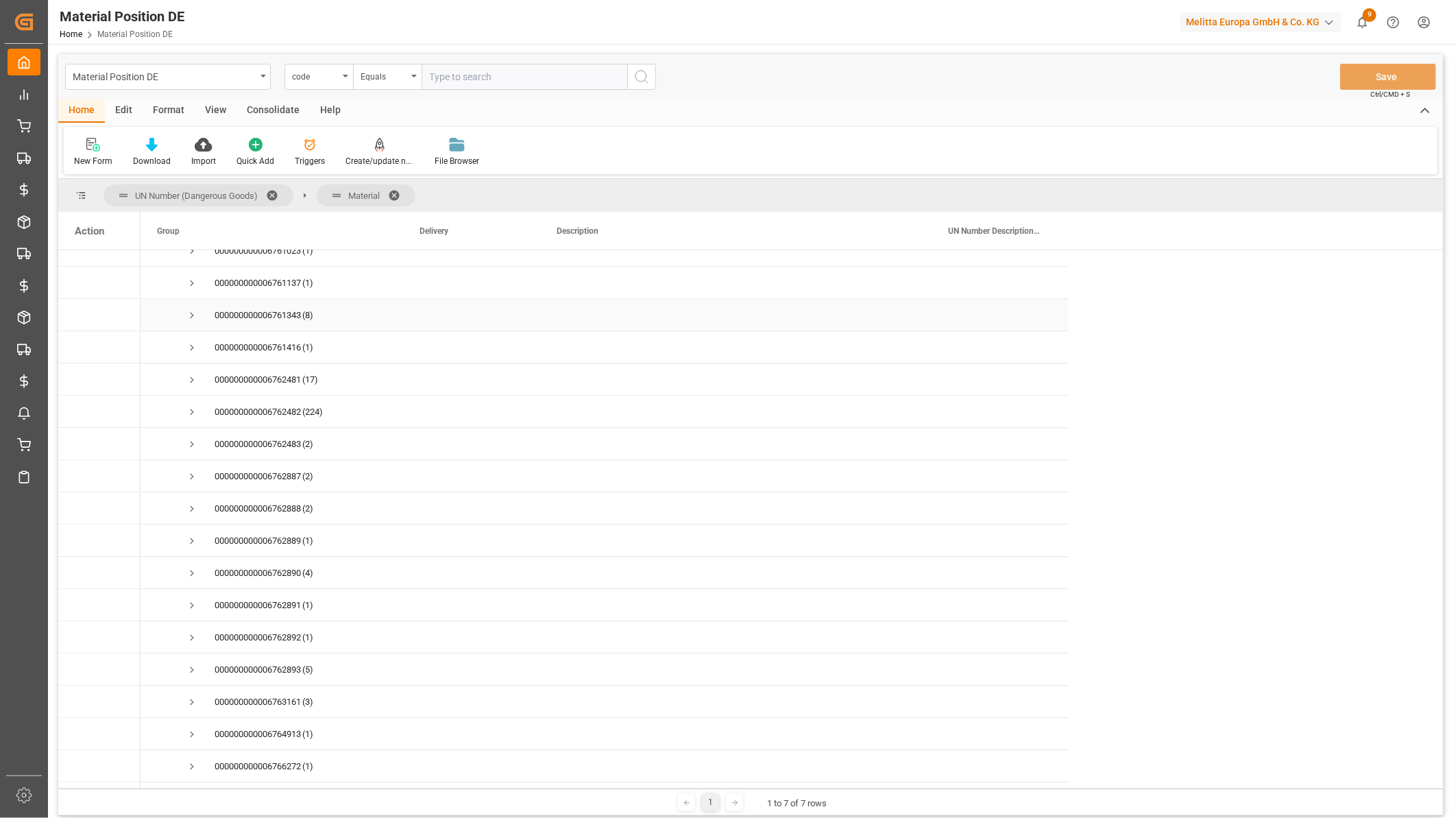
scroll to position [1980, 0]
click at [398, 189] on span at bounding box center [399, 196] width 22 height 13
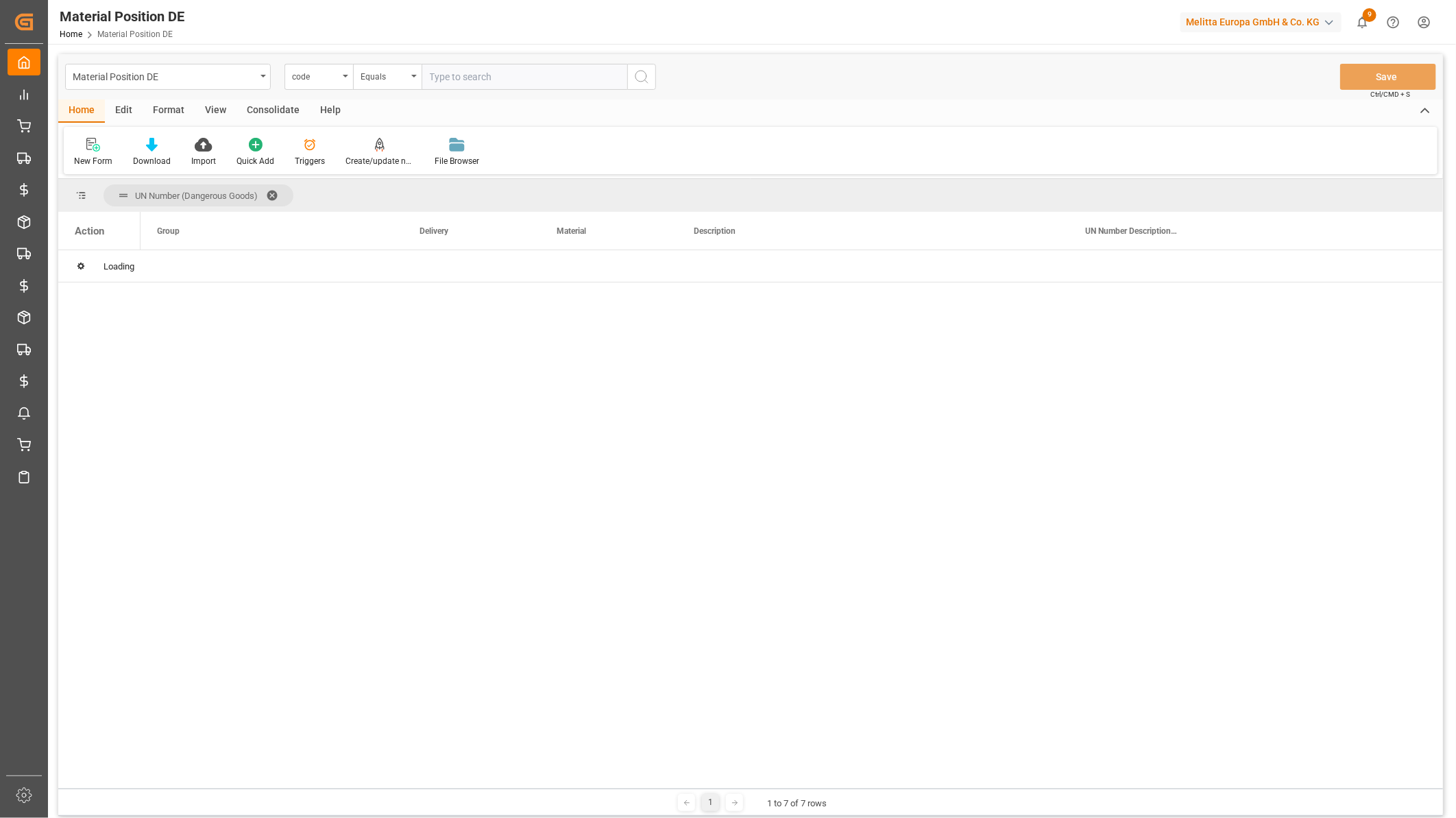
scroll to position [0, 0]
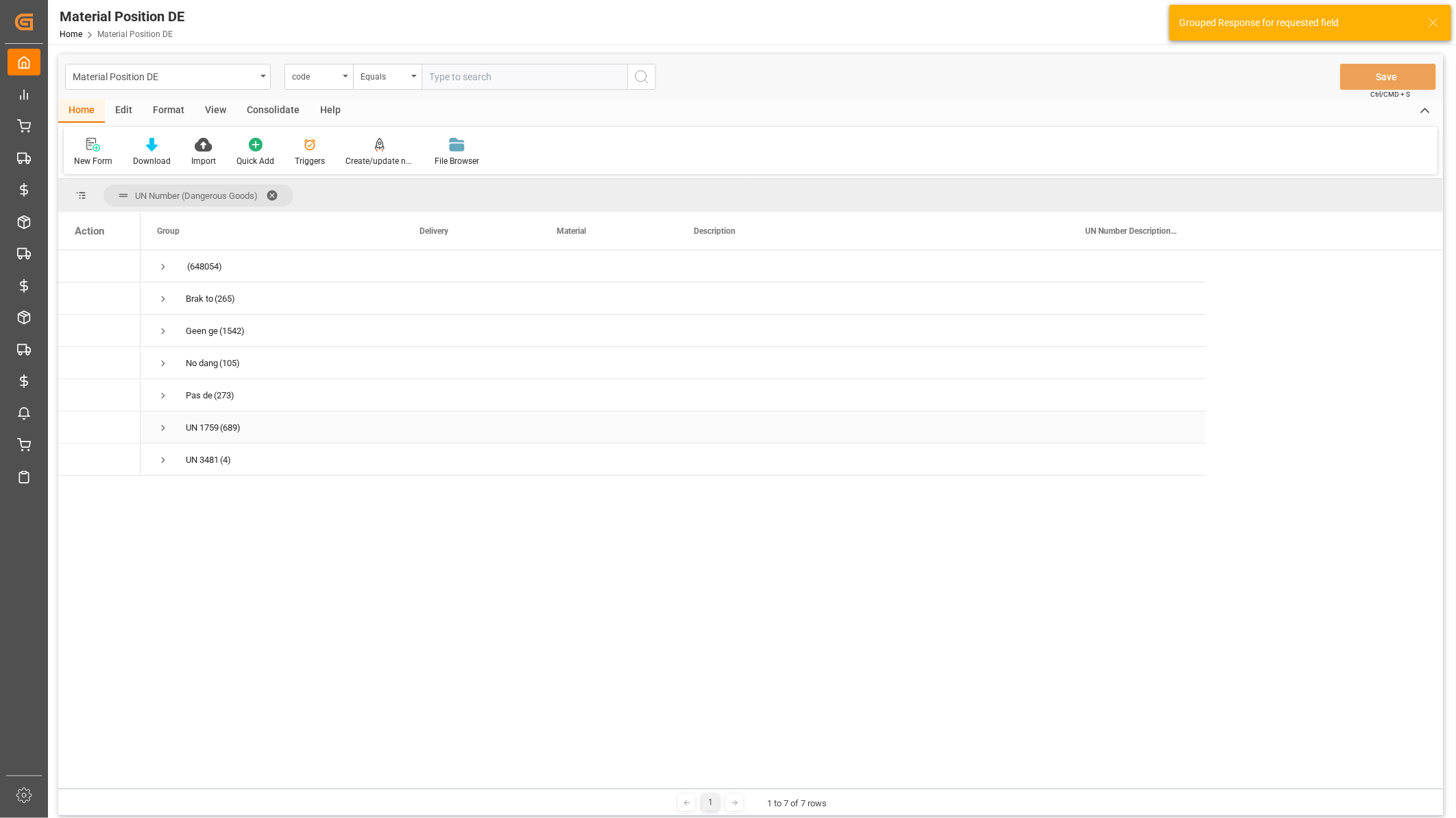
click at [169, 426] on span "Press SPACE to select this row." at bounding box center [163, 428] width 13 height 13
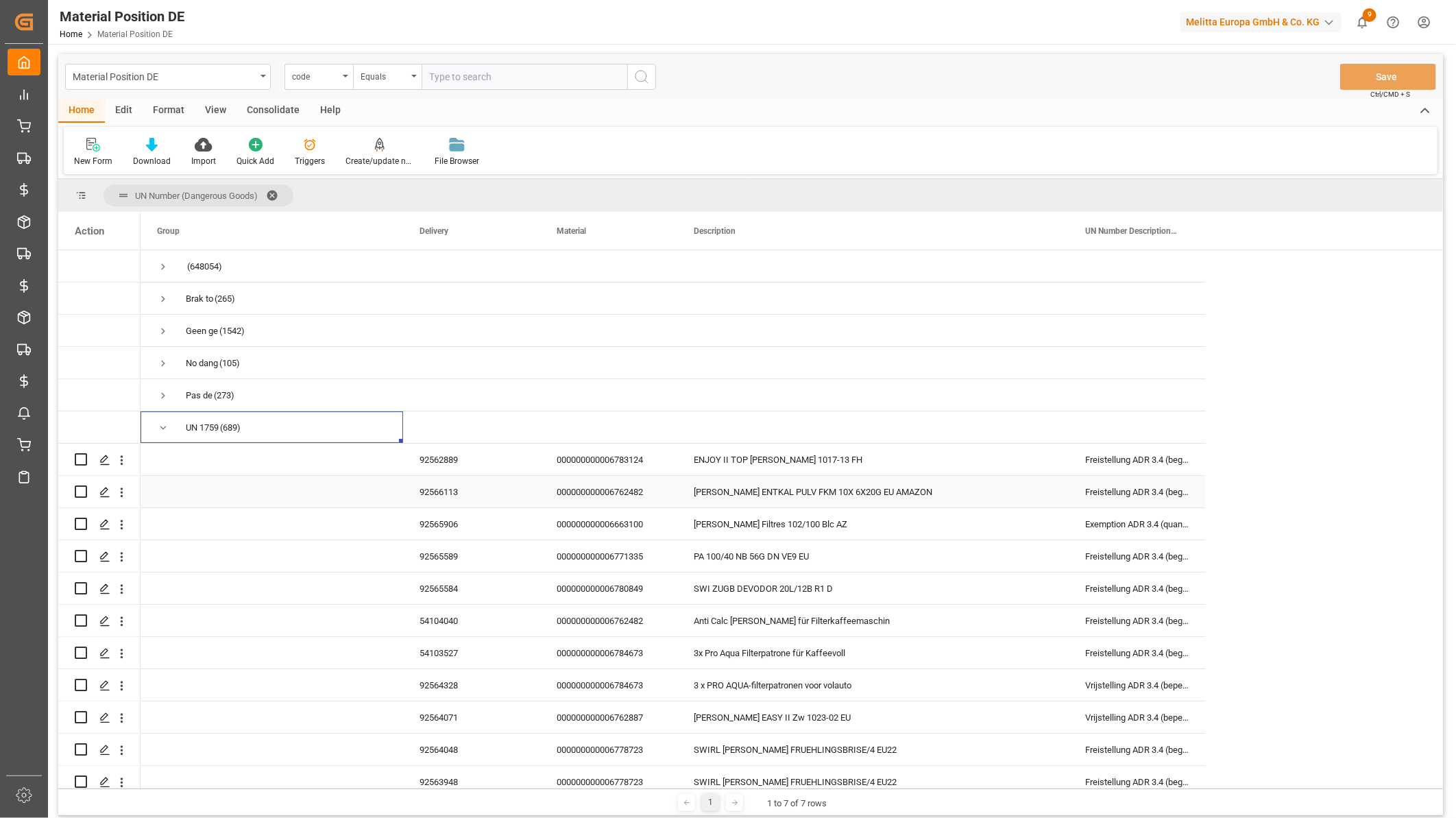
click at [584, 496] on div "000000000006762482" at bounding box center [609, 492] width 137 height 31
click at [618, 619] on div "000000000006762482" at bounding box center [609, 621] width 137 height 31
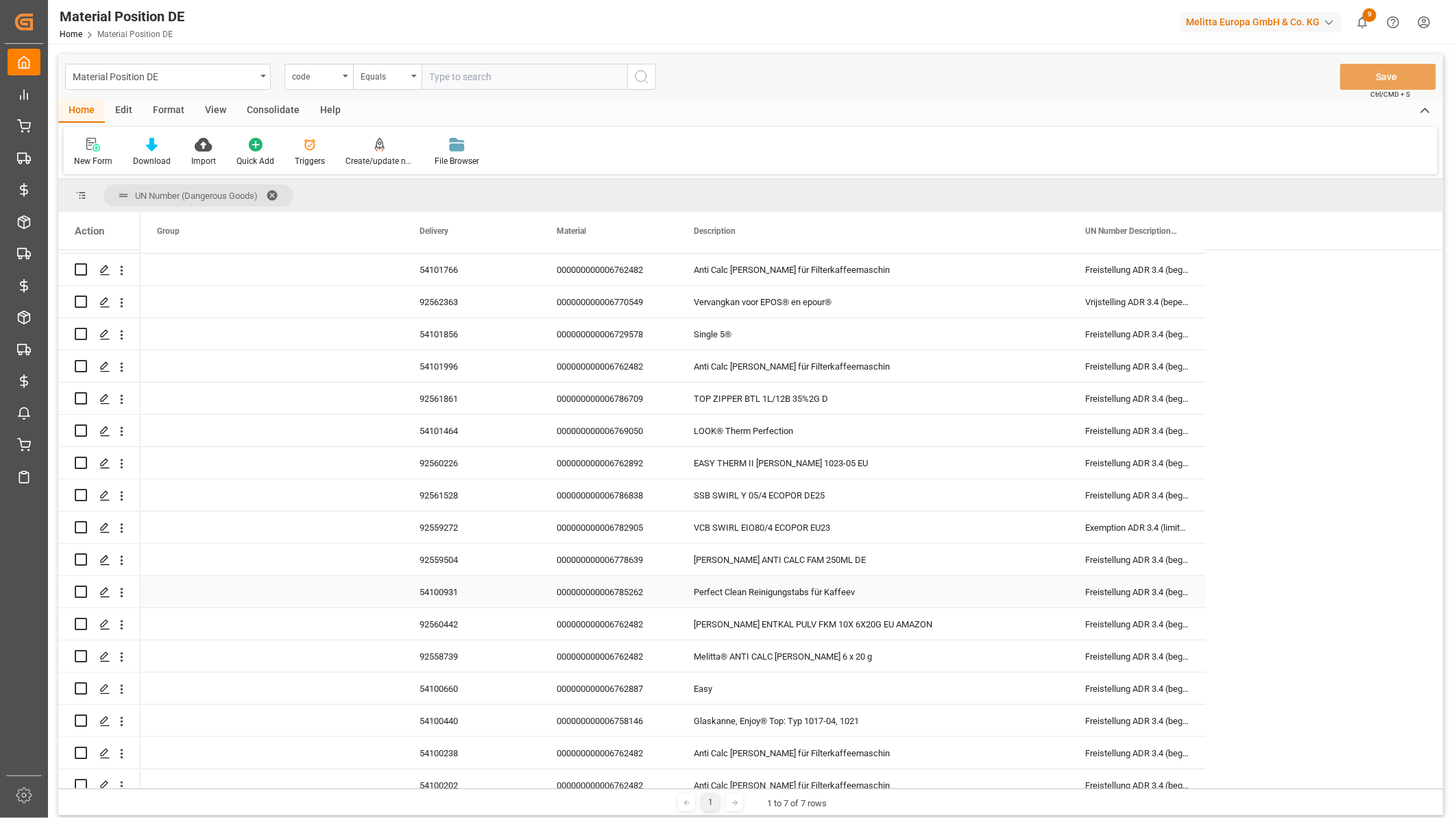
scroll to position [686, 0]
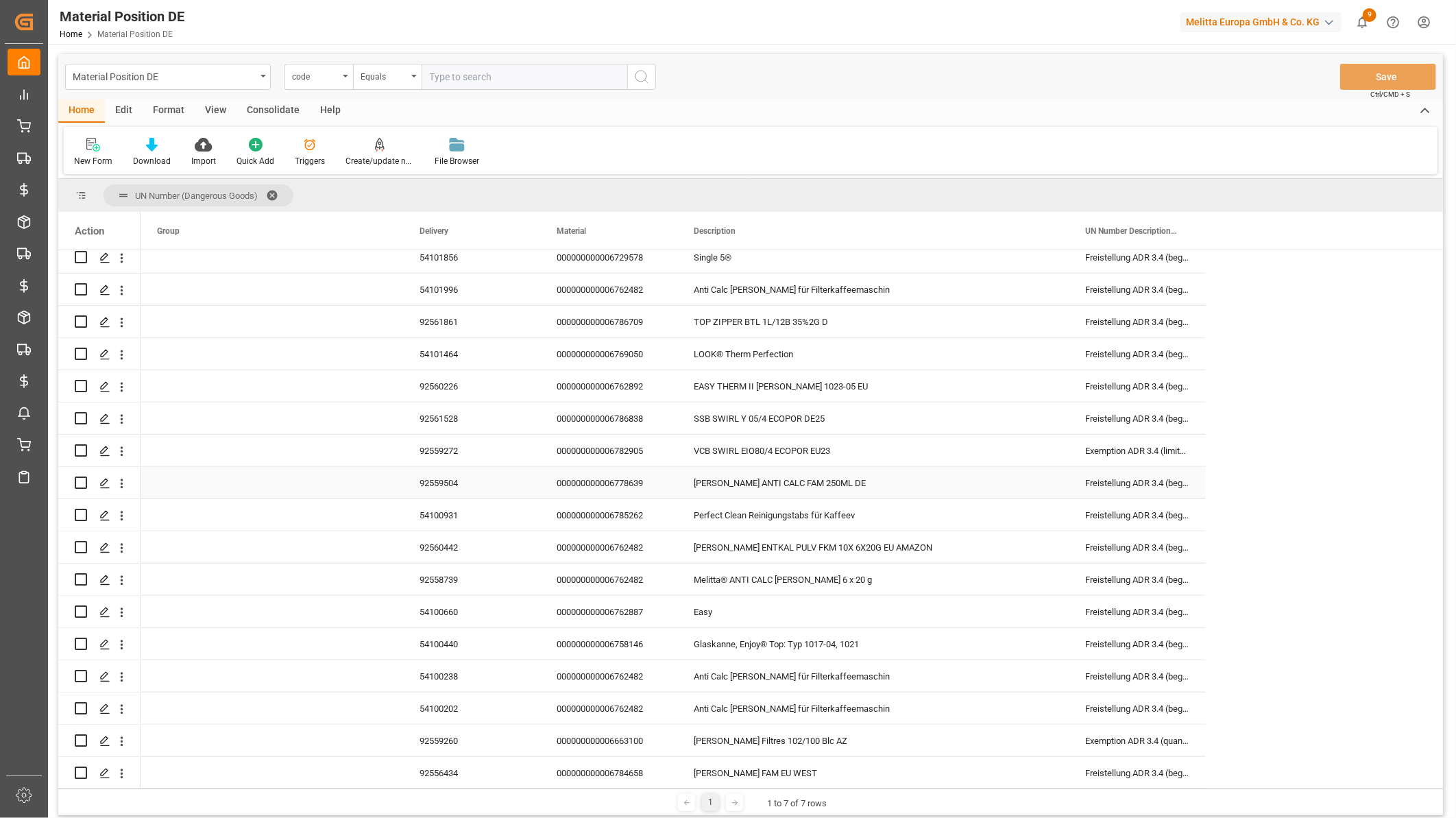
click at [628, 482] on div "000000000006778639" at bounding box center [609, 482] width 137 height 31
drag, startPoint x: 608, startPoint y: 538, endPoint x: 1454, endPoint y: 572, distance: 846.7
click at [608, 538] on div "000000000006762482" at bounding box center [609, 547] width 137 height 31
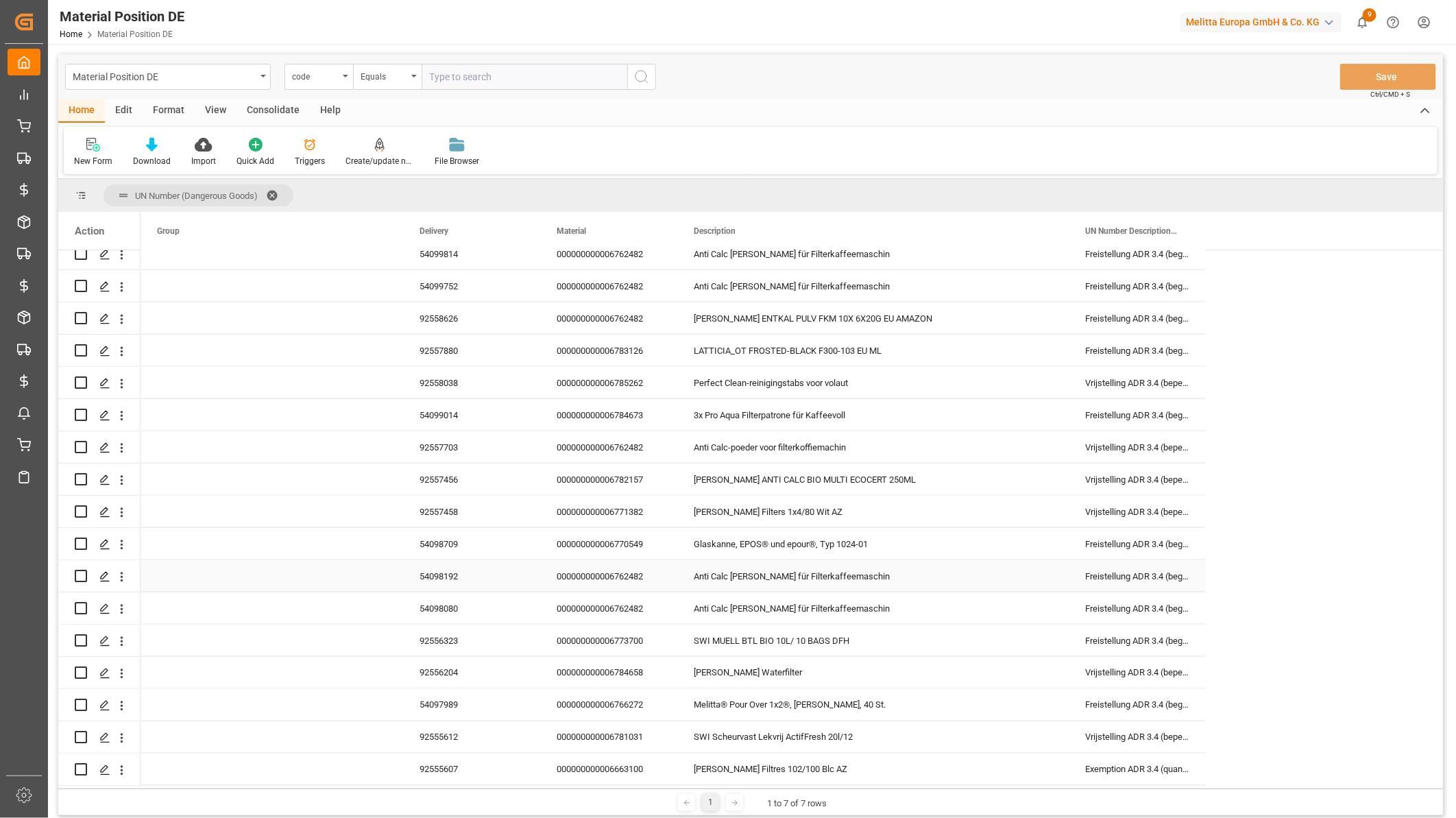
scroll to position [1295, 0]
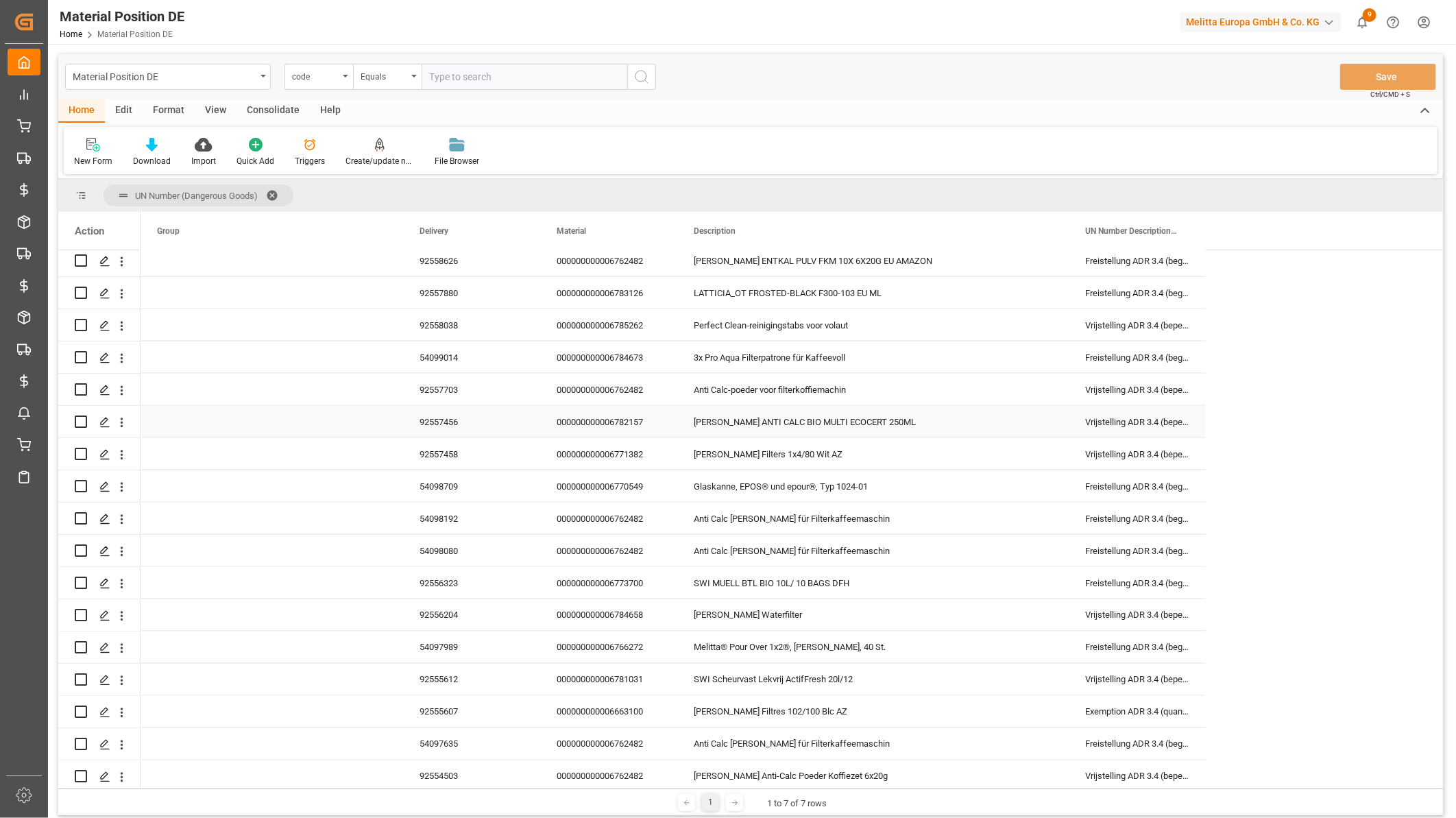
click at [626, 418] on div "000000000006782157" at bounding box center [609, 422] width 137 height 31
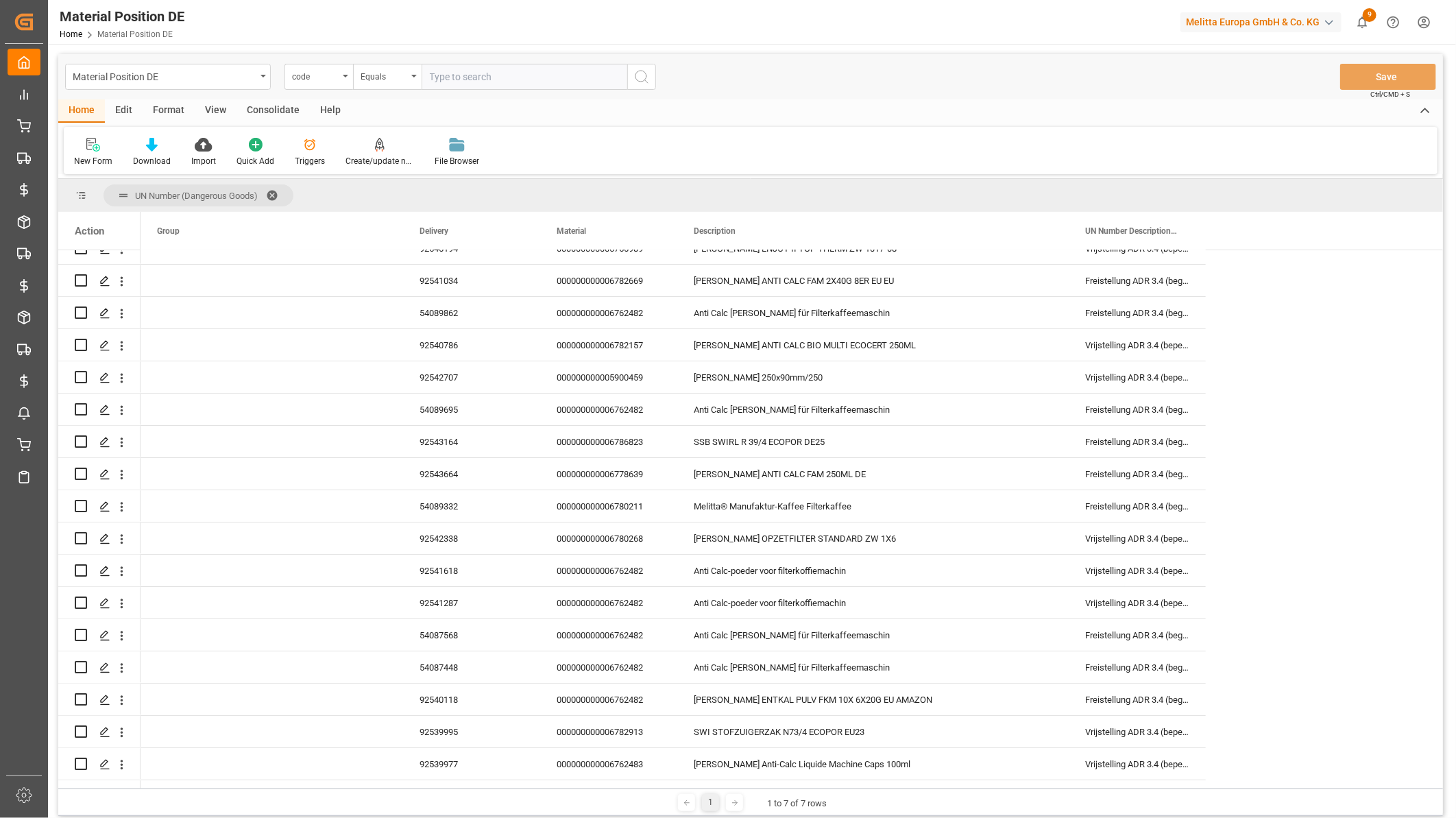
scroll to position [3123, 0]
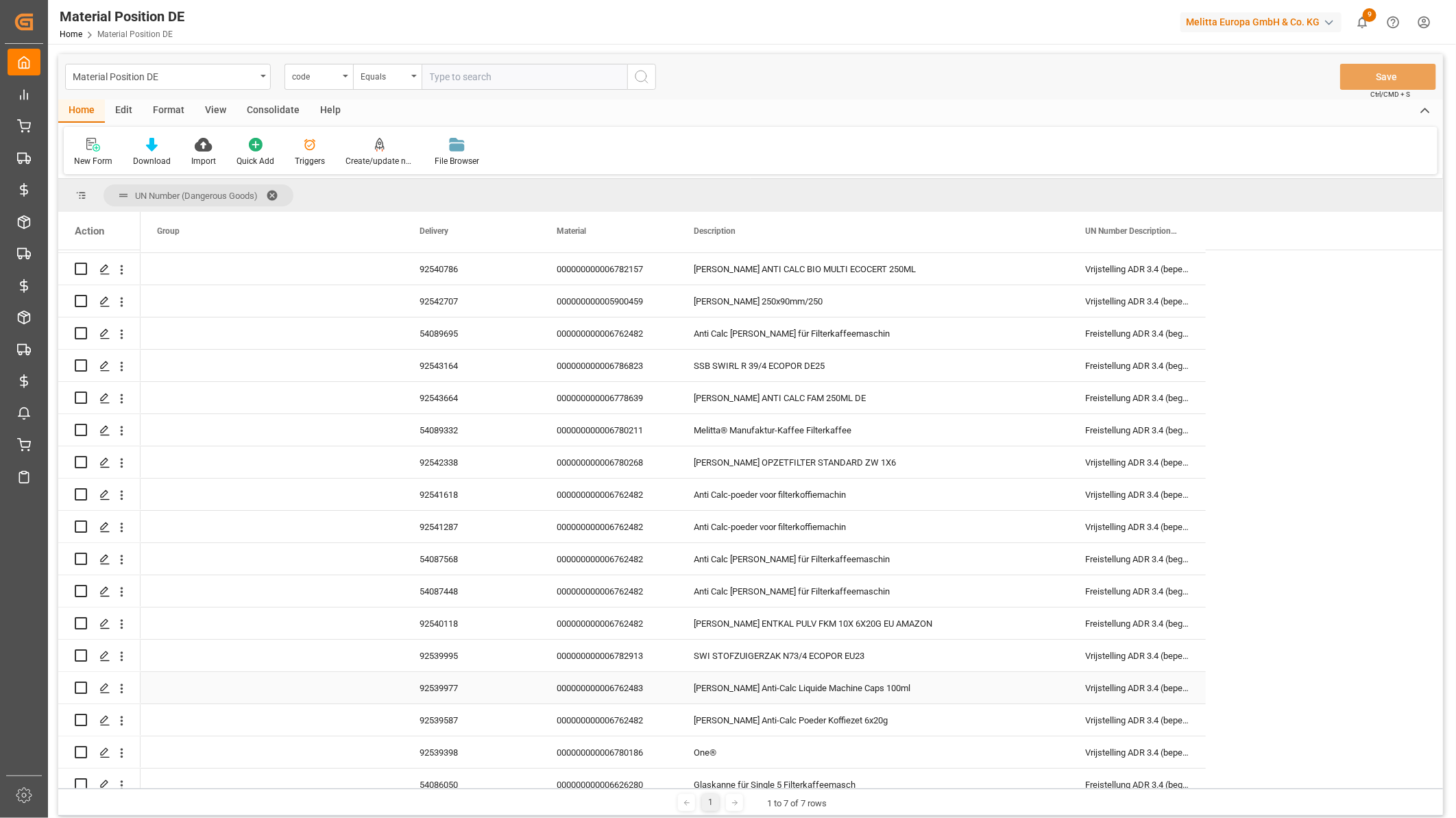
drag, startPoint x: 608, startPoint y: 684, endPoint x: 840, endPoint y: 658, distance: 233.5
click at [608, 684] on div "000000000006762483" at bounding box center [609, 688] width 137 height 31
